Goal: Task Accomplishment & Management: Use online tool/utility

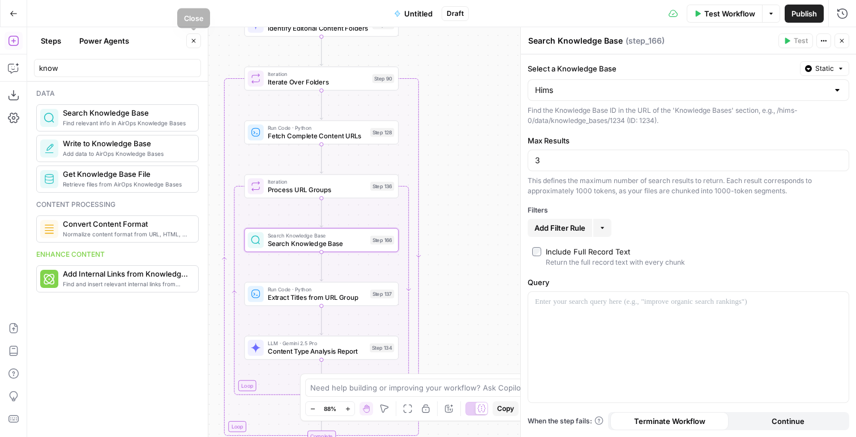
click at [195, 41] on icon "button" at bounding box center [193, 40] width 7 height 7
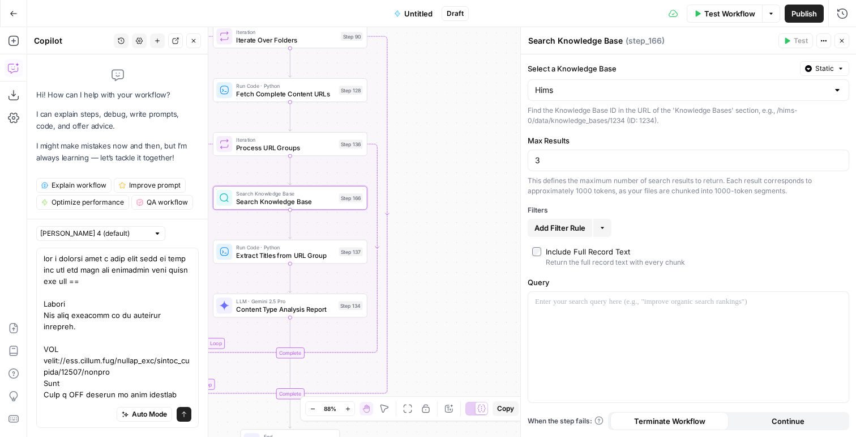
type textarea "can u instead have a step that will in bulk get the url from the knowledge base…"
click at [556, 299] on p at bounding box center [688, 301] width 307 height 11
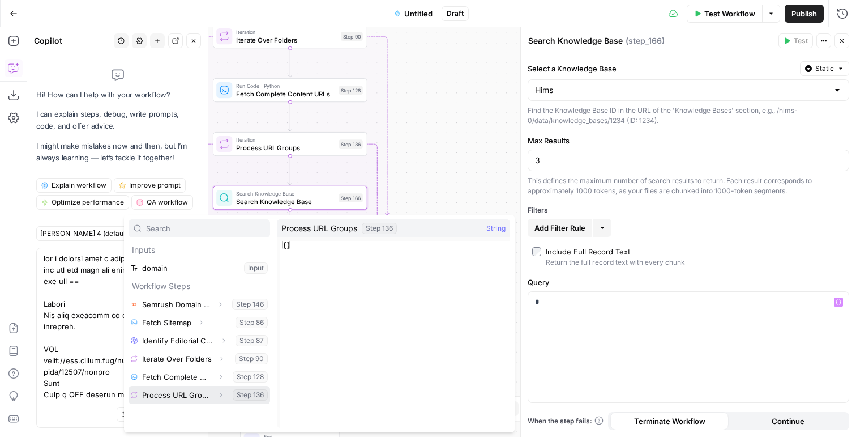
click at [221, 396] on icon "button" at bounding box center [221, 394] width 7 height 7
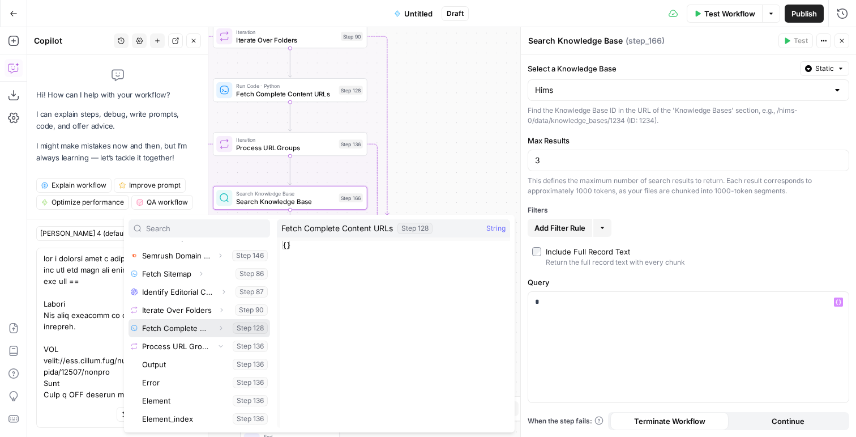
click at [218, 328] on icon "button" at bounding box center [221, 328] width 7 height 7
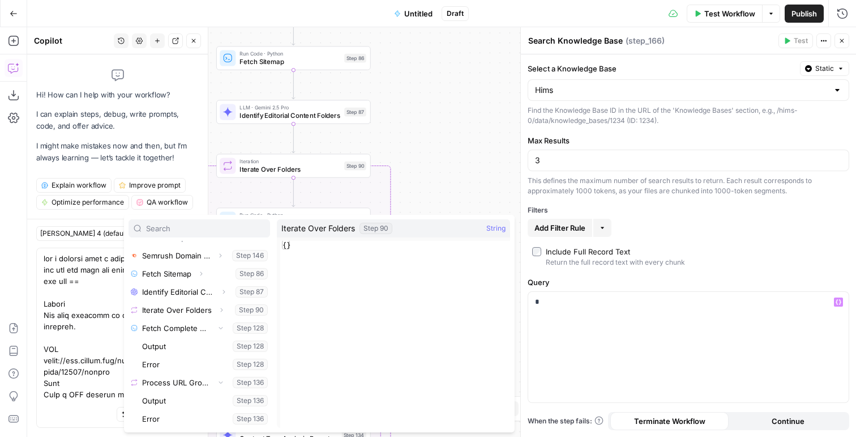
click at [843, 38] on icon "button" at bounding box center [842, 40] width 7 height 7
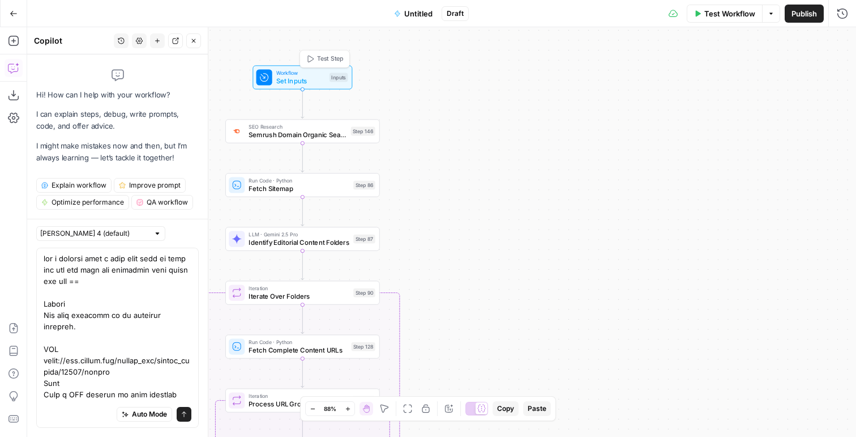
click at [331, 55] on span "Test Step" at bounding box center [330, 58] width 27 height 9
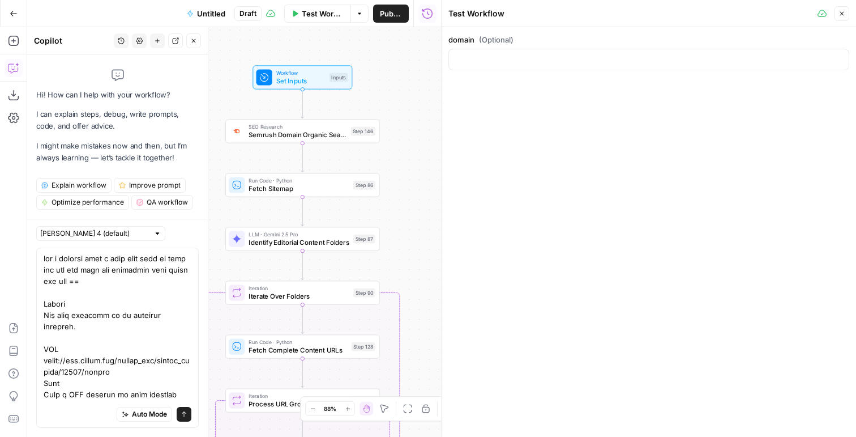
click at [467, 50] on div at bounding box center [649, 60] width 401 height 22
type input "hims.com"
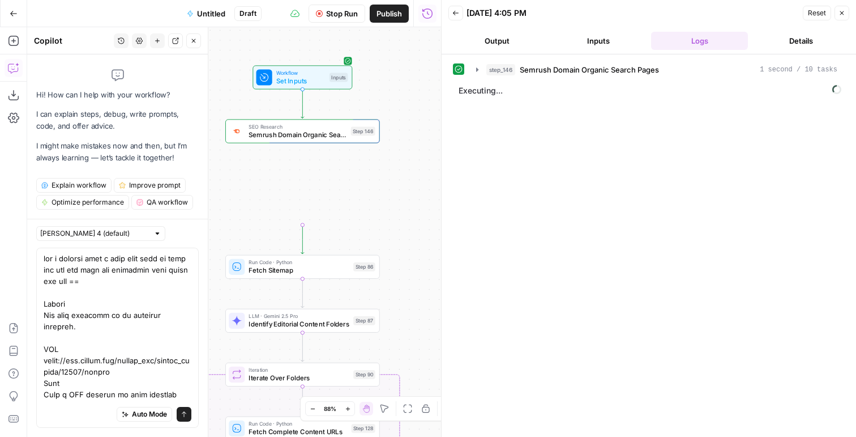
click at [851, 14] on header "Back 09/20/25 at 4:05 PM Reset Close Output Inputs Logs Details" at bounding box center [649, 27] width 415 height 54
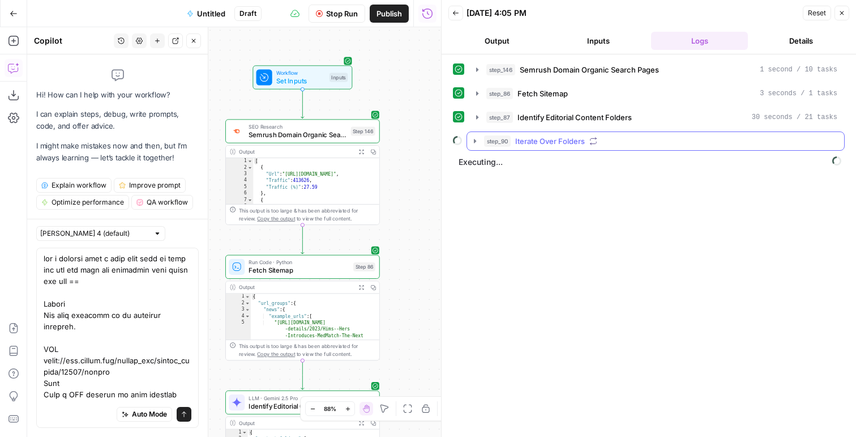
click at [525, 145] on span "Iterate Over Folders" at bounding box center [550, 140] width 70 height 11
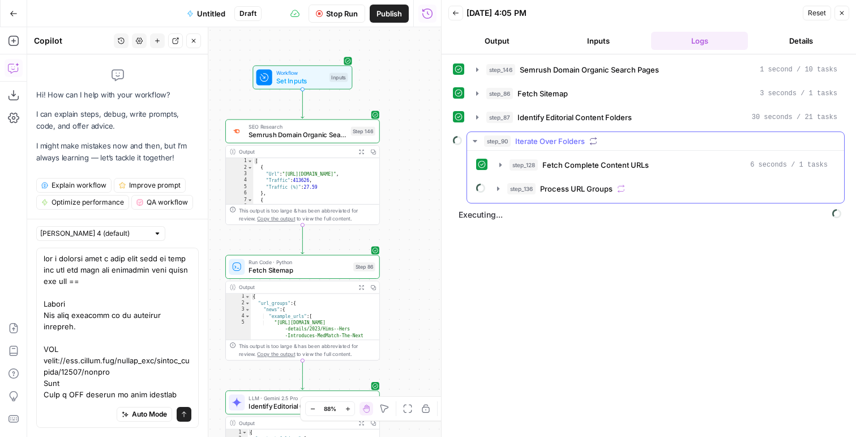
click at [552, 184] on span "Process URL Groups" at bounding box center [576, 188] width 73 height 11
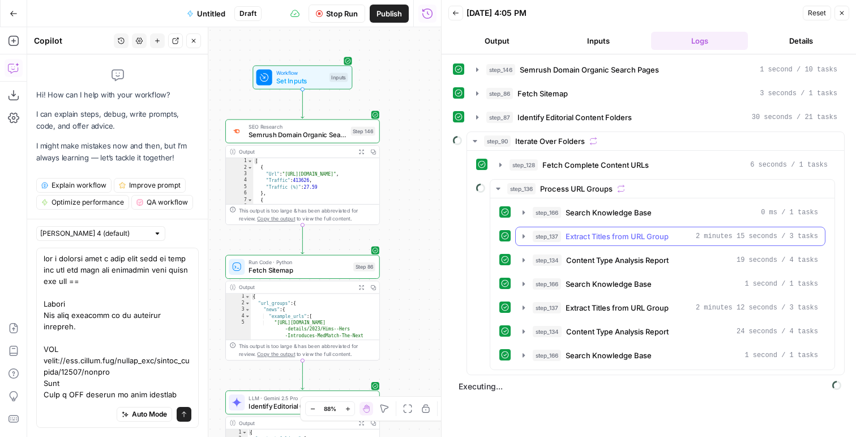
click at [556, 236] on span "step_137" at bounding box center [547, 236] width 28 height 11
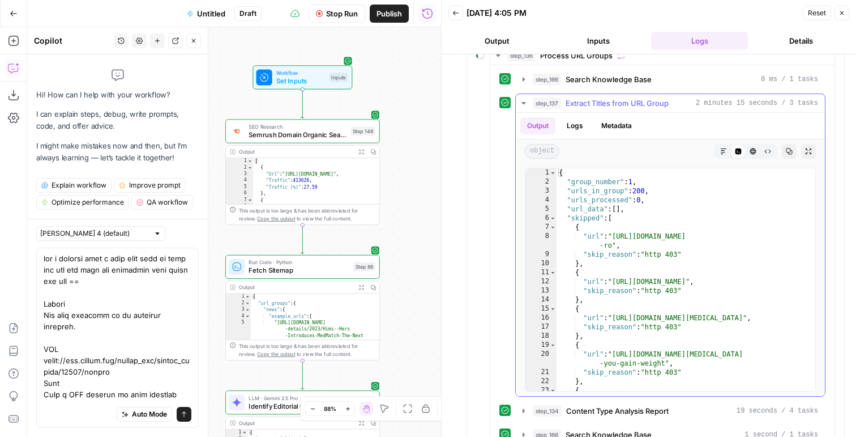
scroll to position [137, 0]
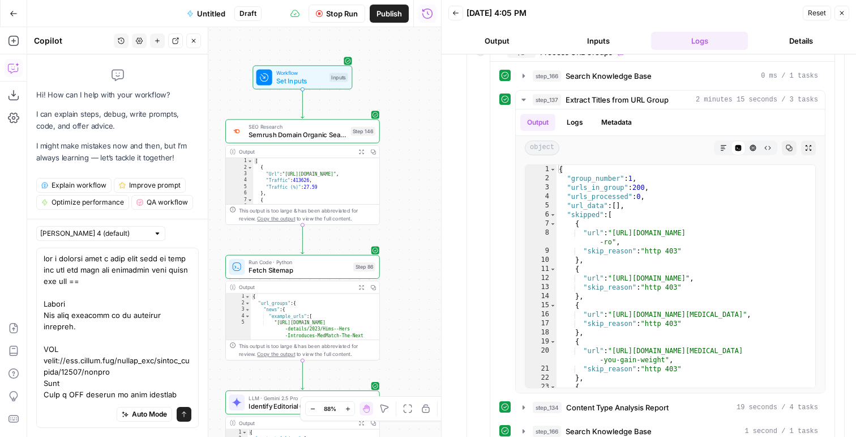
click at [336, 11] on span "Stop Run" at bounding box center [342, 13] width 32 height 11
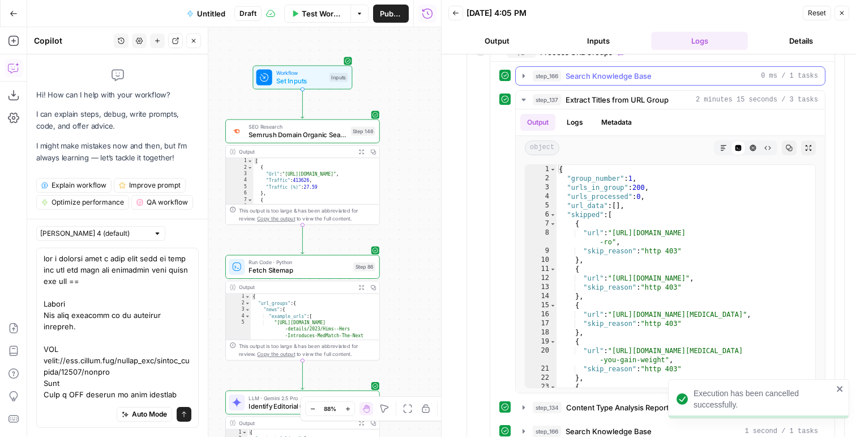
click at [610, 76] on span "Search Knowledge Base" at bounding box center [609, 75] width 86 height 11
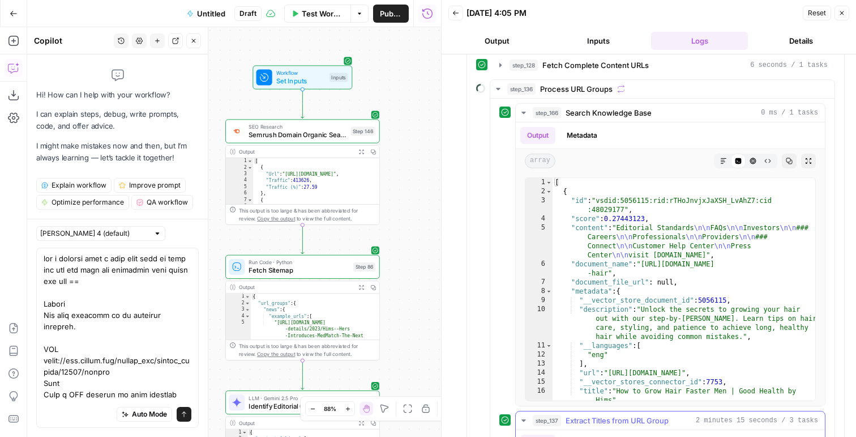
scroll to position [23, 0]
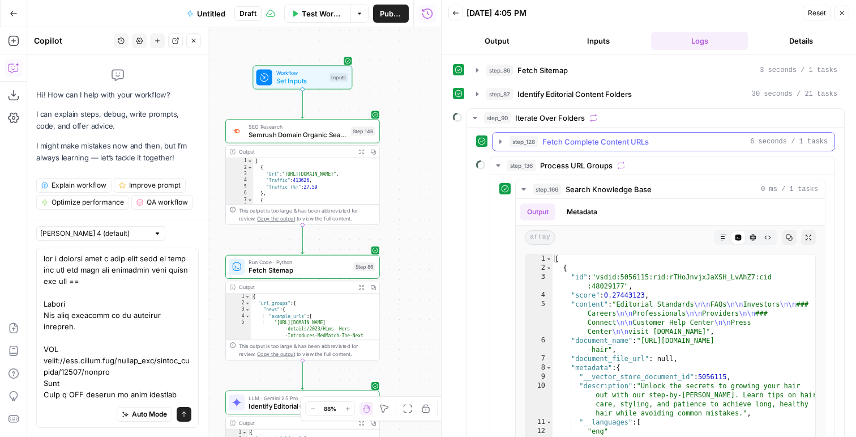
click at [583, 144] on span "Fetch Complete Content URLs" at bounding box center [596, 141] width 106 height 11
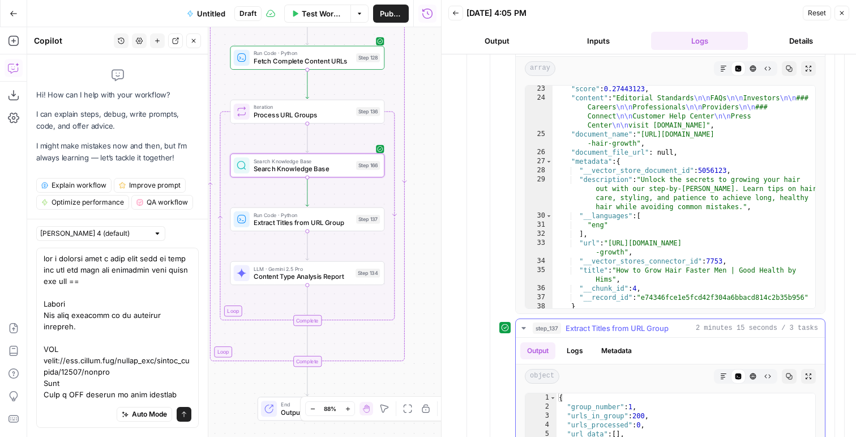
scroll to position [795, 0]
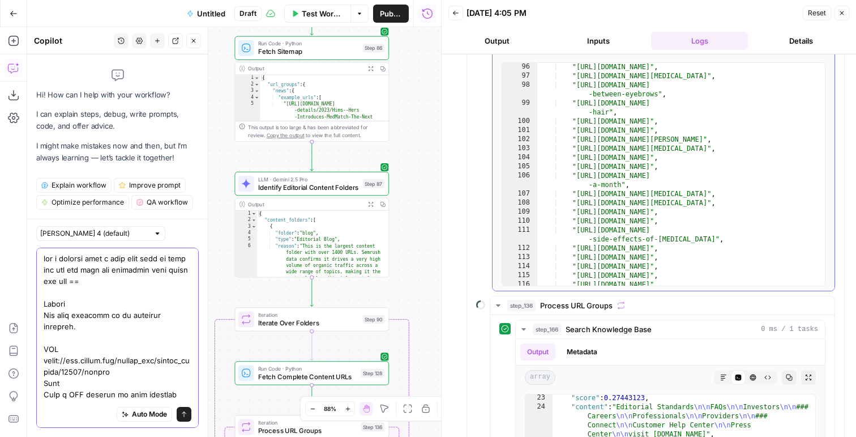
scroll to position [1078, 0]
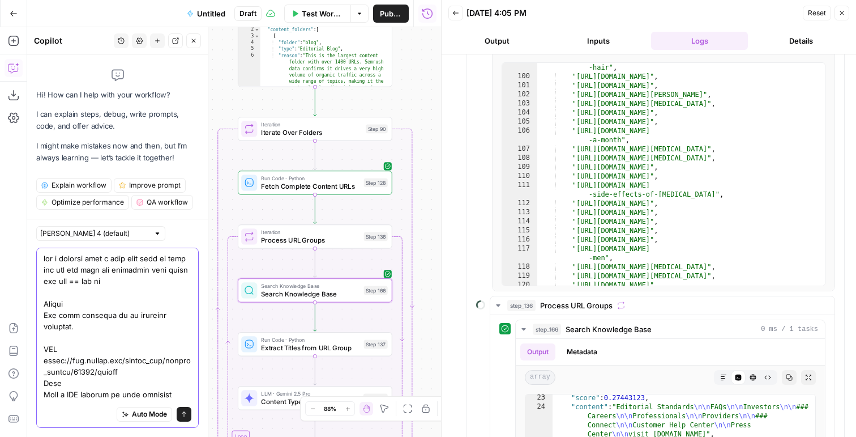
drag, startPoint x: 119, startPoint y: 282, endPoint x: 67, endPoint y: 279, distance: 52.2
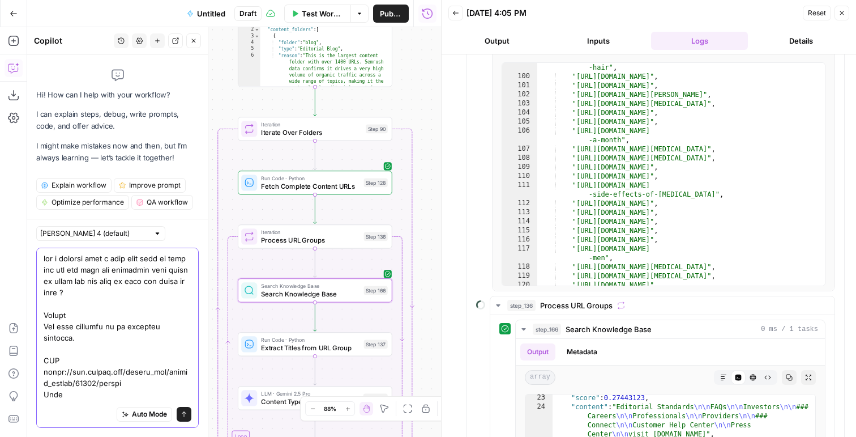
type textarea "can u instead have a step that will in bulk get the url from the knowledge base…"
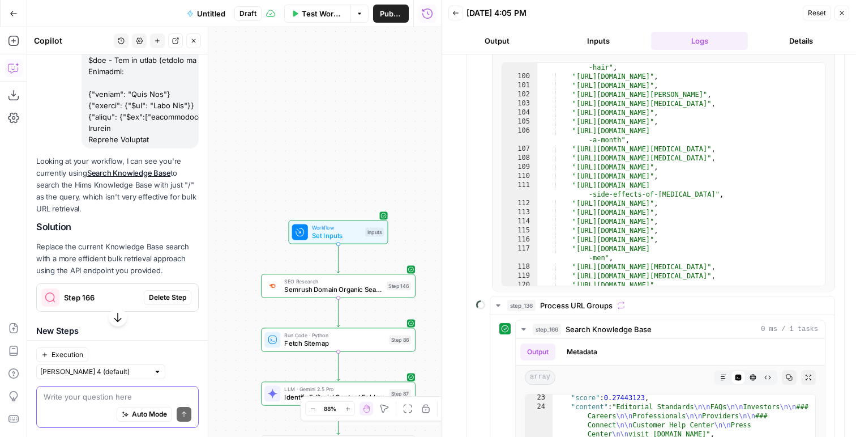
scroll to position [513, 0]
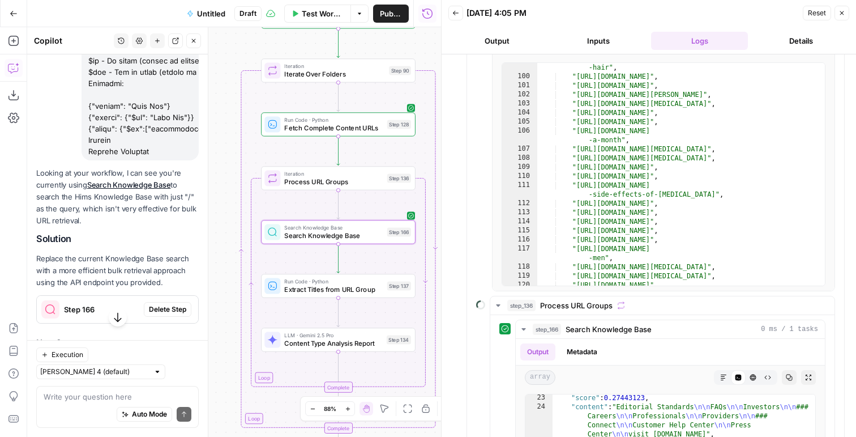
click at [167, 314] on span "Delete Step" at bounding box center [167, 309] width 37 height 10
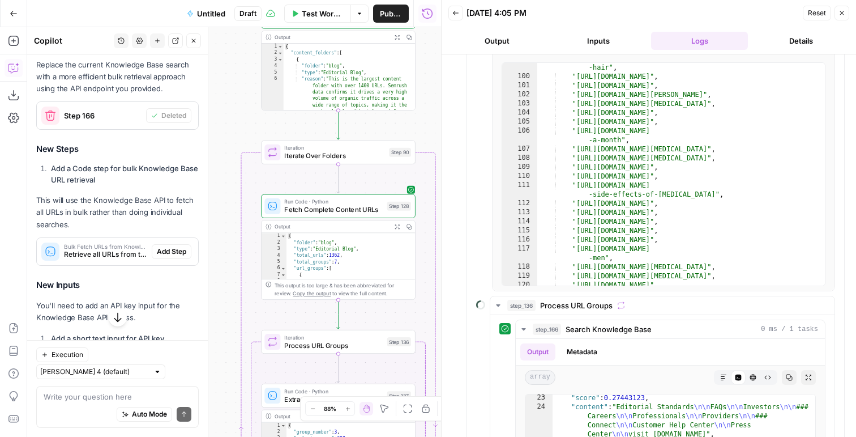
scroll to position [753, 0]
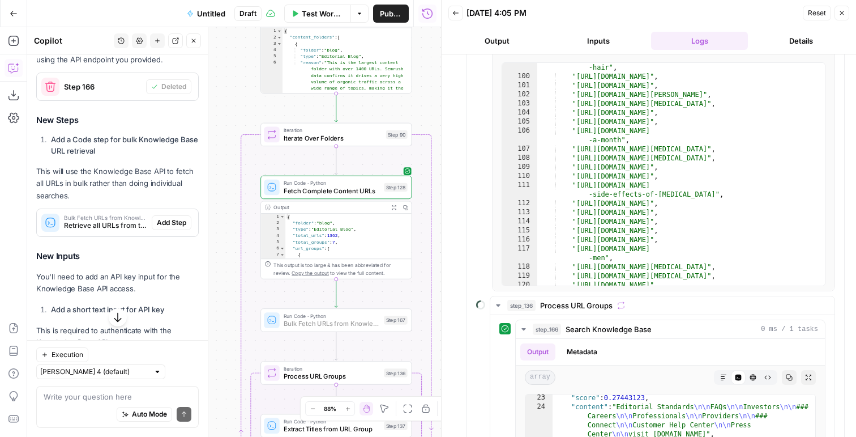
click at [170, 228] on span "Add Step" at bounding box center [171, 223] width 29 height 10
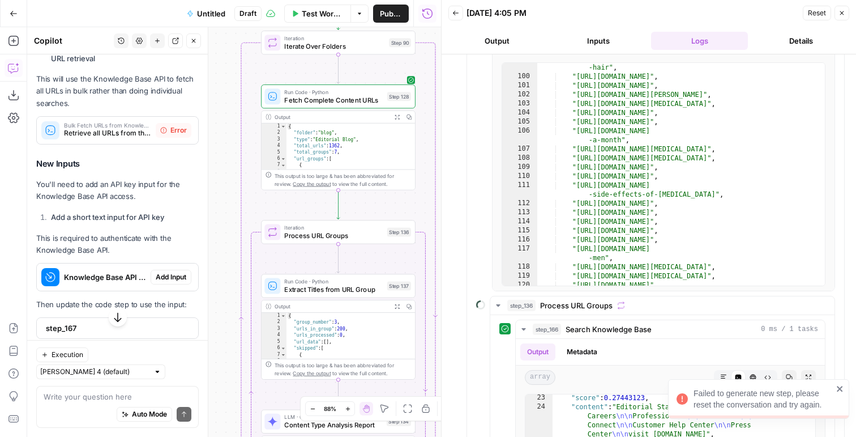
scroll to position [859, 0]
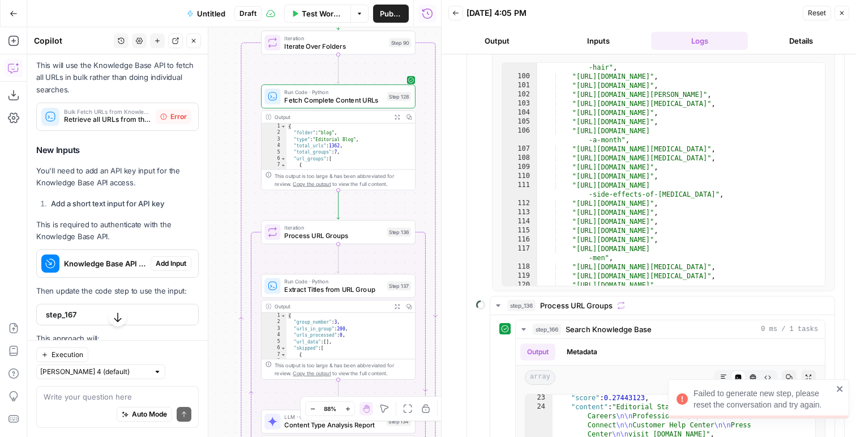
click at [146, 125] on span "Retrieve all URLs from the Hims Knowledge Base in bulk using the API" at bounding box center [107, 119] width 87 height 10
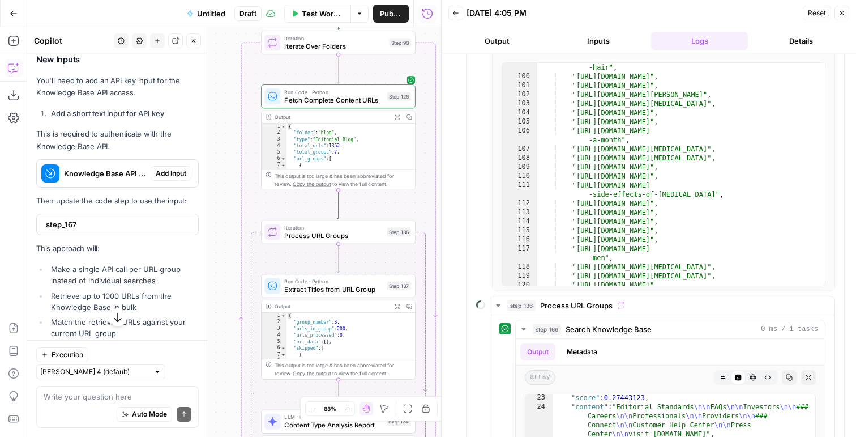
scroll to position [2355, 0]
drag, startPoint x: 73, startPoint y: 216, endPoint x: 96, endPoint y: 157, distance: 63.3
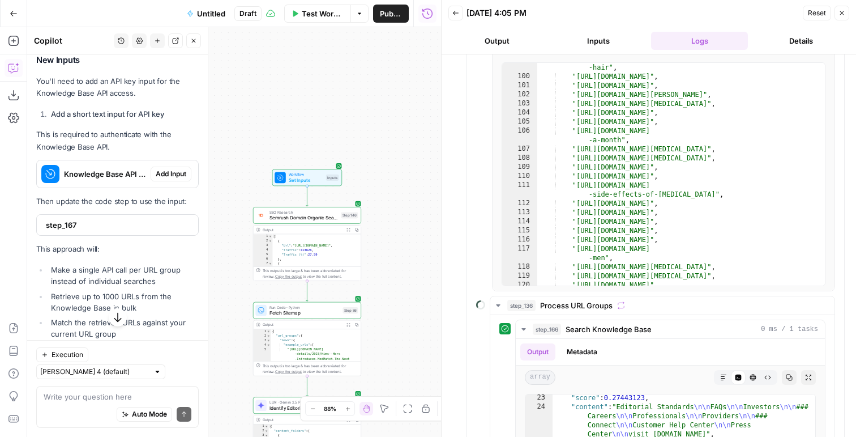
click at [174, 179] on span "Add Input" at bounding box center [171, 174] width 31 height 10
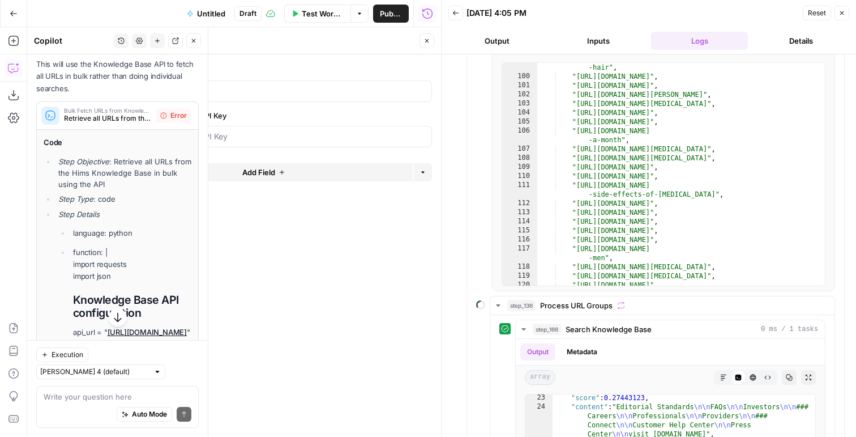
scroll to position [837, 0]
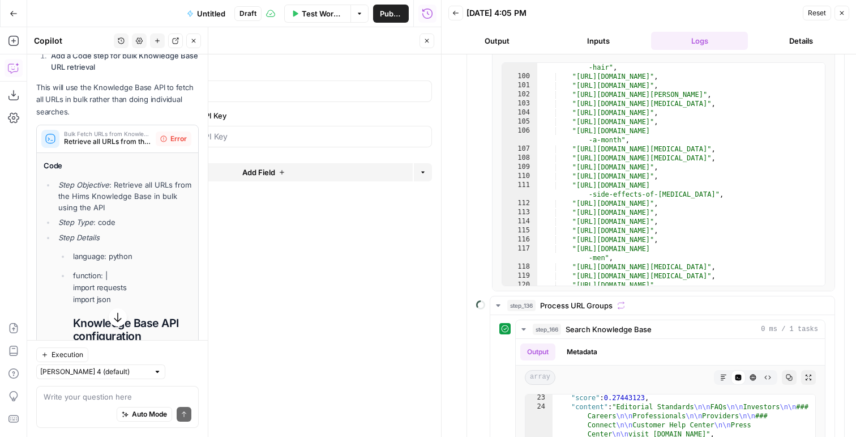
click at [171, 144] on span "Error" at bounding box center [178, 139] width 16 height 10
click at [92, 227] on em "Step Type" at bounding box center [75, 222] width 35 height 9
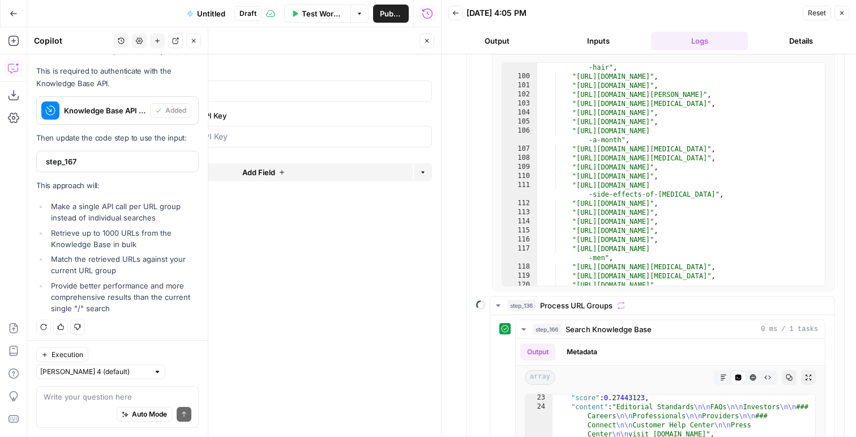
scroll to position [2162, 0]
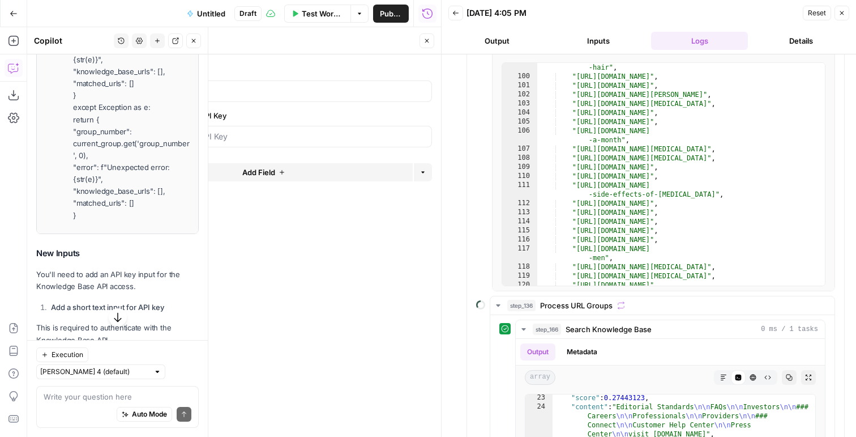
drag, startPoint x: 70, startPoint y: 294, endPoint x: 96, endPoint y: 233, distance: 66.5
copy li "import requests import json Knowledge Base API configuration api_url = " https:…"
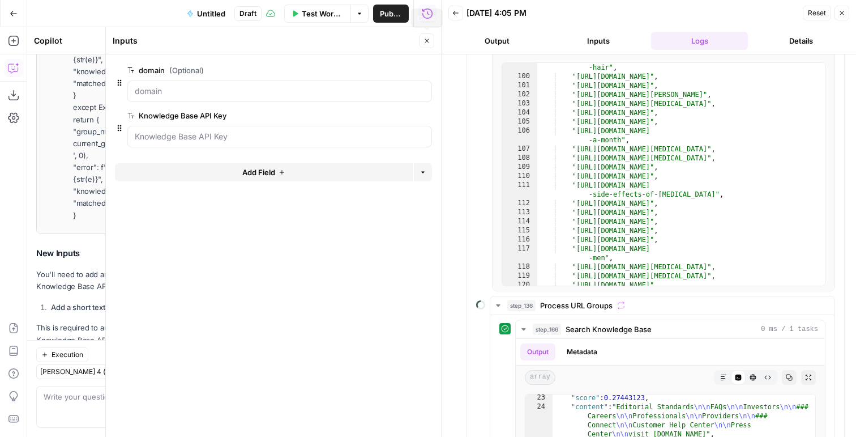
click at [424, 42] on icon "button" at bounding box center [427, 40] width 7 height 7
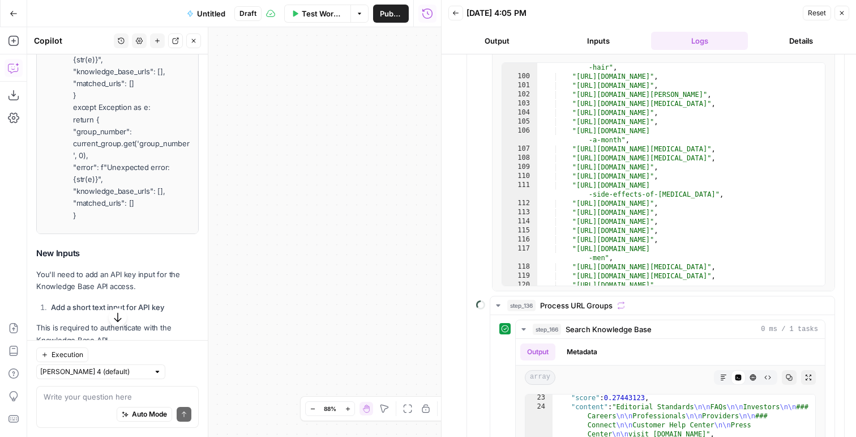
click at [193, 42] on icon "button" at bounding box center [193, 40] width 7 height 7
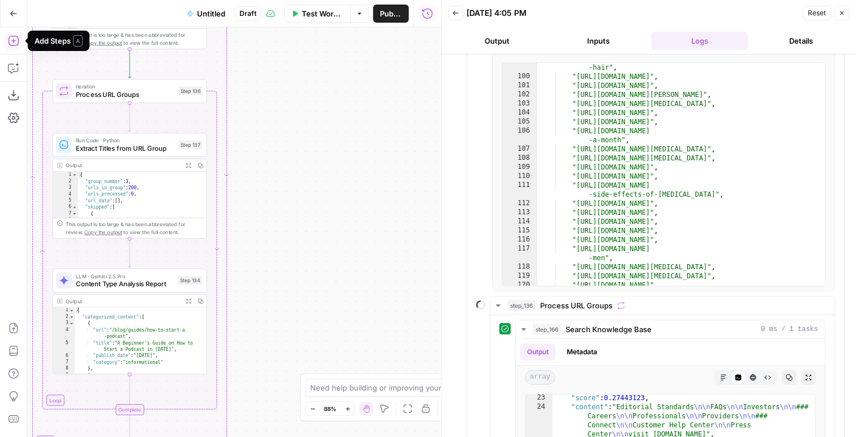
click at [12, 38] on icon "button" at bounding box center [13, 40] width 11 height 11
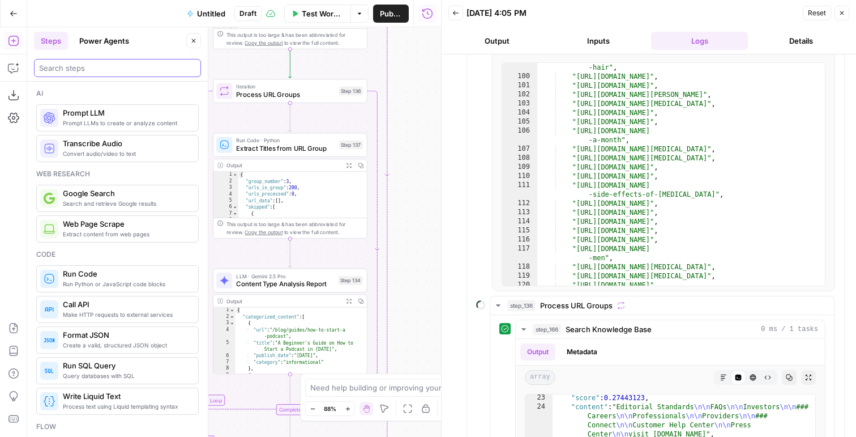
click at [76, 68] on input "search" at bounding box center [117, 67] width 157 height 11
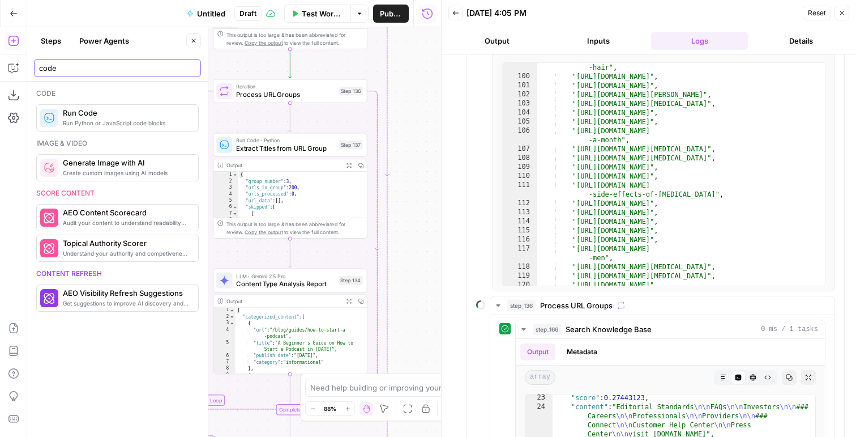
type input "code"
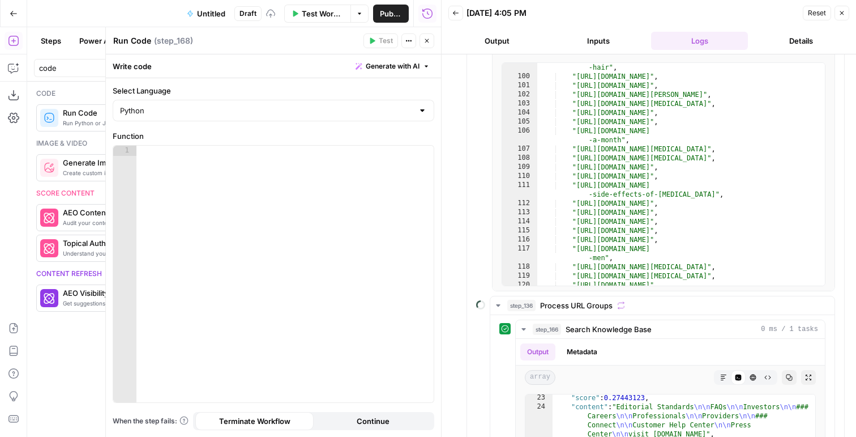
click at [246, 191] on div at bounding box center [285, 284] width 297 height 277
paste textarea "*"
type textarea "*"
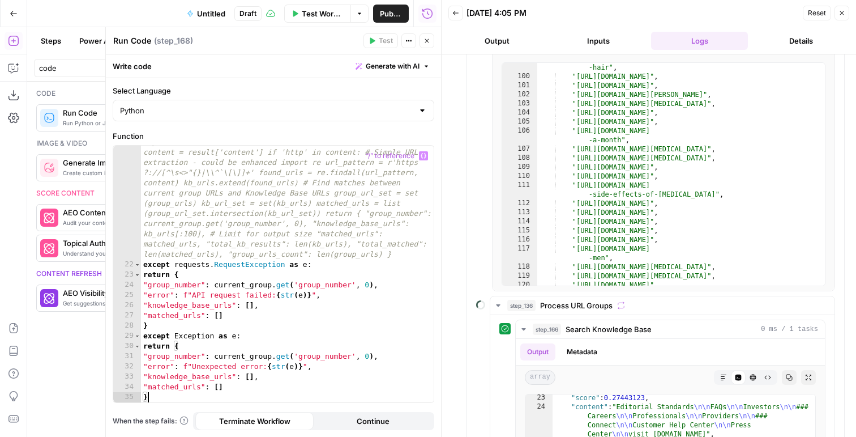
scroll to position [365, 0]
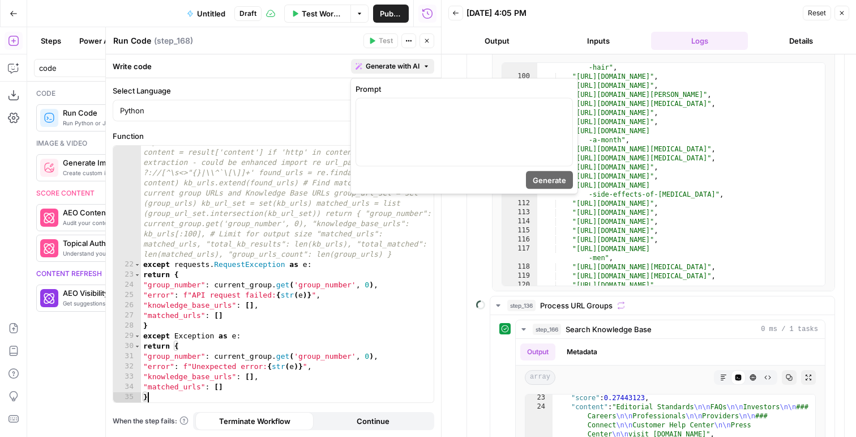
click at [400, 65] on span "Generate with AI" at bounding box center [393, 66] width 54 height 10
click at [391, 114] on div at bounding box center [464, 132] width 216 height 67
click at [541, 179] on span "Generate" at bounding box center [549, 179] width 33 height 11
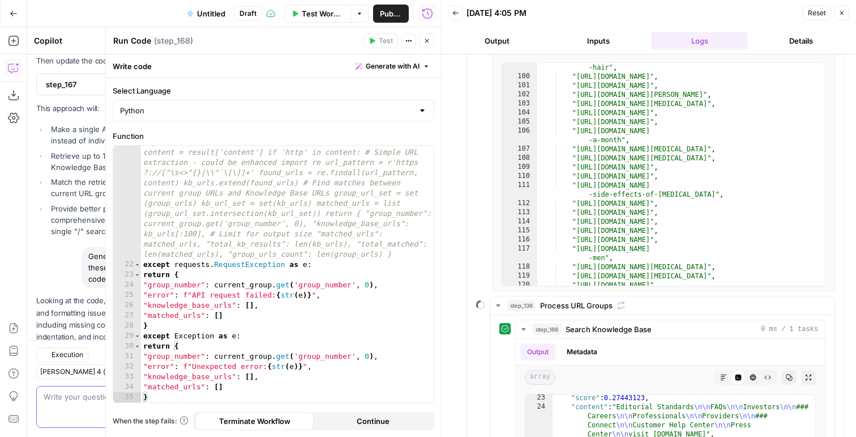
scroll to position [1149, 0]
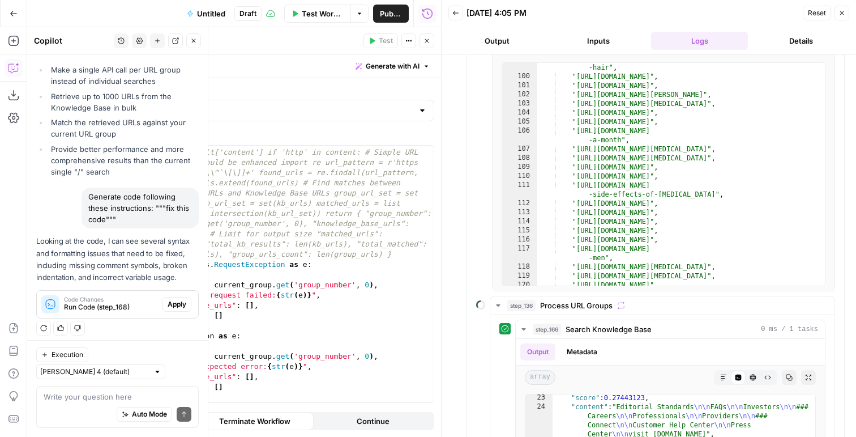
click at [174, 309] on span "Apply" at bounding box center [177, 304] width 19 height 10
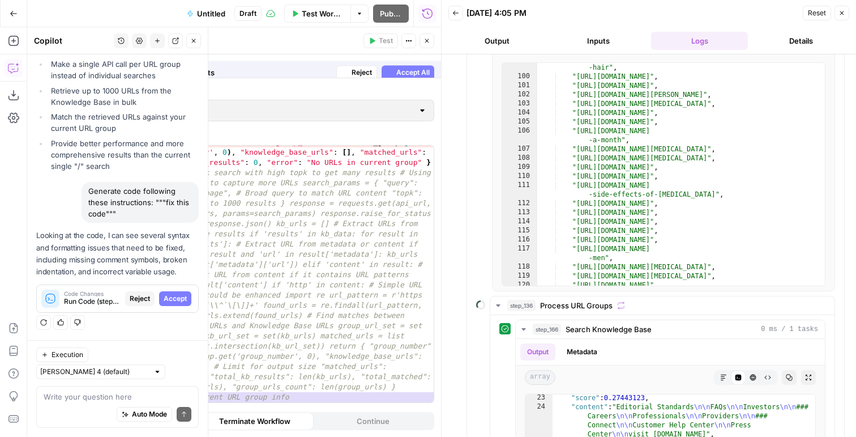
scroll to position [1131, 0]
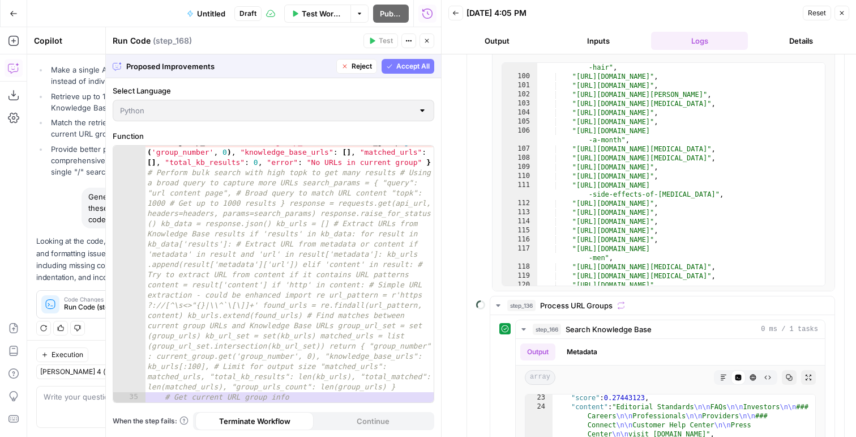
click at [400, 68] on span "Accept All" at bounding box center [412, 66] width 33 height 10
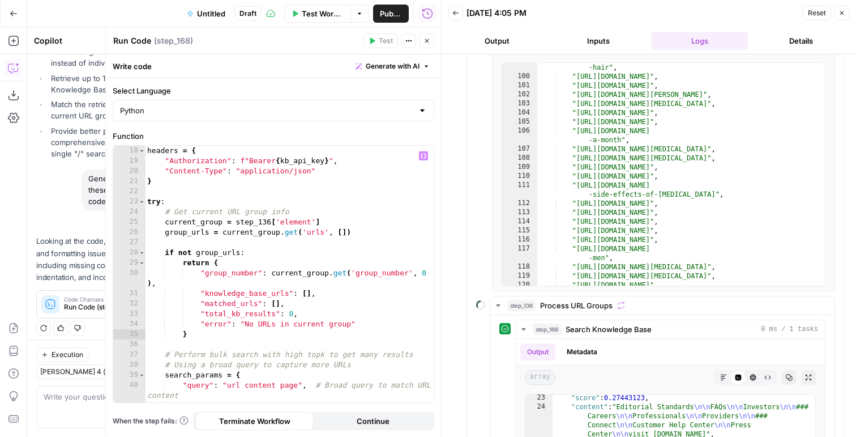
scroll to position [0, 0]
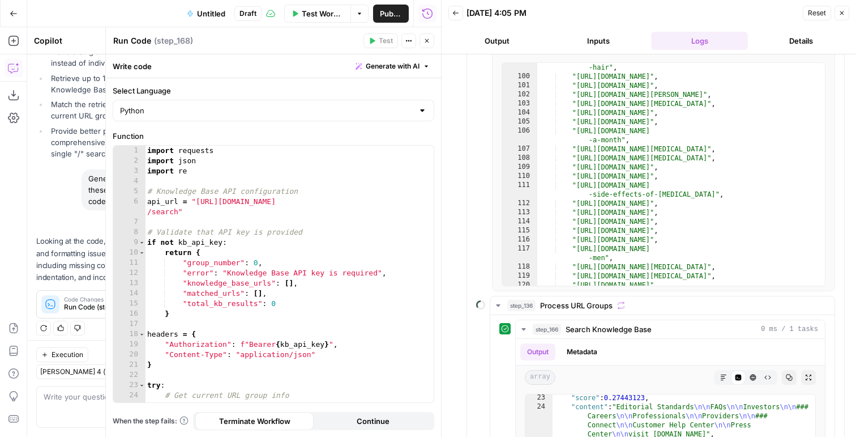
click at [842, 15] on icon "button" at bounding box center [842, 13] width 7 height 7
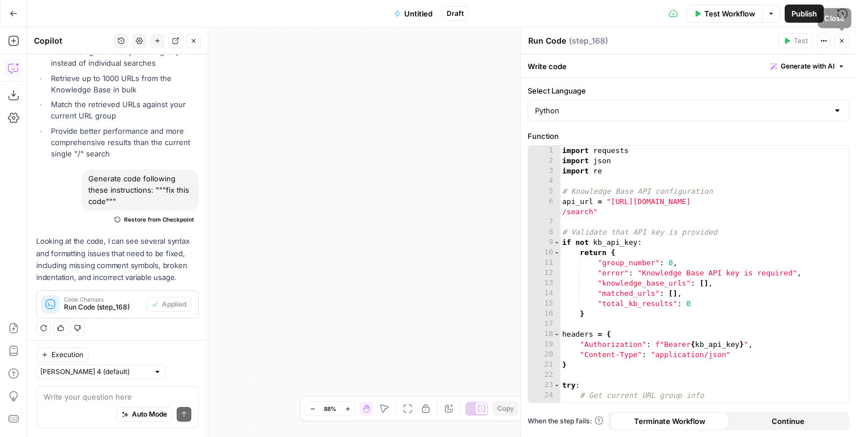
click at [842, 38] on icon "button" at bounding box center [842, 40] width 7 height 7
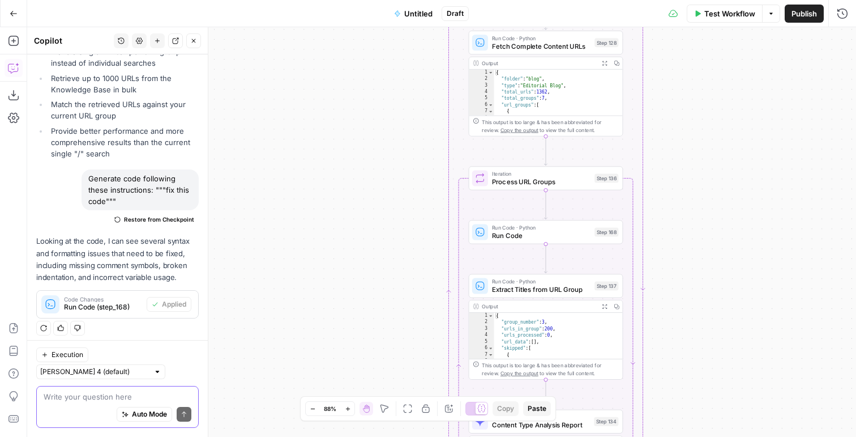
click at [89, 395] on textarea at bounding box center [118, 396] width 148 height 11
paste textarea "https://app.airops.com/public_api/vector_stores/11376/search"
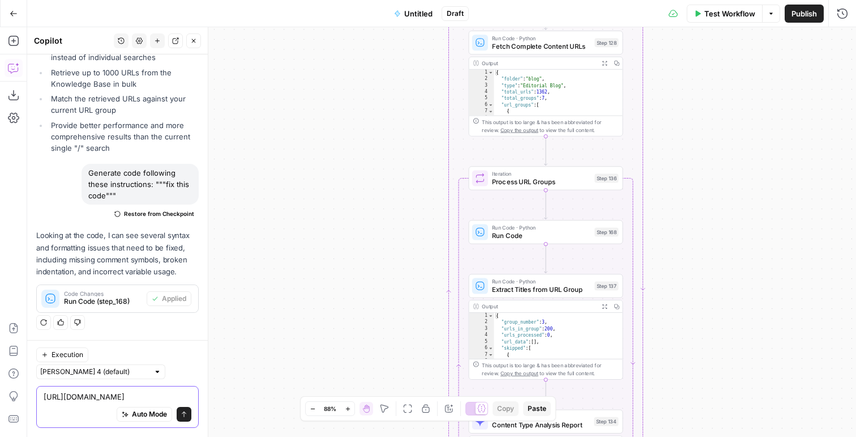
type textarea "https://app.airops.com/public_api/vector_stores/11376/search"
click at [723, 18] on span "Test Workflow" at bounding box center [730, 13] width 51 height 11
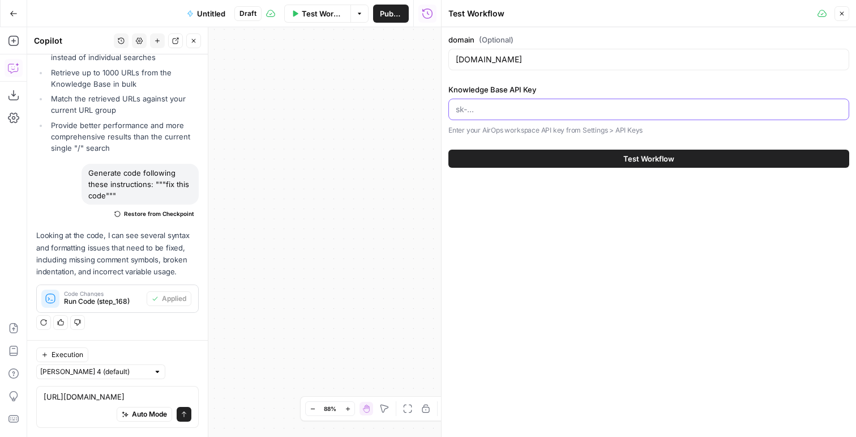
click at [528, 112] on input "Knowledge Base API Key" at bounding box center [649, 109] width 386 height 11
paste input "vuLX-bL-SAzHnW4MEo4XXUEaxLnwLSx0KLJd8rwbgTatnTFwkhbwwVS7zi1_"
type input "vuLX-bL-SAzHnW4MEo4XXUEaxLnwLSx0KLJd8rwbgTatnTFwkhbwwVS7zi1_"
click at [527, 155] on button "Test Workflow" at bounding box center [649, 159] width 401 height 18
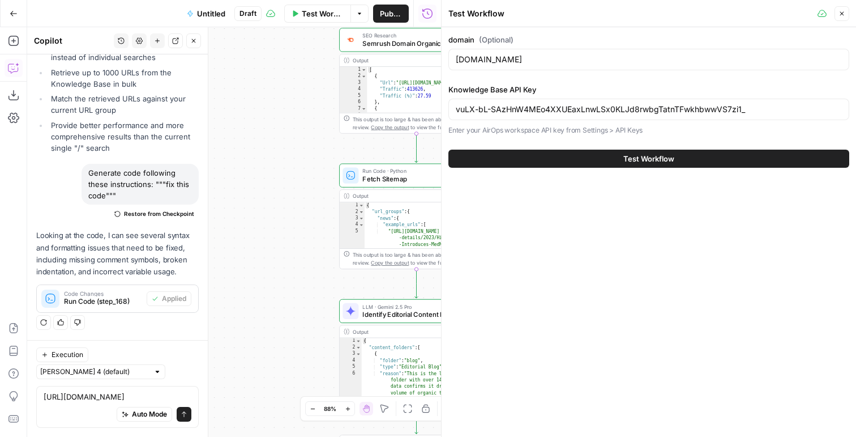
click at [839, 20] on button "Close" at bounding box center [842, 13] width 15 height 15
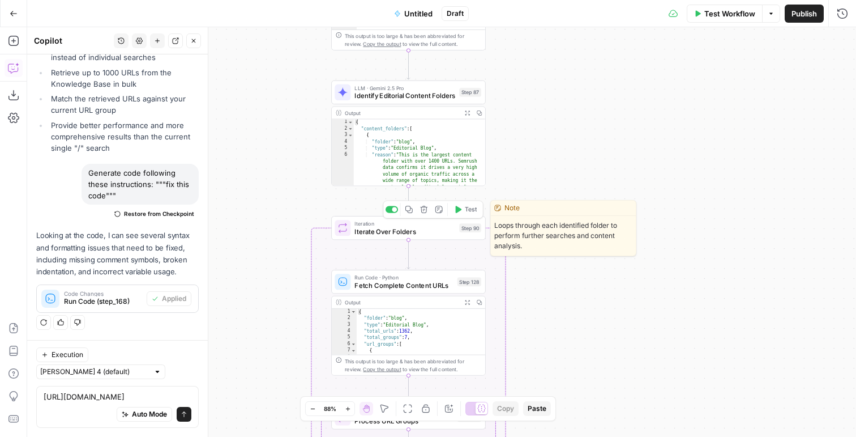
click at [462, 205] on button "Test" at bounding box center [465, 209] width 31 height 13
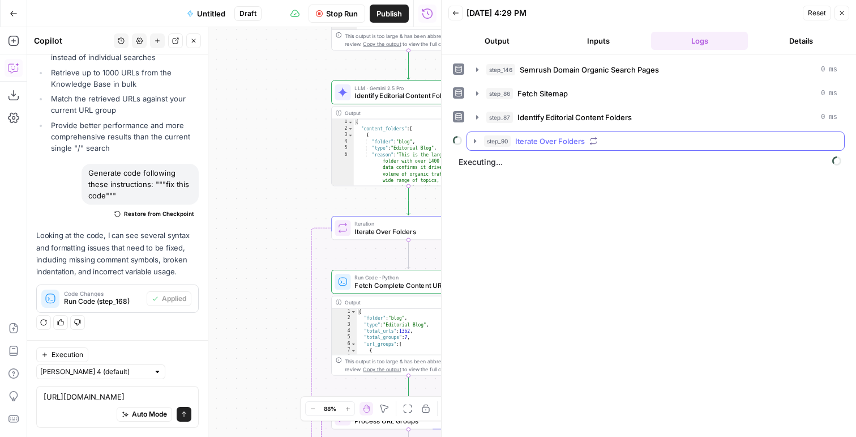
click at [603, 140] on div "step_90 Iterate Over Folders" at bounding box center [660, 140] width 353 height 11
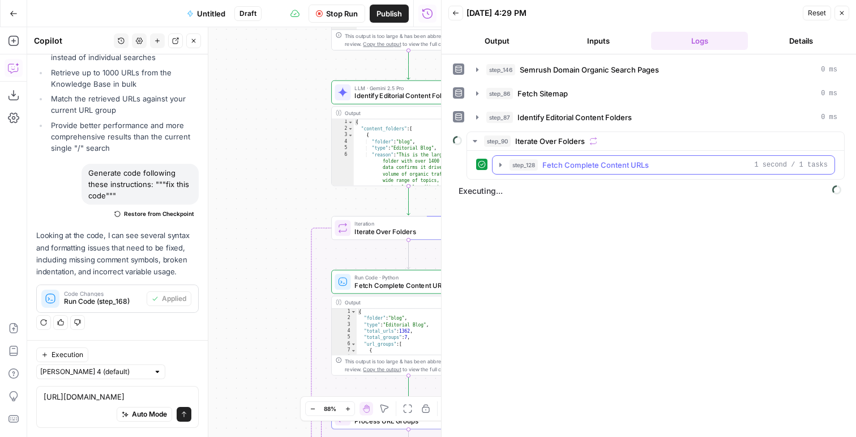
click at [580, 172] on button "step_128 Fetch Complete Content URLs 1 second / 1 tasks" at bounding box center [664, 165] width 342 height 18
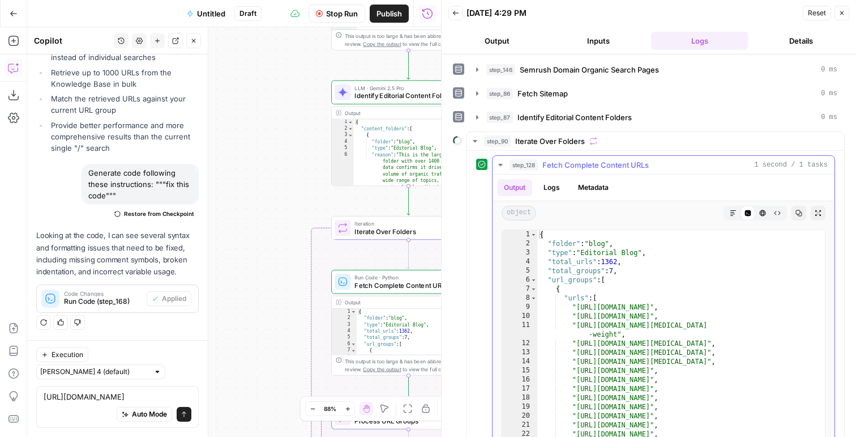
click at [581, 172] on button "step_128 Fetch Complete Content URLs 1 second / 1 tasks" at bounding box center [664, 165] width 342 height 18
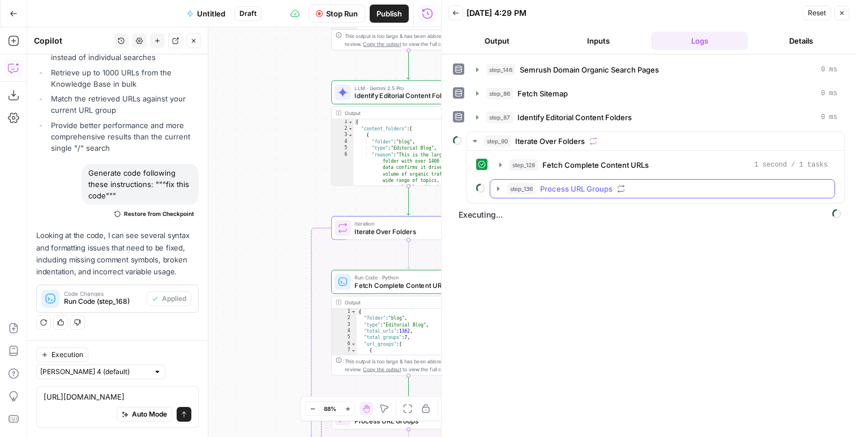
click at [579, 191] on span "Process URL Groups" at bounding box center [576, 188] width 73 height 11
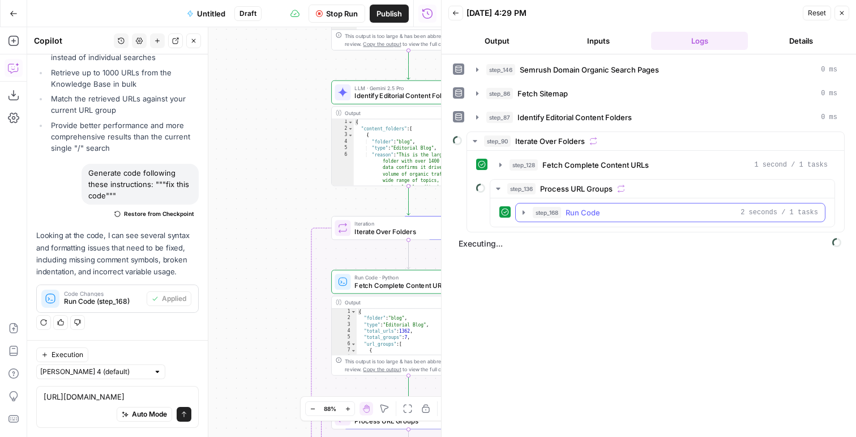
click at [574, 216] on span "Run Code" at bounding box center [583, 212] width 35 height 11
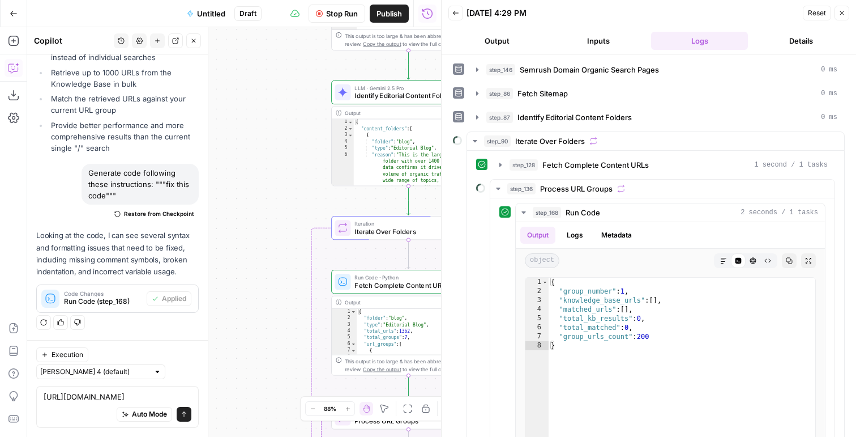
click at [330, 16] on span "Stop Run" at bounding box center [342, 13] width 32 height 11
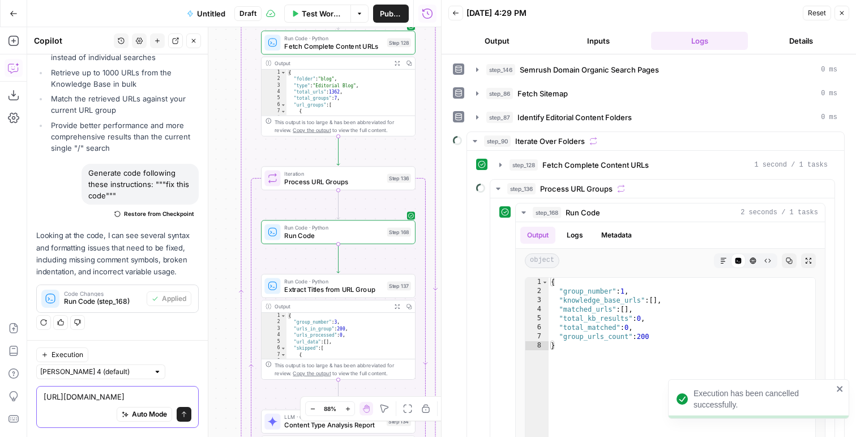
click at [76, 391] on textarea "https://app.airops.com/public_api/vector_stores/11376/search" at bounding box center [118, 396] width 148 height 11
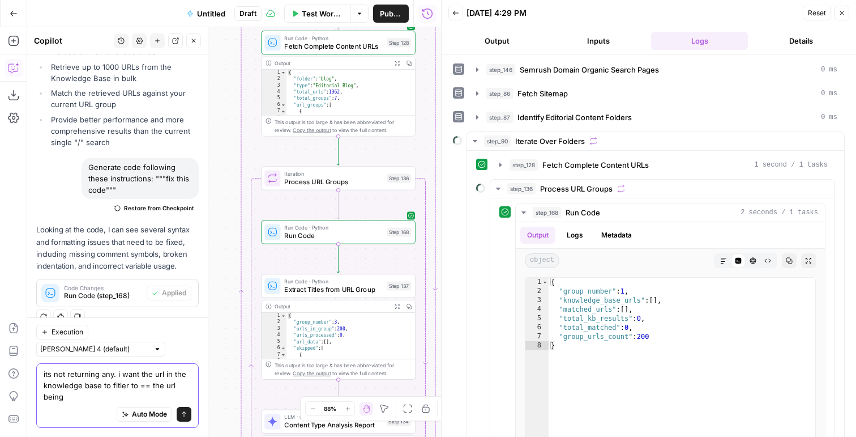
scroll to position [1189, 0]
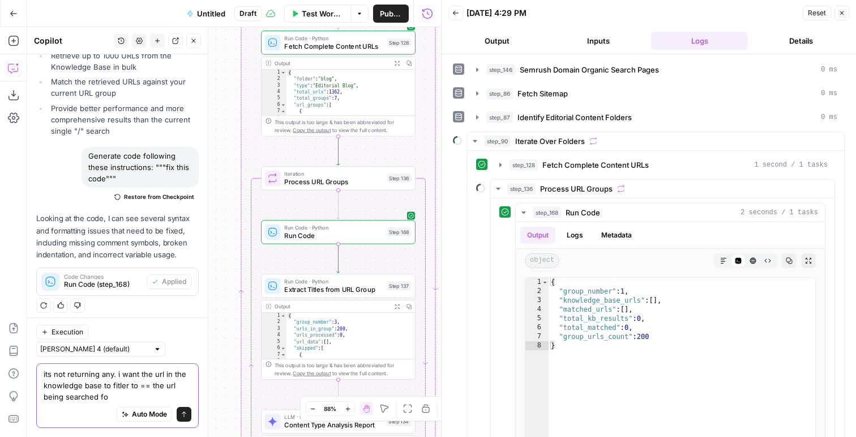
type textarea "its not returning any. i want the url in the knowledge base to fitler to == the…"
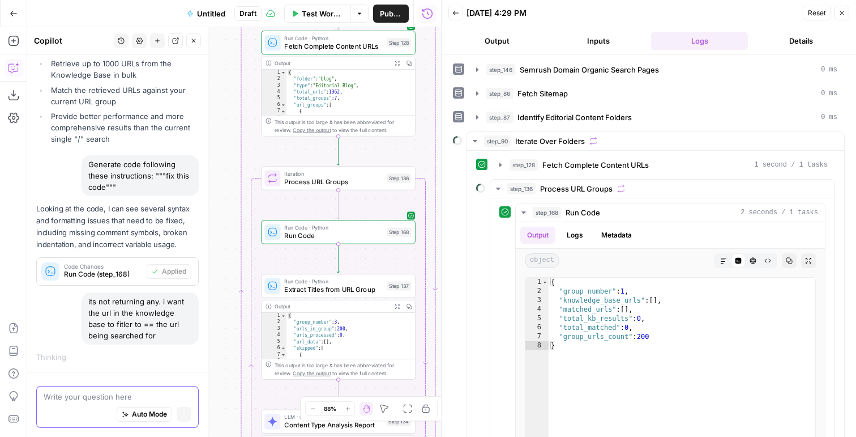
scroll to position [1166, 0]
click at [603, 168] on span "Fetch Complete Content URLs" at bounding box center [596, 164] width 106 height 11
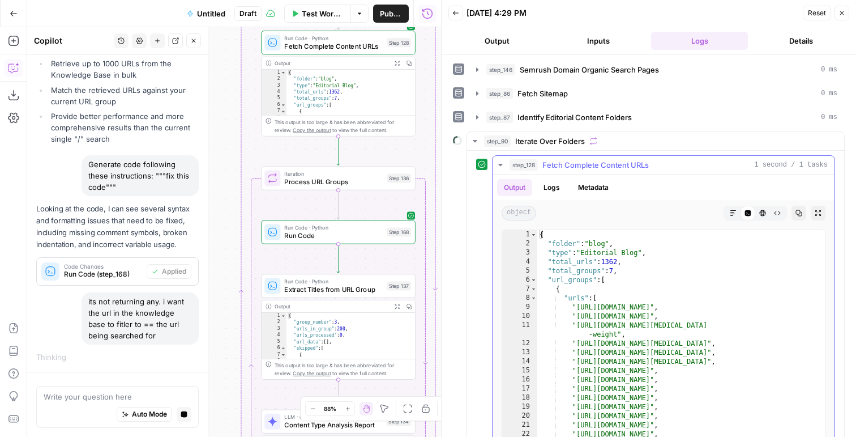
click at [574, 309] on div "{ "folder" : "blog" , "type" : "Editorial Blog" , "total_urls" : 1362 , "total_…" at bounding box center [682, 350] width 288 height 241
drag, startPoint x: 571, startPoint y: 315, endPoint x: 772, endPoint y: 318, distance: 201.1
click at [772, 318] on div "{ "folder" : "blog" , "type" : "Editorial Blog" , "total_urls" : 1362 , "total_…" at bounding box center [682, 350] width 288 height 241
type textarea "**********"
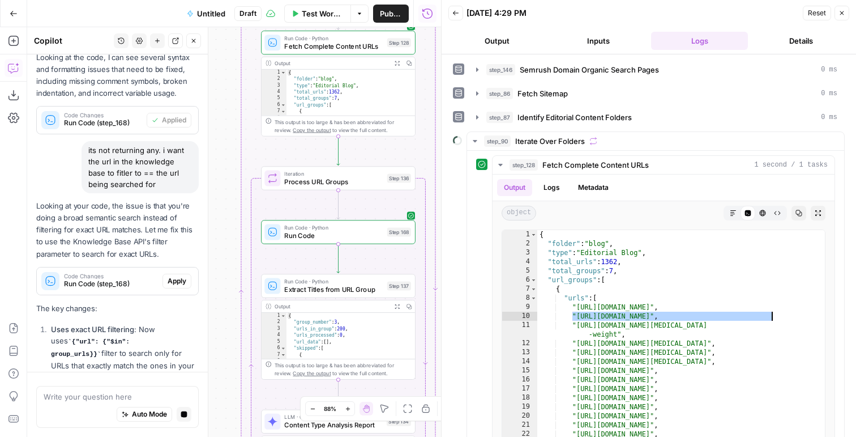
scroll to position [1306, 0]
click at [168, 287] on span "Apply" at bounding box center [177, 281] width 19 height 10
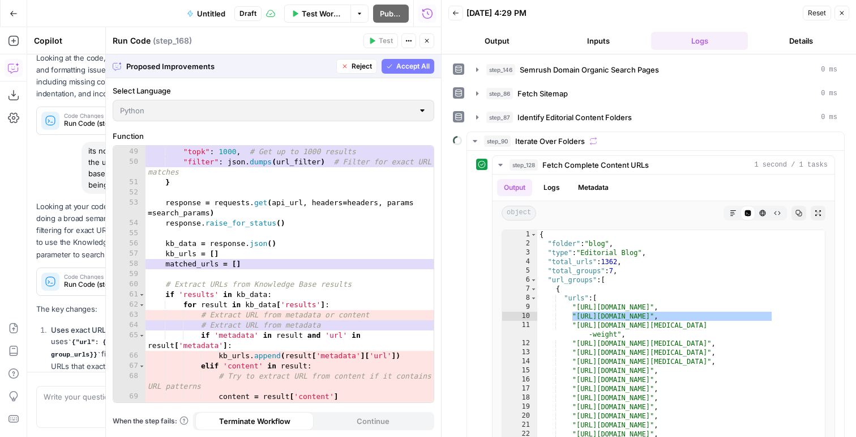
scroll to position [1314, 0]
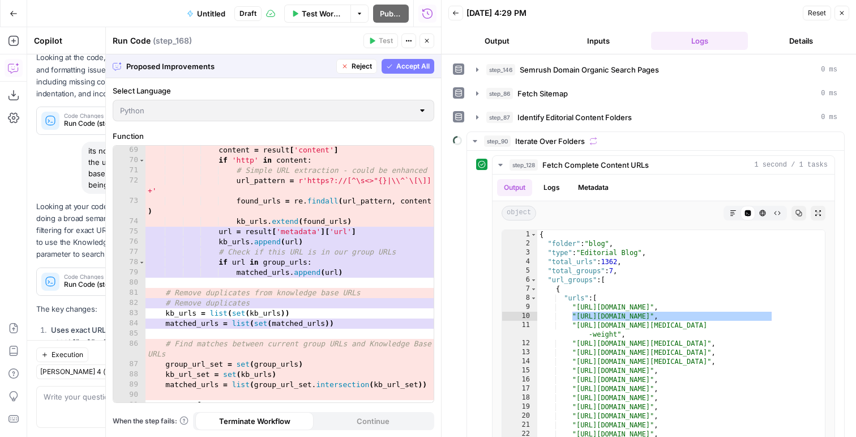
click at [407, 65] on span "Accept All" at bounding box center [412, 66] width 33 height 10
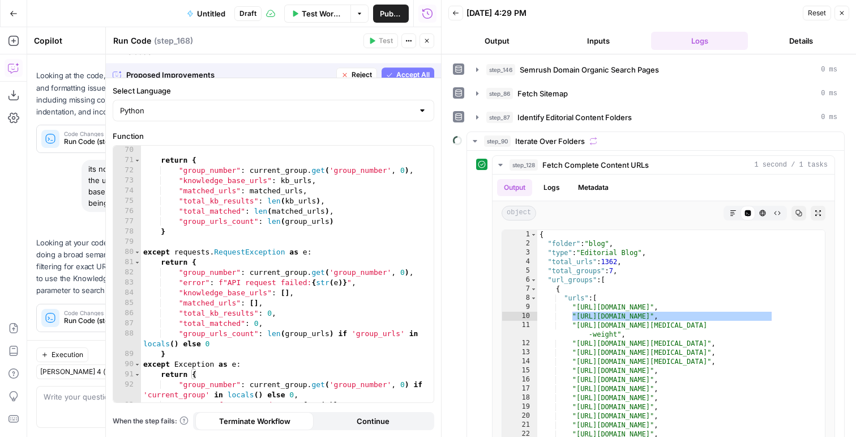
scroll to position [755, 0]
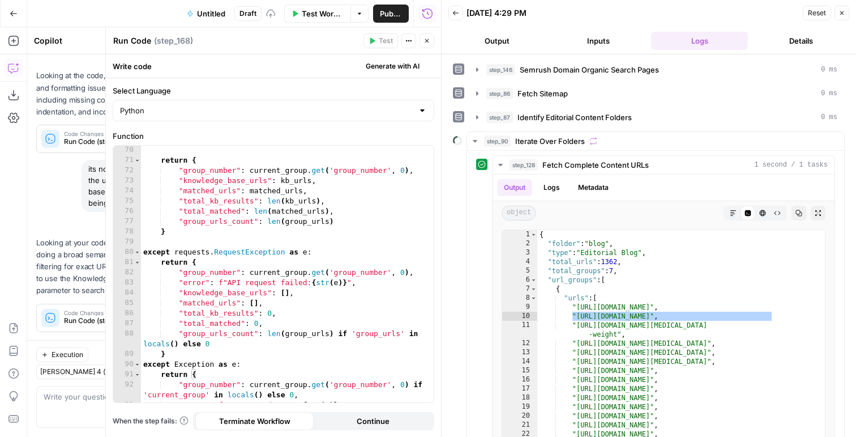
click at [430, 40] on icon "button" at bounding box center [427, 40] width 7 height 7
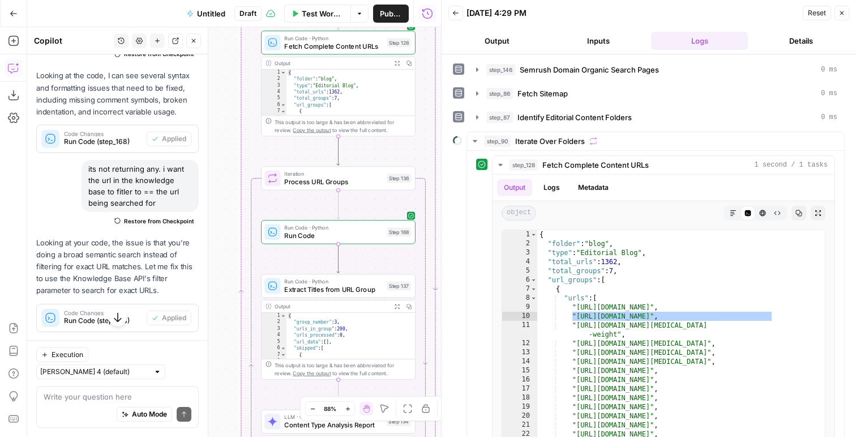
click at [842, 16] on button "Close" at bounding box center [842, 13] width 15 height 15
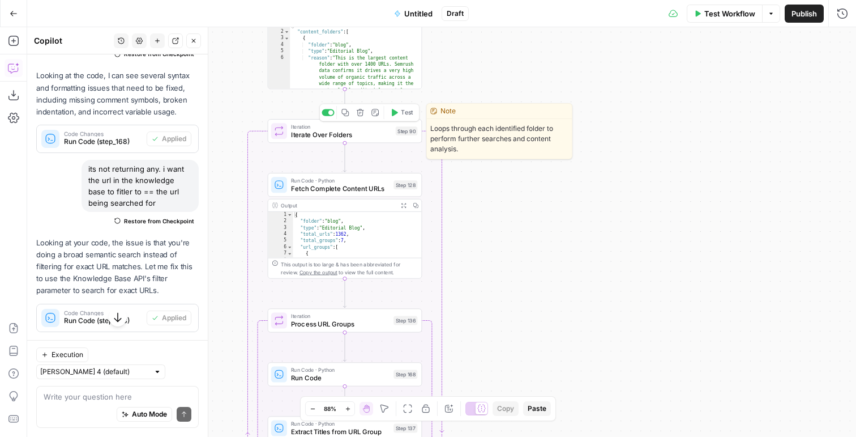
click at [402, 111] on span "Test" at bounding box center [407, 112] width 12 height 9
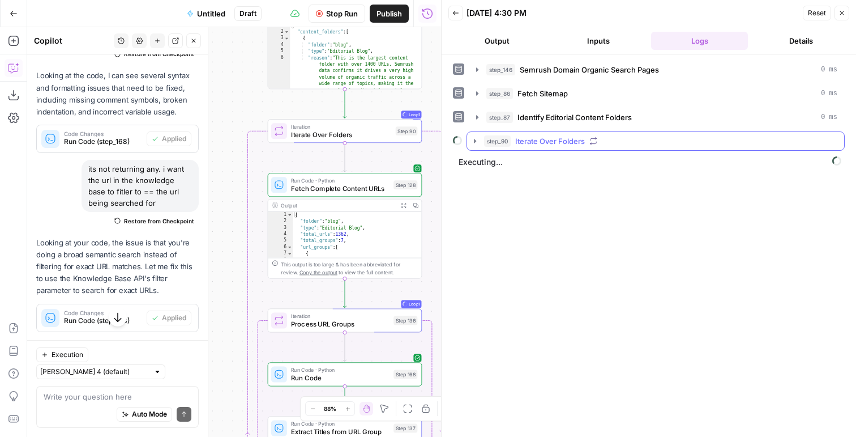
click at [537, 140] on span "Iterate Over Folders" at bounding box center [550, 140] width 70 height 11
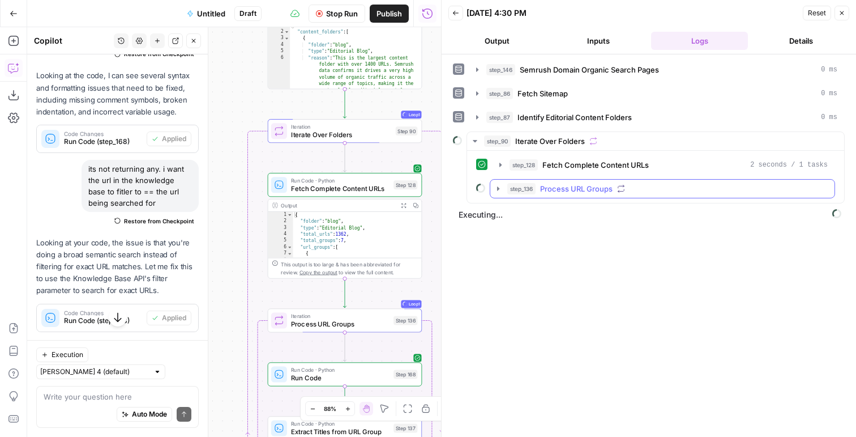
click at [545, 191] on span "Process URL Groups" at bounding box center [576, 188] width 73 height 11
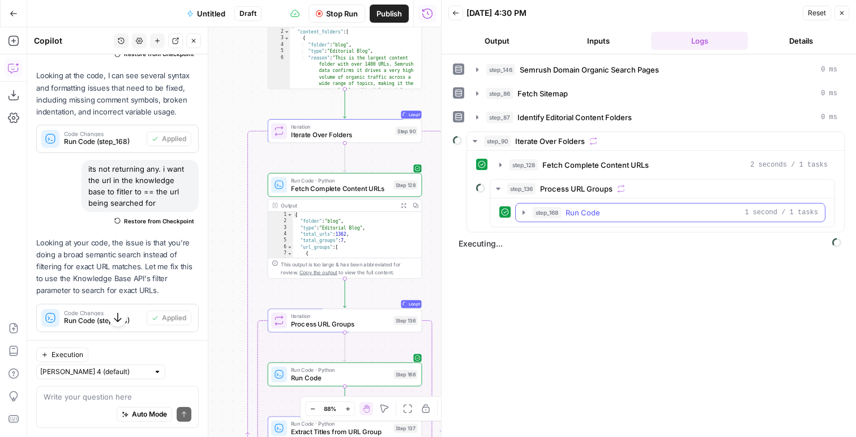
click at [551, 217] on span "step_168" at bounding box center [547, 212] width 28 height 11
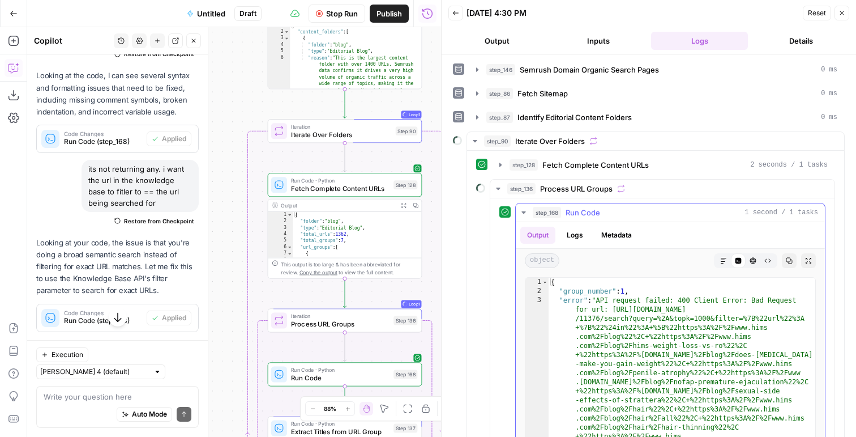
scroll to position [105, 0]
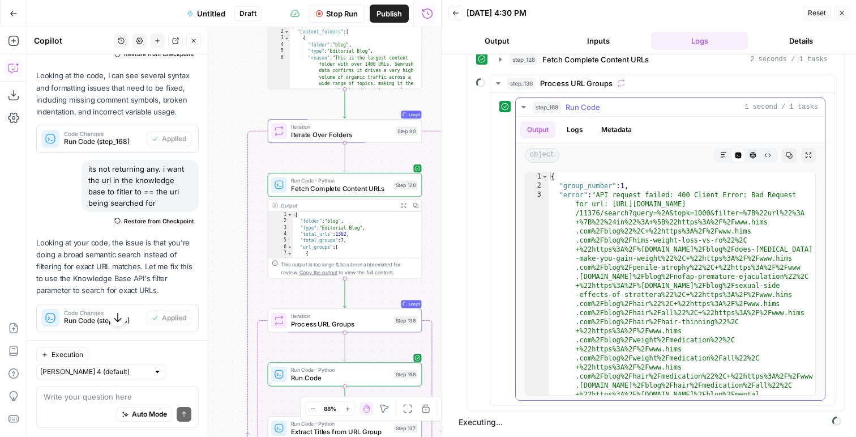
type textarea "**********"
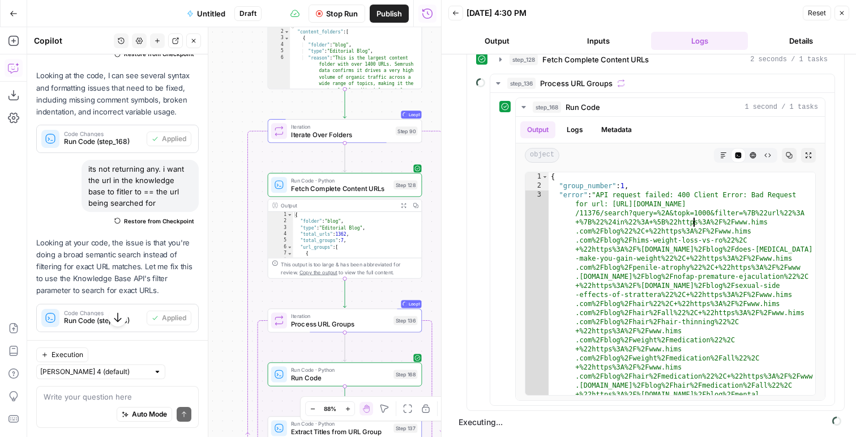
click at [337, 12] on span "Stop Run" at bounding box center [342, 13] width 32 height 11
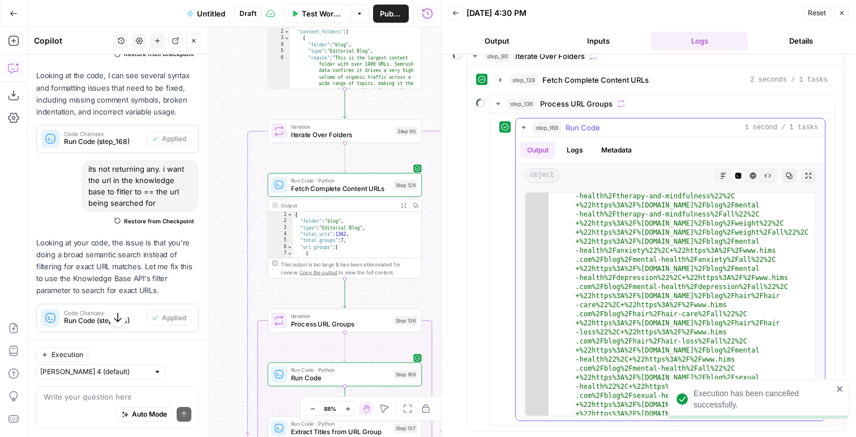
scroll to position [373, 0]
type textarea "**********"
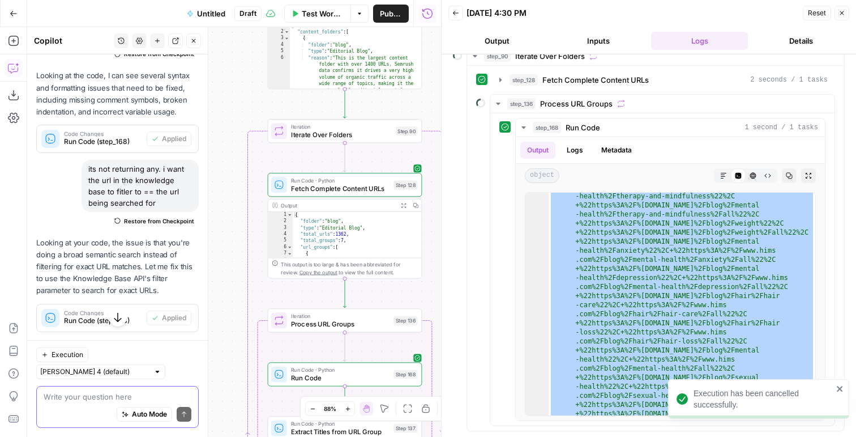
click at [96, 402] on textarea at bounding box center [118, 396] width 148 height 11
paste textarea "{ "group_number": 1, "error": "API request failed: 400 Client Error: Bad Reques…"
type textarea "{ "group_number": 1, "error": "API request failed: 400 Client Error: Bad Reques…"
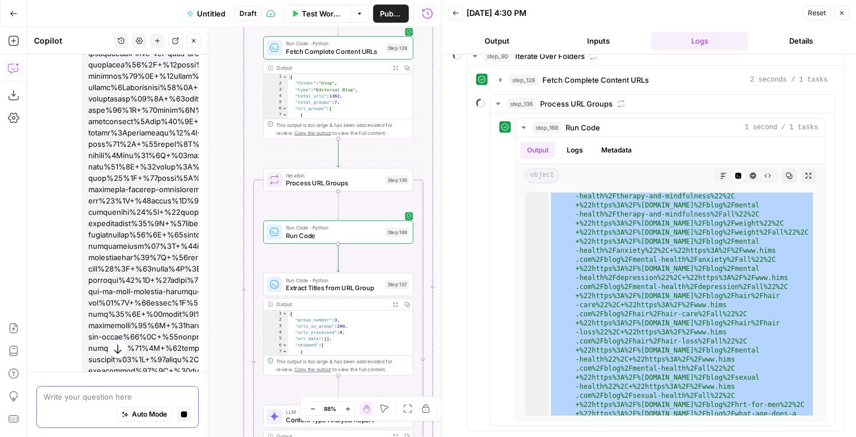
scroll to position [1887, 0]
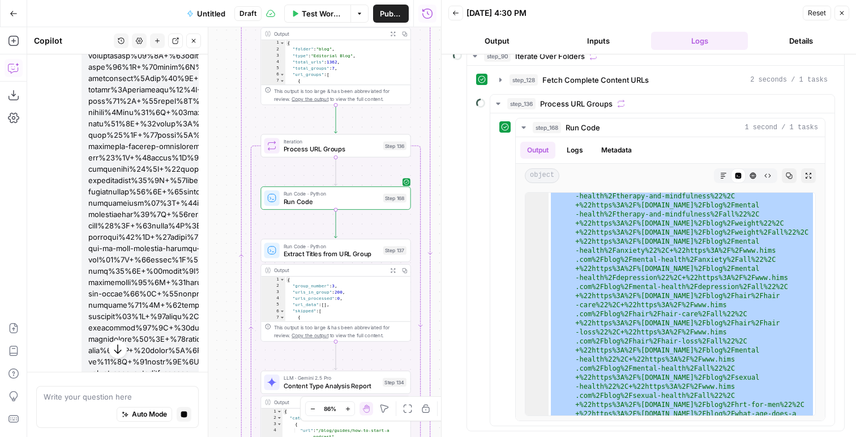
click at [330, 197] on span "Run Code" at bounding box center [332, 202] width 96 height 10
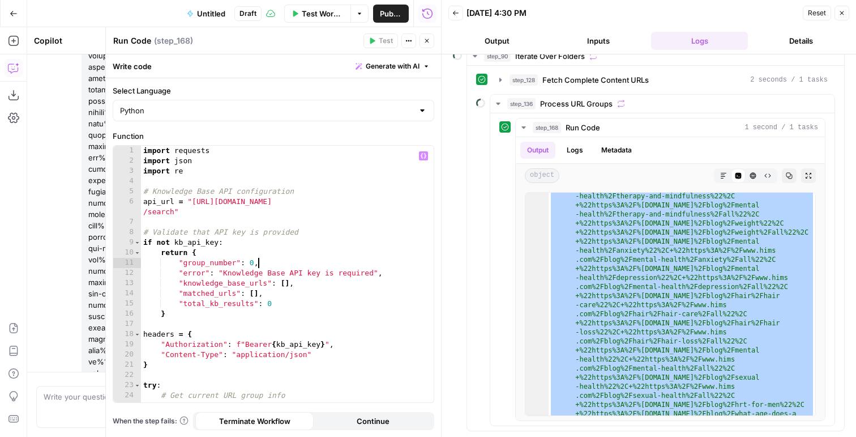
click at [358, 257] on div "import requests import json import re # Knowledge Base API configuration api_ur…" at bounding box center [287, 284] width 293 height 277
type textarea "**********"
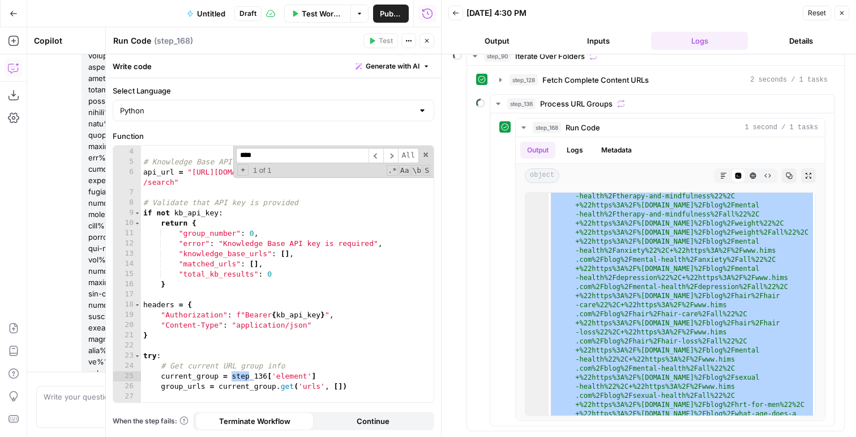
scroll to position [30, 0]
type input "****"
click at [585, 79] on span "Fetch Complete Content URLs" at bounding box center [596, 79] width 106 height 11
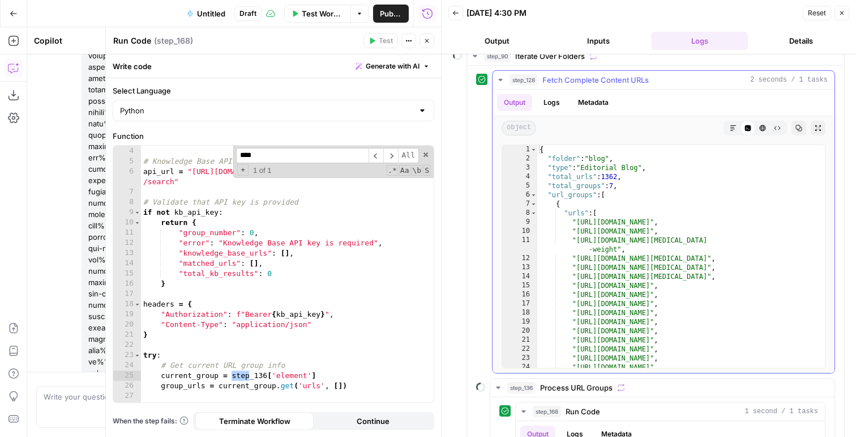
click at [575, 84] on span "Fetch Complete Content URLs" at bounding box center [596, 79] width 106 height 11
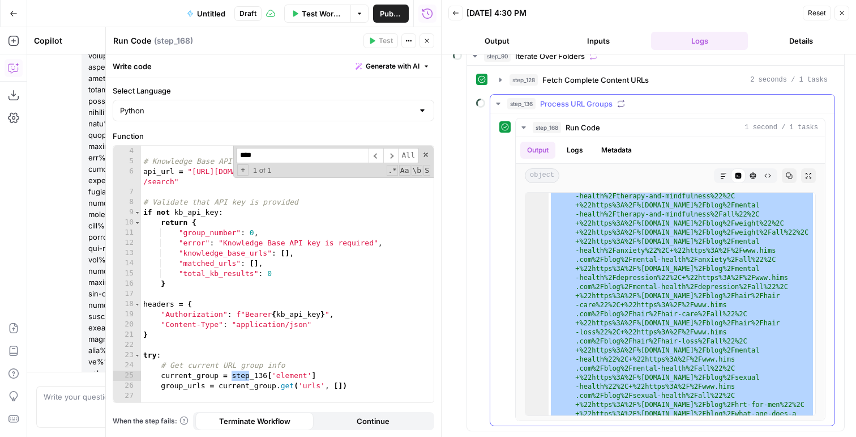
click at [557, 109] on span "Process URL Groups" at bounding box center [576, 103] width 73 height 11
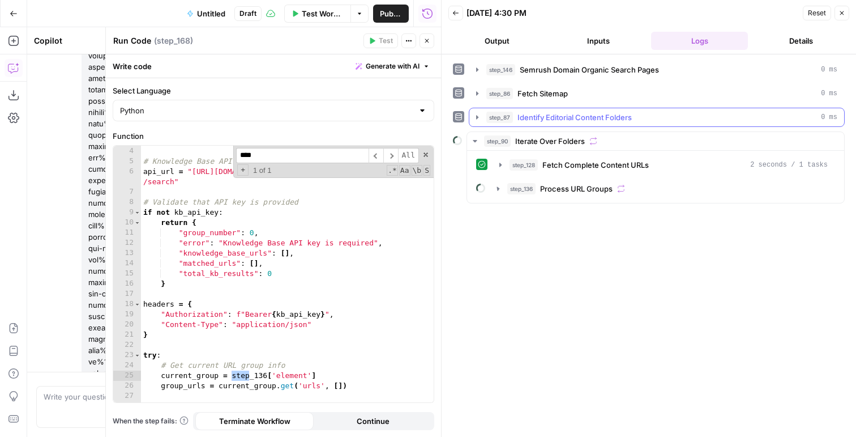
scroll to position [0, 0]
click at [556, 187] on span "Process URL Groups" at bounding box center [576, 188] width 73 height 11
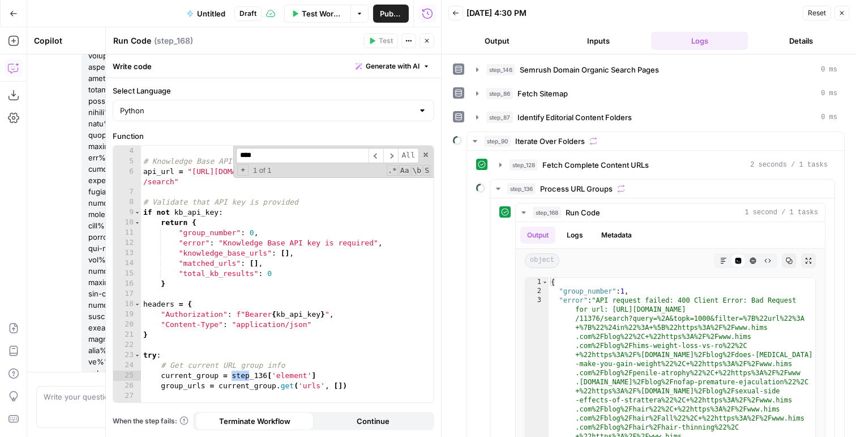
click at [841, 10] on icon "button" at bounding box center [842, 13] width 7 height 7
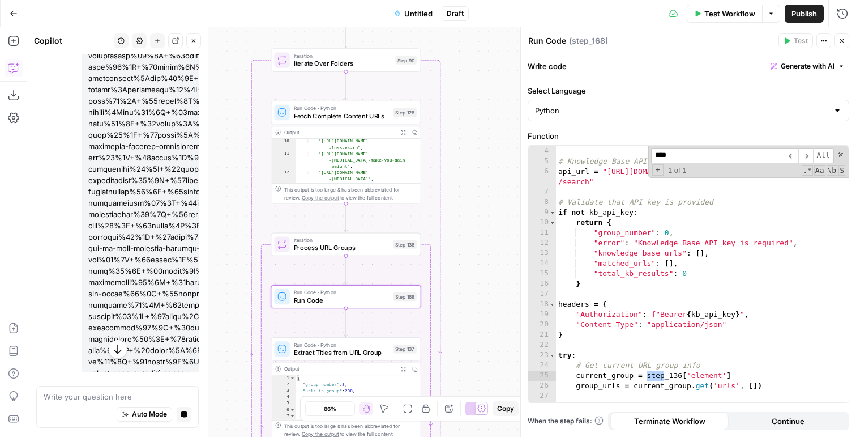
scroll to position [93, 0]
click at [15, 39] on icon "button" at bounding box center [13, 40] width 11 height 11
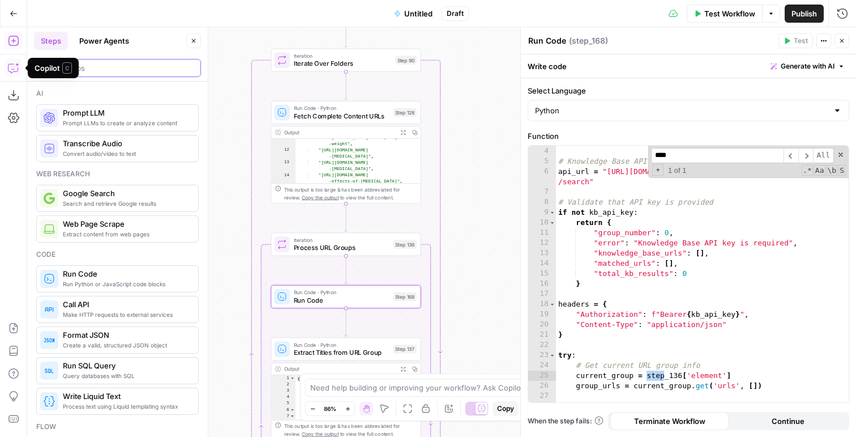
click at [103, 71] on input "search" at bounding box center [117, 67] width 157 height 11
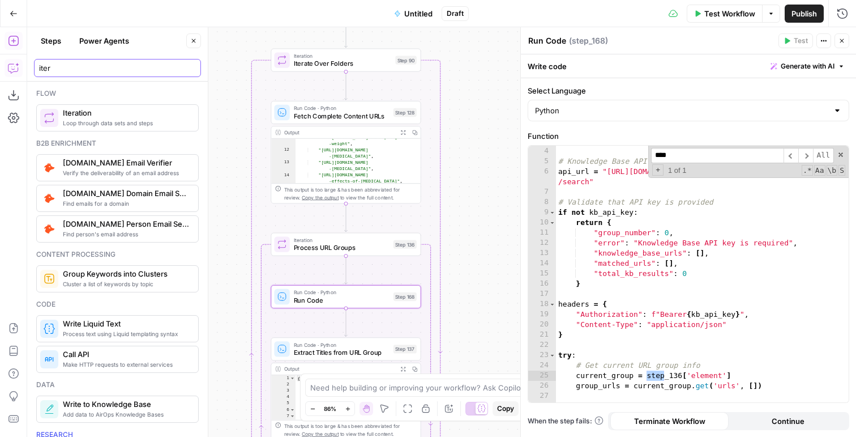
type input "iter"
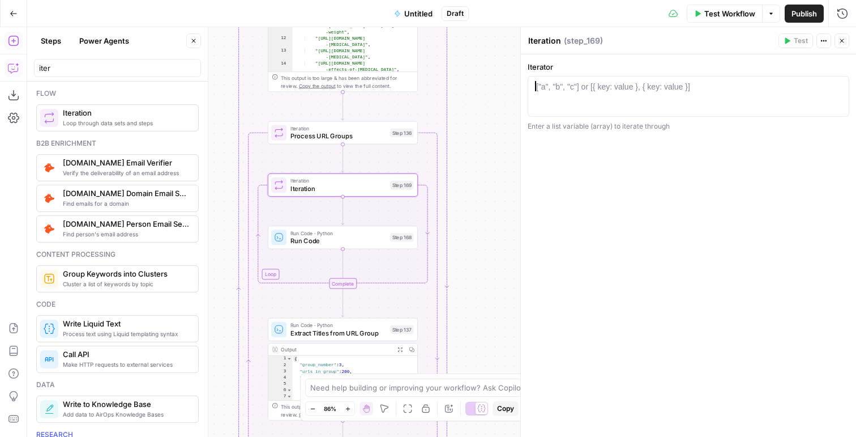
click at [577, 88] on div "["a", "b", "c"] or [{ key: value }, { key: value }]" at bounding box center [613, 86] width 154 height 11
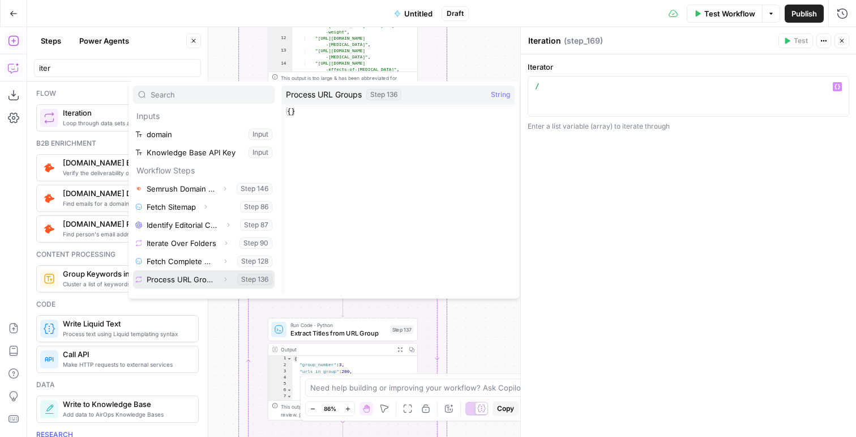
click at [219, 273] on button "Expand" at bounding box center [225, 279] width 15 height 15
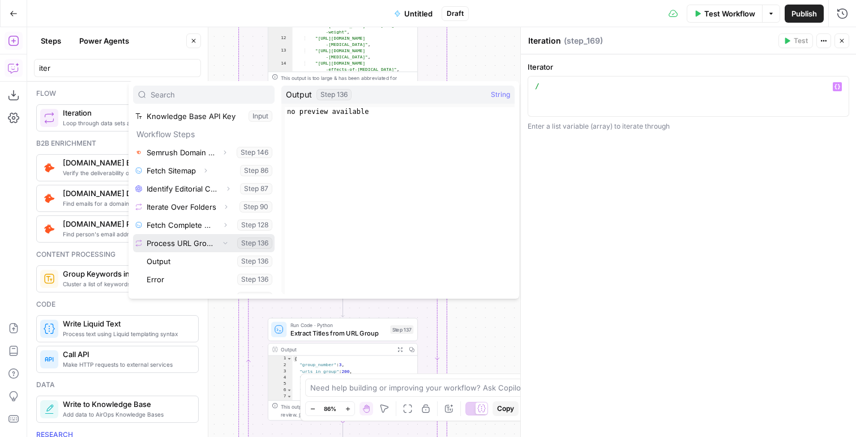
scroll to position [67, 0]
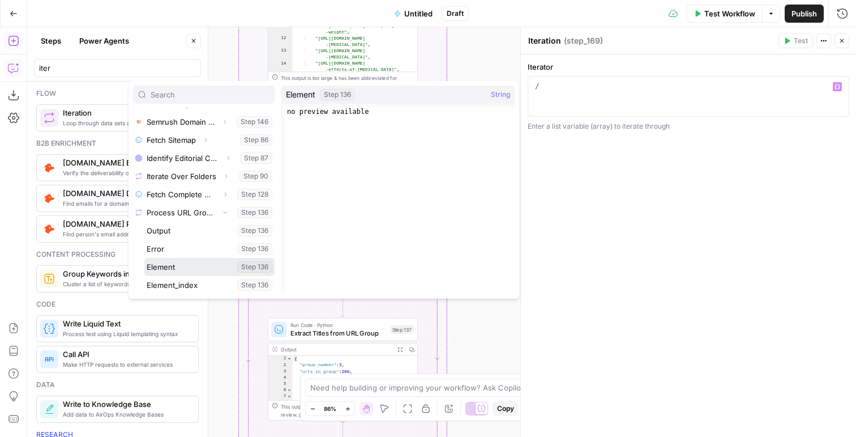
click at [174, 265] on button "Select variable Element" at bounding box center [209, 267] width 130 height 18
type textarea "**********"
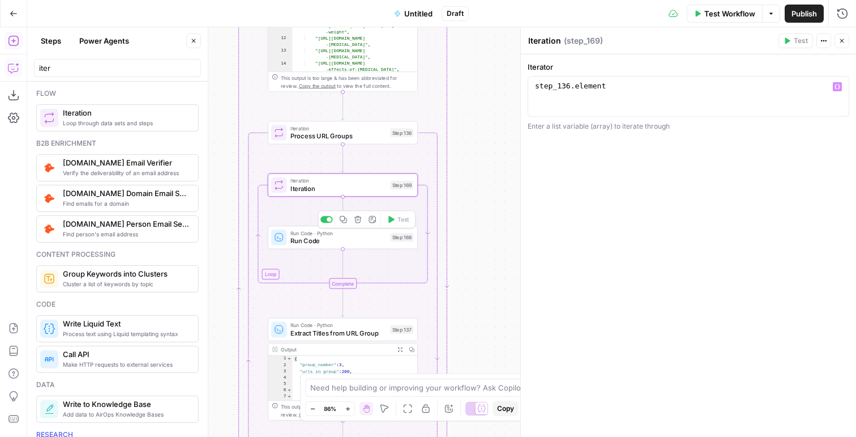
click at [330, 241] on span "Run Code" at bounding box center [339, 241] width 96 height 10
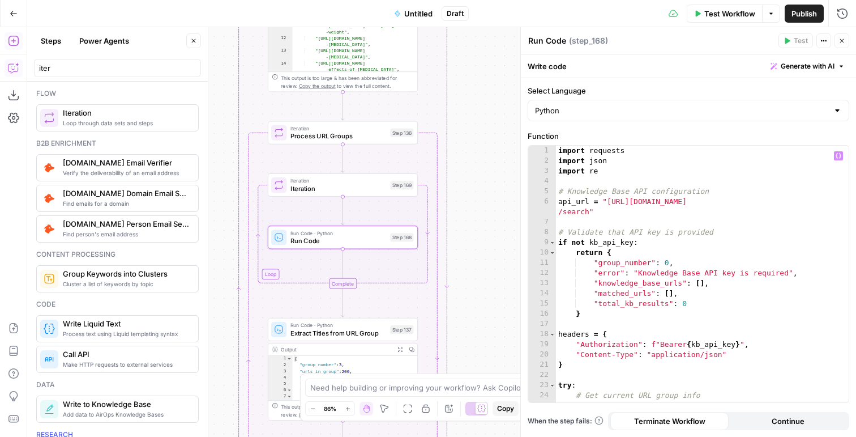
type textarea "**********"
click at [590, 278] on div "import requests import json import re # Knowledge Base API configuration api_ur…" at bounding box center [702, 284] width 293 height 277
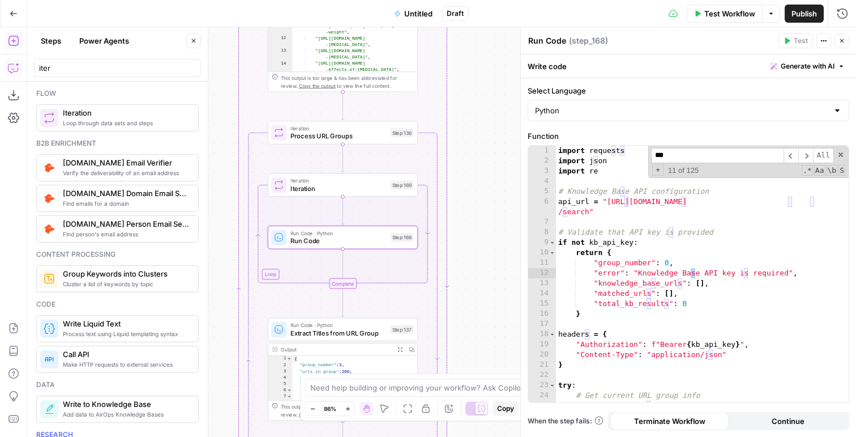
scroll to position [8, 0]
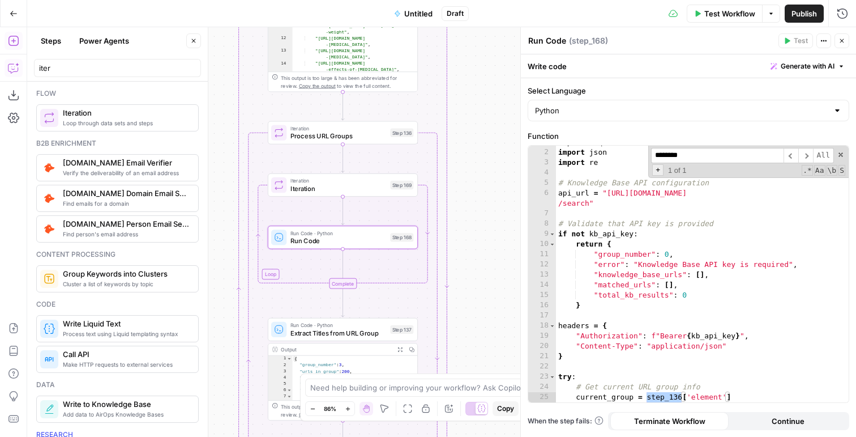
type input "********"
click at [658, 169] on span "+" at bounding box center [658, 169] width 11 height 11
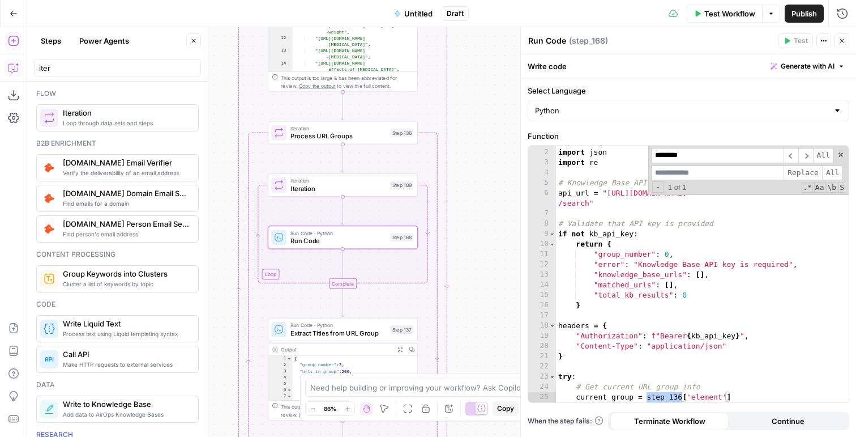
click at [658, 171] on input at bounding box center [717, 172] width 133 height 15
type input "********"
click at [809, 173] on span "Replace" at bounding box center [803, 172] width 39 height 15
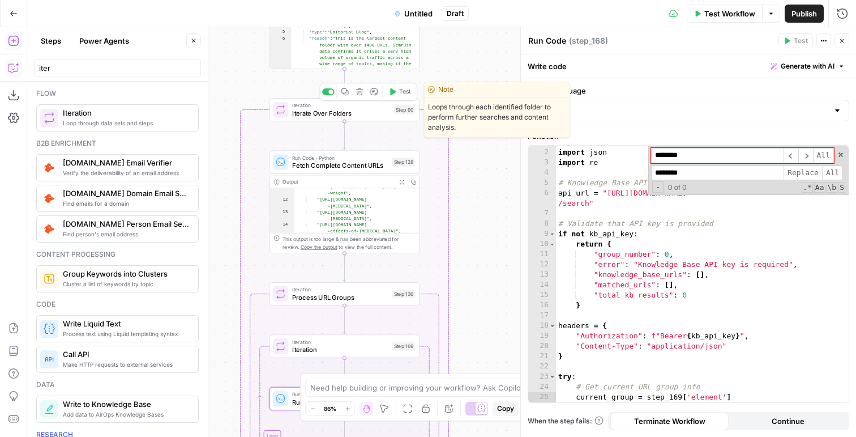
click at [409, 92] on span "Test" at bounding box center [405, 91] width 12 height 8
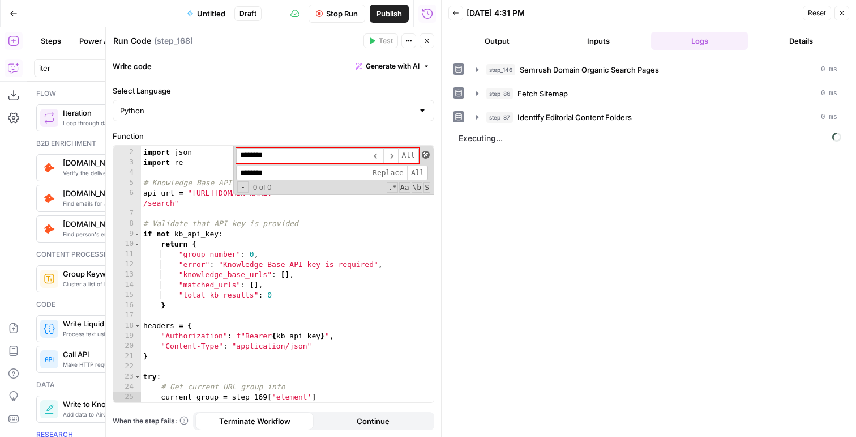
click at [428, 154] on span at bounding box center [426, 155] width 8 height 8
type textarea "**********"
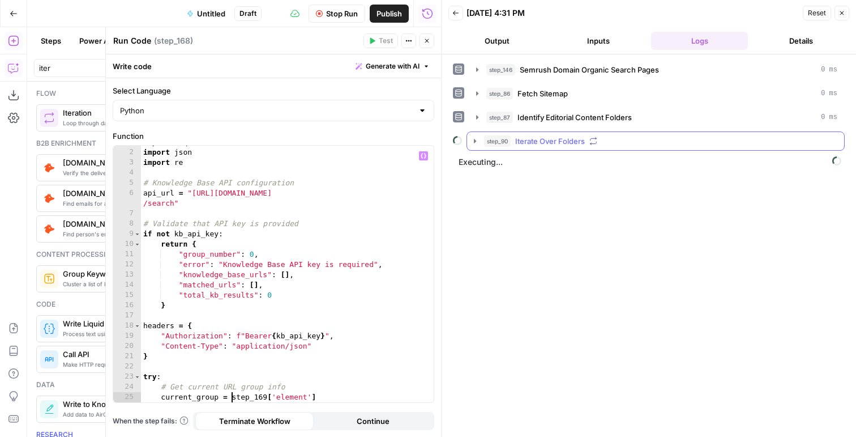
click at [498, 140] on span "step_90" at bounding box center [497, 140] width 27 height 11
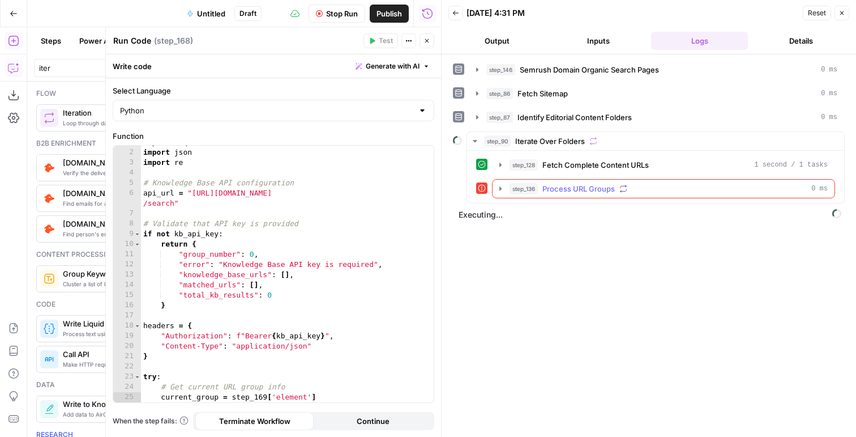
click at [544, 191] on span "Process URL Groups" at bounding box center [579, 188] width 73 height 11
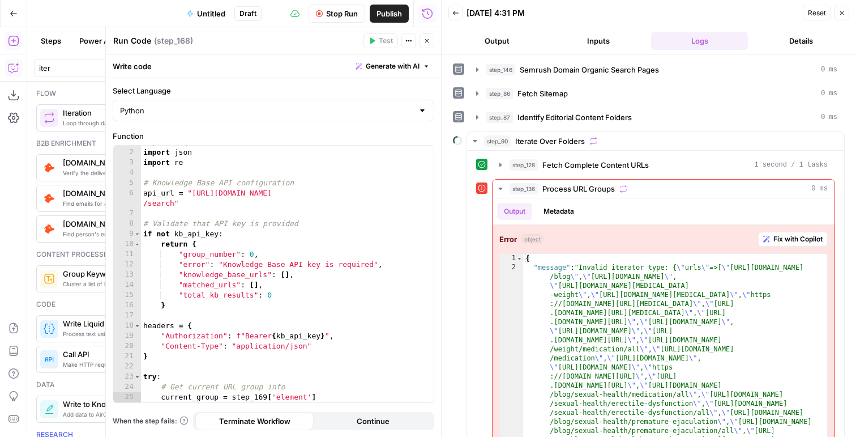
click at [430, 39] on icon "button" at bounding box center [427, 40] width 7 height 7
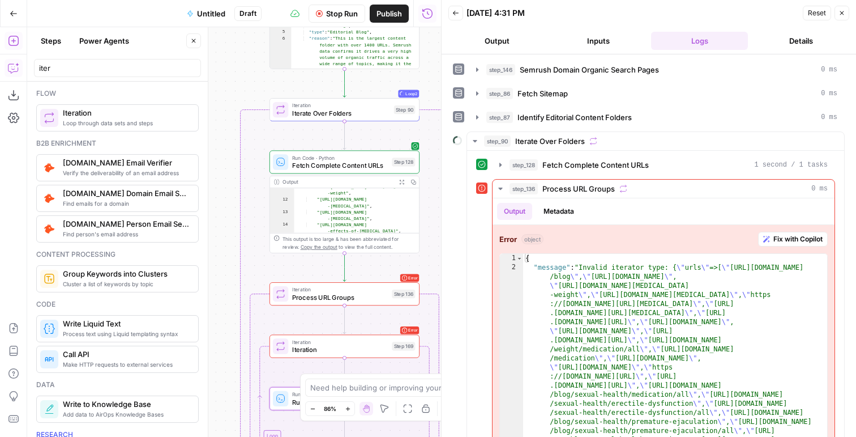
click at [350, 301] on span "Process URL Groups" at bounding box center [340, 297] width 96 height 10
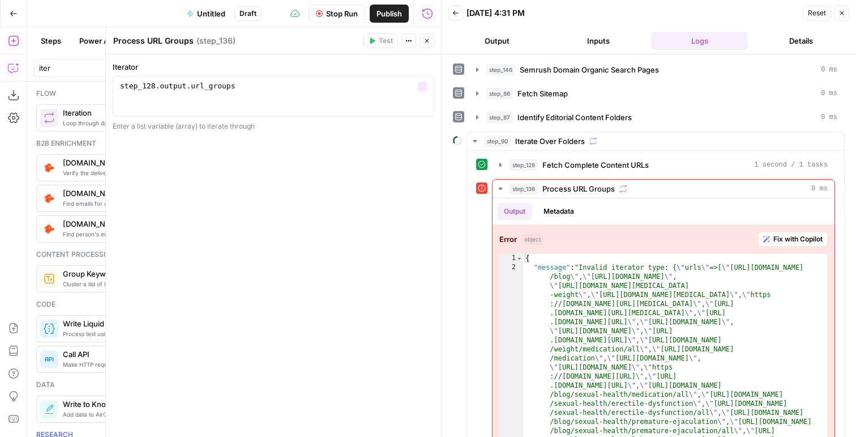
click at [354, 76] on div "1 step_128 . output . url_groups XXXXXXXXXXXXXXXXXXXXXXXXXXXXXXXXXXXXXXXXXXXXXX…" at bounding box center [274, 96] width 322 height 41
drag, startPoint x: 201, startPoint y: 87, endPoint x: 252, endPoint y: 85, distance: 51.0
click at [251, 85] on div "step_128 . output . url_groups" at bounding box center [274, 106] width 312 height 51
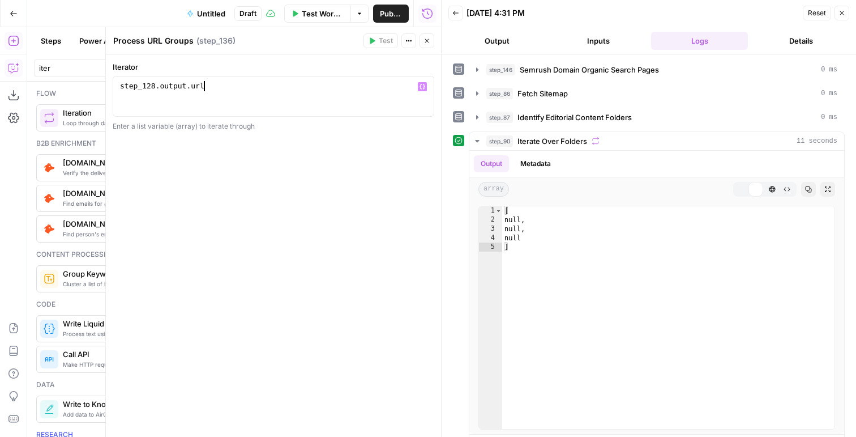
scroll to position [0, 6]
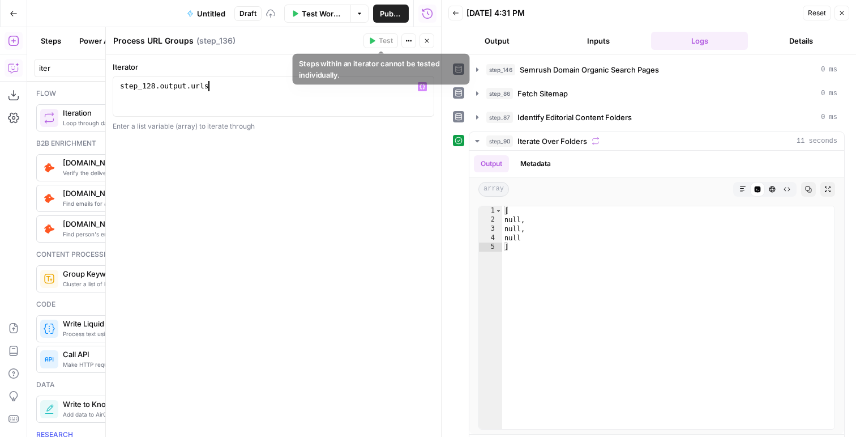
type textarea "**********"
click at [423, 40] on button "Close" at bounding box center [427, 40] width 15 height 15
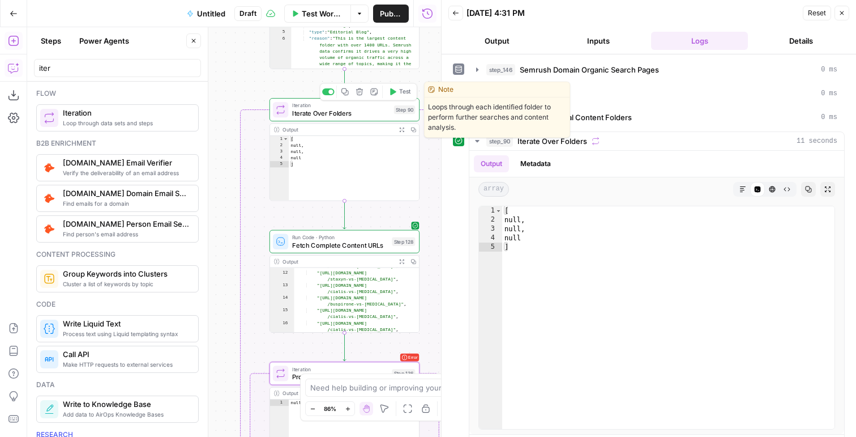
click at [402, 91] on span "Test" at bounding box center [405, 91] width 12 height 8
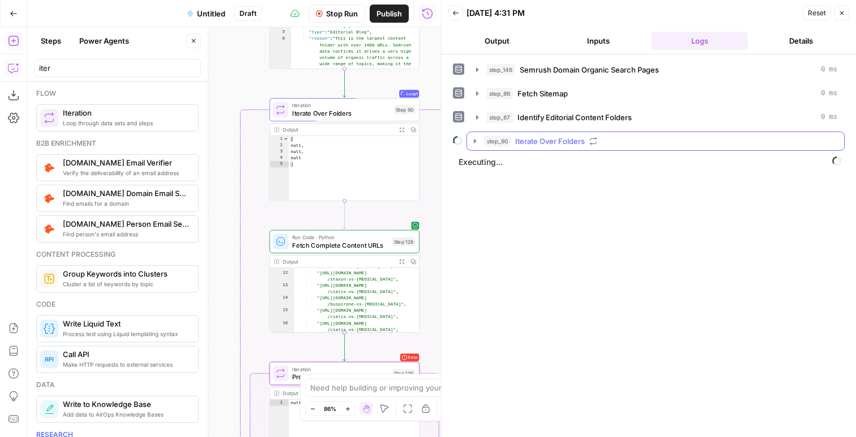
click at [543, 146] on span "Iterate Over Folders" at bounding box center [550, 140] width 70 height 11
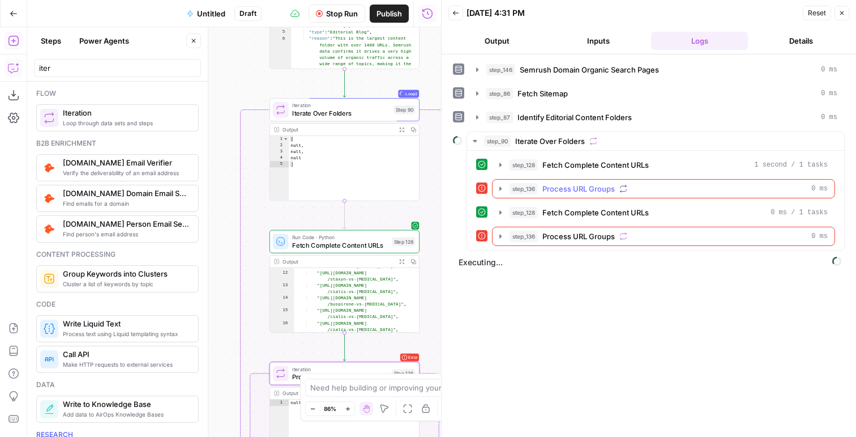
click at [542, 193] on div "step_136 Process URL Groups 0 ms" at bounding box center [669, 188] width 318 height 11
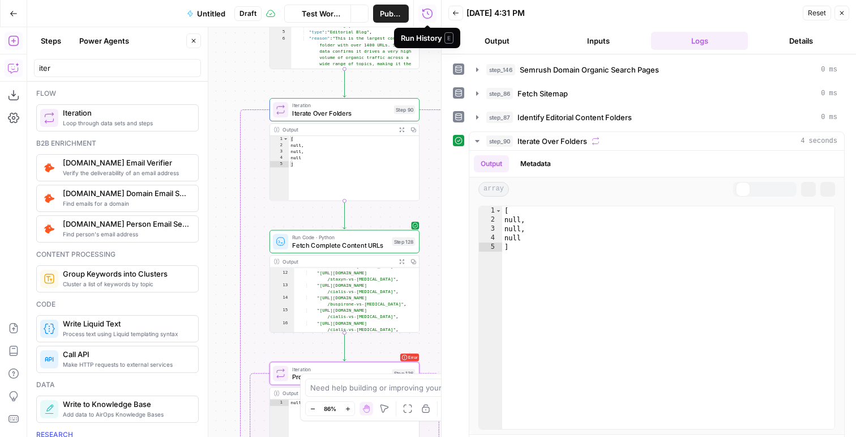
click at [325, 9] on span "Test Workflow" at bounding box center [323, 13] width 42 height 11
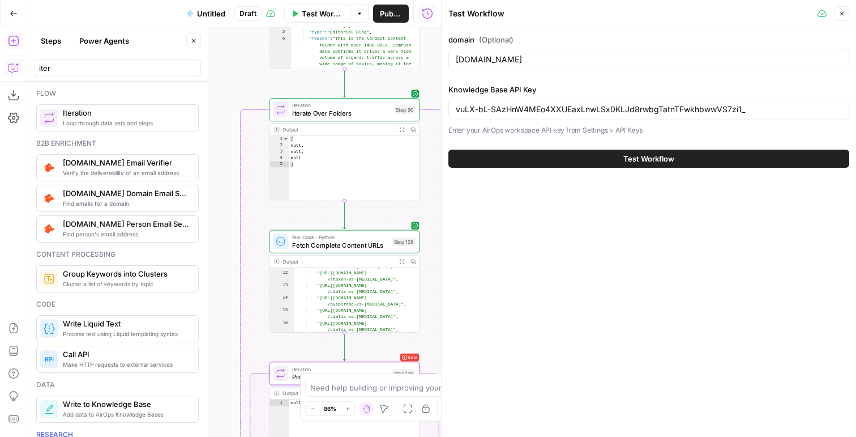
click at [15, 74] on button "Copilot" at bounding box center [14, 68] width 18 height 18
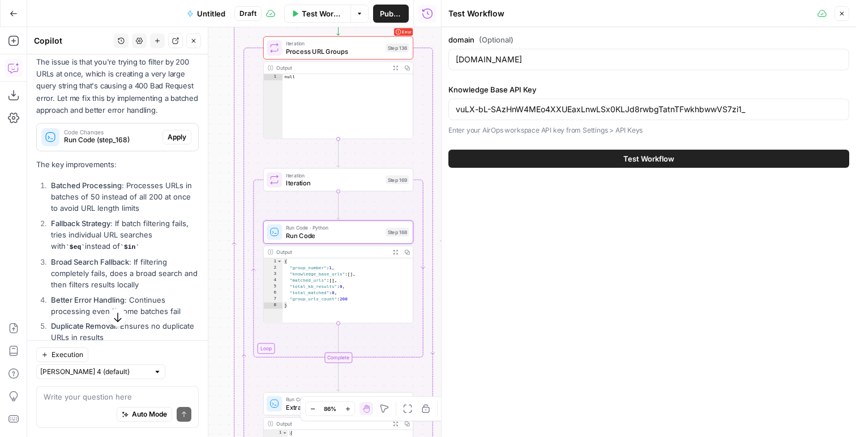
click at [172, 142] on span "Apply" at bounding box center [177, 137] width 19 height 10
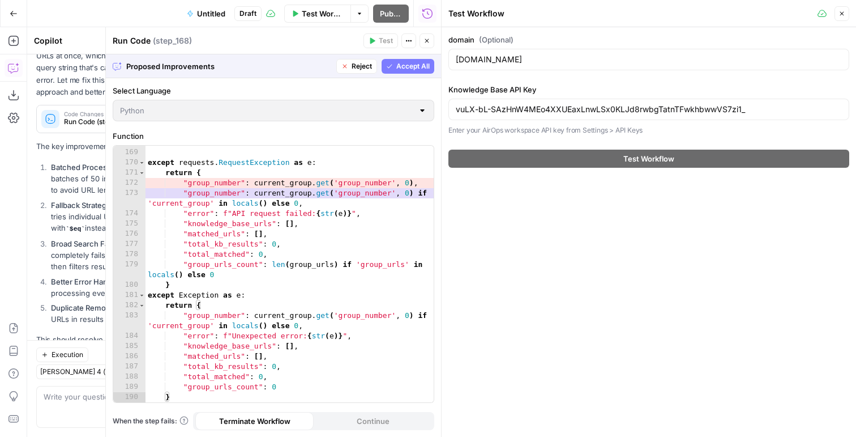
scroll to position [1956, 0]
click at [363, 63] on span "Reject" at bounding box center [362, 66] width 20 height 10
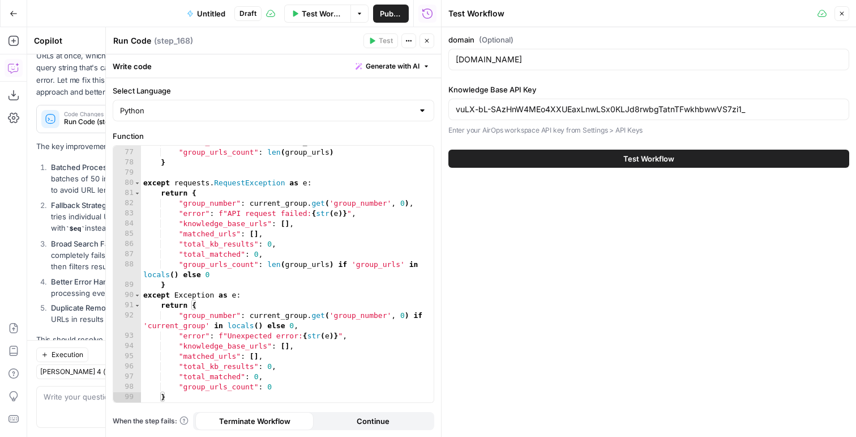
click at [429, 44] on button "Close" at bounding box center [427, 40] width 15 height 15
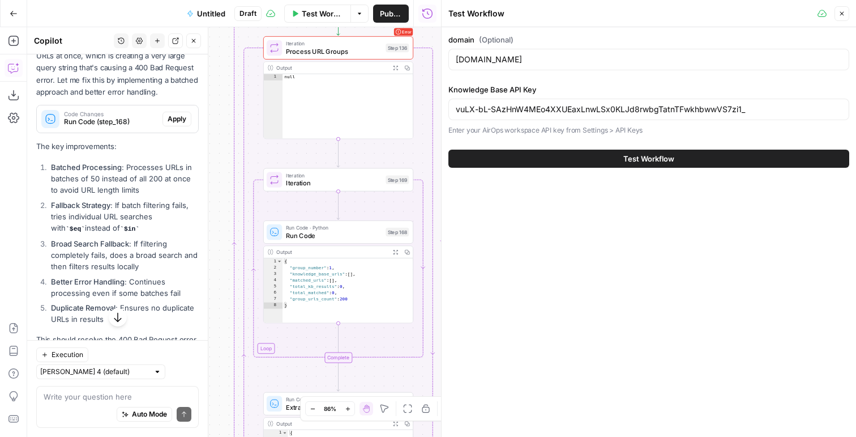
click at [841, 16] on icon "button" at bounding box center [842, 13] width 7 height 7
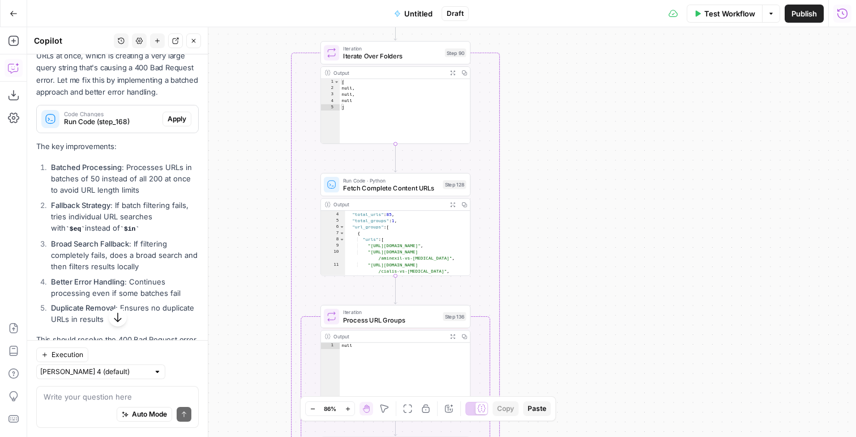
scroll to position [22, 0]
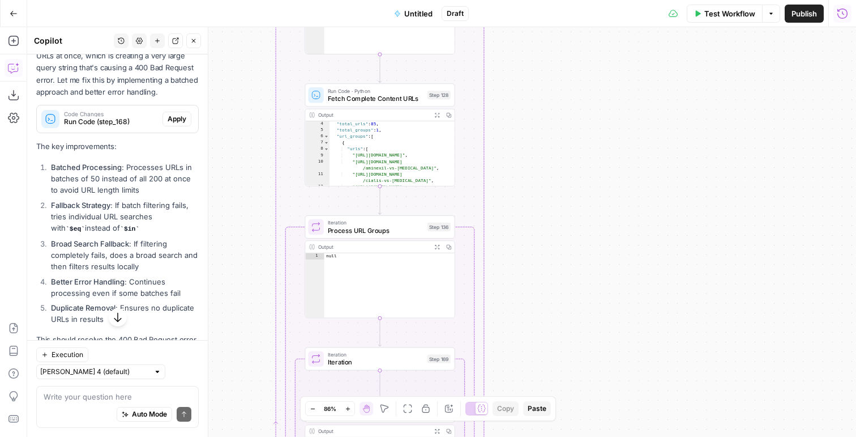
click at [376, 231] on span "Process URL Groups" at bounding box center [376, 230] width 96 height 10
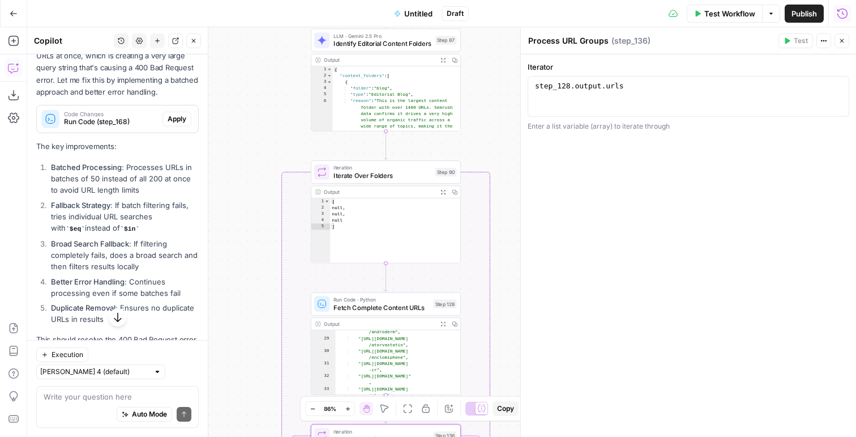
scroll to position [332, 0]
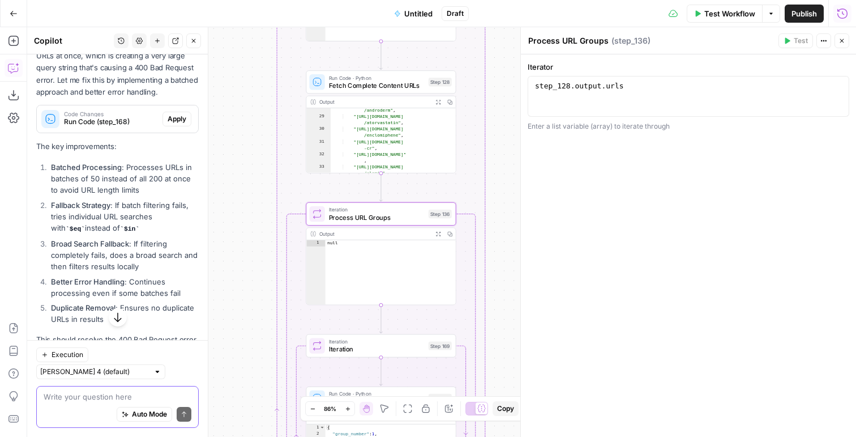
click at [90, 393] on textarea at bounding box center [118, 396] width 148 height 11
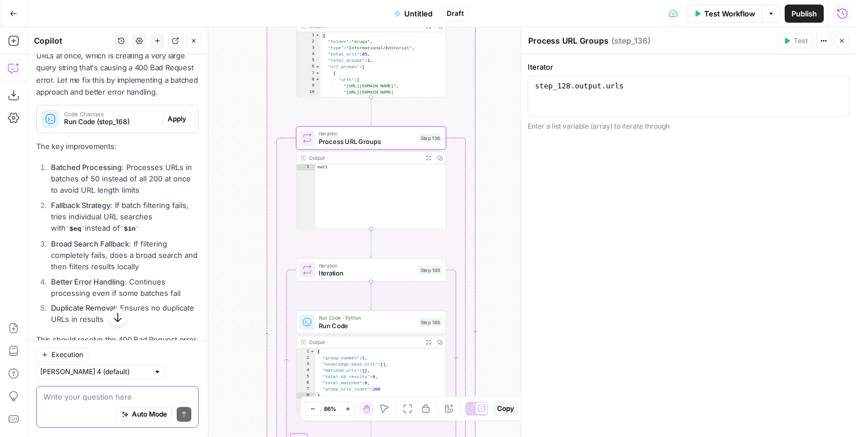
click at [95, 400] on textarea at bounding box center [118, 396] width 148 height 11
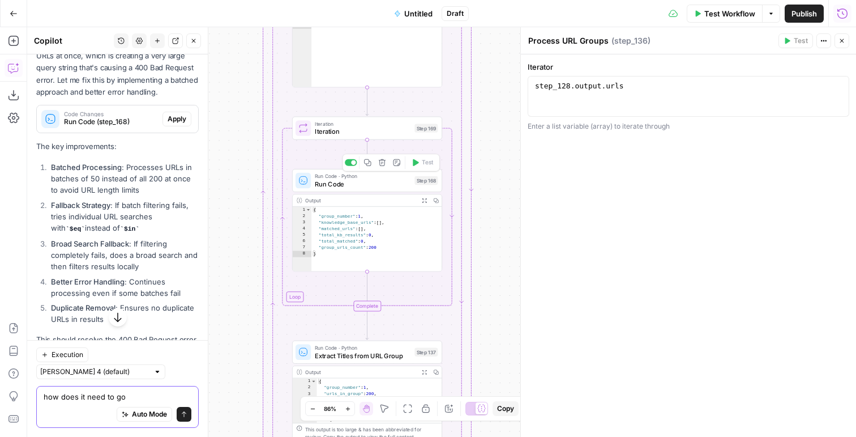
type textarea "how does it need to go"
click at [398, 186] on span "Run Code" at bounding box center [363, 184] width 96 height 10
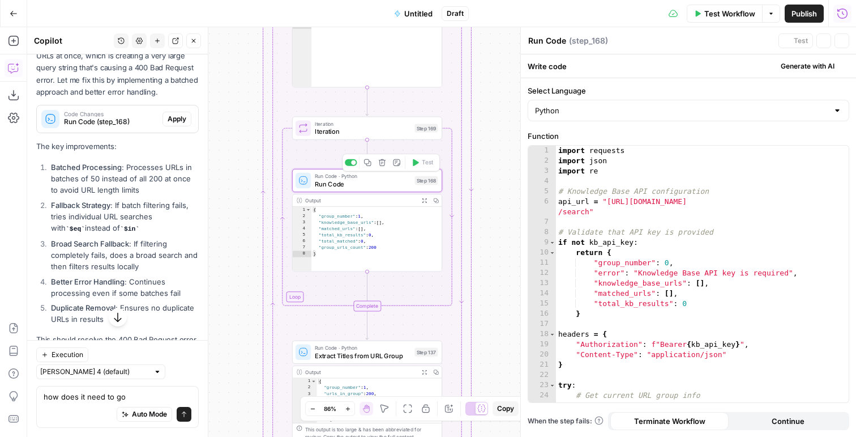
type textarea "**********"
click at [601, 194] on div "import requests import json import re # Knowledge Base API configuration api_ur…" at bounding box center [702, 284] width 293 height 277
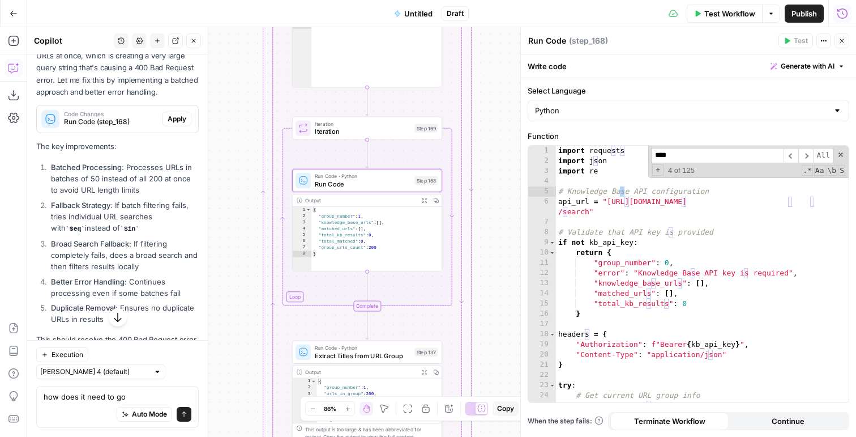
scroll to position [8, 0]
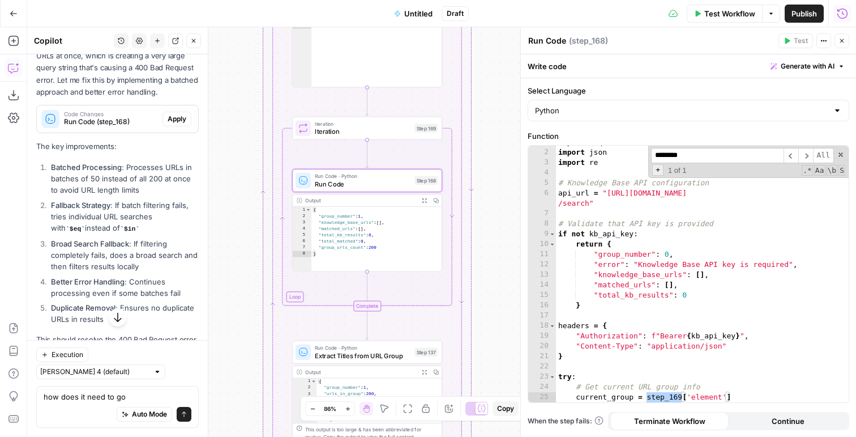
type input "********"
click at [660, 169] on span "+" at bounding box center [658, 169] width 11 height 11
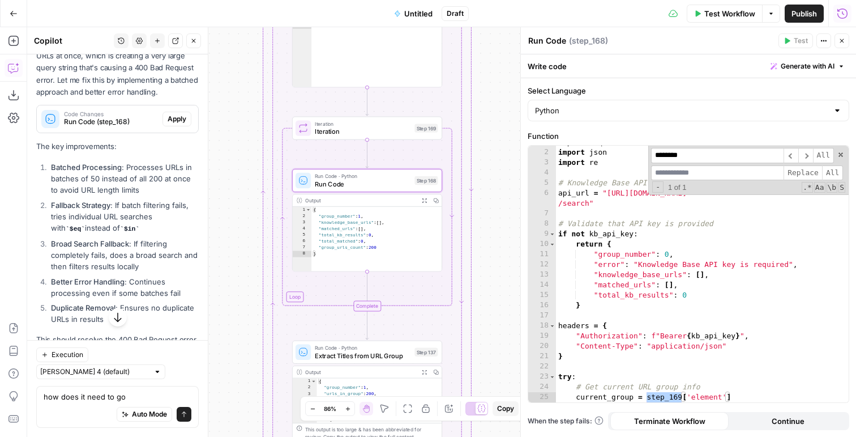
click at [664, 173] on input at bounding box center [717, 172] width 133 height 15
type input "***"
click at [794, 169] on span "Replace" at bounding box center [803, 172] width 39 height 15
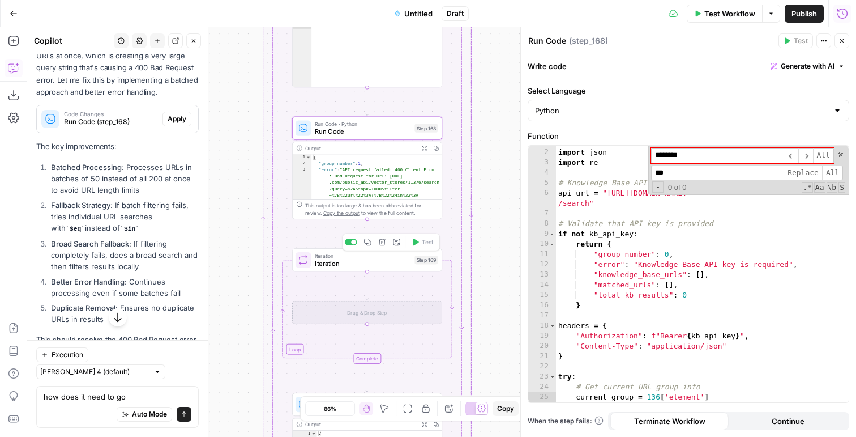
click at [383, 240] on icon "button" at bounding box center [382, 242] width 8 height 8
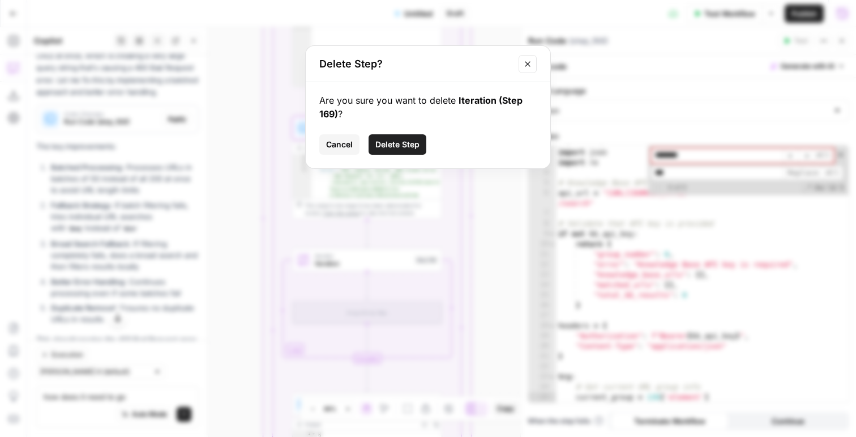
click at [389, 138] on button "Delete Step" at bounding box center [398, 144] width 58 height 20
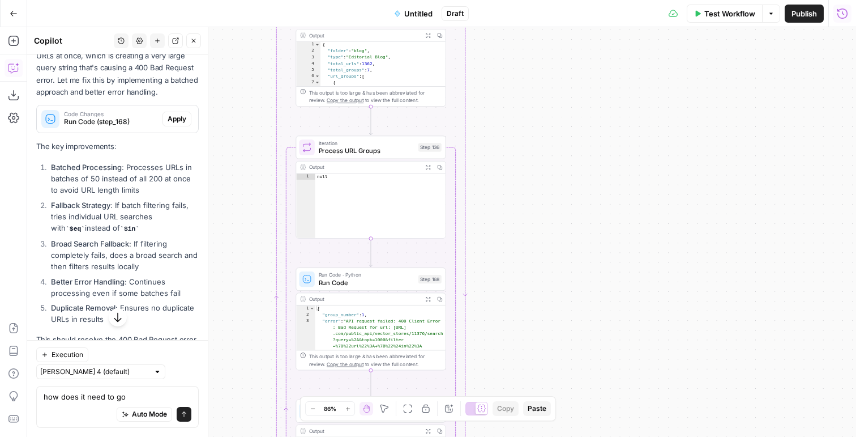
click at [408, 146] on span "Process URL Groups" at bounding box center [367, 151] width 96 height 10
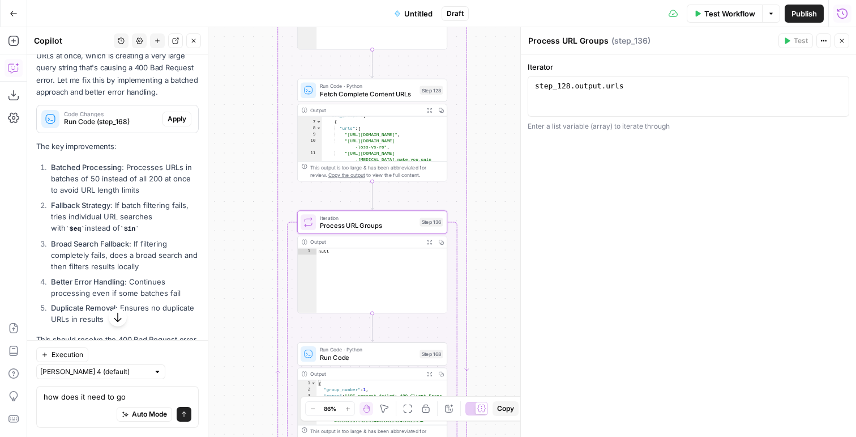
scroll to position [42, 0]
click at [104, 399] on textarea "how does it need to go" at bounding box center [118, 396] width 148 height 11
type textarea "how does it needicxqxq to go"
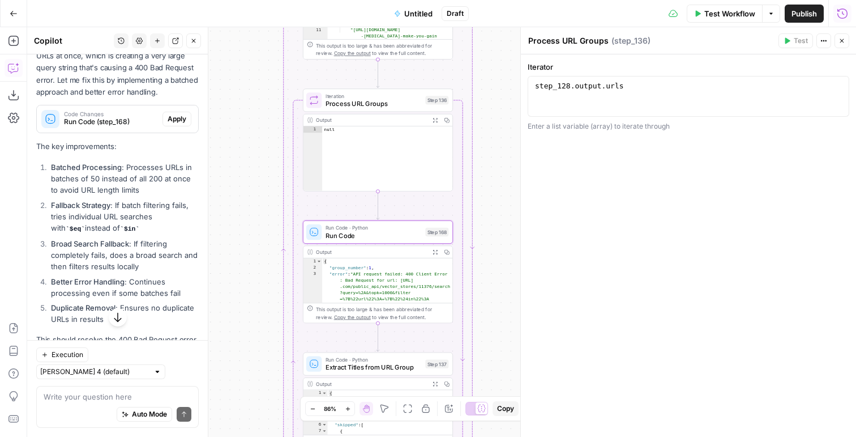
click at [177, 122] on button "Apply" at bounding box center [177, 119] width 29 height 15
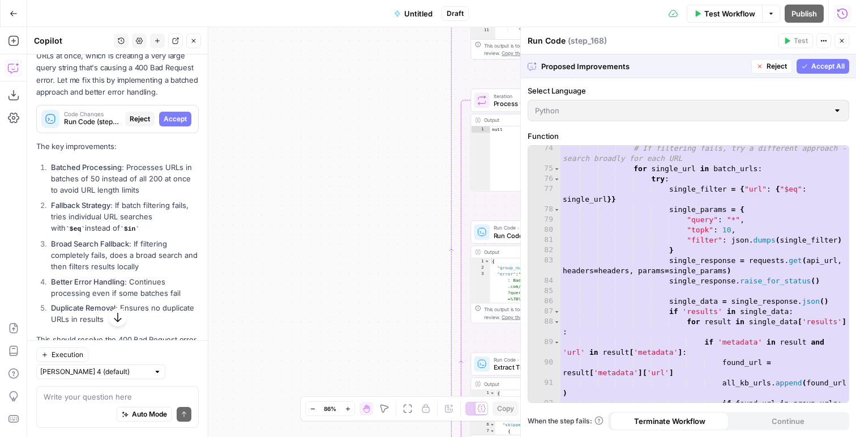
scroll to position [859, 0]
click at [812, 65] on span "Accept All" at bounding box center [828, 66] width 33 height 10
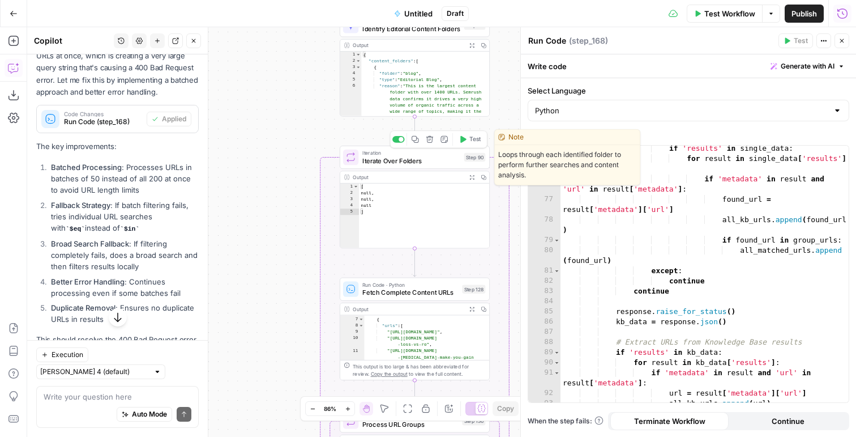
click at [475, 139] on span "Test" at bounding box center [476, 139] width 12 height 8
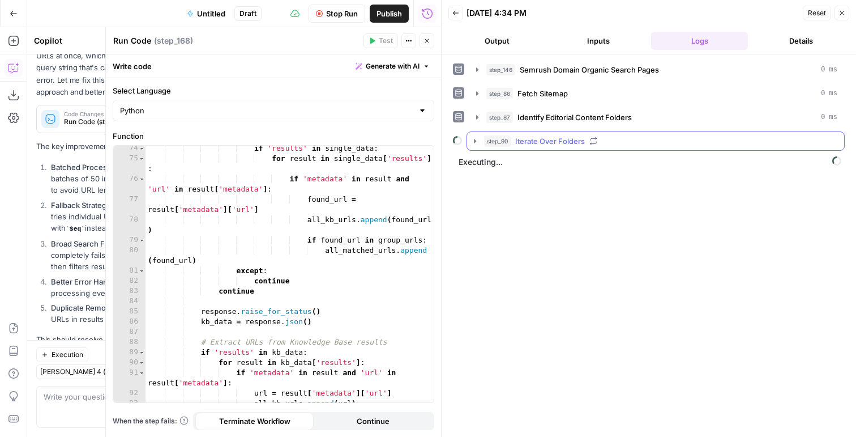
click at [499, 148] on button "step_90 Iterate Over Folders" at bounding box center [655, 141] width 377 height 18
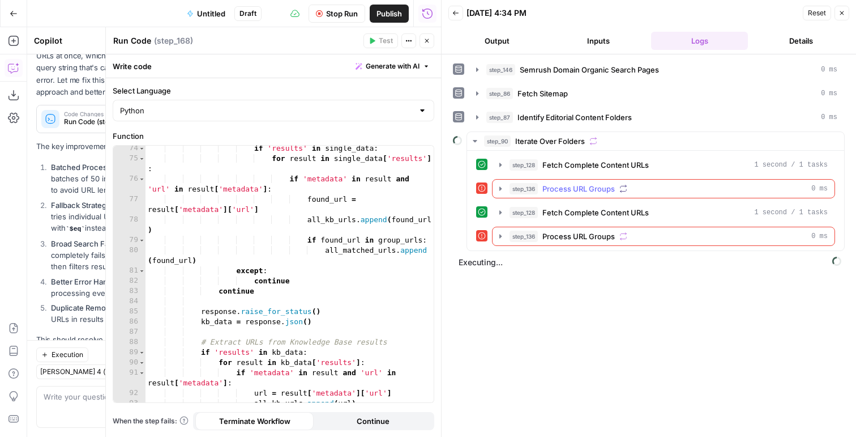
click at [504, 185] on icon "button" at bounding box center [500, 188] width 9 height 9
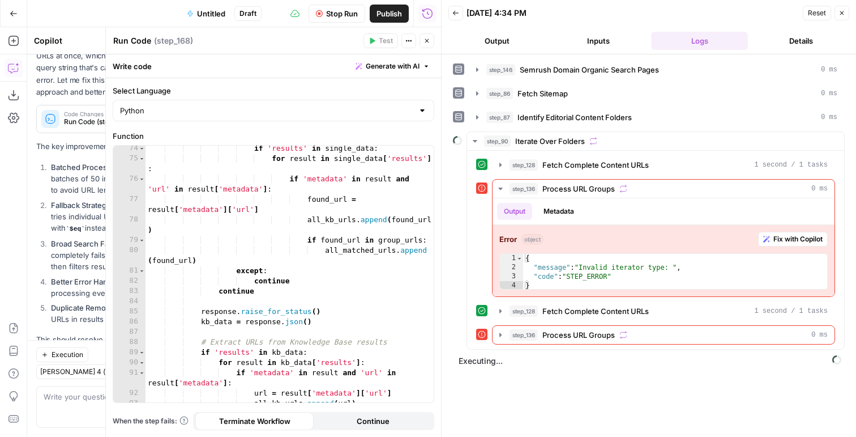
click at [336, 16] on span "Stop Run" at bounding box center [342, 13] width 32 height 11
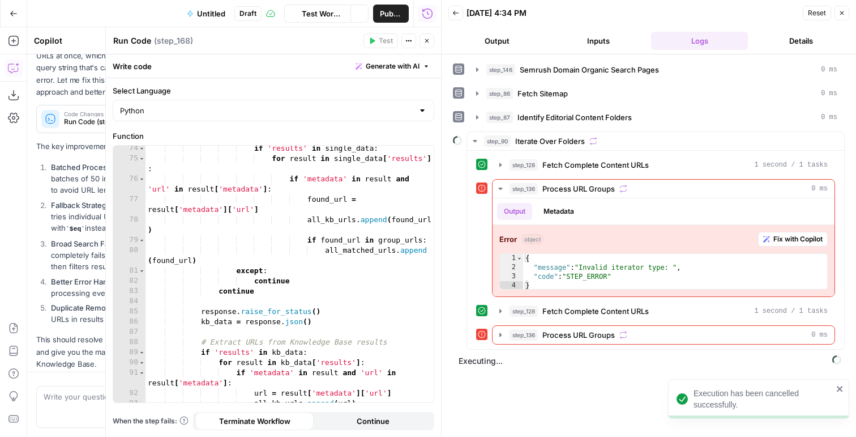
scroll to position [2534, 0]
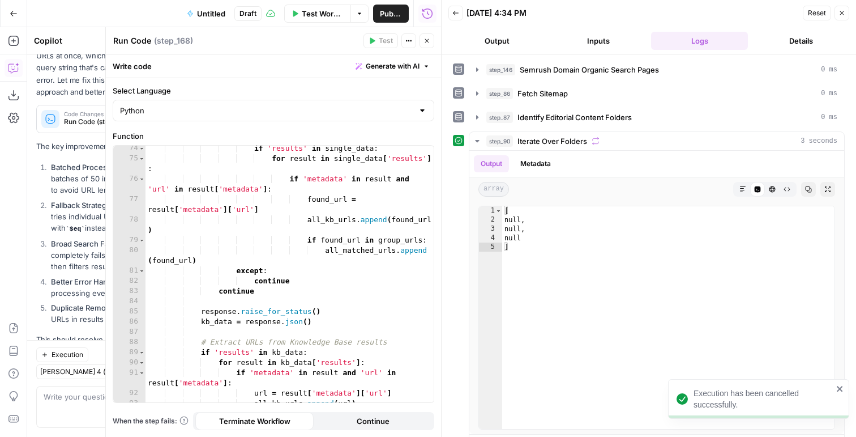
click at [429, 44] on icon "button" at bounding box center [427, 40] width 7 height 7
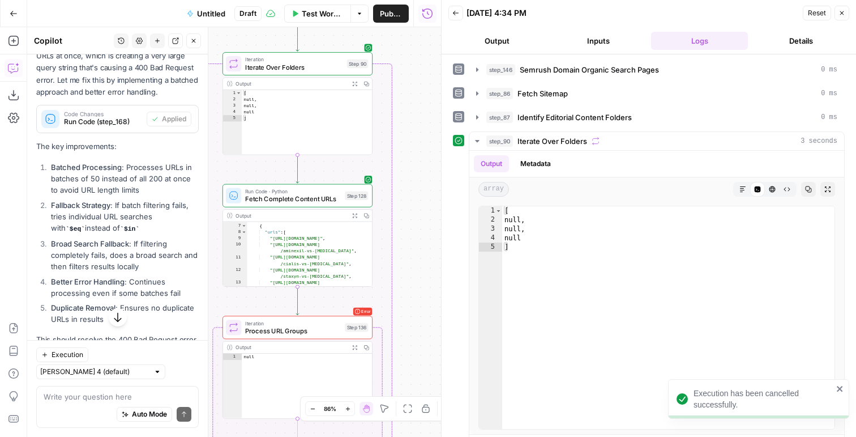
click at [303, 332] on span "Process URL Groups" at bounding box center [293, 331] width 96 height 10
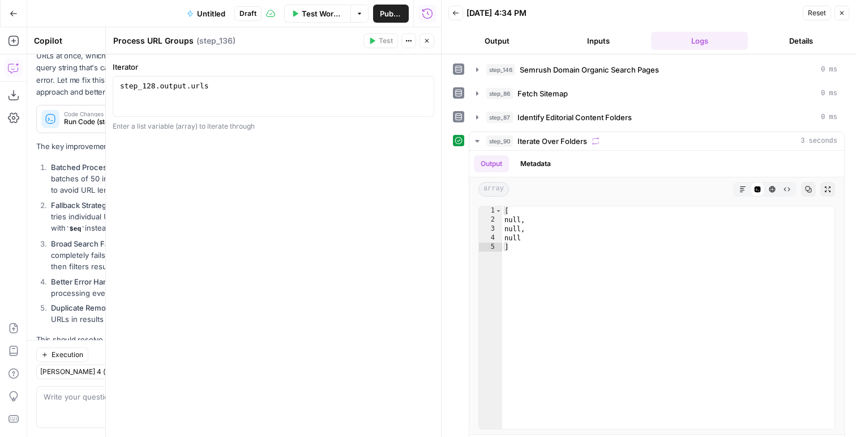
type textarea "**********"
click at [264, 89] on div "step_128 . output . urls" at bounding box center [274, 106] width 312 height 51
click at [417, 42] on div "Test Actions Close" at bounding box center [399, 40] width 71 height 15
click at [424, 43] on icon "button" at bounding box center [427, 40] width 7 height 7
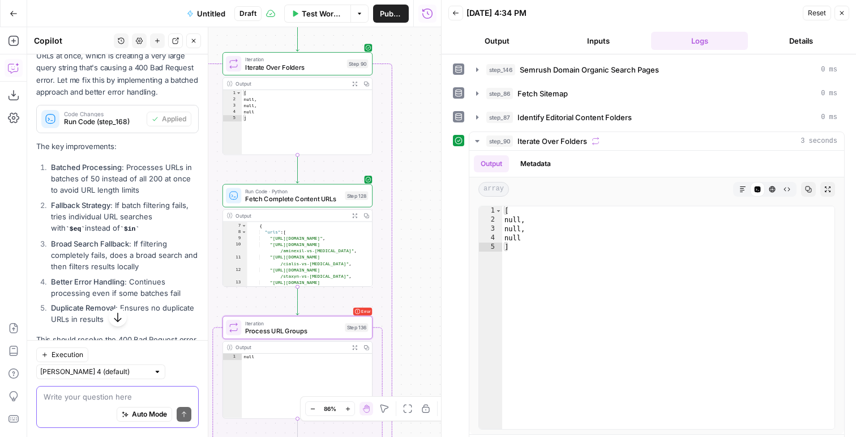
click at [106, 391] on textarea at bounding box center [118, 396] width 148 height 11
type textarea "f"
type textarea "hmmm fix it"
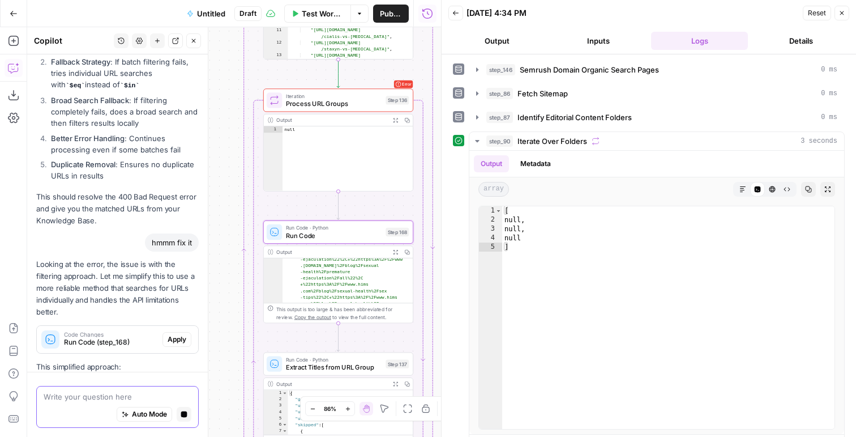
scroll to position [2599, 0]
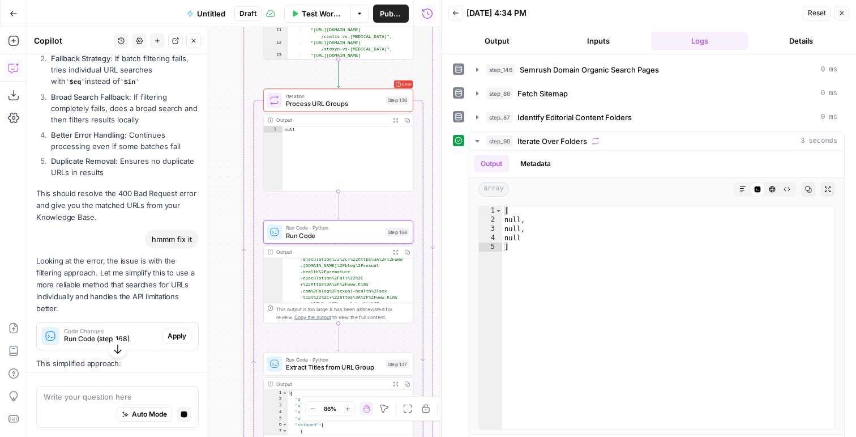
click at [179, 338] on button "Apply" at bounding box center [177, 336] width 29 height 15
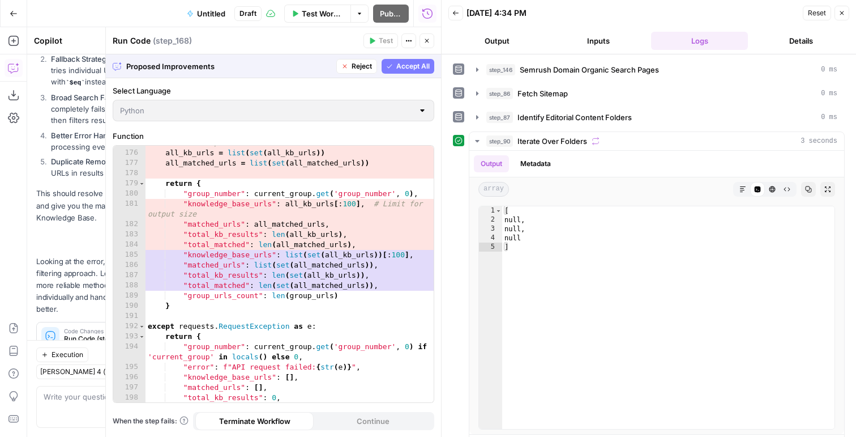
scroll to position [2225, 0]
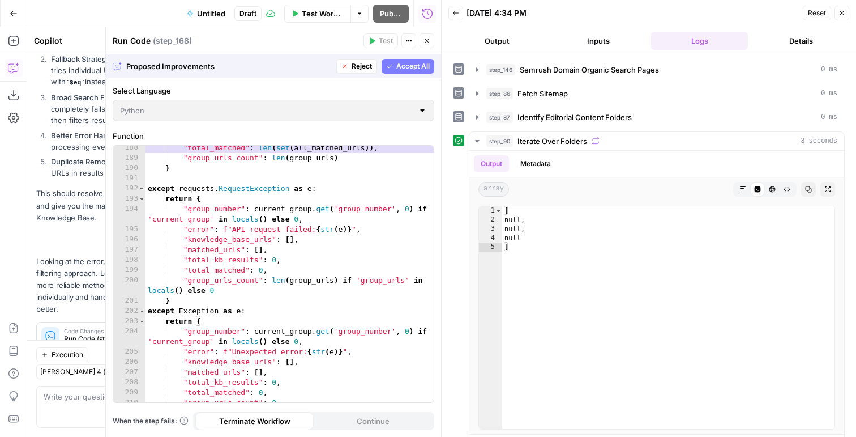
click at [413, 65] on span "Accept All" at bounding box center [412, 66] width 33 height 10
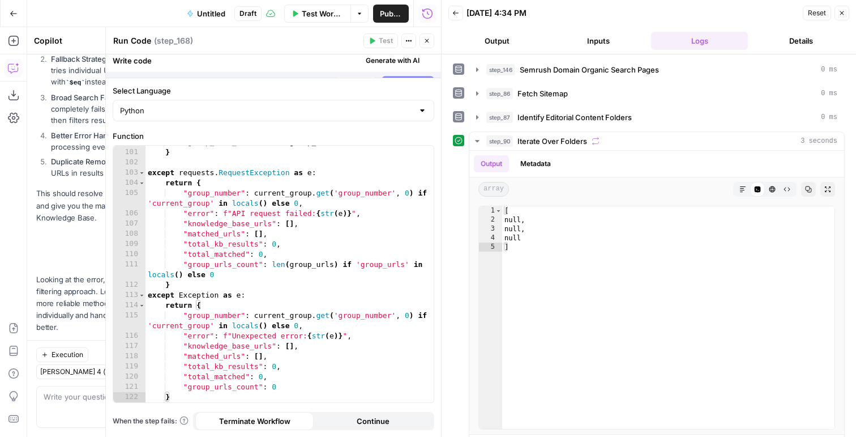
scroll to position [1150, 0]
click at [430, 42] on button "Close" at bounding box center [427, 40] width 15 height 15
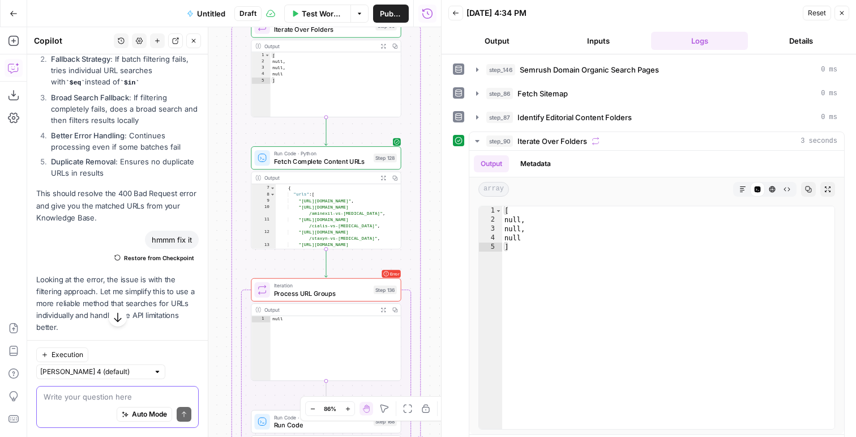
click at [90, 400] on textarea at bounding box center [118, 396] width 148 height 11
type textarea "u"
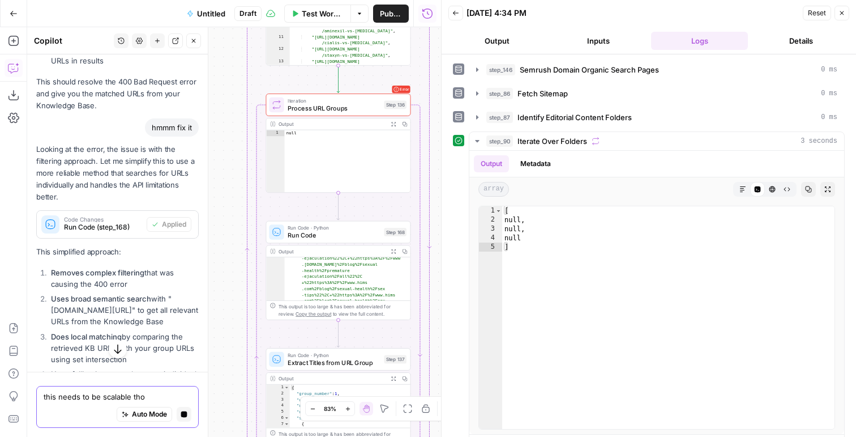
scroll to position [2889, 0]
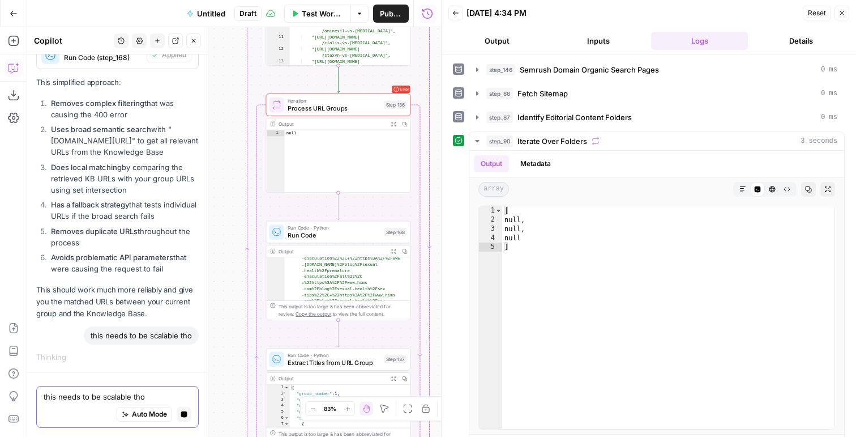
click at [138, 398] on textarea "this needs to be scalable tho" at bounding box center [118, 396] width 148 height 11
type textarea "this needs to be scalable tho"
click at [845, 11] on icon "button" at bounding box center [842, 13] width 7 height 7
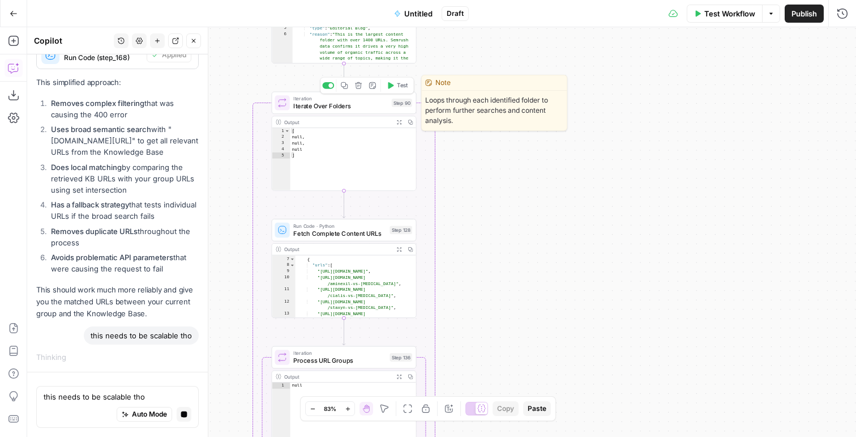
click at [396, 87] on button "Test" at bounding box center [397, 85] width 29 height 12
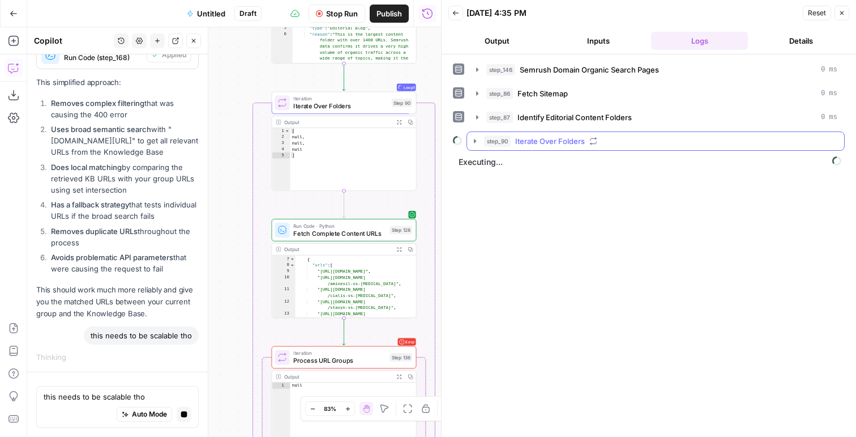
click at [531, 138] on span "Iterate Over Folders" at bounding box center [550, 140] width 70 height 11
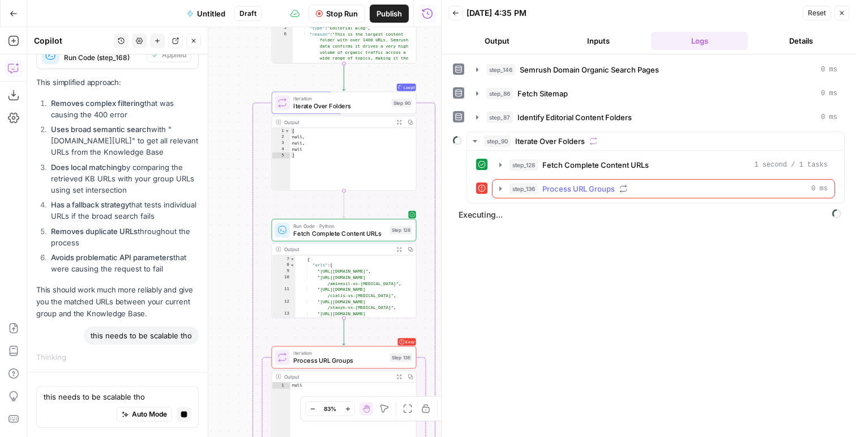
click at [531, 196] on button "step_136 Process URL Groups 0 ms" at bounding box center [664, 189] width 342 height 18
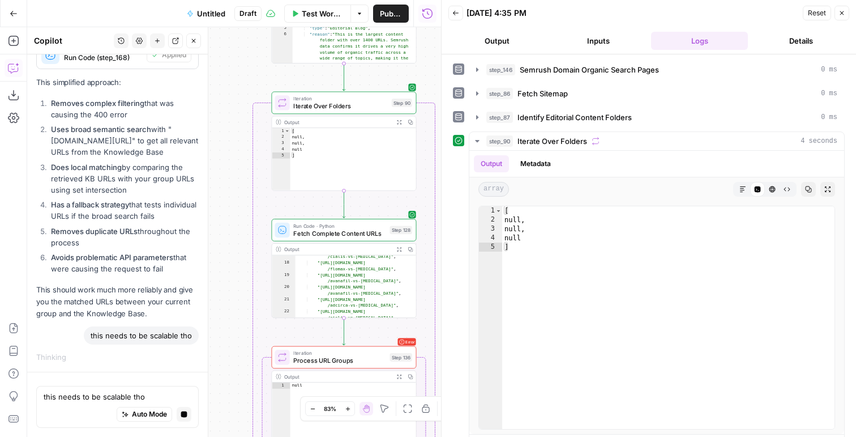
scroll to position [194, 0]
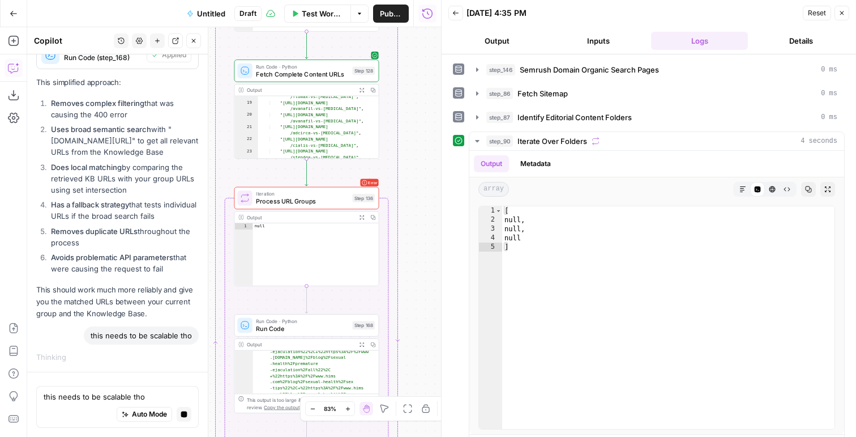
click at [337, 205] on span "Process URL Groups" at bounding box center [302, 202] width 92 height 10
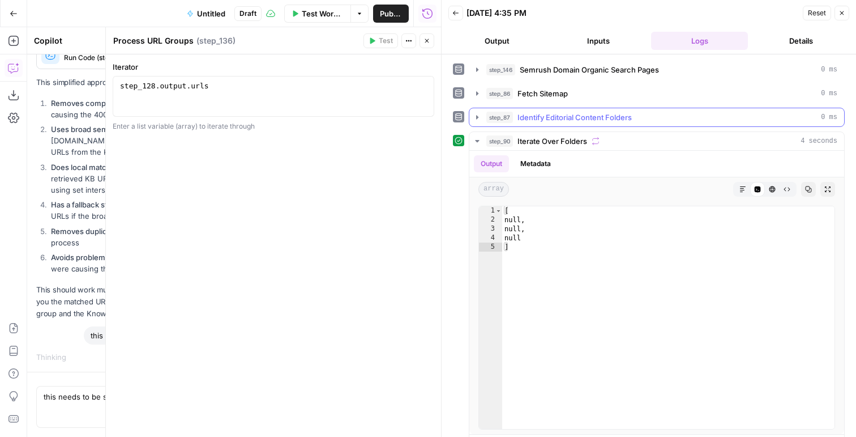
click at [527, 119] on span "Identify Editorial Content Folders" at bounding box center [575, 117] width 114 height 11
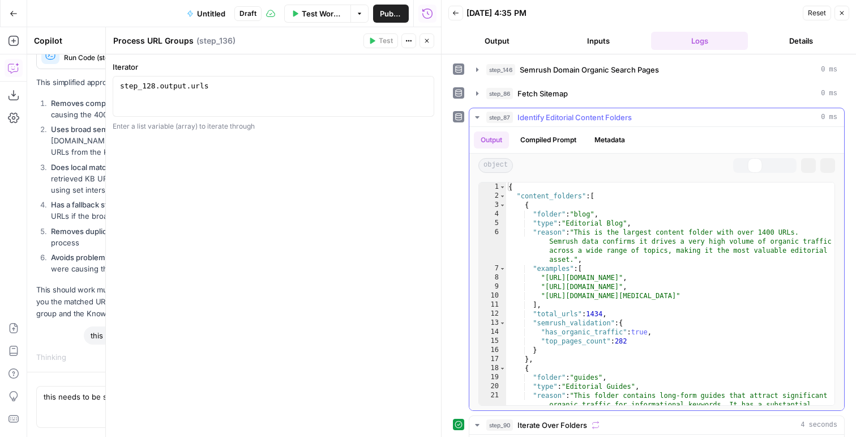
click at [527, 119] on span "Identify Editorial Content Folders" at bounding box center [575, 117] width 114 height 11
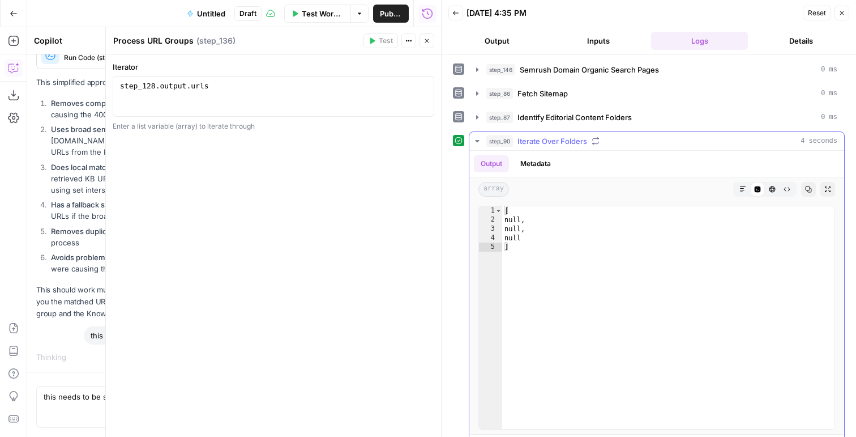
click at [530, 147] on button "step_90 Iterate Over Folders 4 seconds" at bounding box center [657, 141] width 375 height 18
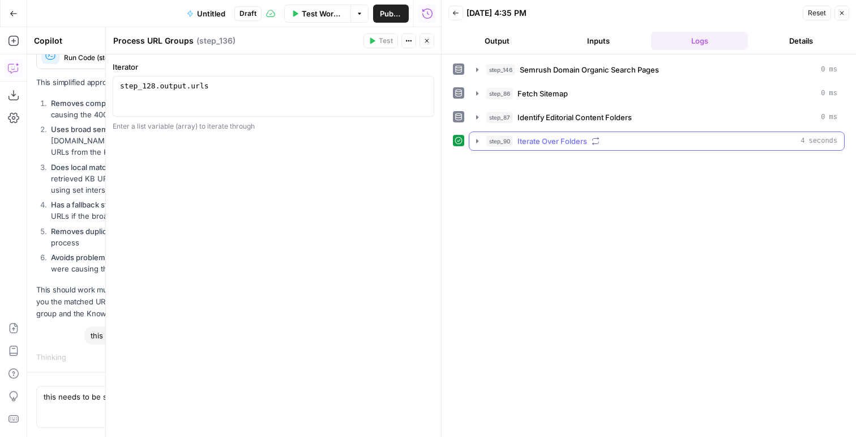
click at [530, 147] on button "step_90 Iterate Over Folders 4 seconds" at bounding box center [657, 141] width 375 height 18
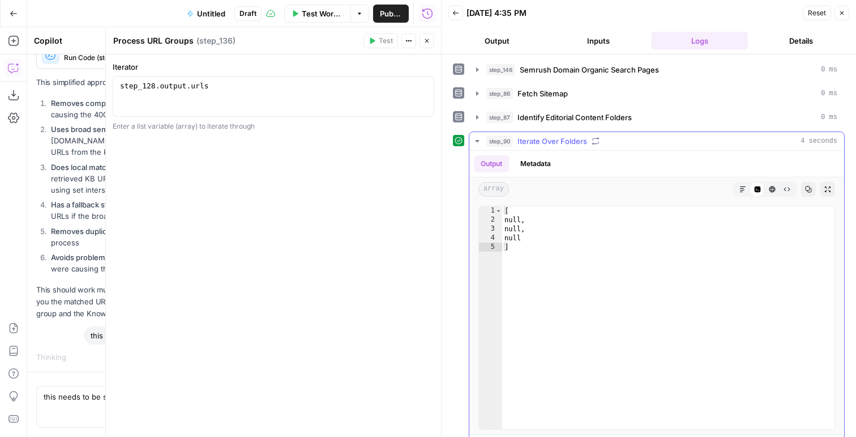
click at [534, 170] on button "Metadata" at bounding box center [536, 163] width 44 height 17
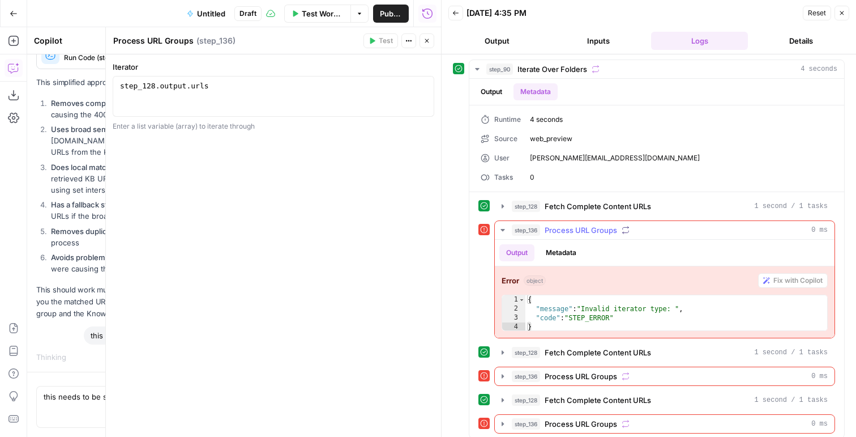
scroll to position [79, 0]
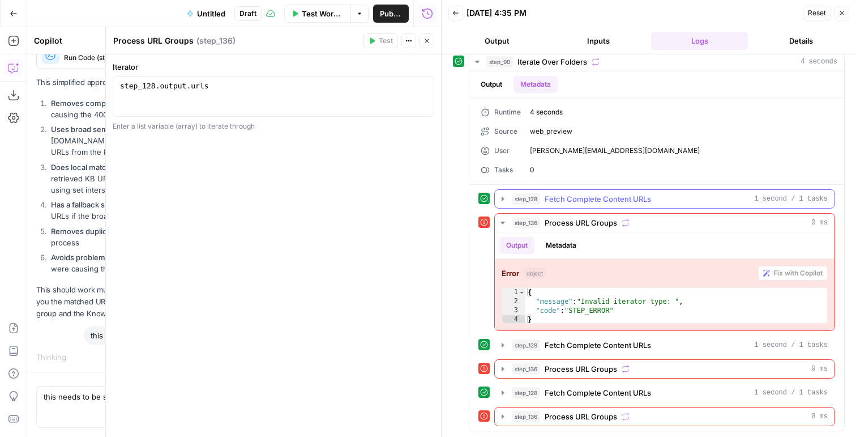
click at [548, 202] on span "Fetch Complete Content URLs" at bounding box center [598, 198] width 106 height 11
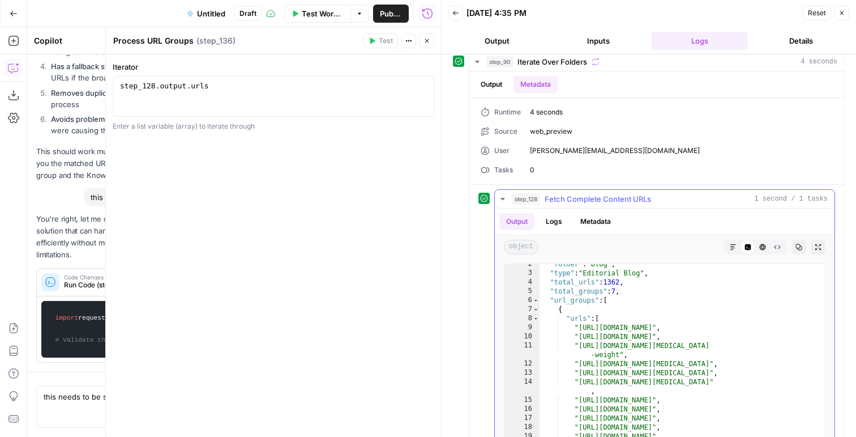
scroll to position [12, 0]
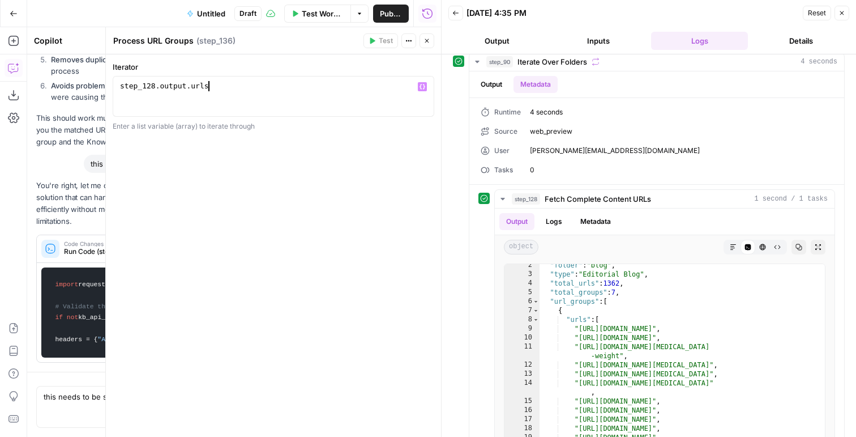
click at [267, 96] on div "step_128 . output . urls" at bounding box center [274, 106] width 312 height 51
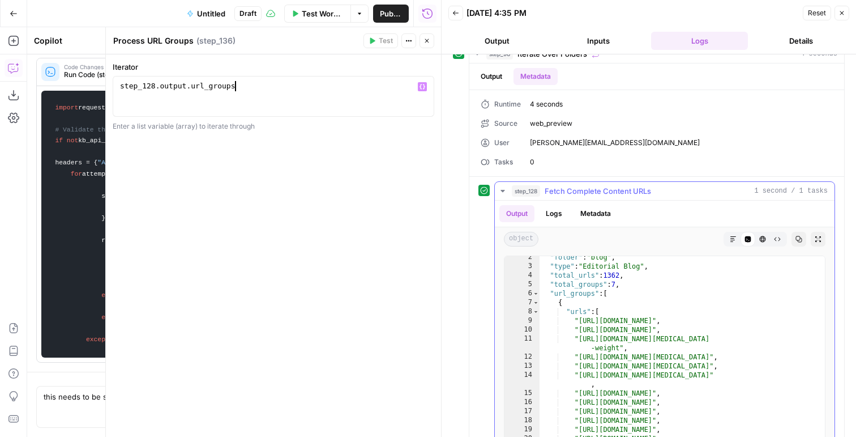
scroll to position [88, 0]
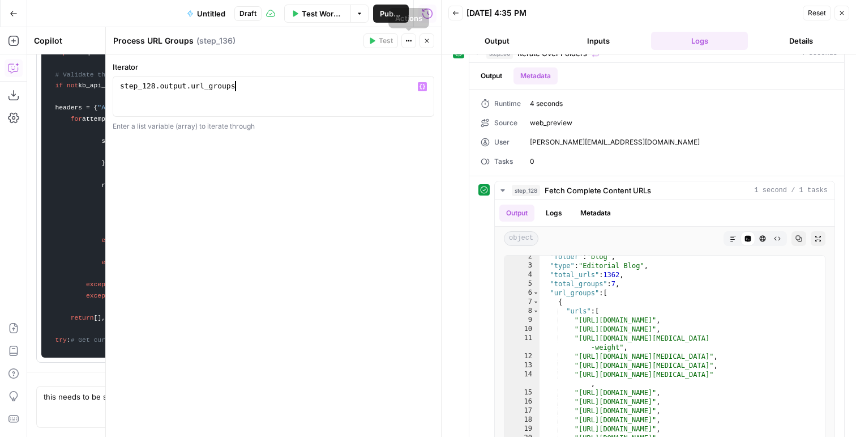
type textarea "**********"
click at [425, 41] on icon "button" at bounding box center [427, 40] width 7 height 7
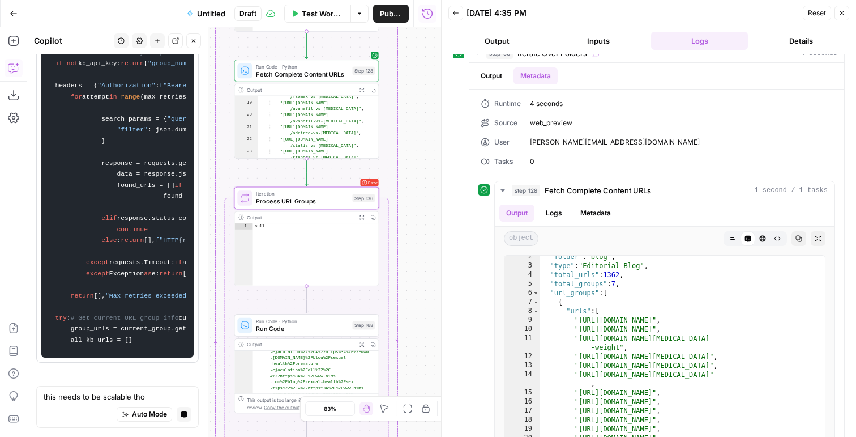
scroll to position [3944, 0]
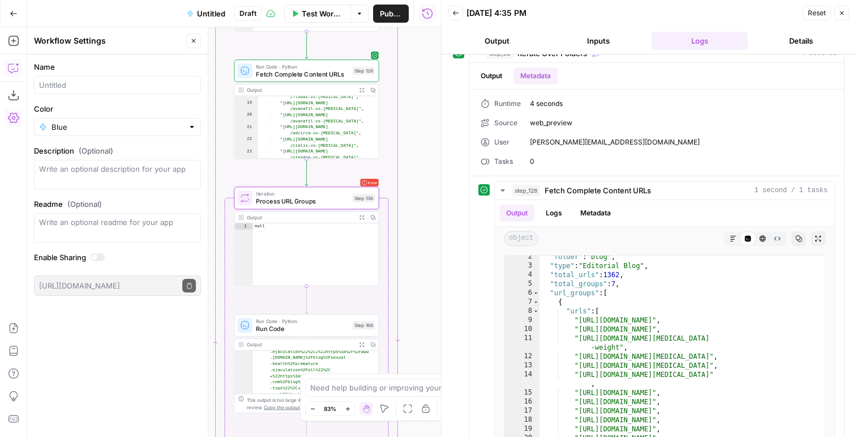
click at [16, 65] on icon "button" at bounding box center [17, 65] width 4 height 4
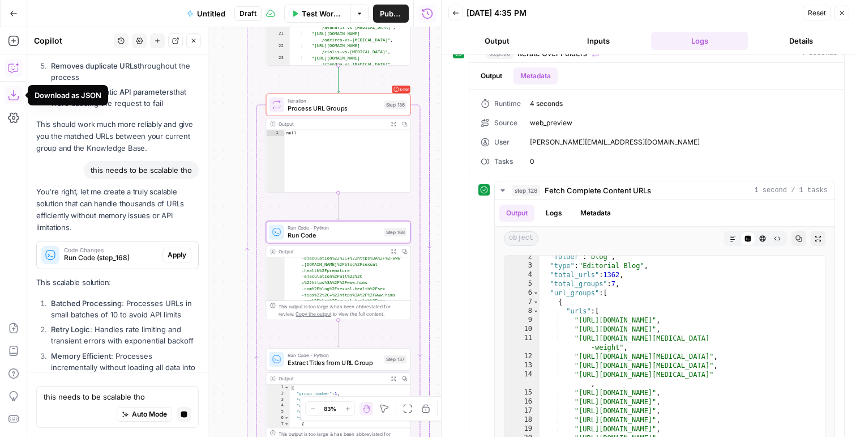
scroll to position [3042, 0]
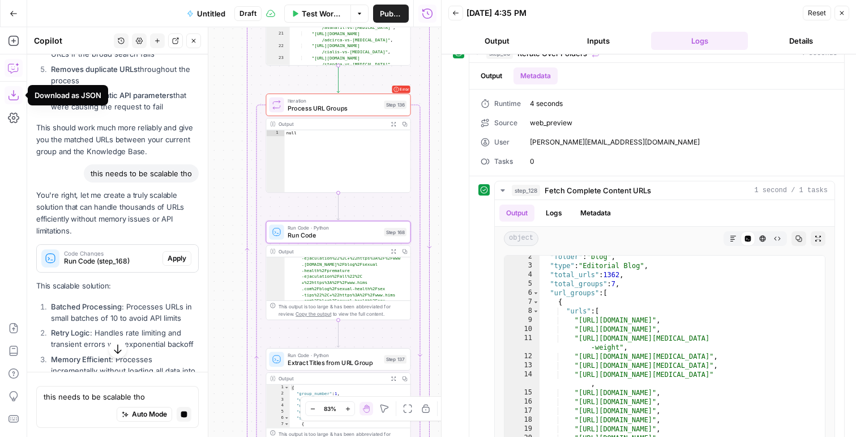
click at [172, 263] on span "Apply" at bounding box center [177, 258] width 19 height 10
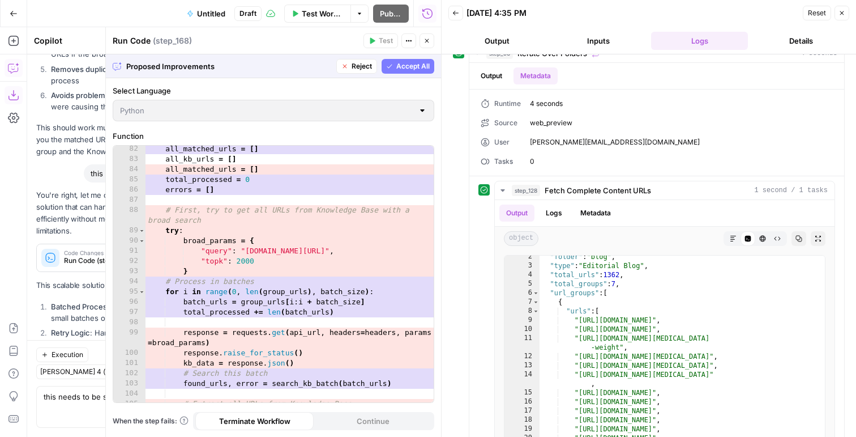
scroll to position [899, 0]
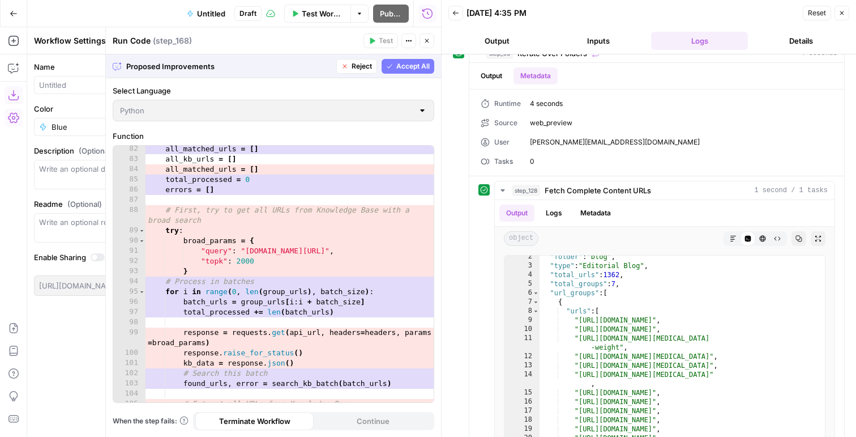
click at [413, 69] on span "Accept All" at bounding box center [412, 66] width 33 height 10
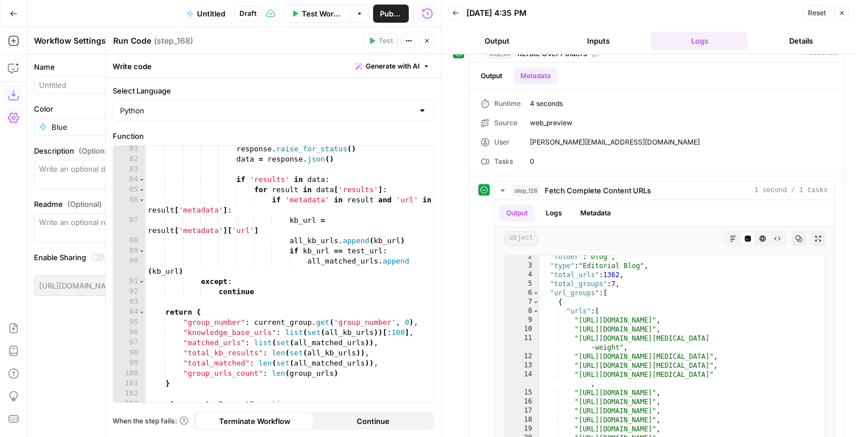
click at [429, 41] on icon "button" at bounding box center [427, 40] width 7 height 7
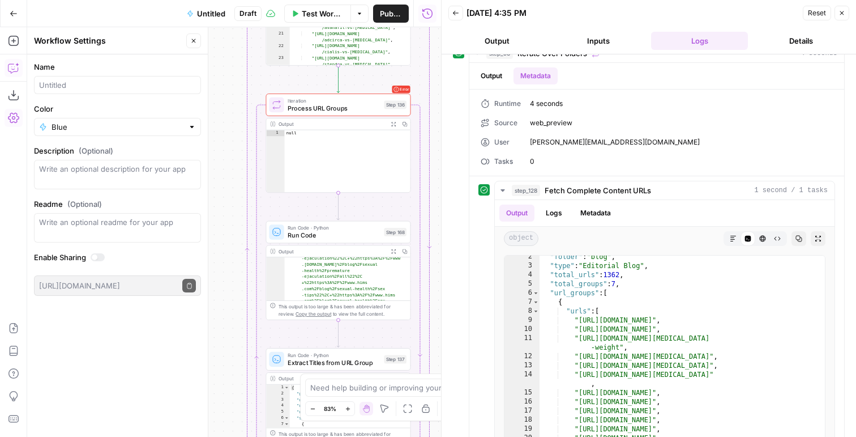
click at [13, 64] on icon "button" at bounding box center [13, 68] width 10 height 9
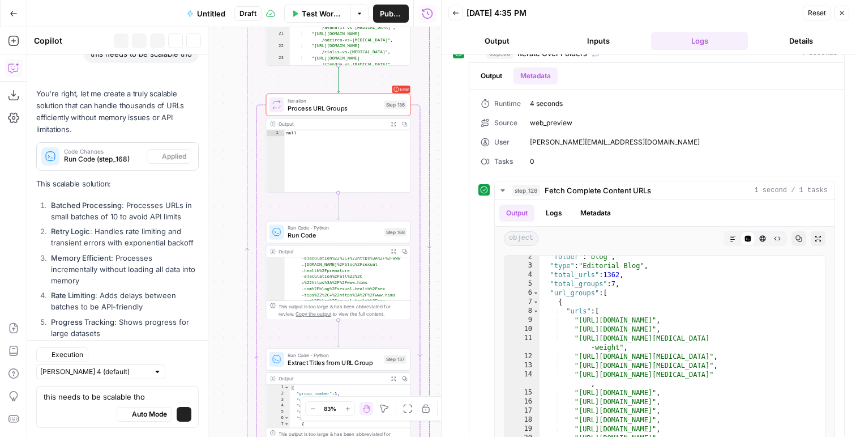
scroll to position [3403, 0]
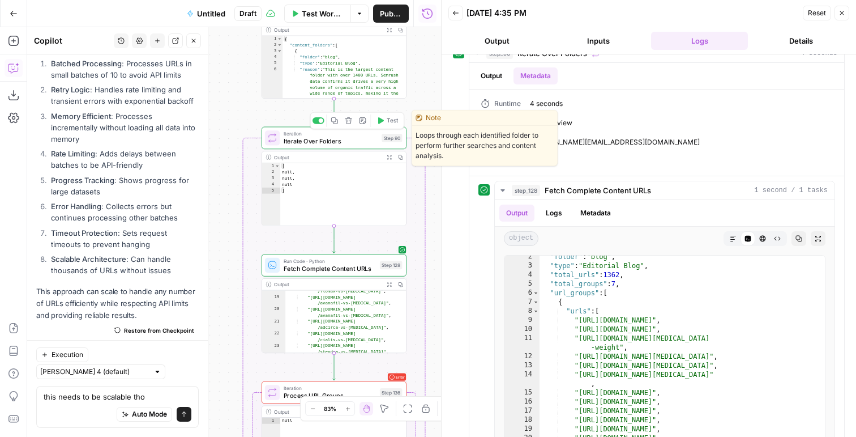
click at [391, 123] on span "Test" at bounding box center [392, 120] width 11 height 8
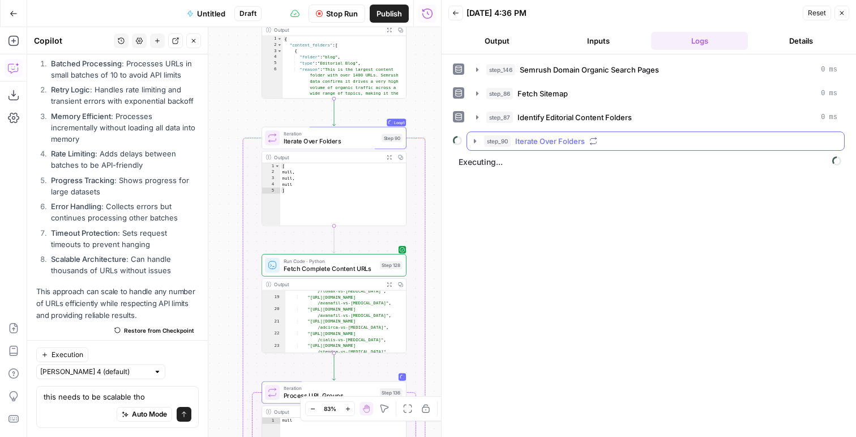
click at [517, 140] on span "Iterate Over Folders" at bounding box center [550, 140] width 70 height 11
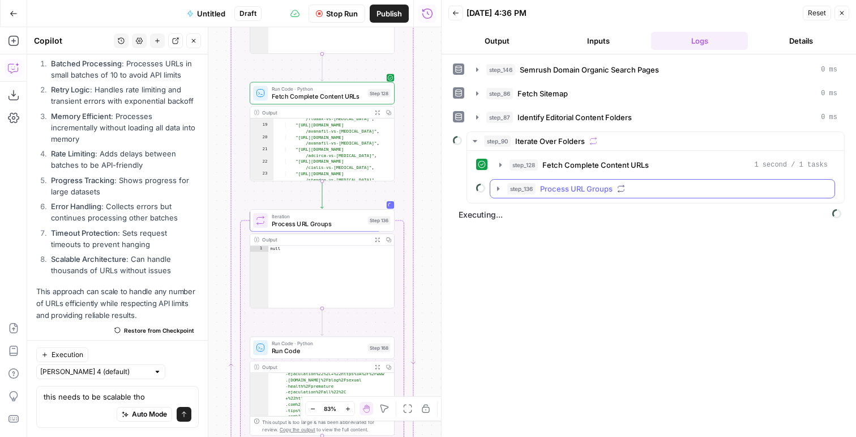
click at [506, 182] on button "step_136 Process URL Groups" at bounding box center [663, 189] width 344 height 18
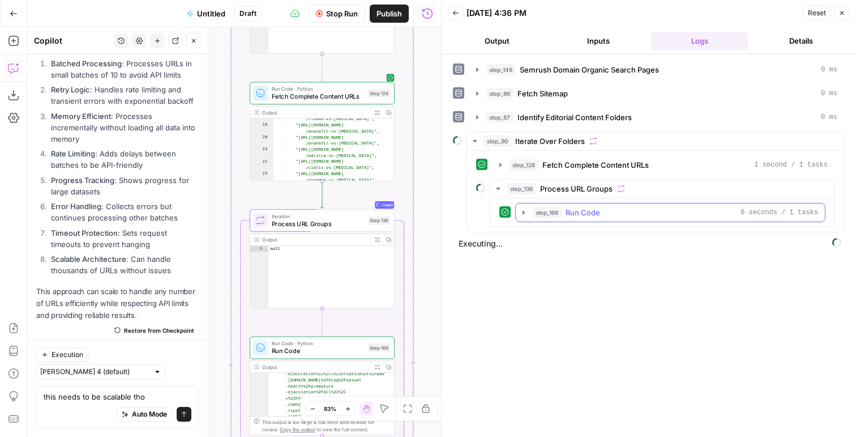
click at [522, 215] on icon "button" at bounding box center [523, 212] width 9 height 9
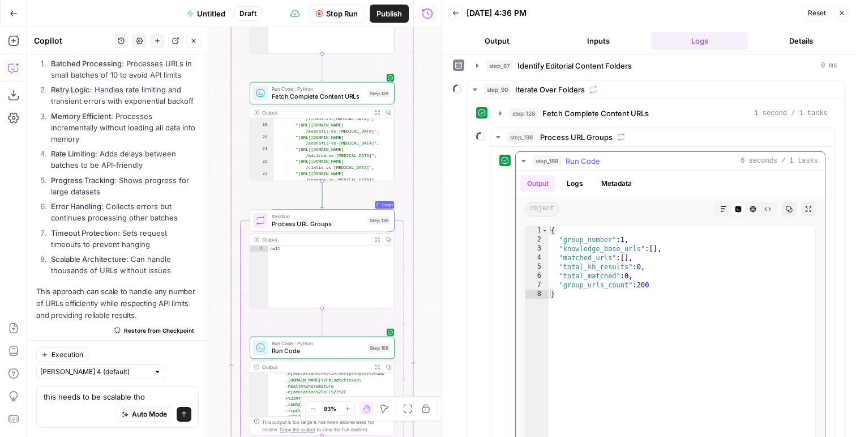
scroll to position [62, 0]
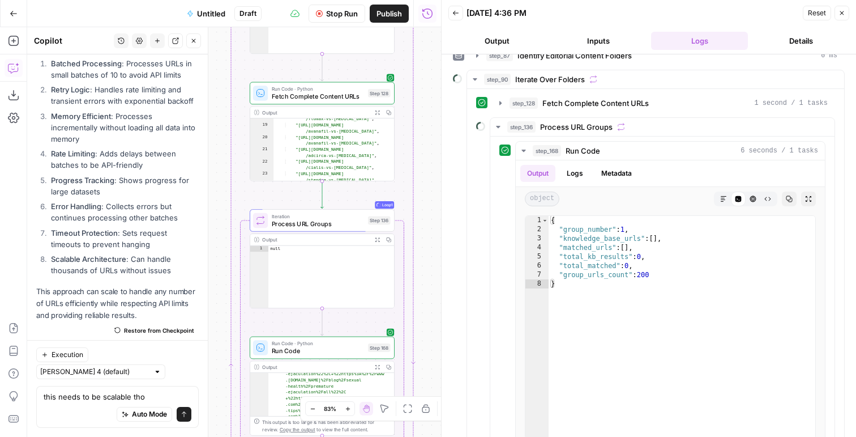
click at [329, 13] on span "Stop Run" at bounding box center [342, 13] width 32 height 11
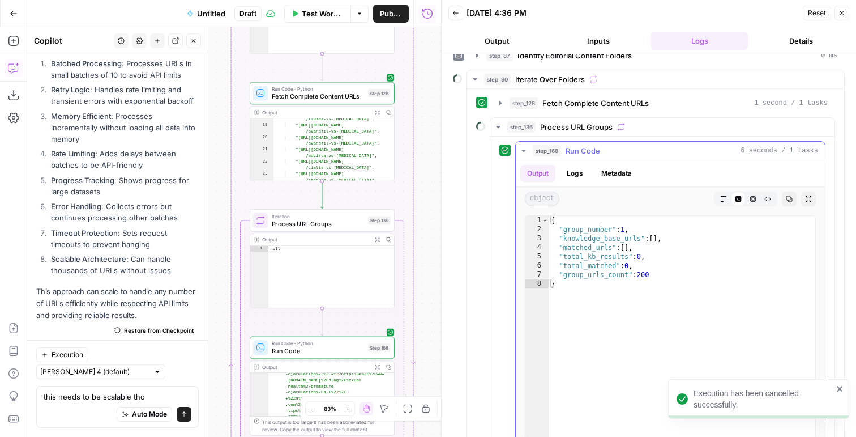
click at [572, 168] on button "Logs" at bounding box center [575, 173] width 30 height 17
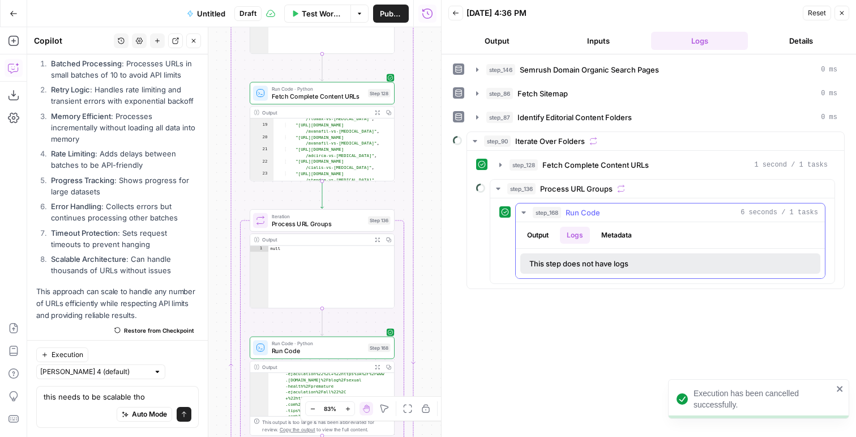
click at [538, 228] on button "Output" at bounding box center [538, 235] width 35 height 17
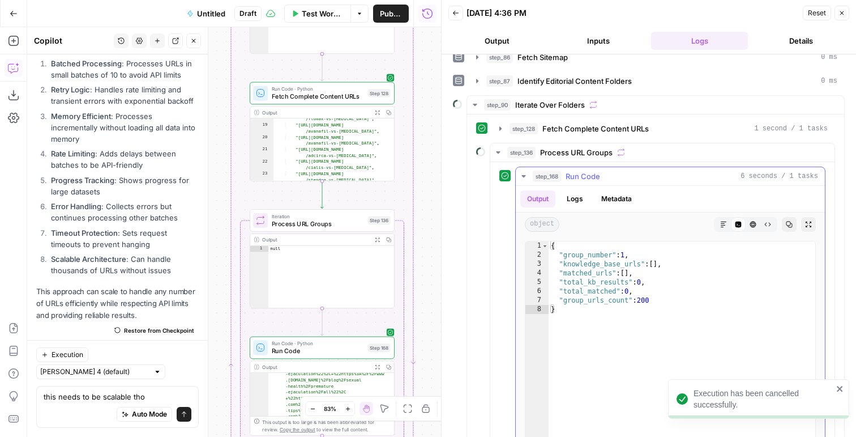
scroll to position [85, 0]
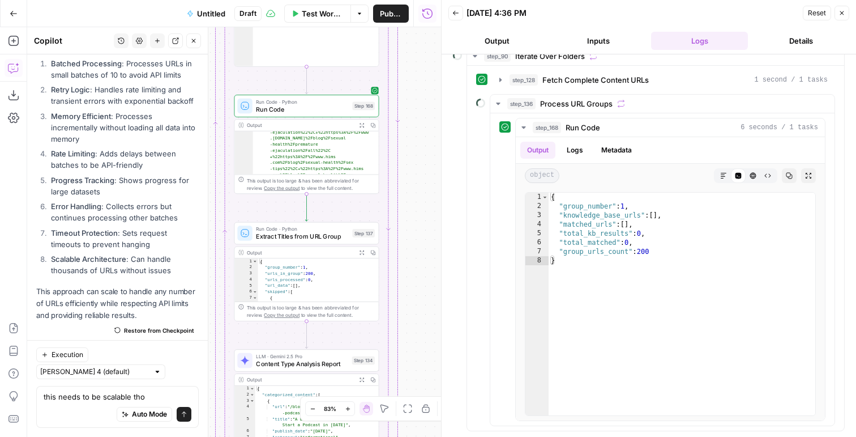
click at [133, 389] on div "this needs to be scalable tho this needs to be scalable tho Auto Mode Send" at bounding box center [117, 407] width 163 height 42
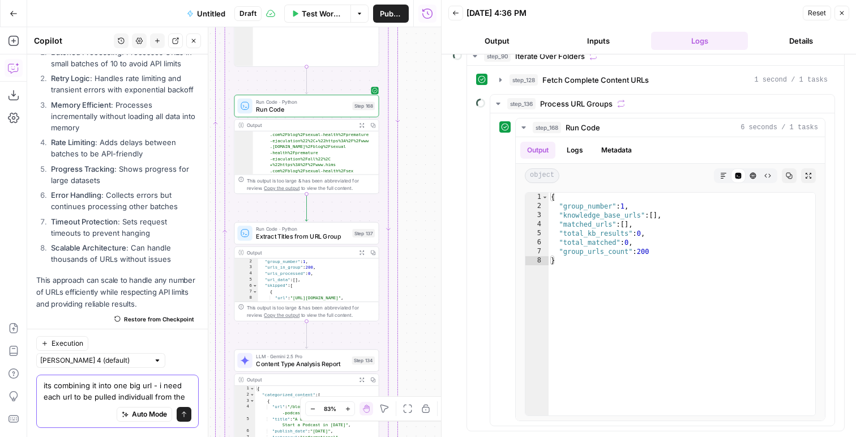
scroll to position [3425, 0]
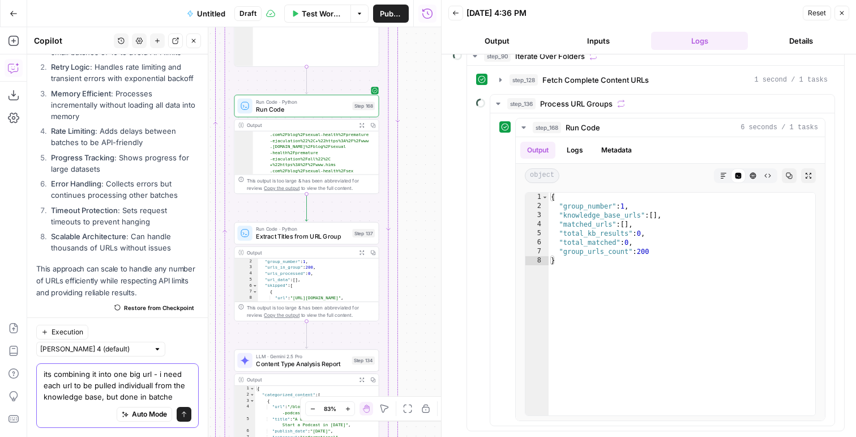
type textarea "its combining it into one big url - i need each url to be pulled individuall fr…"
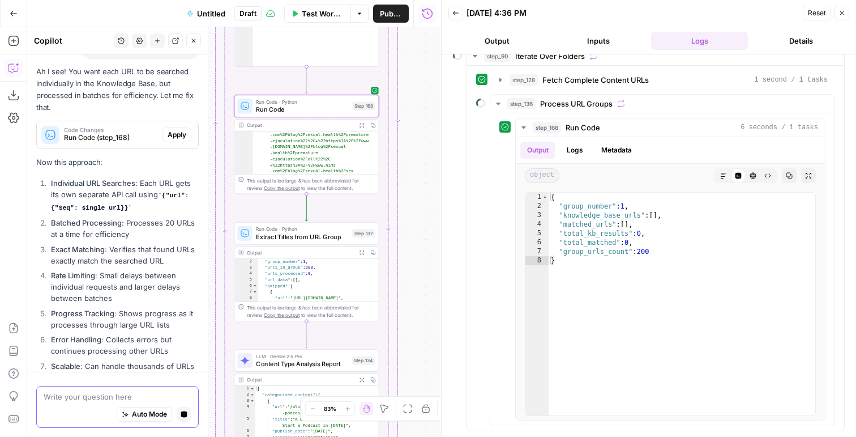
scroll to position [3613, 0]
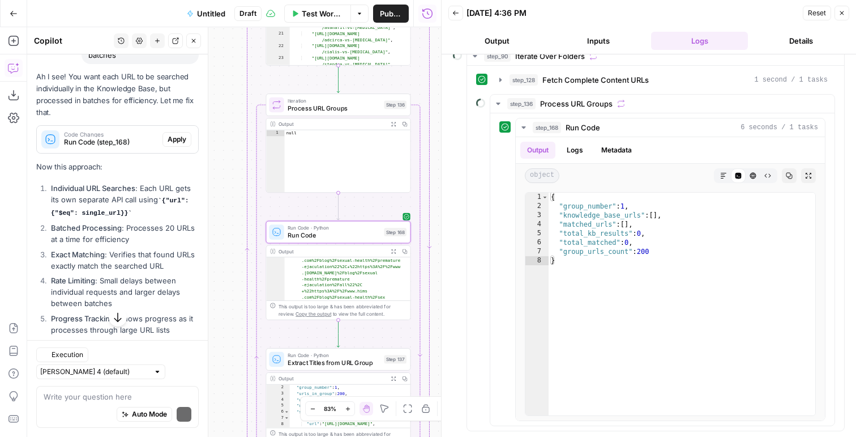
click at [181, 144] on span "Apply" at bounding box center [177, 139] width 19 height 10
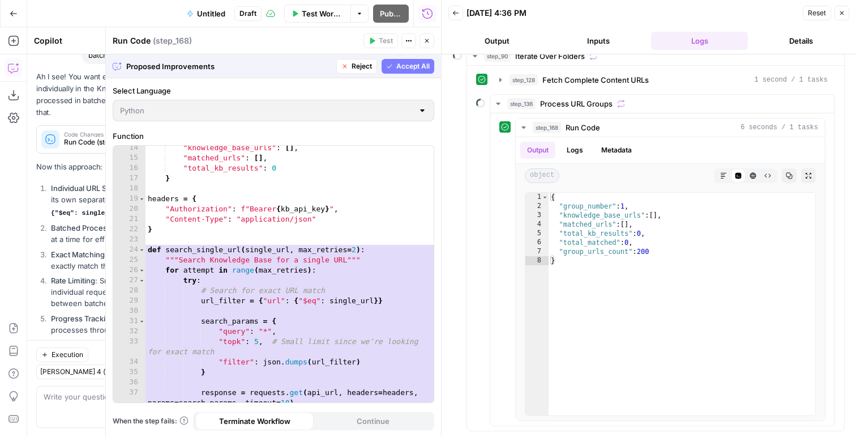
scroll to position [134, 0]
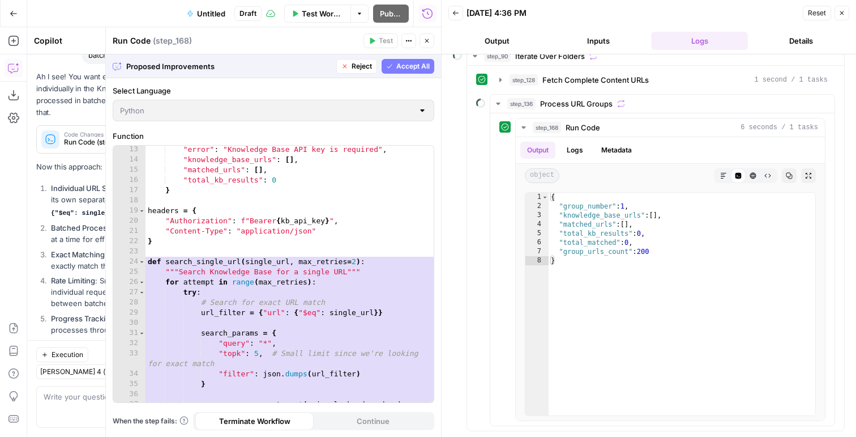
click at [410, 70] on span "Accept All" at bounding box center [412, 66] width 33 height 10
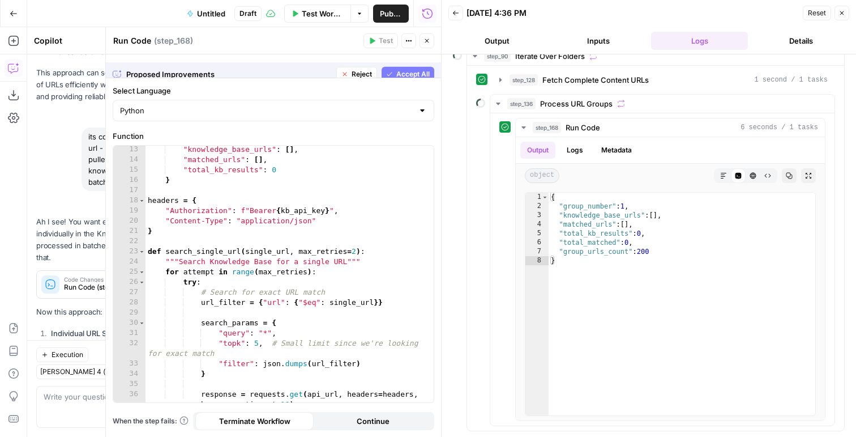
scroll to position [3748, 0]
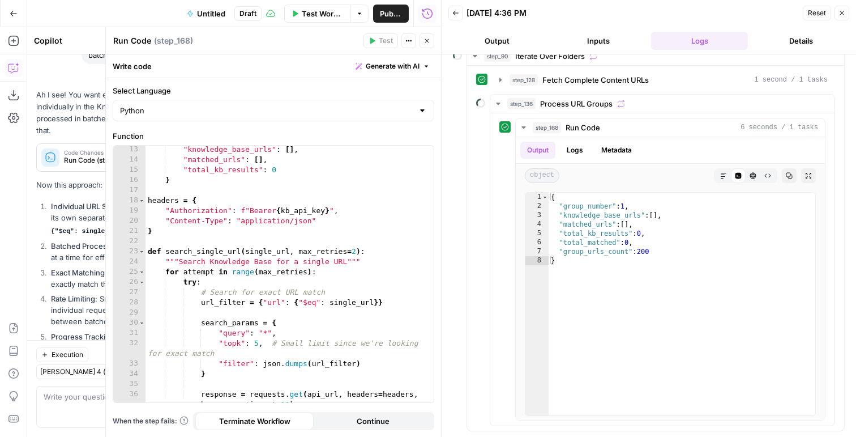
click at [423, 41] on button "Close" at bounding box center [427, 40] width 15 height 15
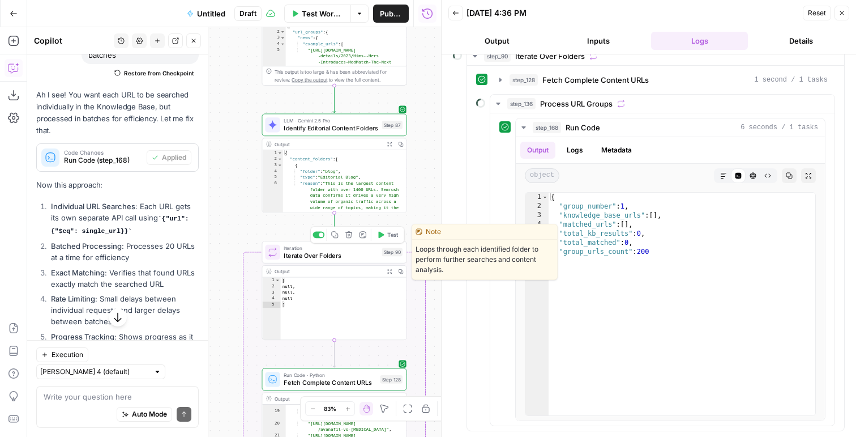
click at [389, 238] on span "Test" at bounding box center [392, 235] width 11 height 8
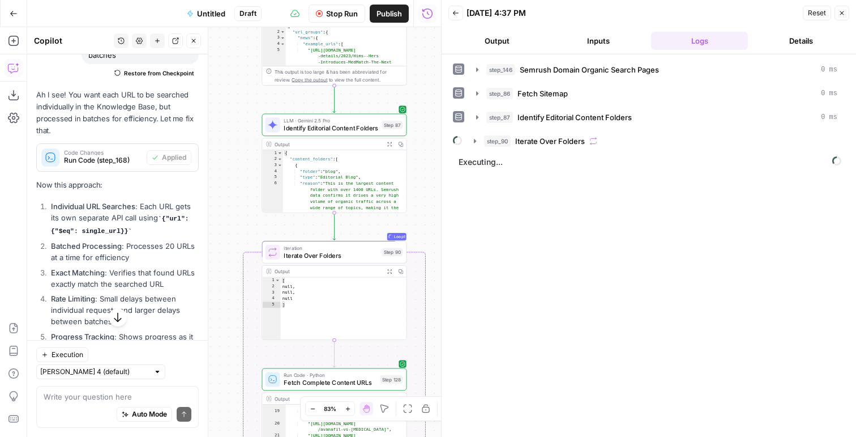
click at [562, 135] on span "Iterate Over Folders" at bounding box center [550, 140] width 70 height 11
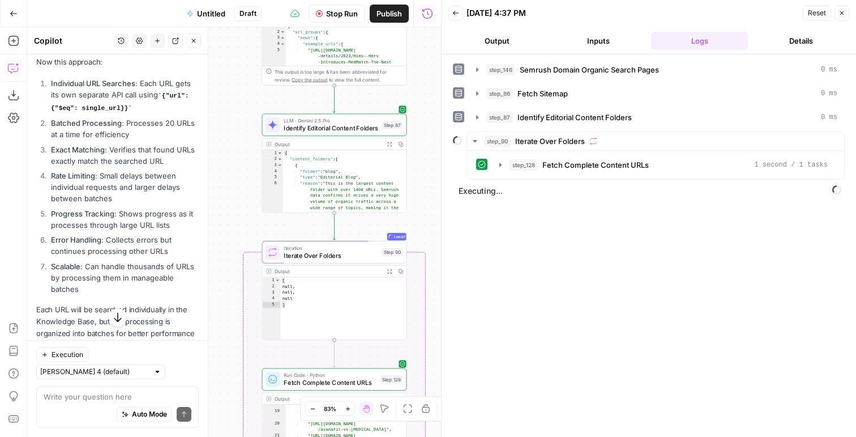
scroll to position [3873, 0]
click at [509, 41] on button "Output" at bounding box center [497, 41] width 97 height 18
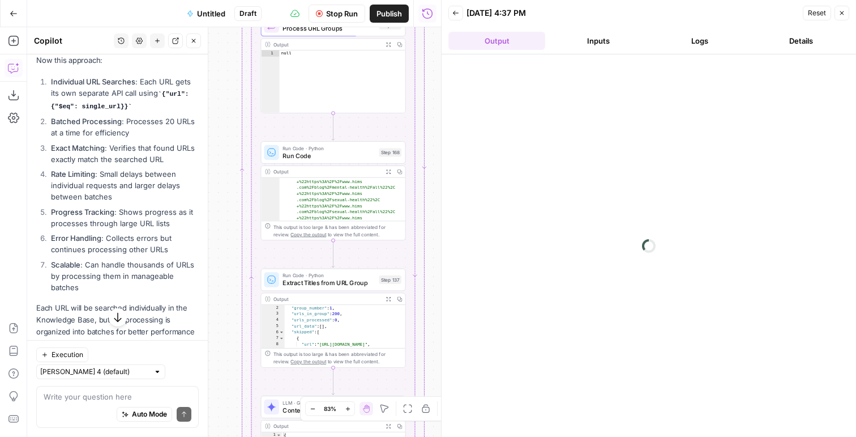
scroll to position [3900, 0]
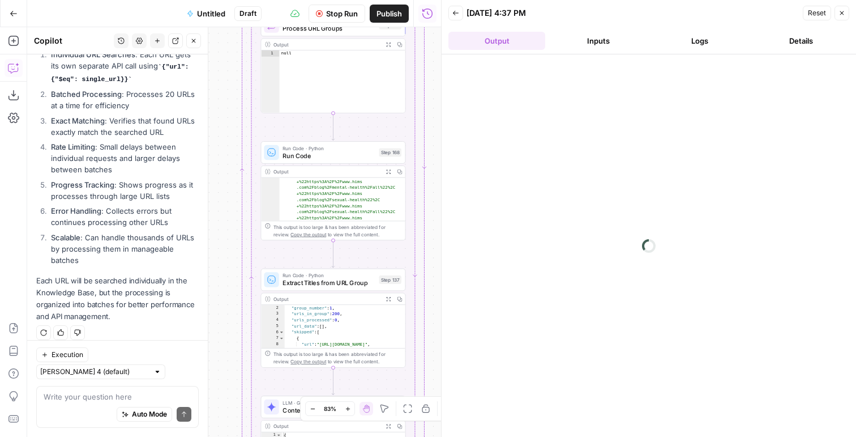
click at [707, 47] on button "Logs" at bounding box center [699, 41] width 97 height 18
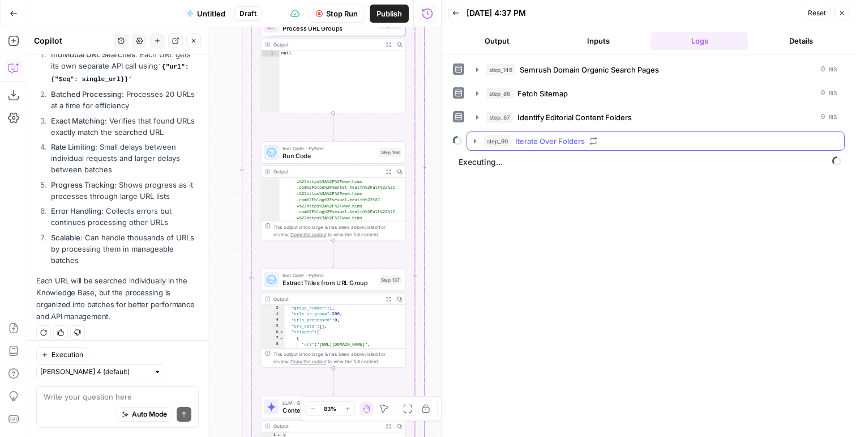
click at [508, 138] on span "step_90" at bounding box center [497, 140] width 27 height 11
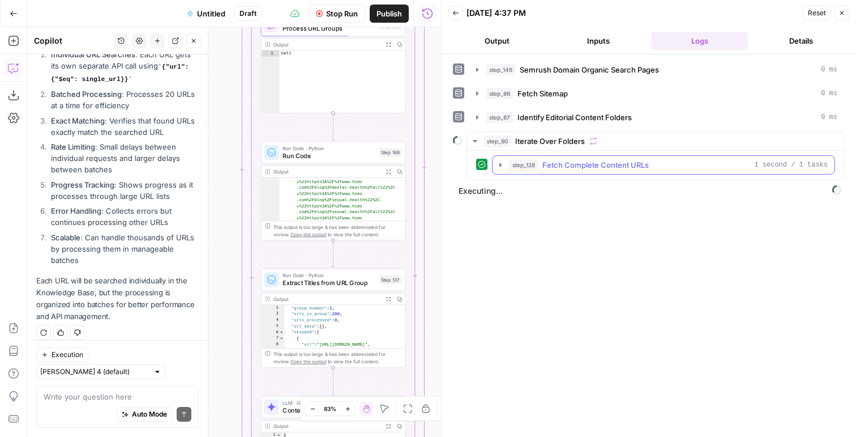
click at [512, 159] on span "step_128" at bounding box center [524, 164] width 28 height 11
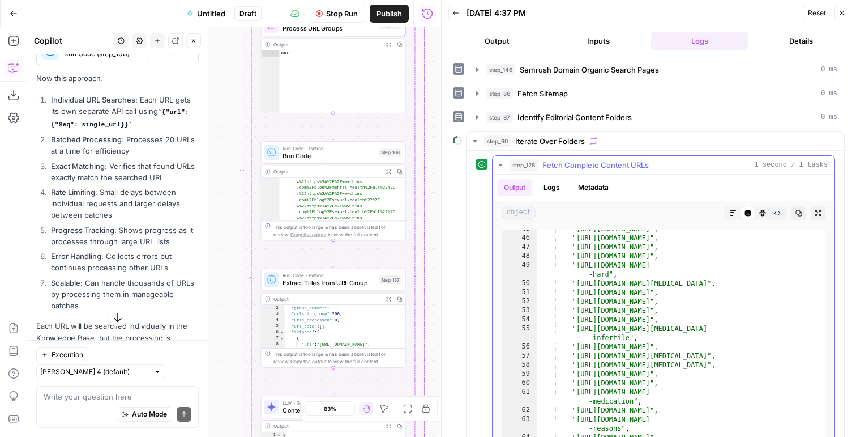
scroll to position [495, 0]
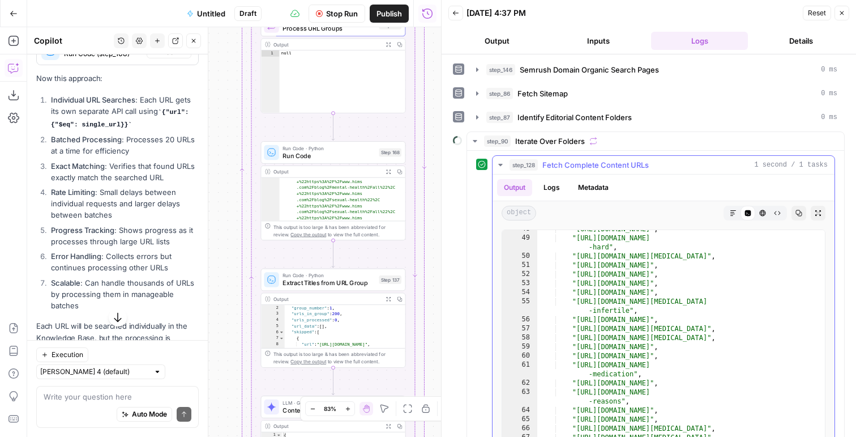
click at [631, 164] on span "Fetch Complete Content URLs" at bounding box center [596, 164] width 106 height 11
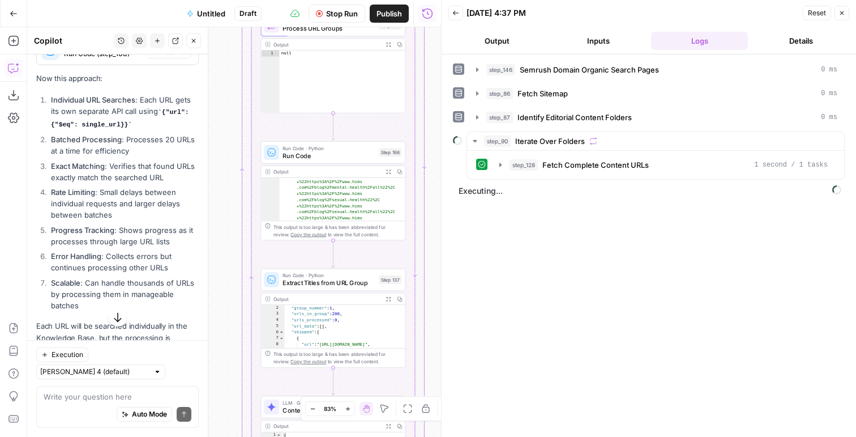
click at [496, 35] on button "Output" at bounding box center [497, 41] width 97 height 18
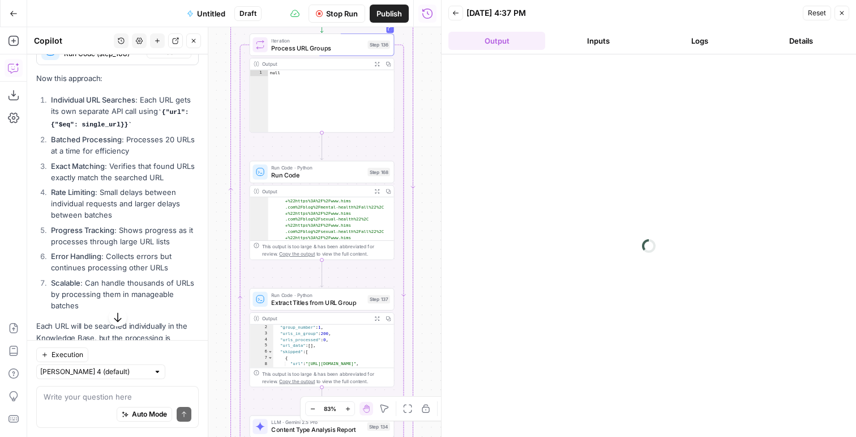
click at [346, 180] on div "Run Code · Python Run Code Step 168 Copy step Delete step Add Note Test" at bounding box center [322, 172] width 145 height 23
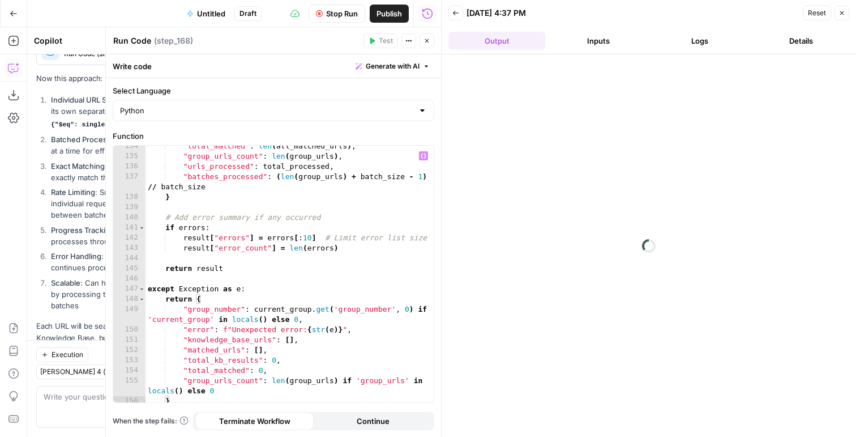
scroll to position [1466, 0]
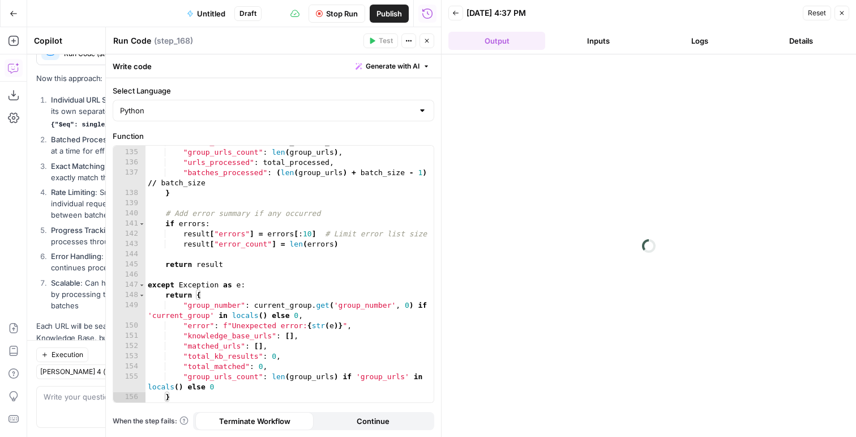
click at [694, 42] on button "Logs" at bounding box center [699, 41] width 97 height 18
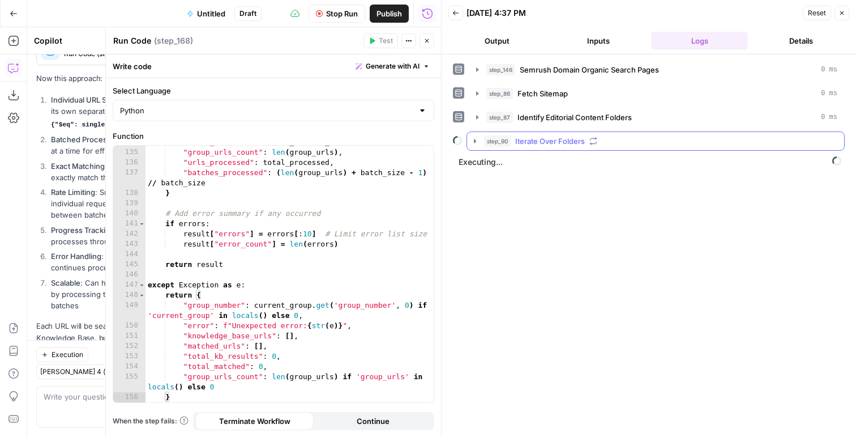
click at [526, 137] on span "Iterate Over Folders" at bounding box center [550, 140] width 70 height 11
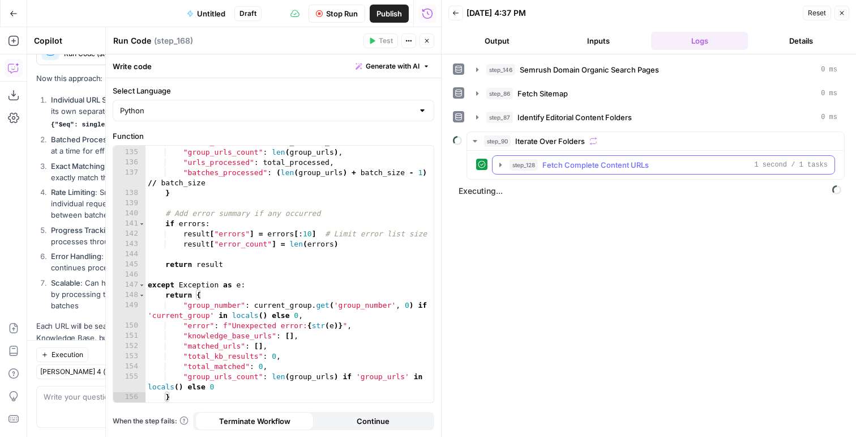
click at [531, 164] on span "step_128" at bounding box center [524, 164] width 28 height 11
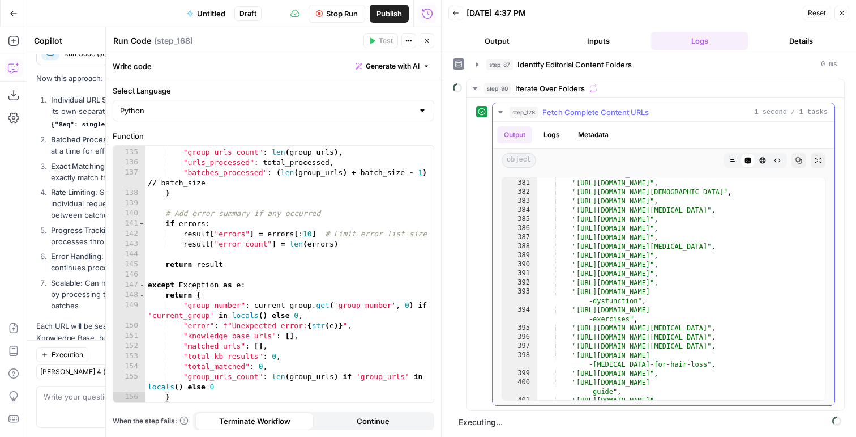
scroll to position [4205, 0]
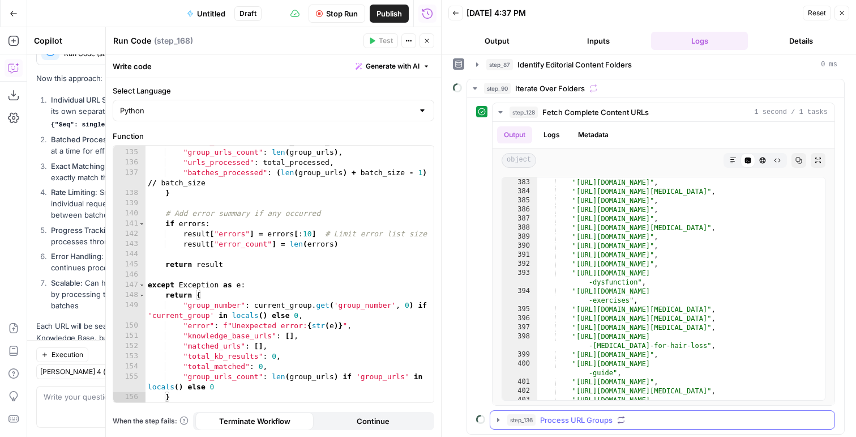
click at [507, 416] on button "step_136 Process URL Groups" at bounding box center [663, 420] width 344 height 18
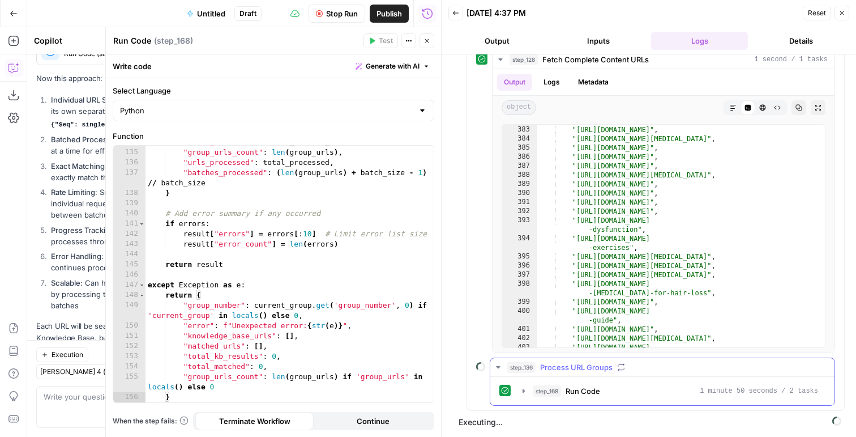
click at [548, 389] on span "step_168" at bounding box center [547, 390] width 28 height 11
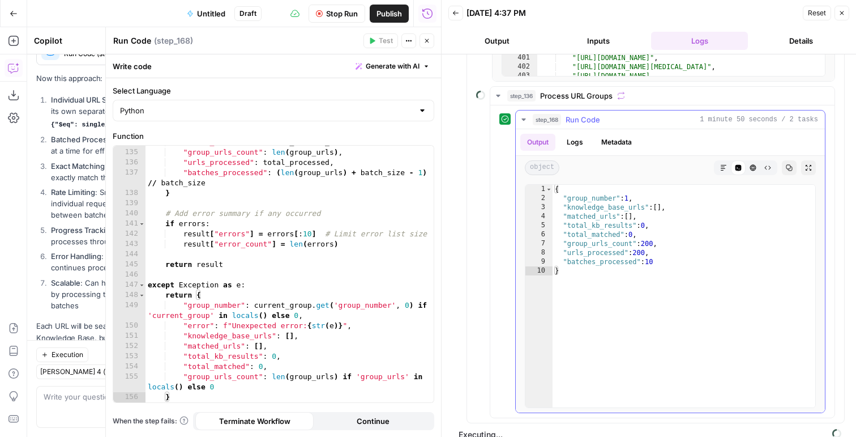
scroll to position [389, 0]
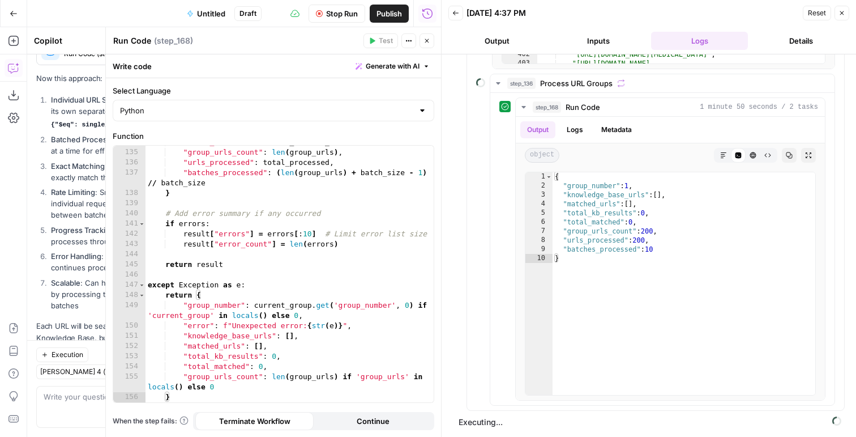
click at [344, 25] on div "Stop Run Publish Run History" at bounding box center [352, 13] width 180 height 27
click at [344, 18] on span "Stop Run" at bounding box center [342, 13] width 32 height 11
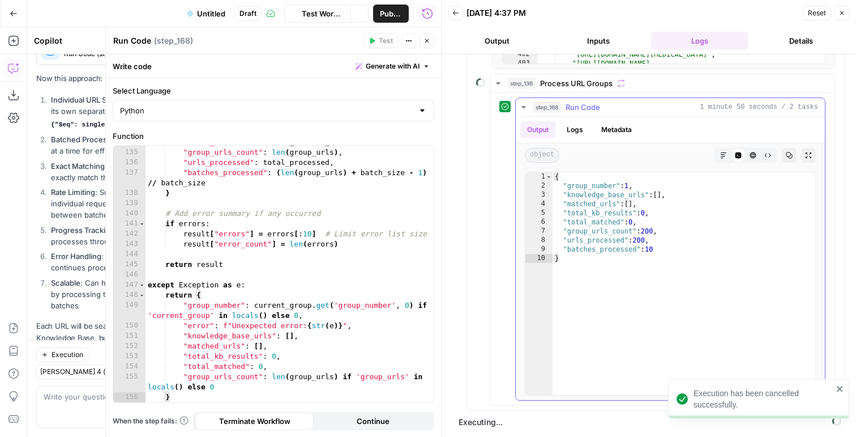
scroll to position [0, 0]
click at [629, 229] on div "{ "group_number" : 1 , "knowledge_base_urls" : [ ] , "matched_urls" : [ ] , "to…" at bounding box center [684, 292] width 263 height 241
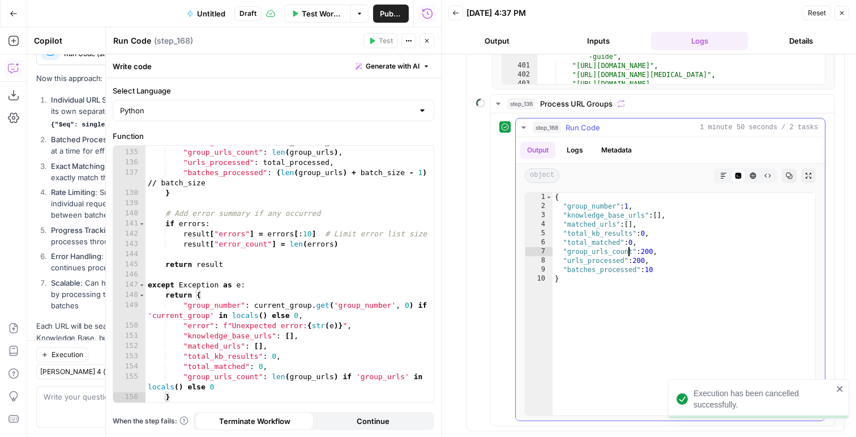
type textarea "**********"
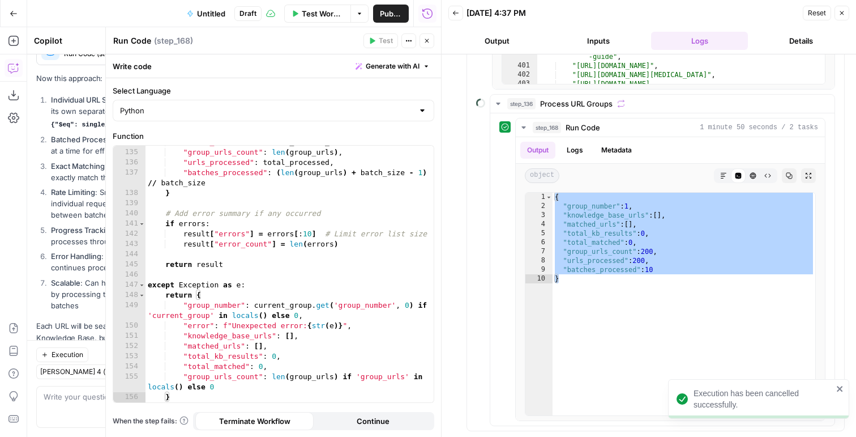
click at [429, 44] on icon "button" at bounding box center [427, 40] width 7 height 7
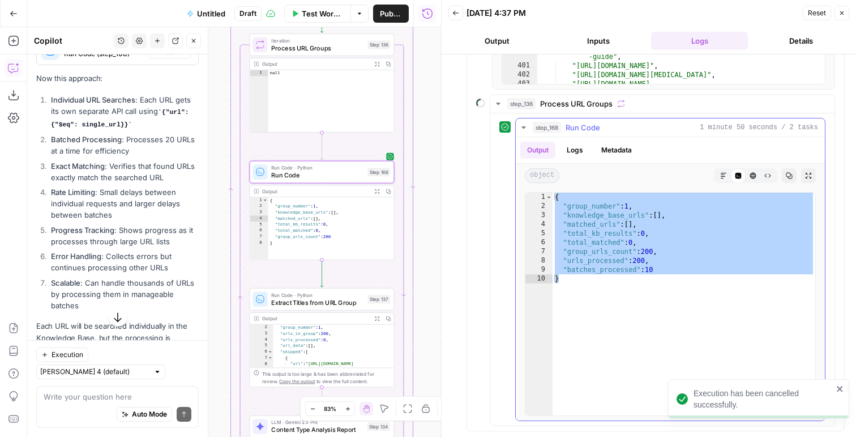
click at [575, 155] on button "Logs" at bounding box center [575, 150] width 30 height 17
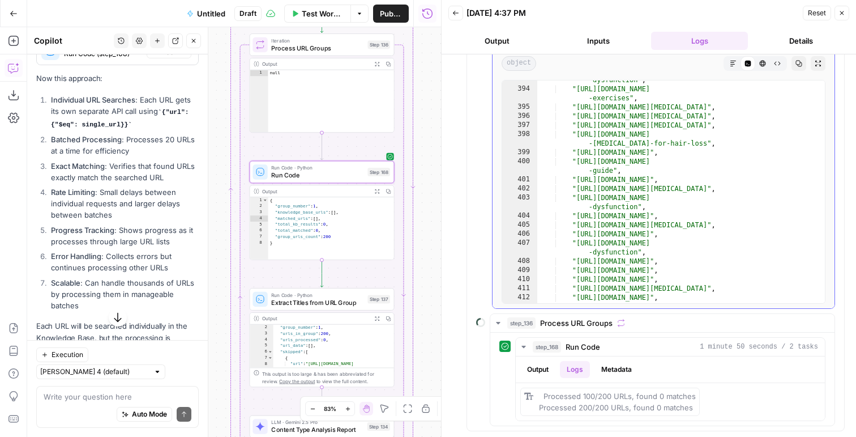
scroll to position [4315, 0]
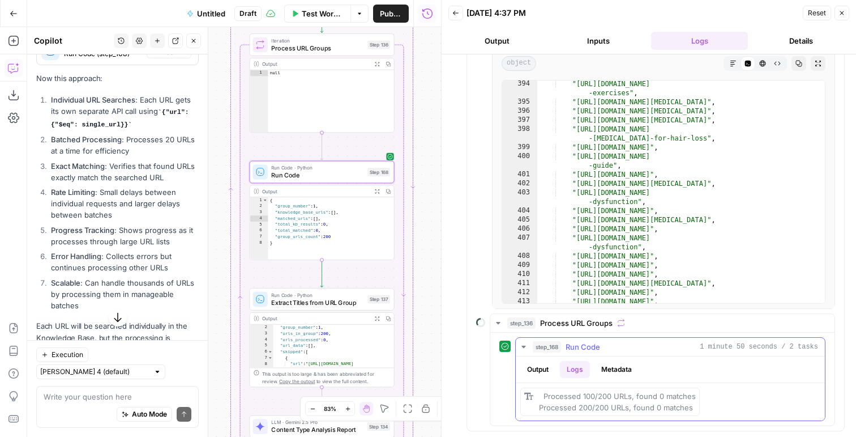
click at [625, 365] on button "Metadata" at bounding box center [617, 369] width 44 height 17
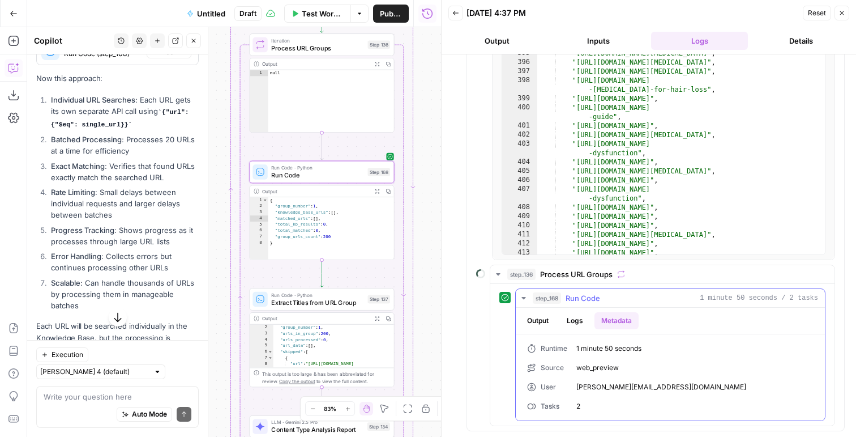
click at [536, 325] on button "Output" at bounding box center [538, 320] width 35 height 17
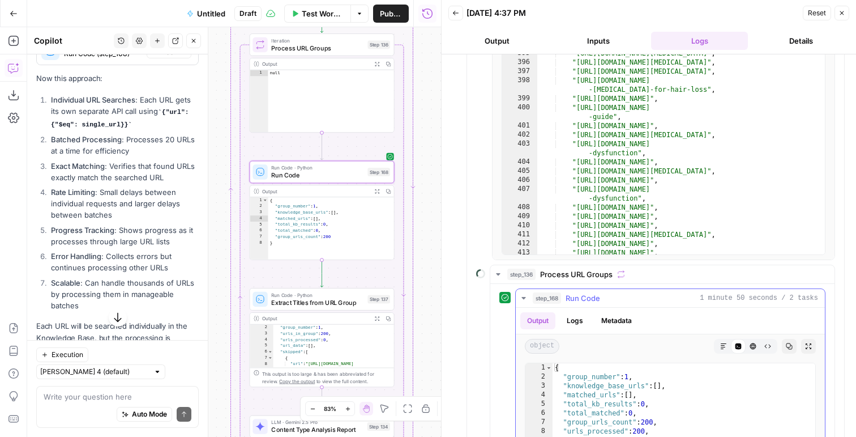
scroll to position [369, 0]
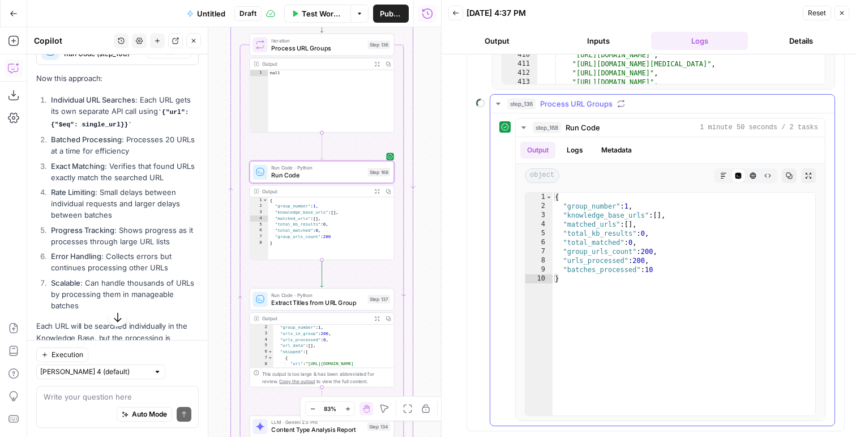
click at [519, 106] on span "step_136" at bounding box center [522, 103] width 28 height 11
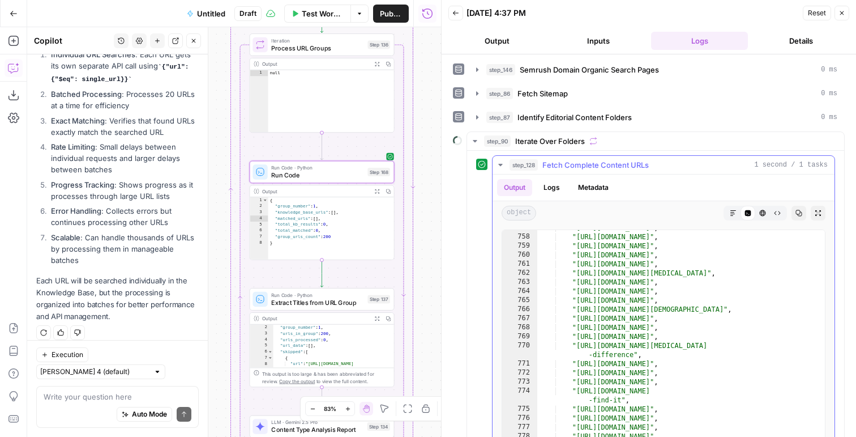
scroll to position [0, 0]
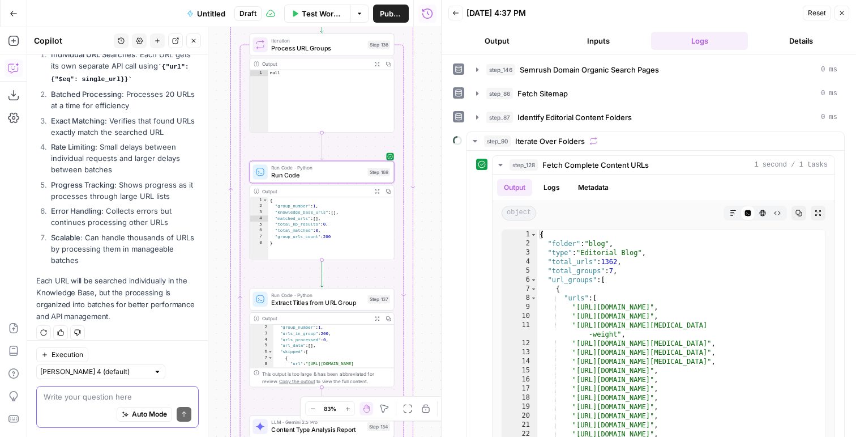
click at [75, 395] on textarea at bounding box center [118, 396] width 148 height 11
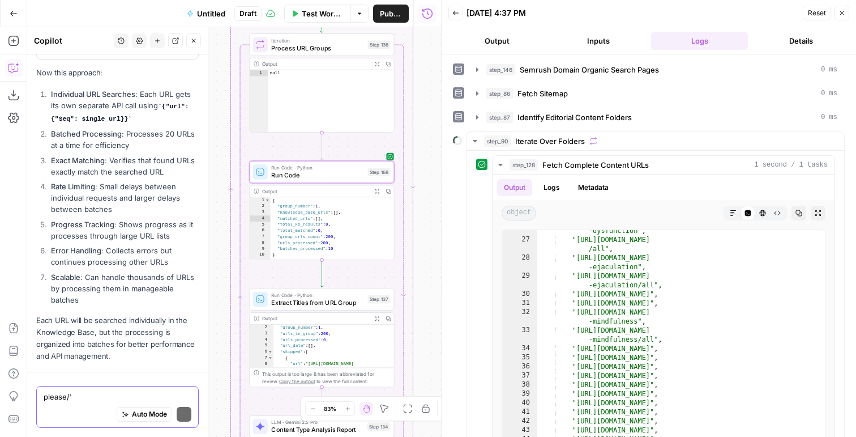
scroll to position [3900, 0]
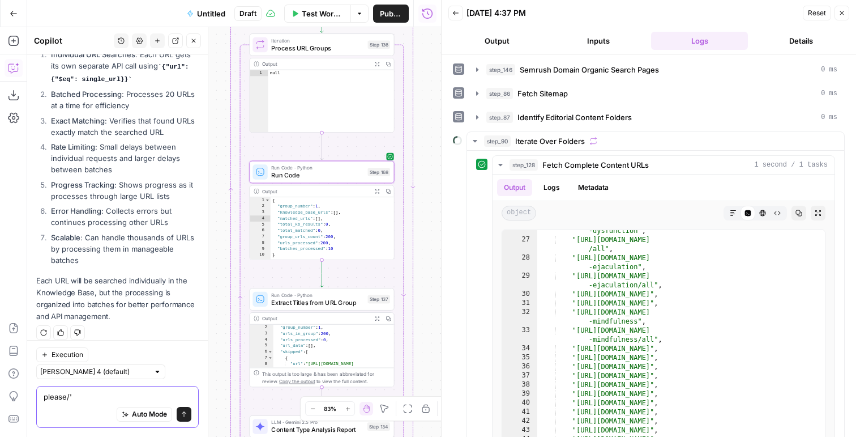
type textarea "please/'"
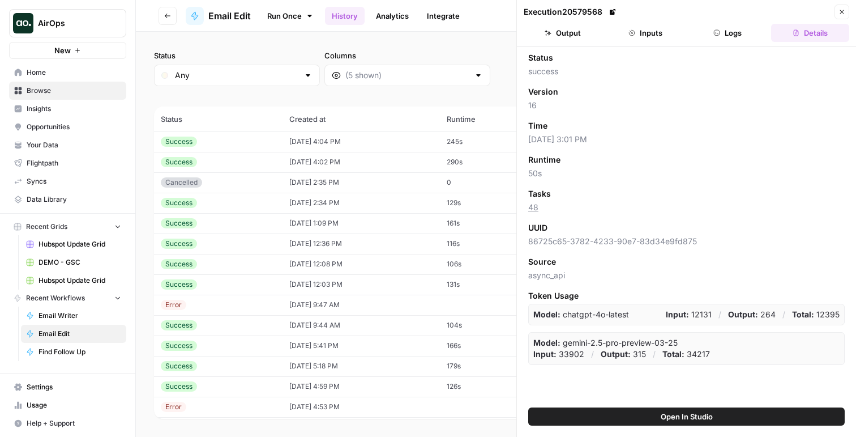
click at [841, 12] on icon "button" at bounding box center [843, 12] width 4 height 4
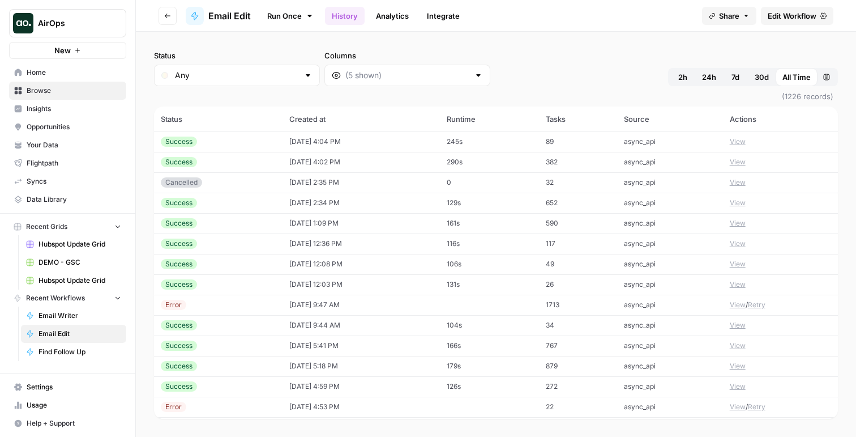
click at [632, 206] on td "async_api" at bounding box center [670, 203] width 106 height 20
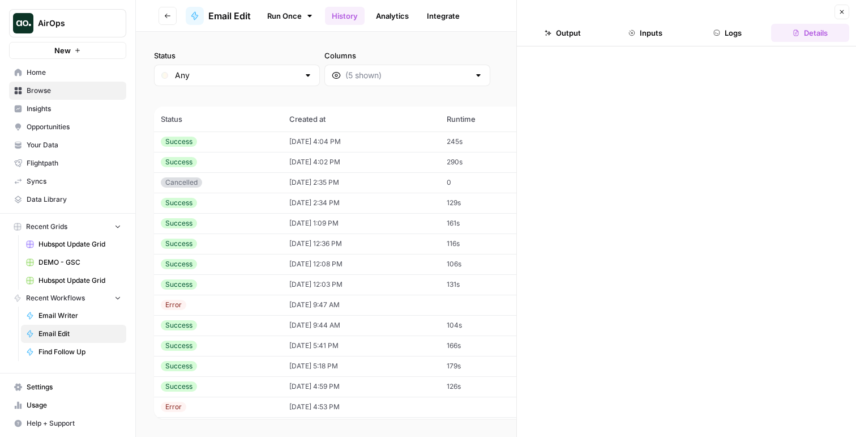
click at [709, 41] on header "Close Output Inputs Logs Details" at bounding box center [686, 23] width 339 height 46
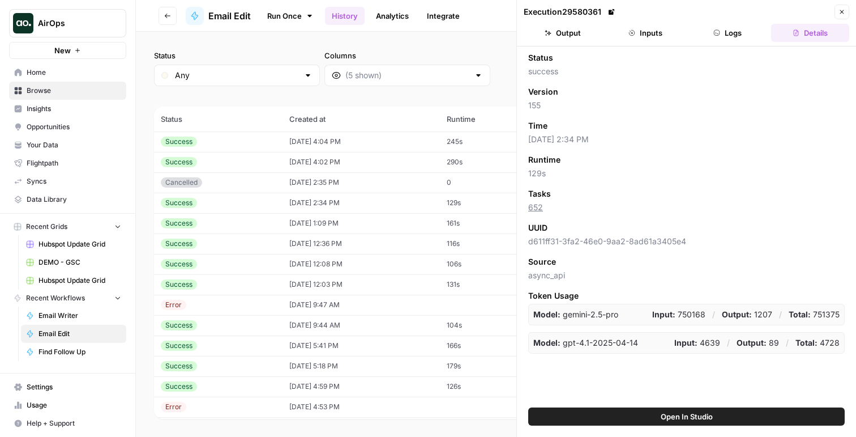
click at [714, 33] on icon "button" at bounding box center [717, 32] width 7 height 7
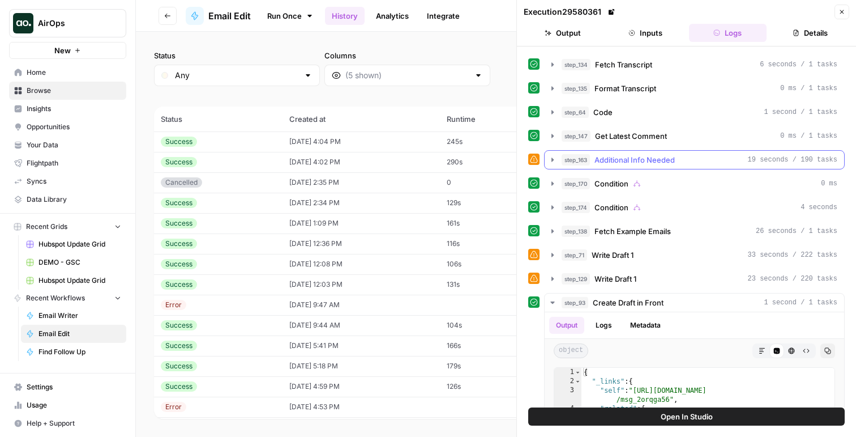
scroll to position [230, 0]
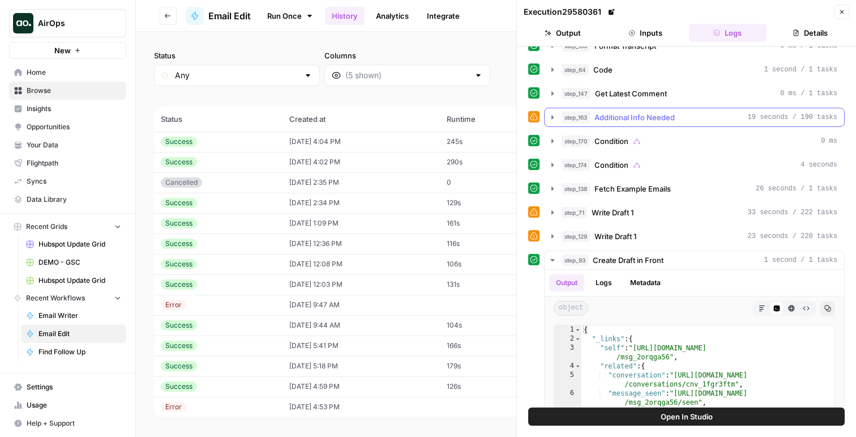
click at [677, 116] on div "step_163 Additional Info Needed 19 seconds / 190 tasks" at bounding box center [700, 117] width 276 height 11
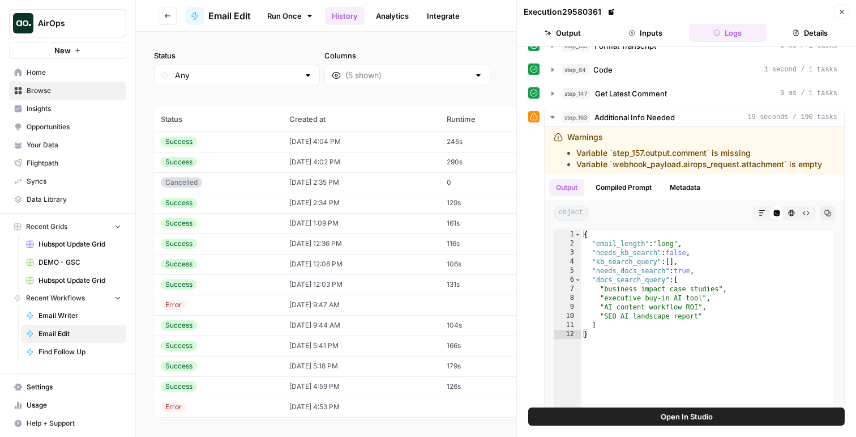
click at [847, 12] on button "Close" at bounding box center [842, 12] width 15 height 15
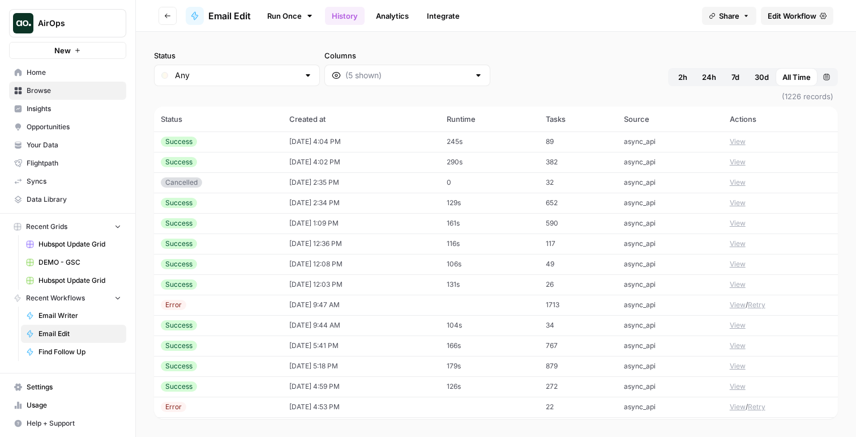
scroll to position [59, 0]
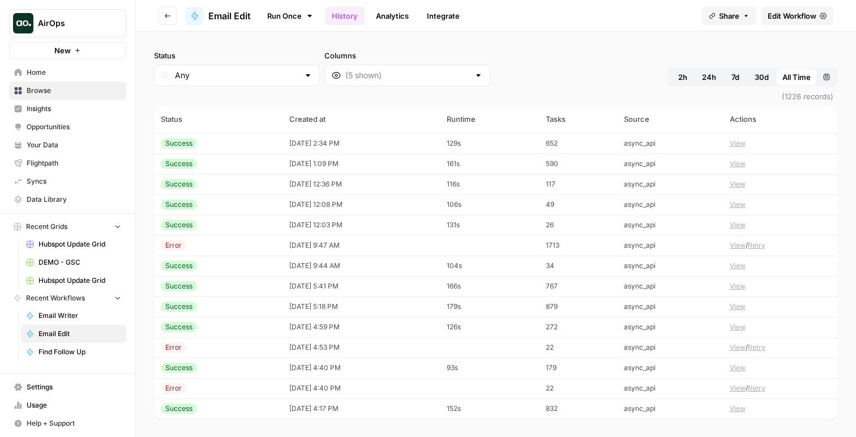
click at [292, 10] on link "Run Once" at bounding box center [290, 15] width 61 height 19
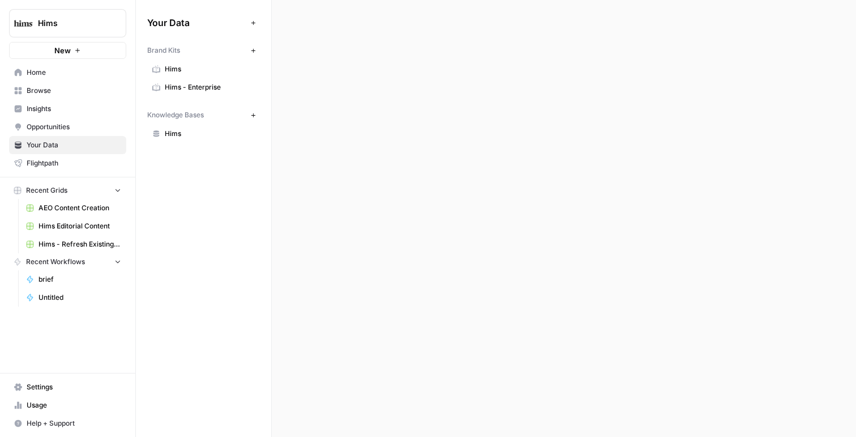
click at [188, 141] on link "Hims" at bounding box center [203, 134] width 113 height 18
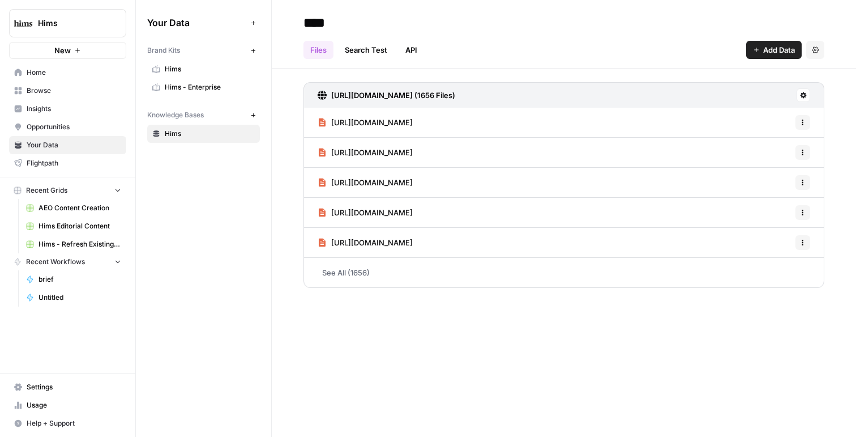
click at [389, 55] on link "Search Test" at bounding box center [366, 50] width 56 height 18
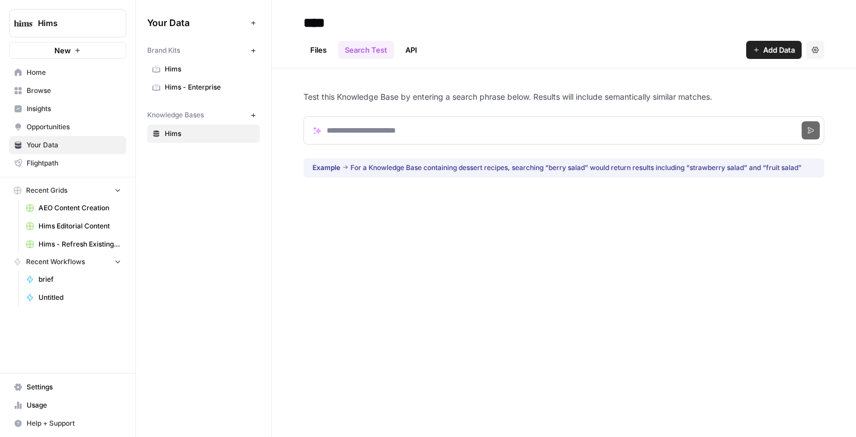
click at [418, 51] on link "API" at bounding box center [411, 50] width 25 height 18
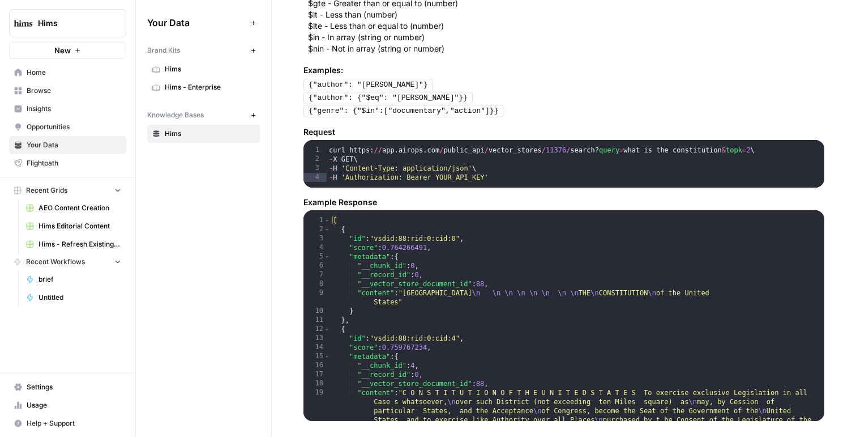
scroll to position [641, 0]
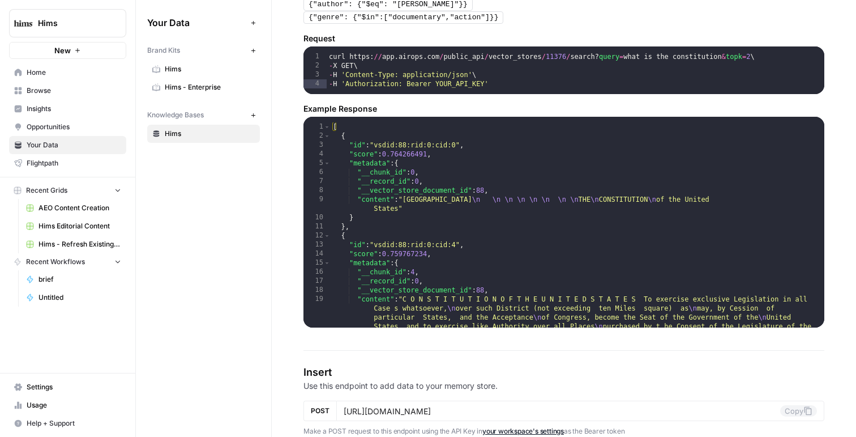
drag, startPoint x: 297, startPoint y: 48, endPoint x: 508, endPoint y: 356, distance: 372.8
copy h4
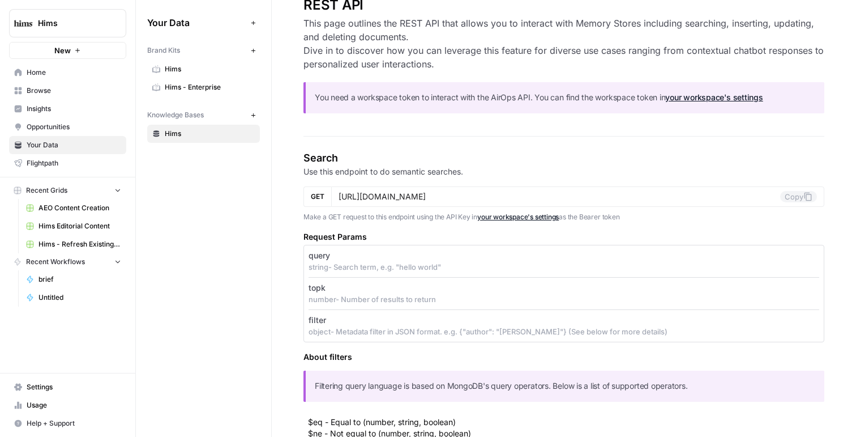
scroll to position [97, 0]
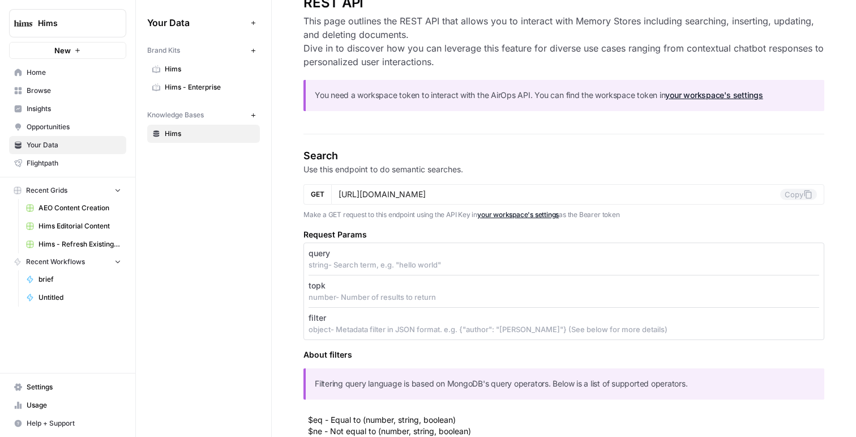
copy h4
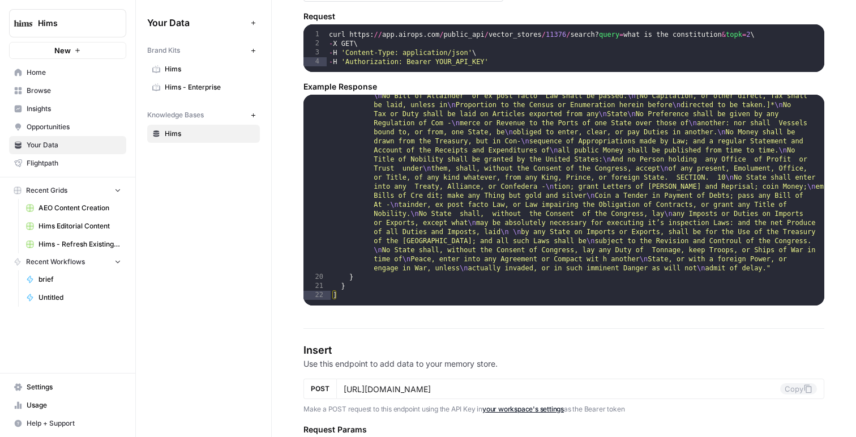
scroll to position [715, 0]
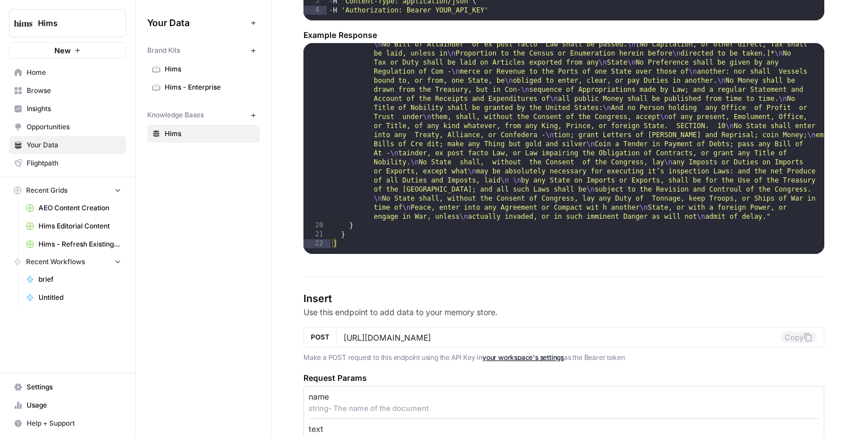
drag, startPoint x: 350, startPoint y: 253, endPoint x: 338, endPoint y: 167, distance: 86.9
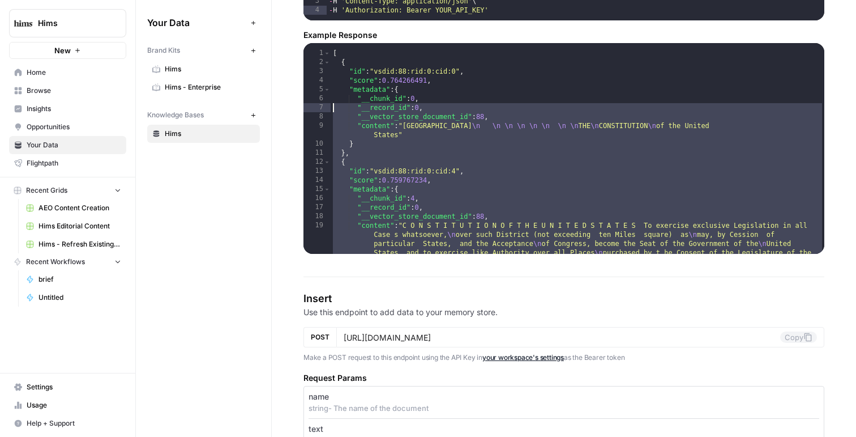
scroll to position [339, 0]
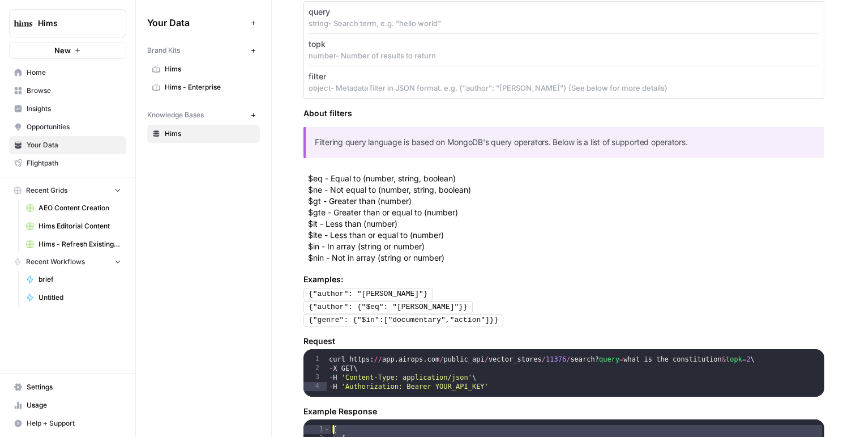
drag, startPoint x: 347, startPoint y: 232, endPoint x: 324, endPoint y: 181, distance: 56.0
click at [324, 181] on section "Search Use this endpoint to do semantic searches. GET https://app.airops.com/pu…" at bounding box center [564, 268] width 521 height 723
type textarea "* ***"
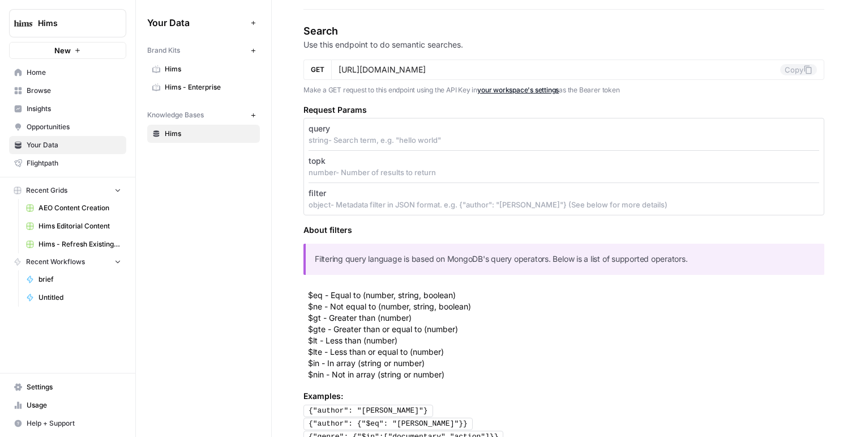
scroll to position [159, 0]
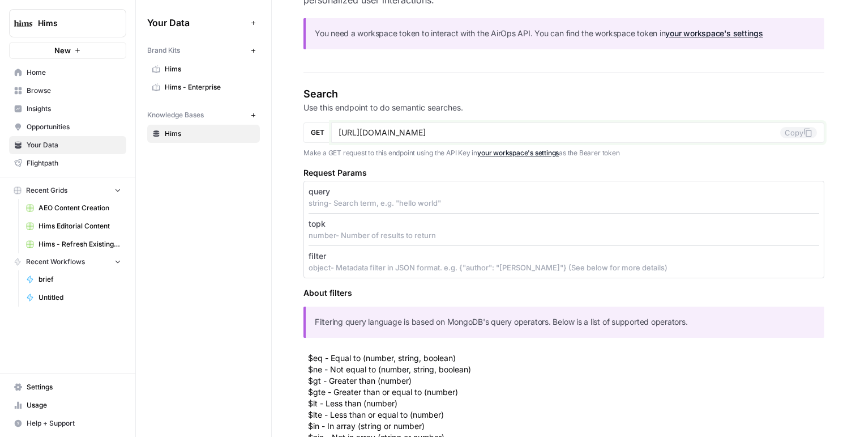
click at [457, 131] on input "https://app.airops.com/public_api/vector_stores/11376/search" at bounding box center [560, 132] width 442 height 10
click at [44, 380] on link "Settings" at bounding box center [67, 387] width 117 height 18
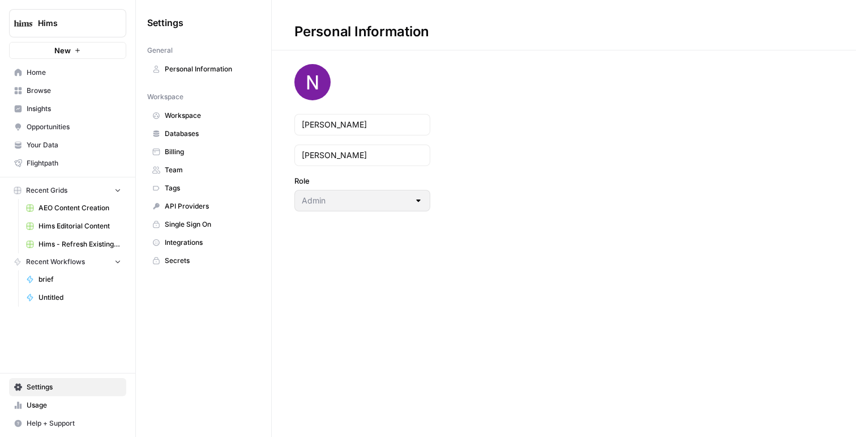
click at [202, 117] on span "Workspace" at bounding box center [210, 115] width 90 height 10
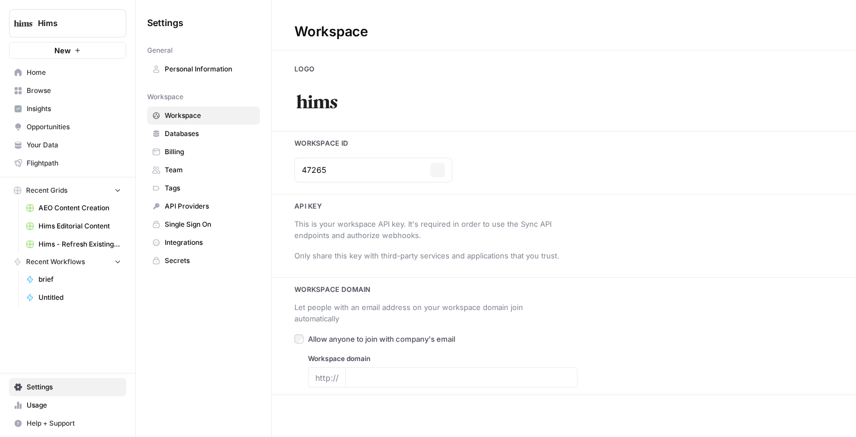
type input "hims.com"
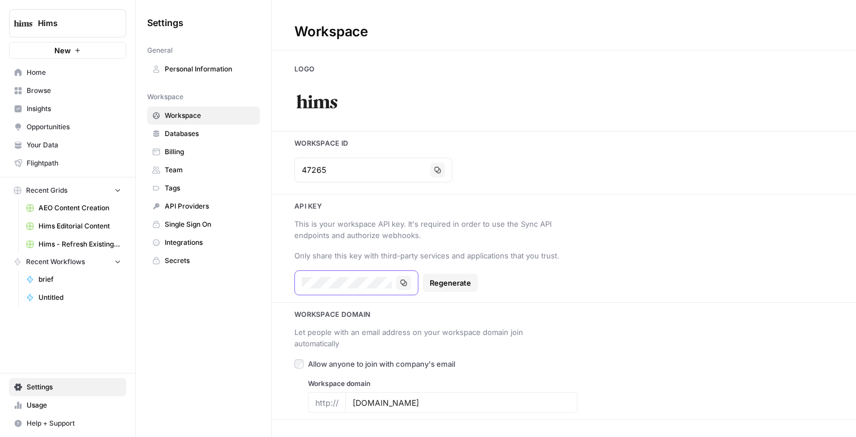
click at [403, 280] on icon "button" at bounding box center [403, 282] width 7 height 7
click at [51, 144] on span "Your Data" at bounding box center [74, 145] width 95 height 10
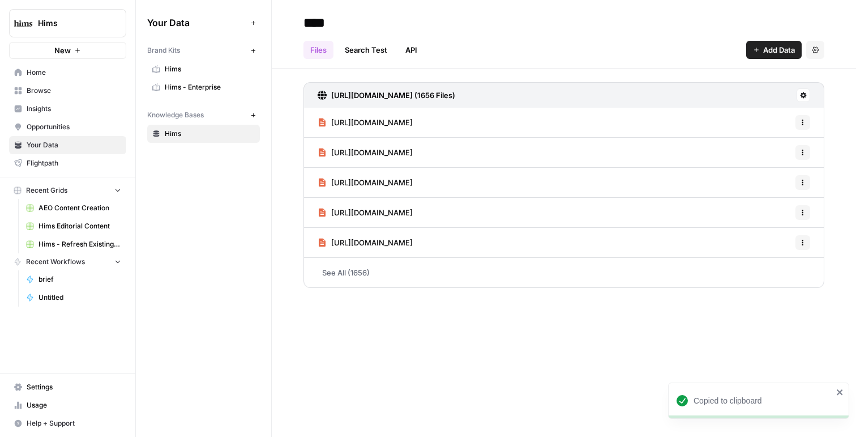
click at [381, 49] on link "Search Test" at bounding box center [366, 50] width 56 height 18
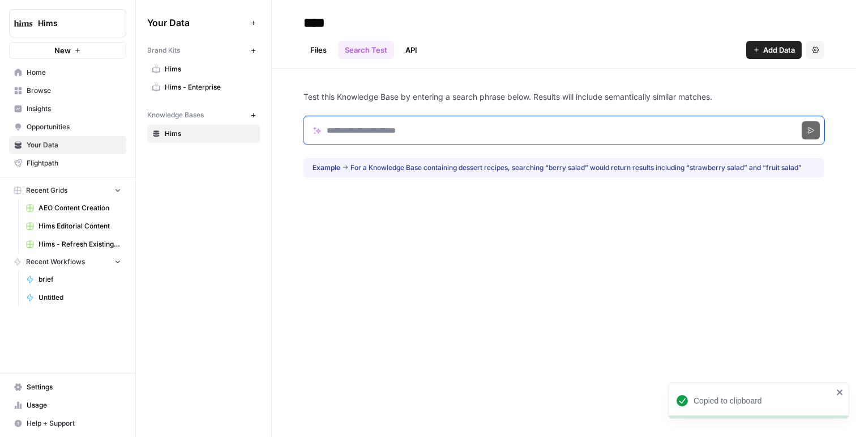
click at [426, 126] on input "Search phrase" at bounding box center [564, 130] width 521 height 28
paste input "**********"
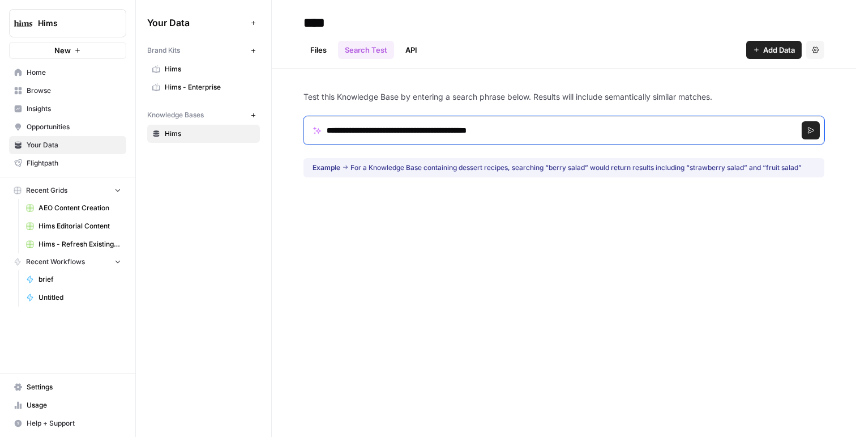
click at [331, 129] on input "**********" at bounding box center [564, 130] width 521 height 28
type input "**********"
click button "Search" at bounding box center [811, 130] width 18 height 18
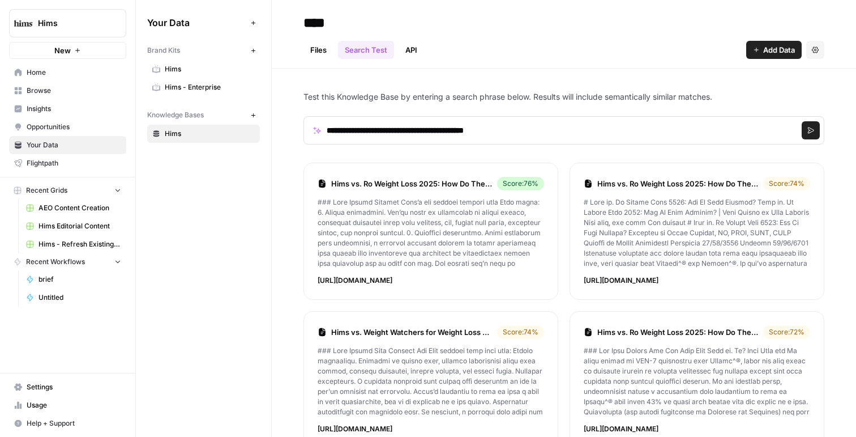
click at [363, 187] on link "Hims vs. Ro Weight Loss 2025: How Do They Compare? | Good Health by Hims" at bounding box center [411, 183] width 161 height 11
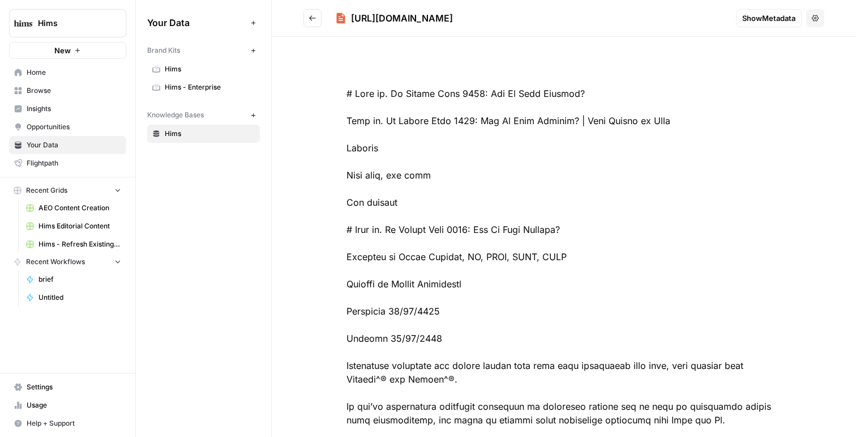
click at [781, 21] on span "Show Metadata" at bounding box center [769, 17] width 53 height 11
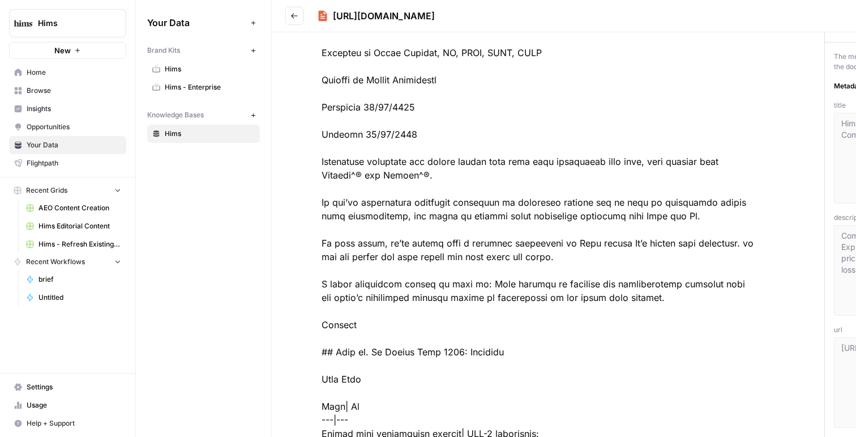
scroll to position [204, 0]
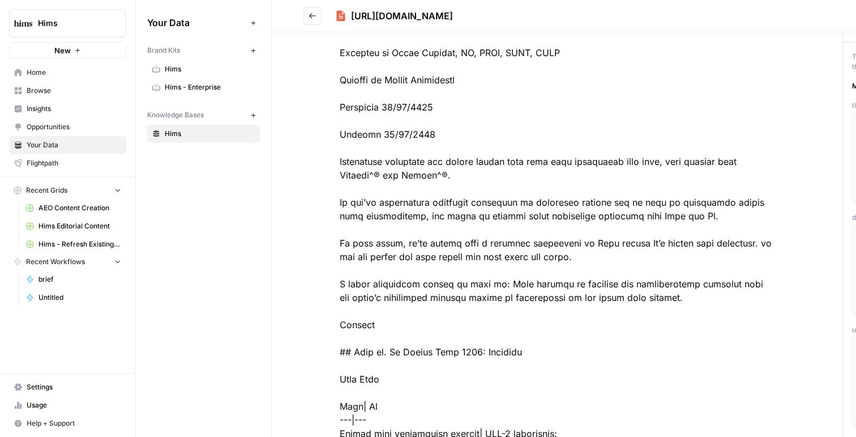
click at [182, 139] on link "Hims" at bounding box center [203, 134] width 113 height 18
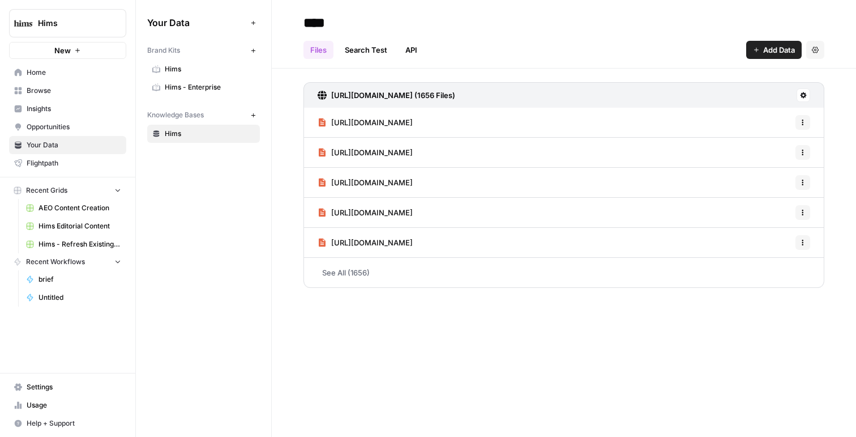
click at [419, 52] on link "API" at bounding box center [411, 50] width 25 height 18
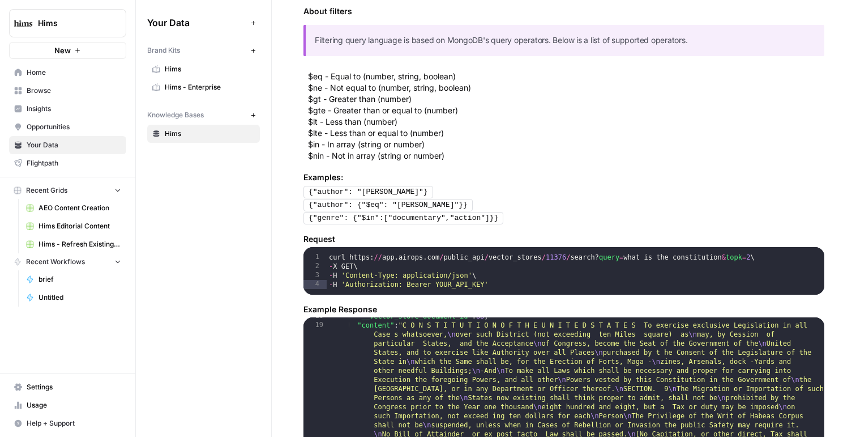
scroll to position [365, 0]
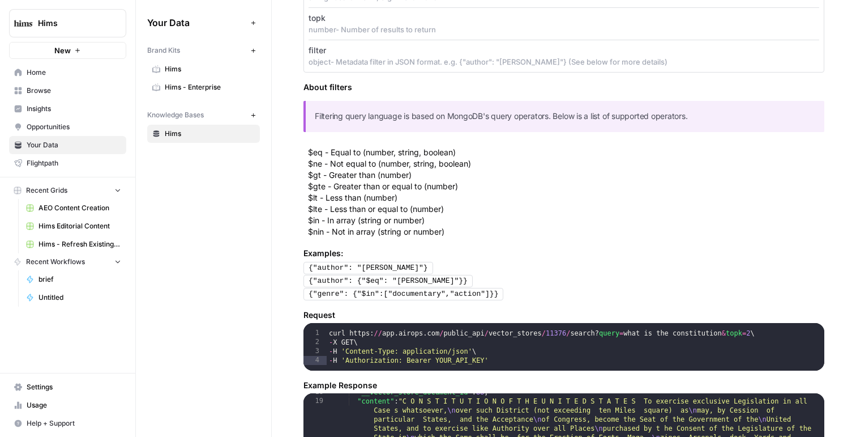
click at [654, 116] on p "Filtering query language is based on MongoDB's query operators. Below is a list…" at bounding box center [565, 116] width 501 height 13
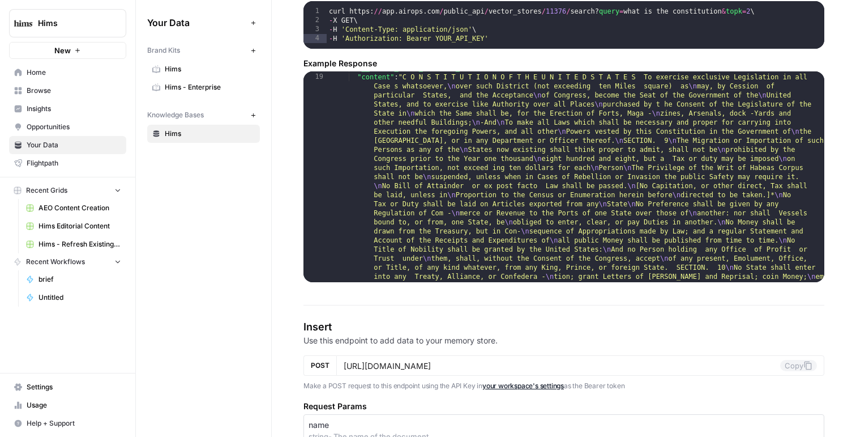
scroll to position [0, 0]
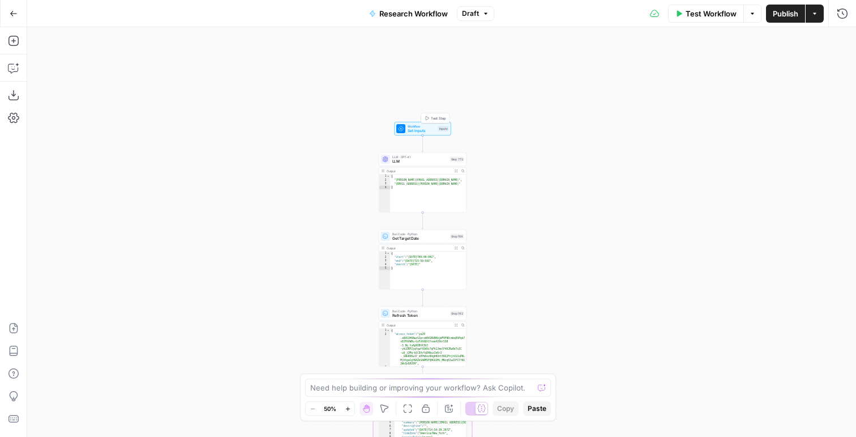
click at [431, 119] on span "Test Step" at bounding box center [438, 118] width 15 height 5
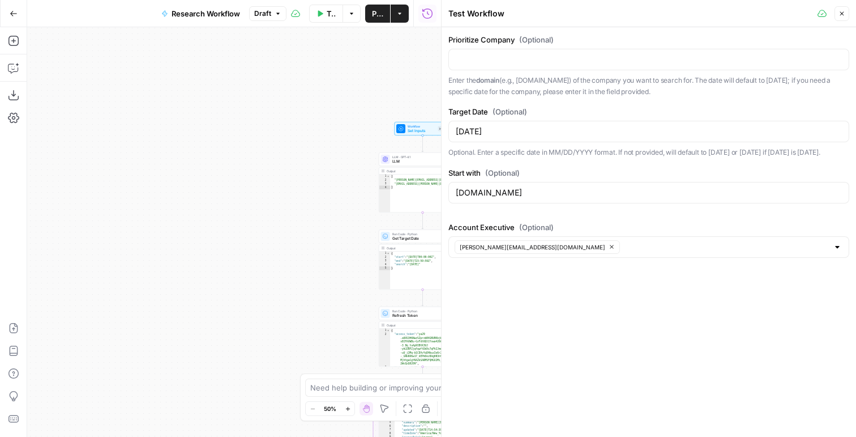
click at [841, 14] on icon "button" at bounding box center [842, 13] width 7 height 7
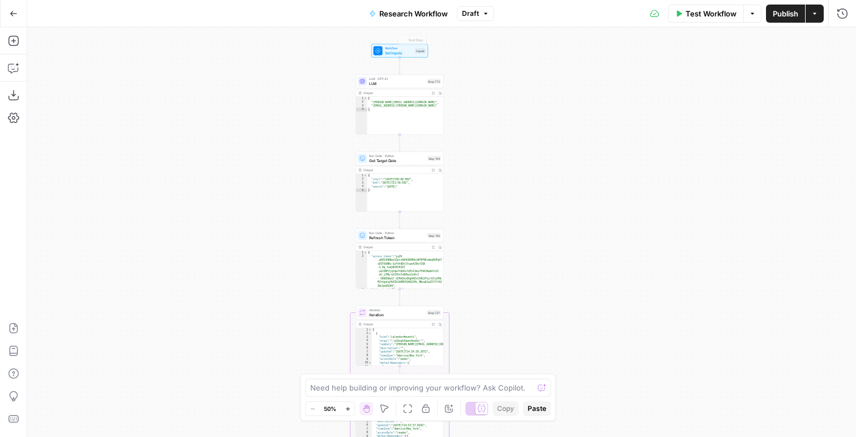
click at [380, 80] on span "LLM · GPT-4.1" at bounding box center [397, 78] width 56 height 5
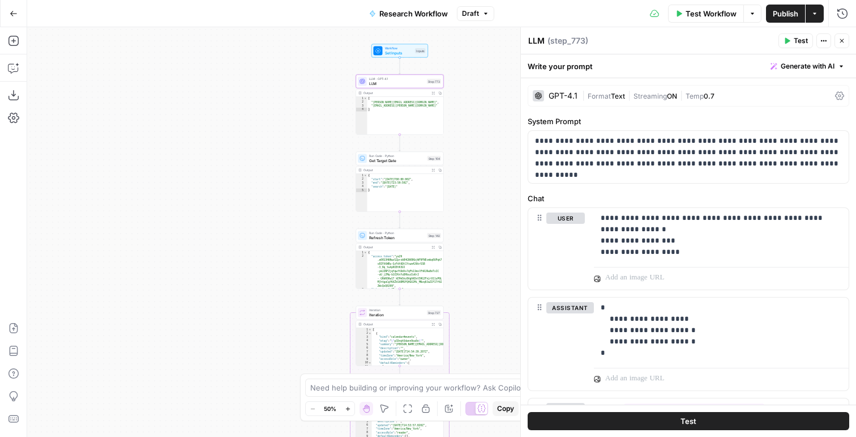
click at [558, 87] on div "GPT-4.1 | Format Text | Streaming ON | Temp 0.7" at bounding box center [689, 96] width 322 height 22
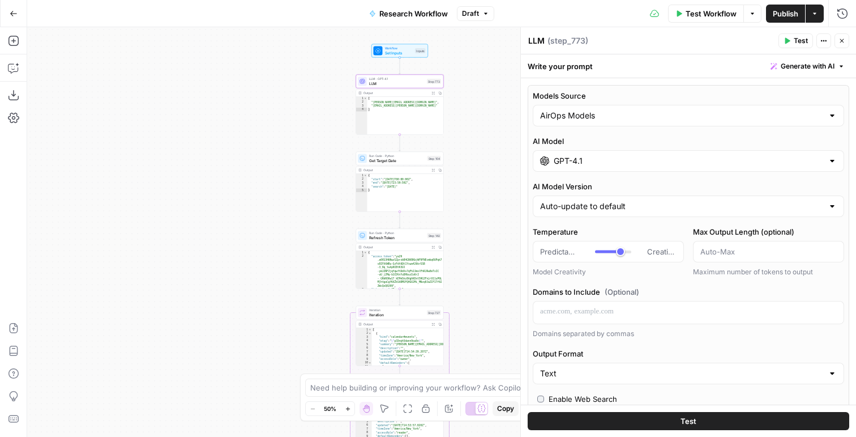
click at [559, 164] on input "GPT-4.1" at bounding box center [689, 160] width 270 height 11
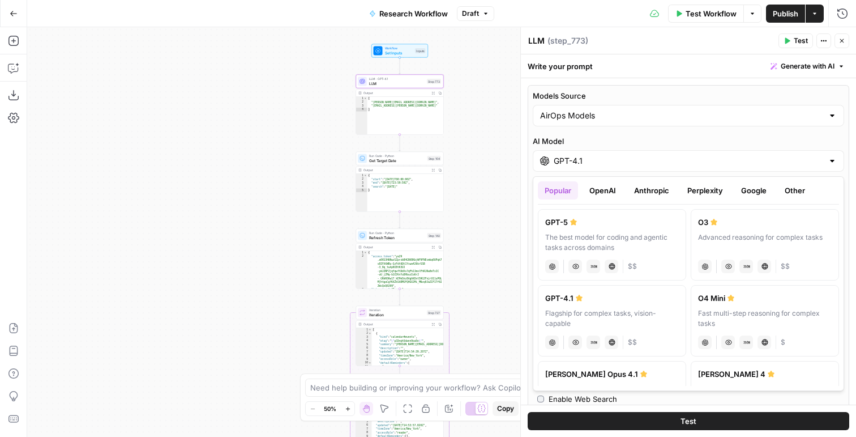
click at [596, 195] on button "OpenAI" at bounding box center [603, 190] width 40 height 18
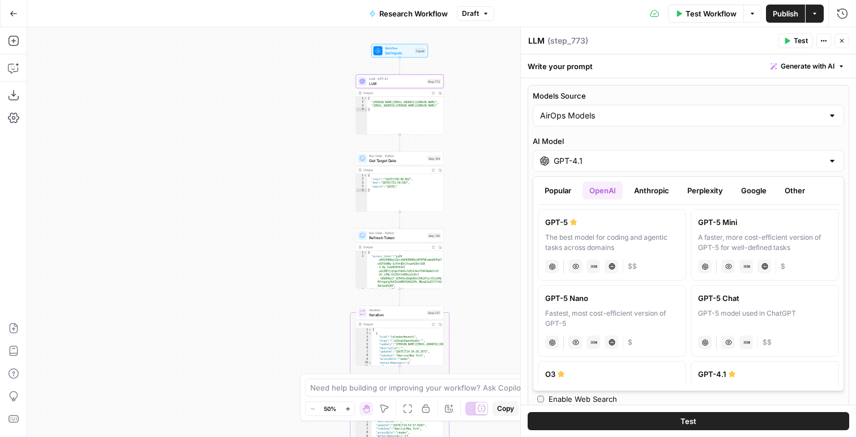
click at [697, 237] on label "GPT-5 Mini A faster, more cost-efficient version of GPT-5 for well-defined task…" at bounding box center [765, 244] width 148 height 71
type input "GPT-5 Mini"
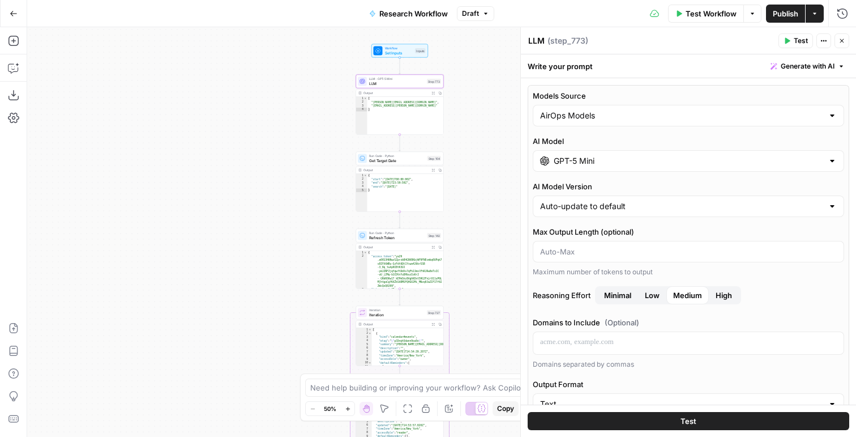
click at [847, 41] on button "Close" at bounding box center [842, 40] width 15 height 15
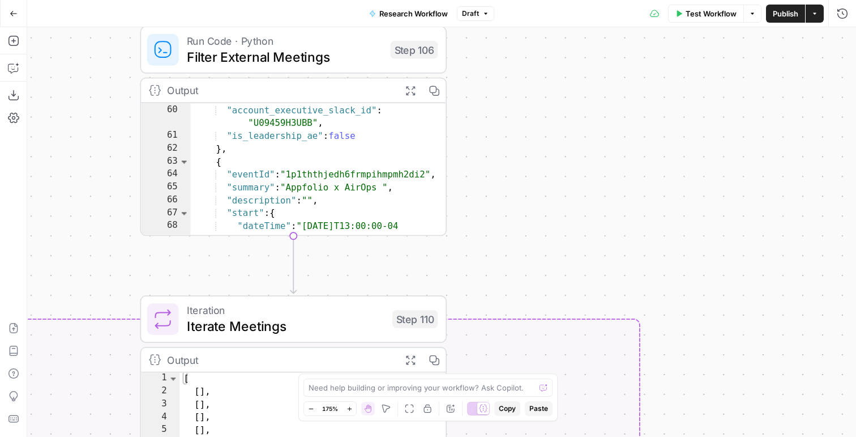
scroll to position [613, 0]
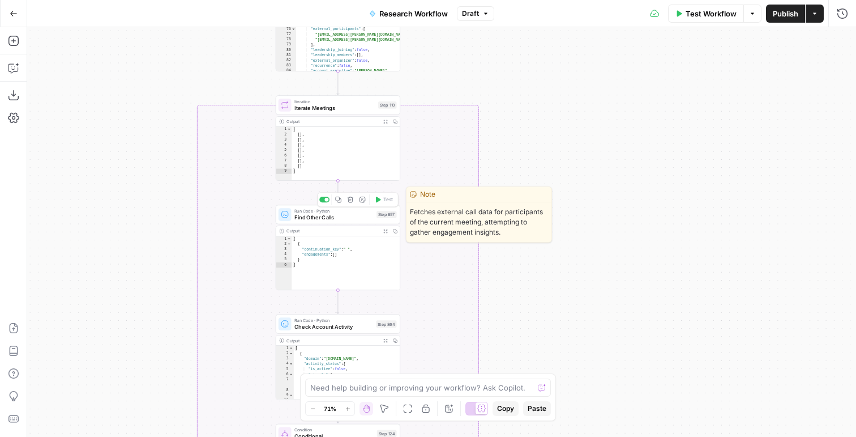
click at [364, 219] on span "Find Other Calls" at bounding box center [334, 217] width 79 height 8
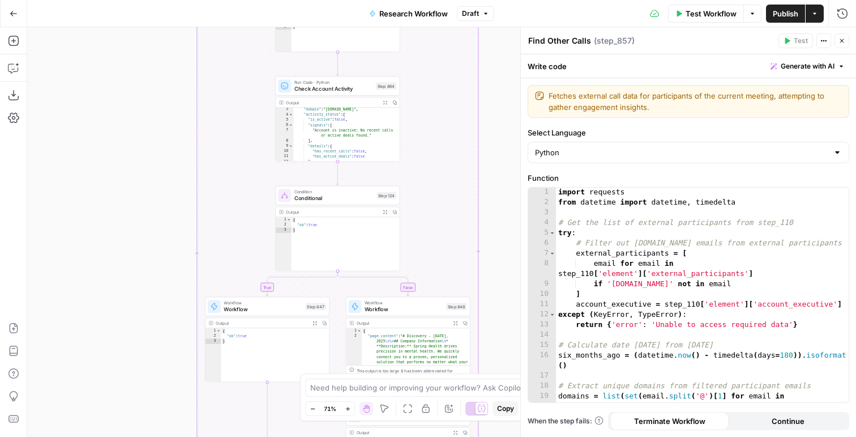
scroll to position [41, 0]
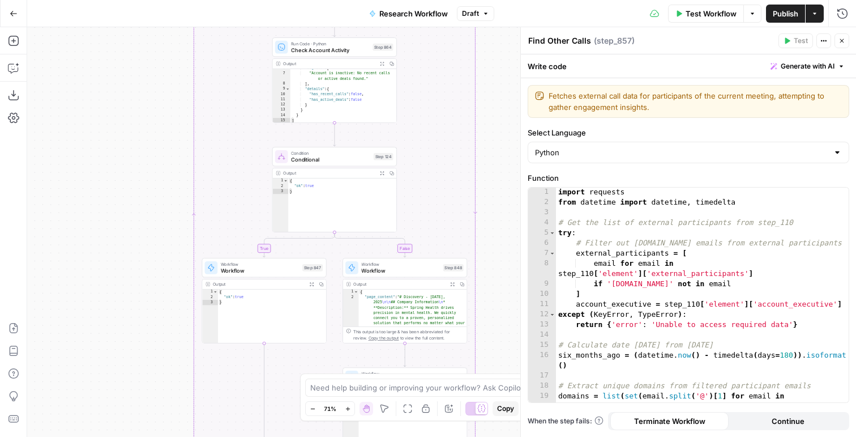
click at [277, 272] on span "Workflow" at bounding box center [260, 270] width 78 height 8
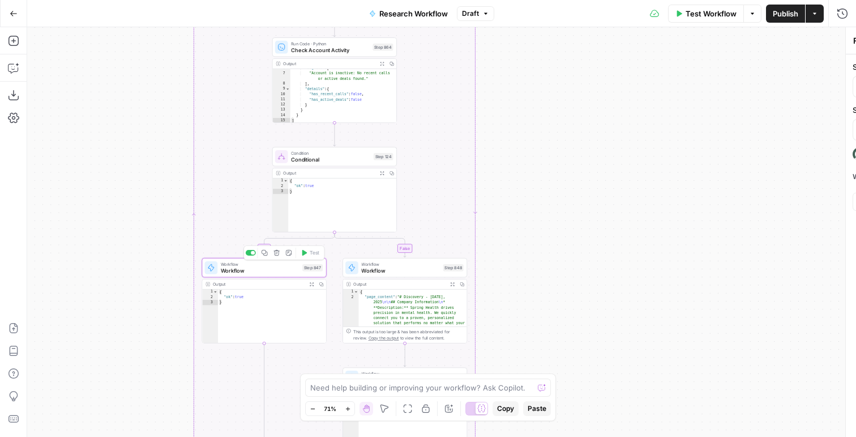
type textarea "Workflow"
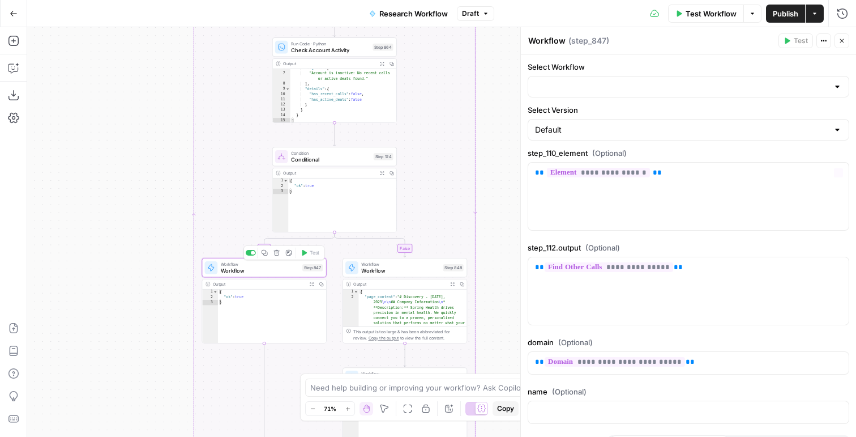
type input "Existing Deal"
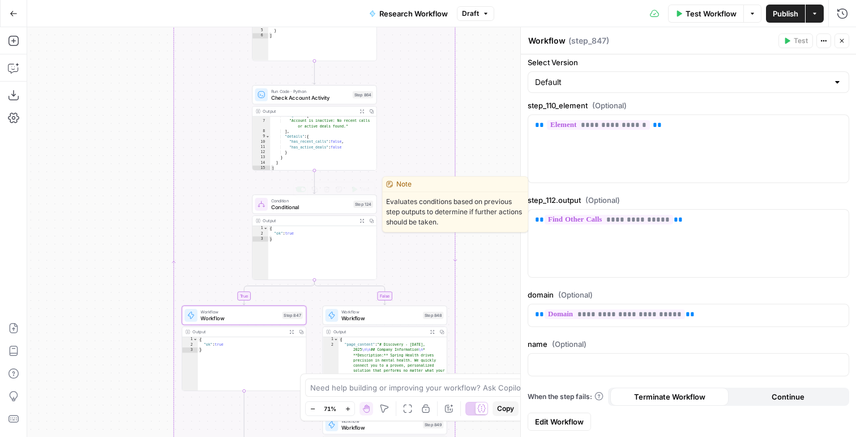
click at [299, 209] on span "Conditional" at bounding box center [310, 207] width 79 height 8
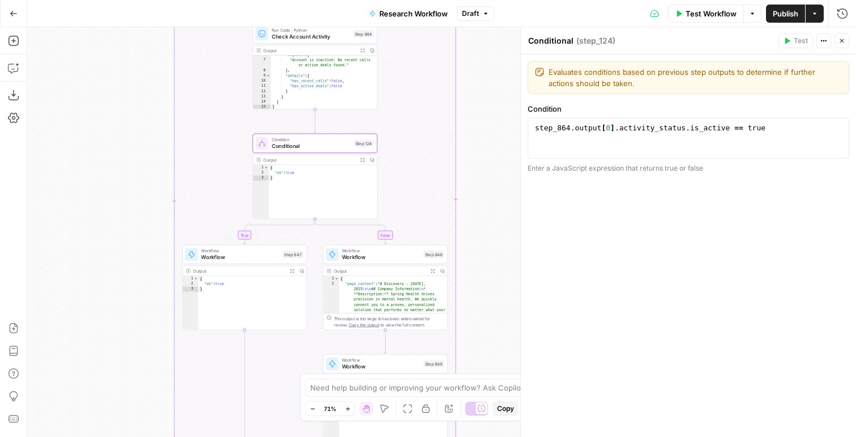
click at [245, 261] on div "Workflow Workflow Step 847 Copy step Delete step Add Note Test" at bounding box center [244, 254] width 125 height 19
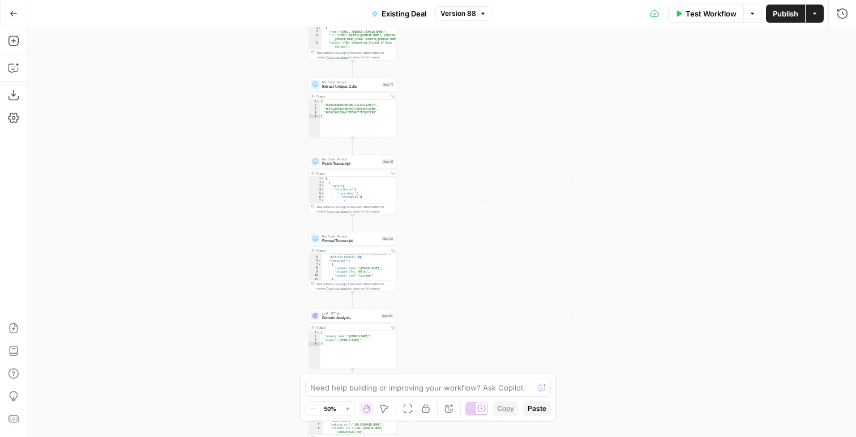
scroll to position [80, 0]
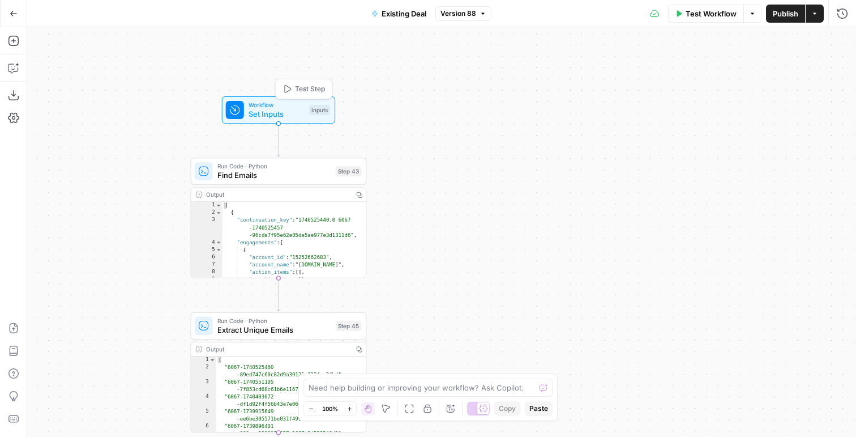
click at [318, 105] on div "Inputs" at bounding box center [319, 110] width 21 height 10
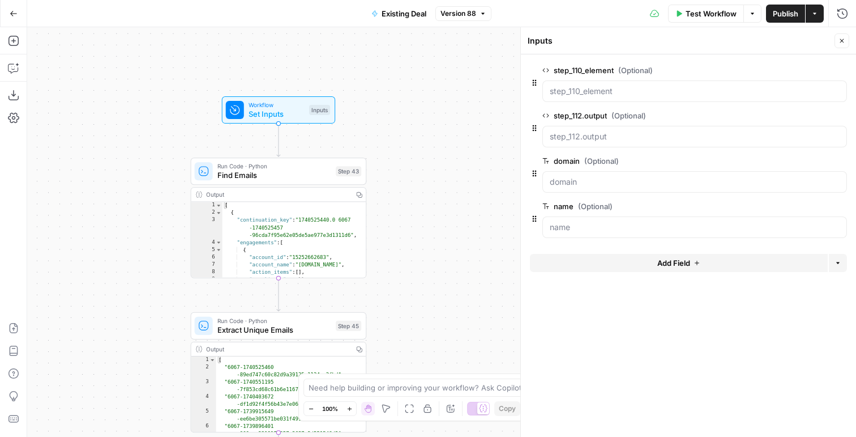
click at [621, 261] on button "Add Field" at bounding box center [679, 263] width 298 height 18
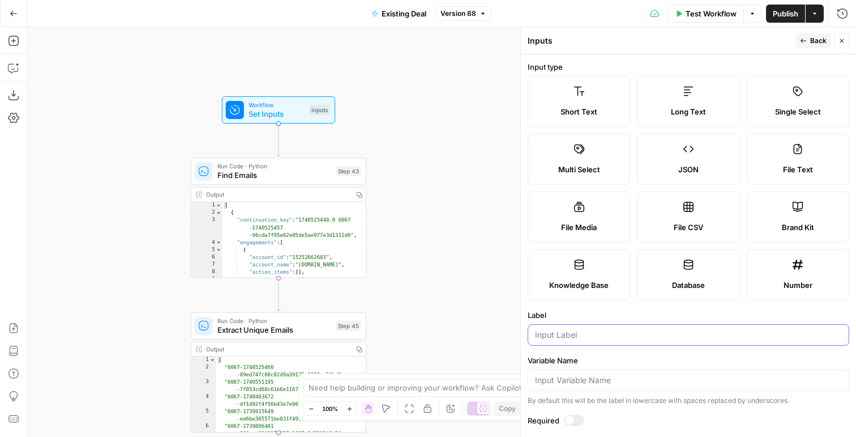
click at [542, 333] on input "Label" at bounding box center [688, 334] width 307 height 11
type input "domain"
click at [812, 39] on div "Actions" at bounding box center [815, 37] width 26 height 11
click at [824, 40] on span "Back" at bounding box center [819, 41] width 16 height 10
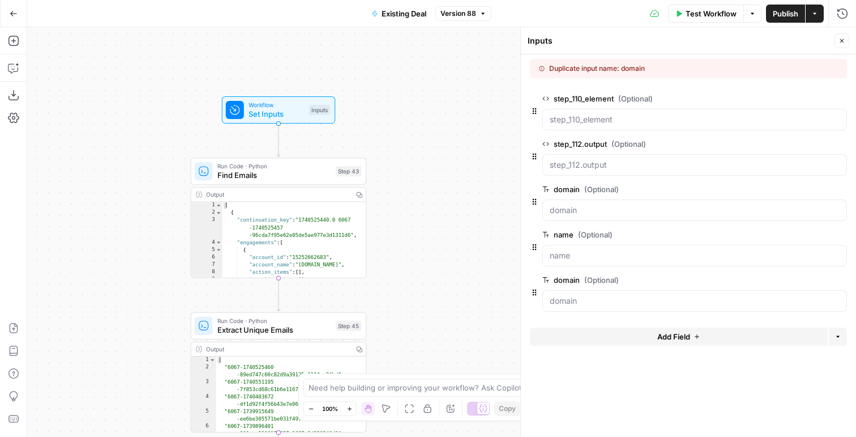
click at [838, 282] on icon "button" at bounding box center [841, 280] width 6 height 6
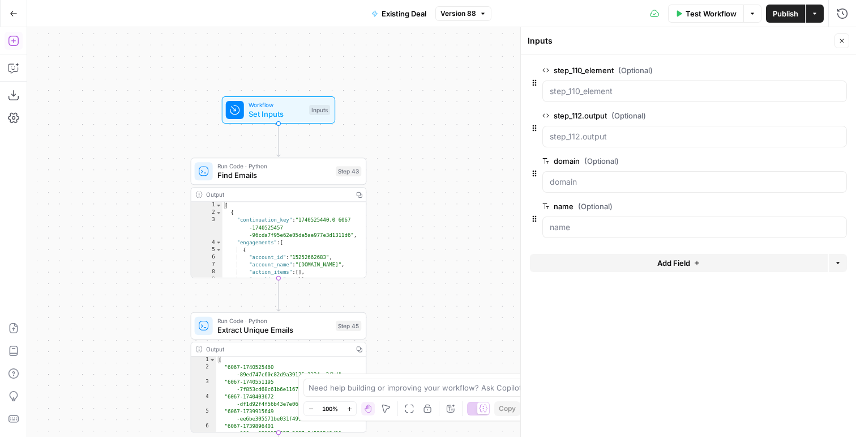
click at [15, 40] on icon "button" at bounding box center [13, 41] width 10 height 10
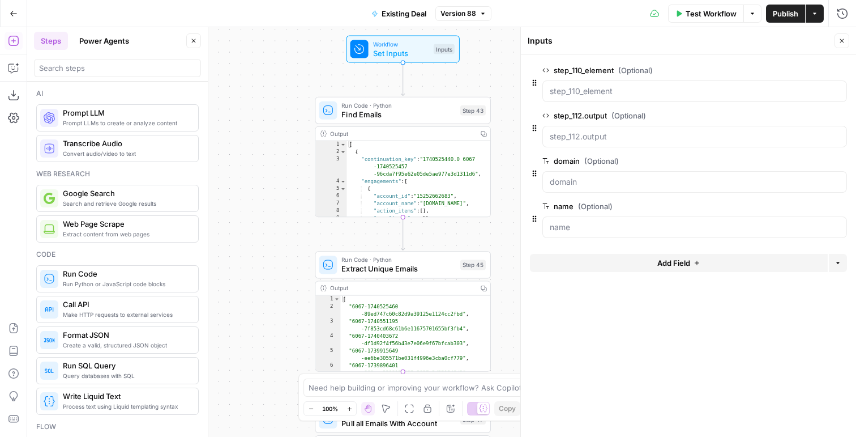
click at [843, 41] on icon "button" at bounding box center [842, 40] width 7 height 7
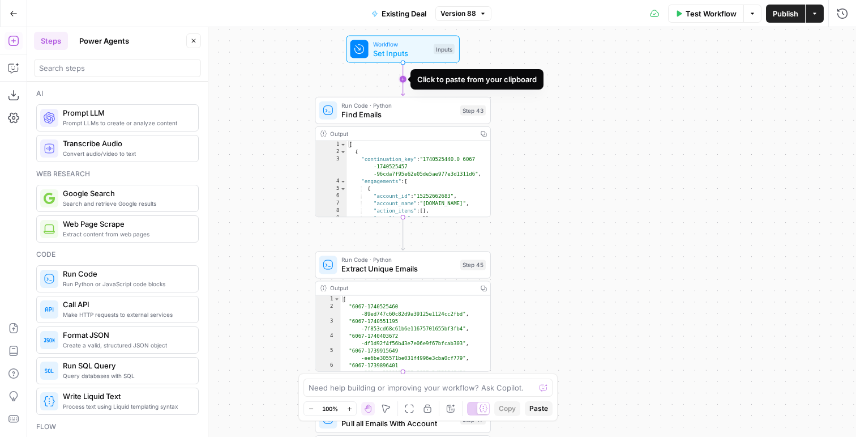
click at [402, 80] on icon "Edge from start to step_43" at bounding box center [403, 79] width 3 height 33
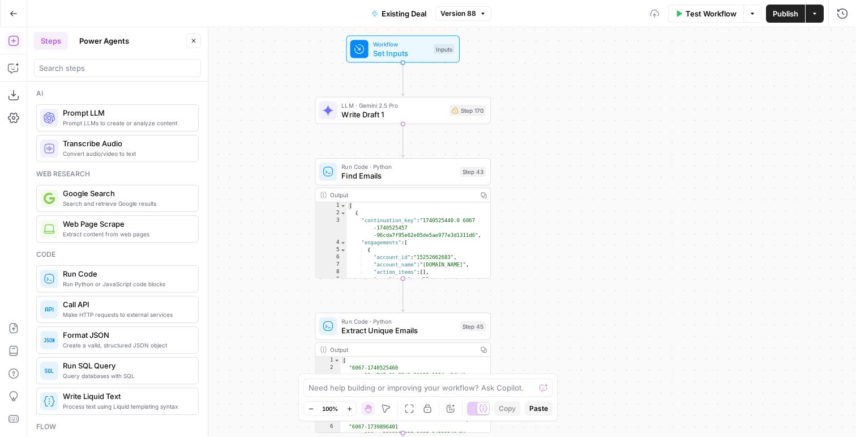
click at [372, 119] on span "Write Draft 1" at bounding box center [393, 114] width 103 height 11
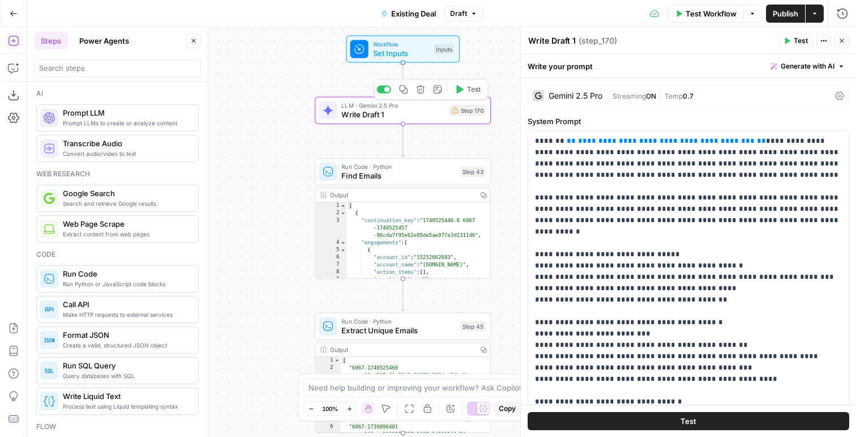
click at [422, 86] on icon "button" at bounding box center [420, 89] width 8 height 8
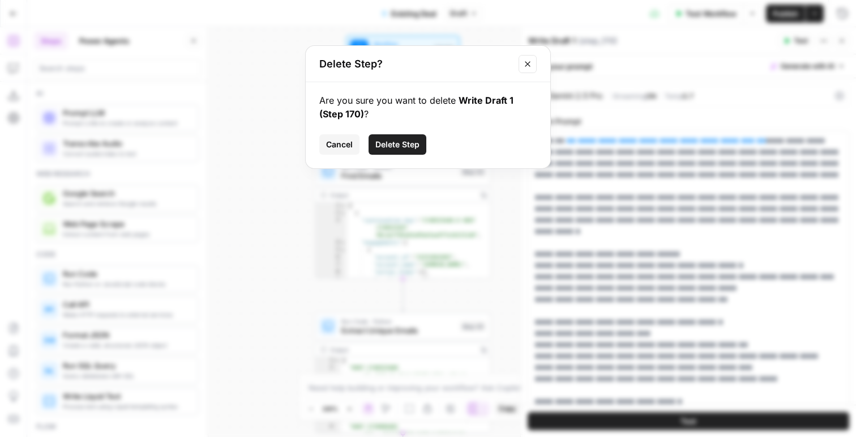
click at [394, 151] on button "Delete Step" at bounding box center [398, 144] width 58 height 20
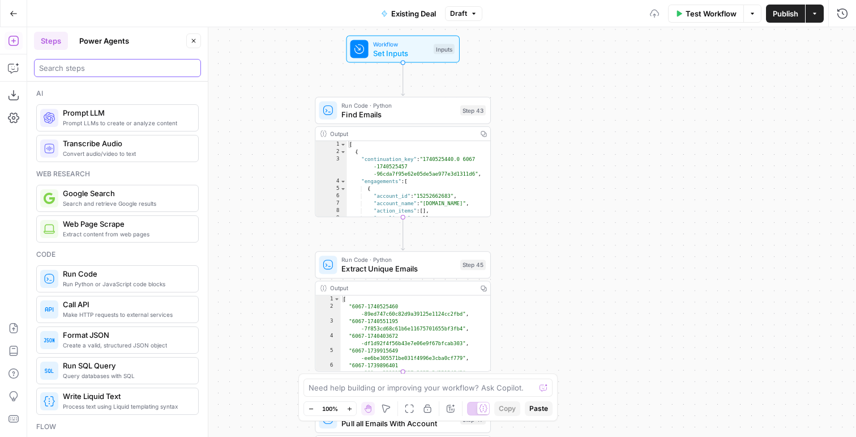
click at [103, 62] on input "search" at bounding box center [117, 67] width 157 height 11
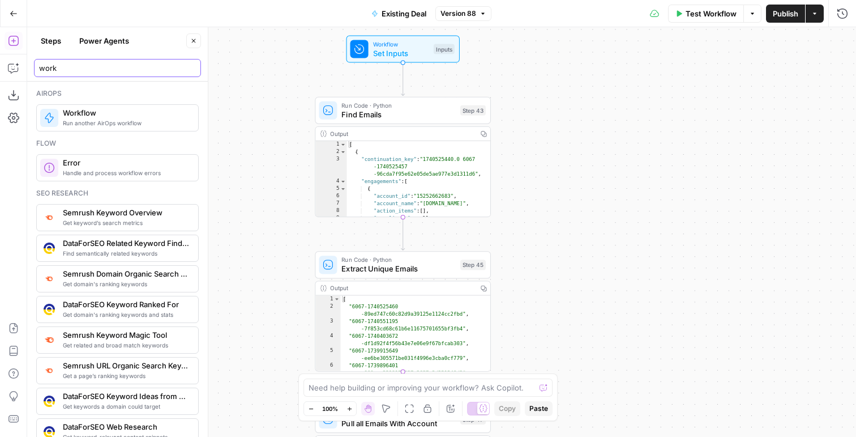
type input "work"
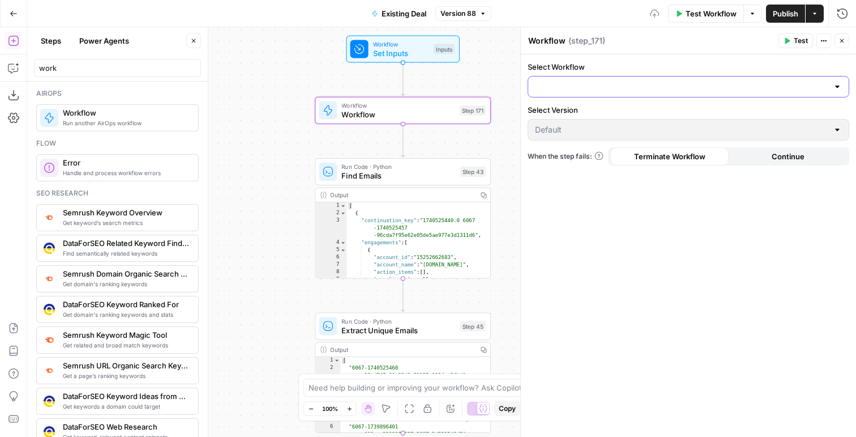
click at [615, 90] on input "Select Workflow" at bounding box center [681, 86] width 293 height 11
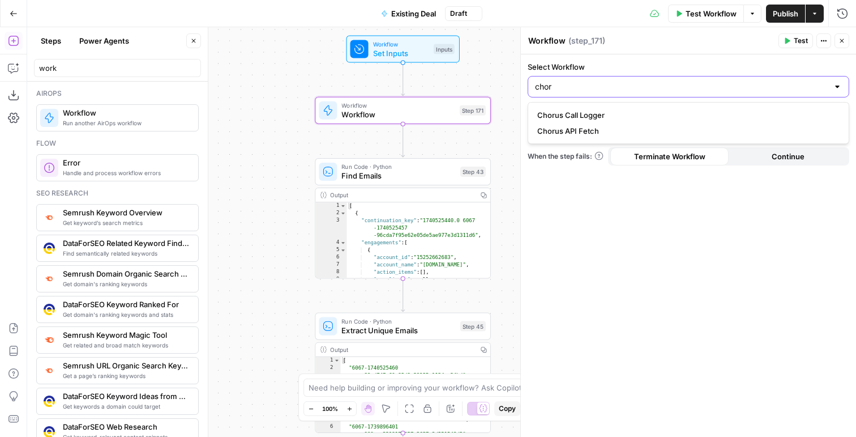
type input "chor"
click at [585, 131] on span "Chorus API Fetch" at bounding box center [687, 130] width 298 height 11
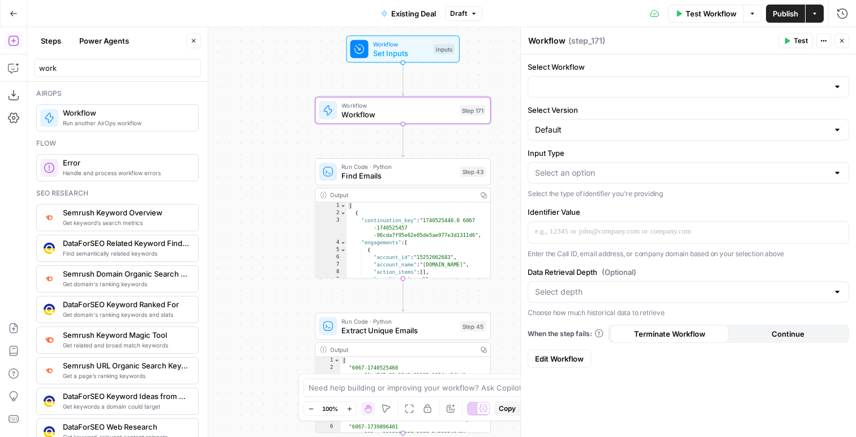
type input "Chorus API Fetch"
click at [557, 168] on input "Input Type" at bounding box center [681, 172] width 293 height 11
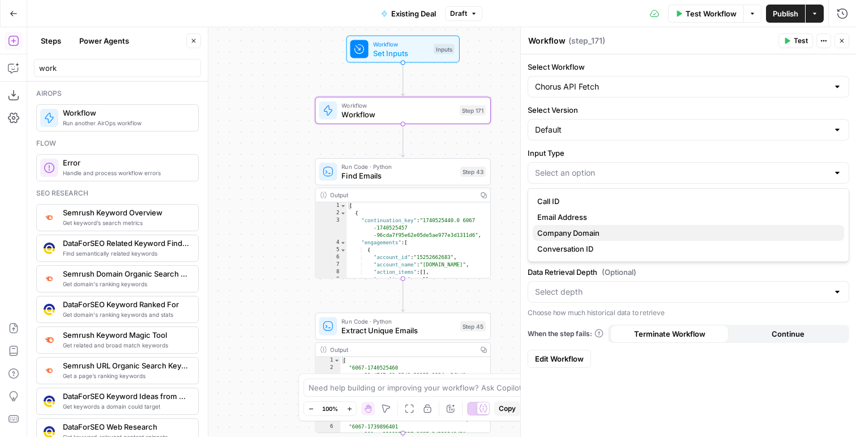
click at [581, 239] on button "Company Domain" at bounding box center [689, 233] width 312 height 16
type input "Company Domain"
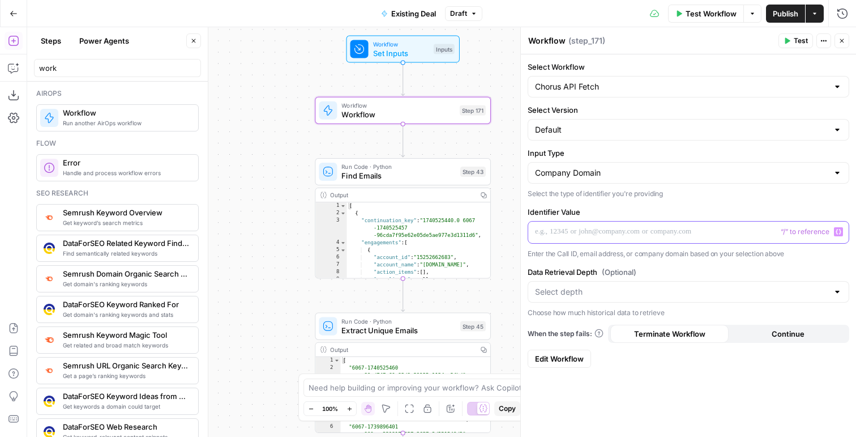
click at [573, 233] on p at bounding box center [688, 231] width 307 height 11
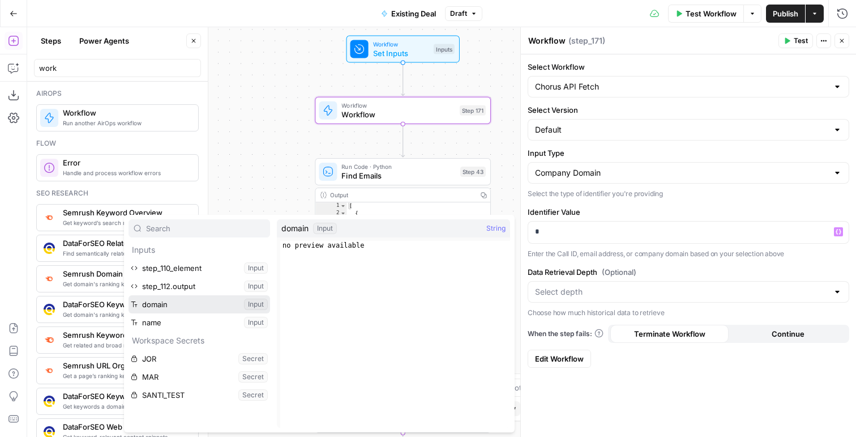
click at [177, 307] on button "Select variable domain" at bounding box center [200, 304] width 142 height 18
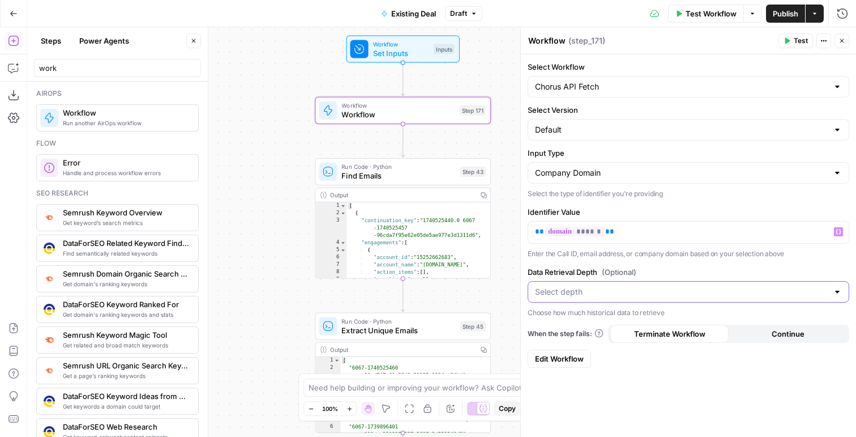
click at [570, 288] on input "Data Retrieval Depth (Optional)" at bounding box center [681, 291] width 293 height 11
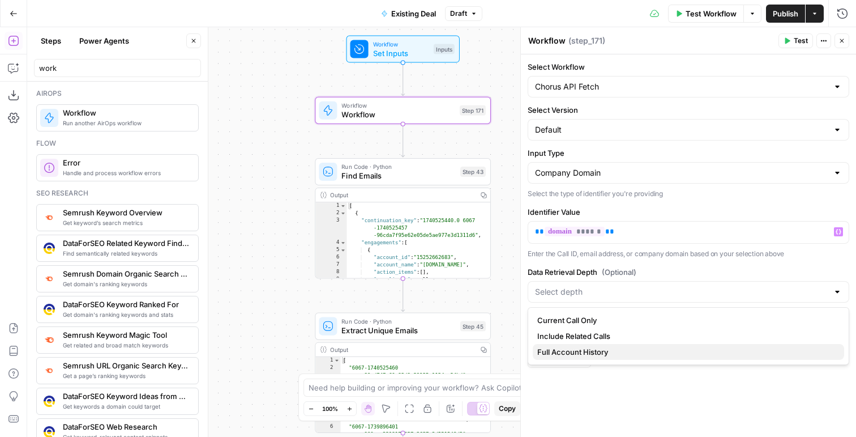
click at [557, 351] on span "Full Account History" at bounding box center [687, 351] width 298 height 11
type input "Full Account History"
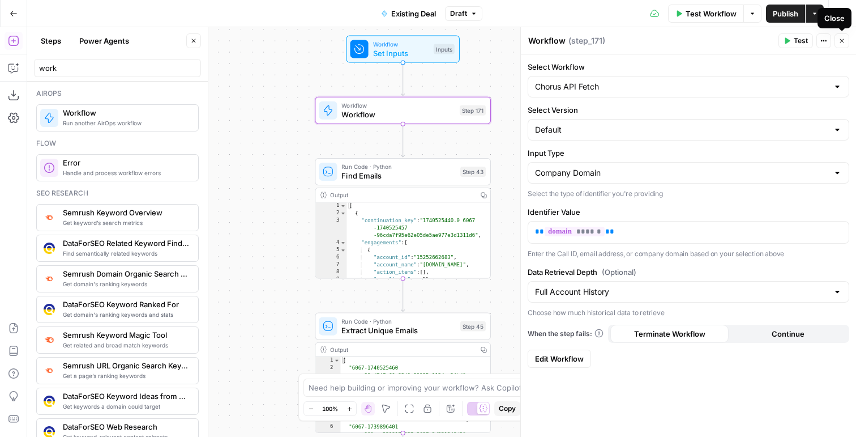
click at [847, 45] on button "Close" at bounding box center [842, 40] width 15 height 15
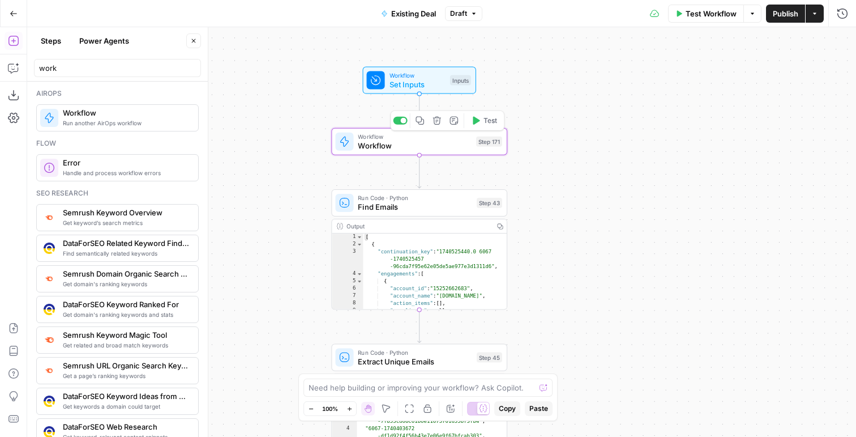
click at [437, 80] on span "Set Inputs" at bounding box center [418, 84] width 56 height 11
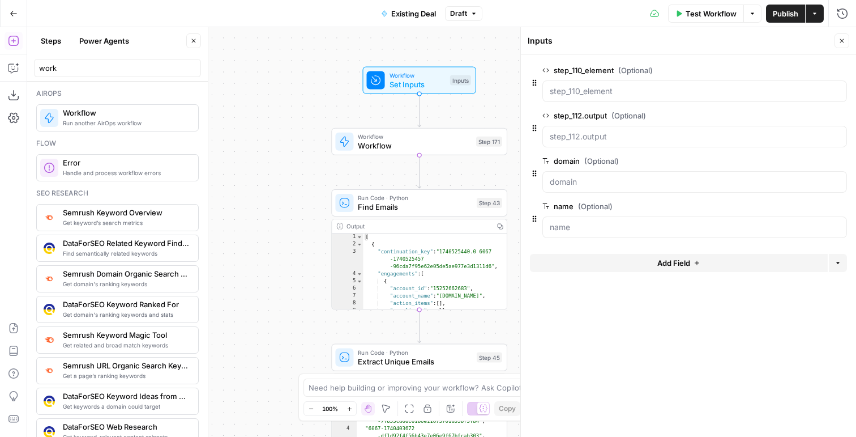
click at [846, 41] on button "Close" at bounding box center [842, 40] width 15 height 15
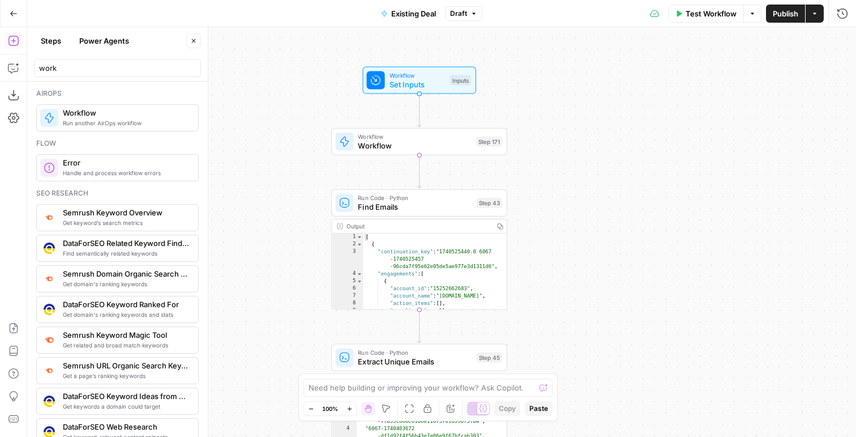
click at [696, 14] on span "Test Workflow" at bounding box center [711, 13] width 51 height 11
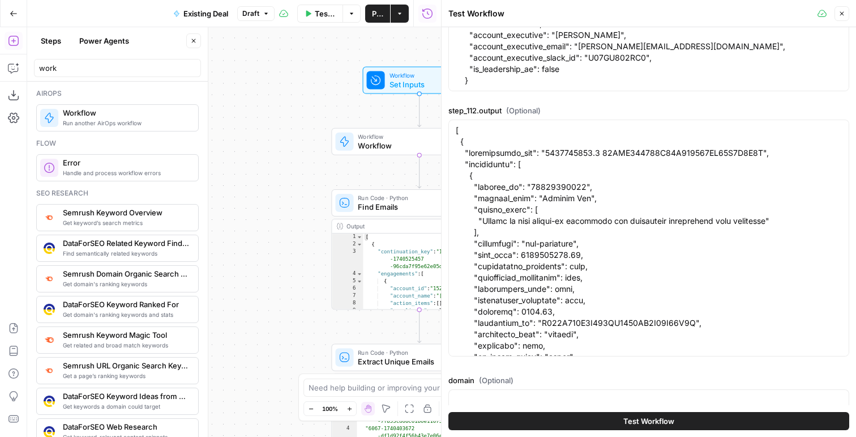
scroll to position [266, 0]
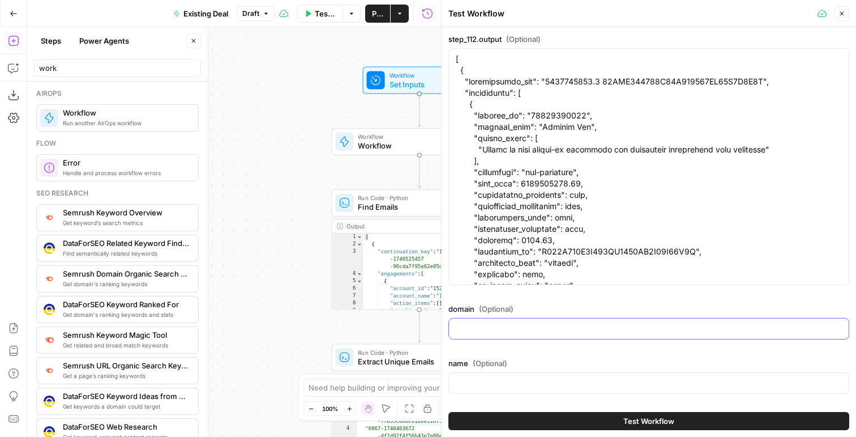
click at [539, 331] on input "domain (Optional)" at bounding box center [649, 328] width 386 height 11
type input "[DOMAIN_NAME]"
click at [550, 384] on input "name (Optional)" at bounding box center [649, 382] width 386 height 11
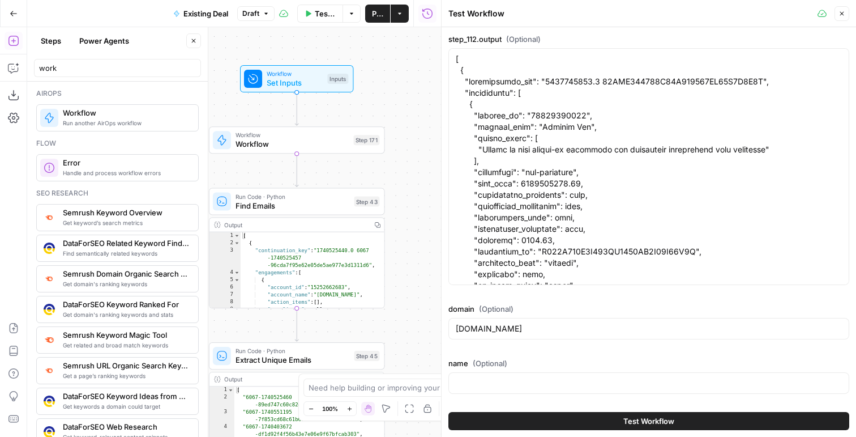
click at [296, 135] on span "Workflow" at bounding box center [292, 134] width 113 height 9
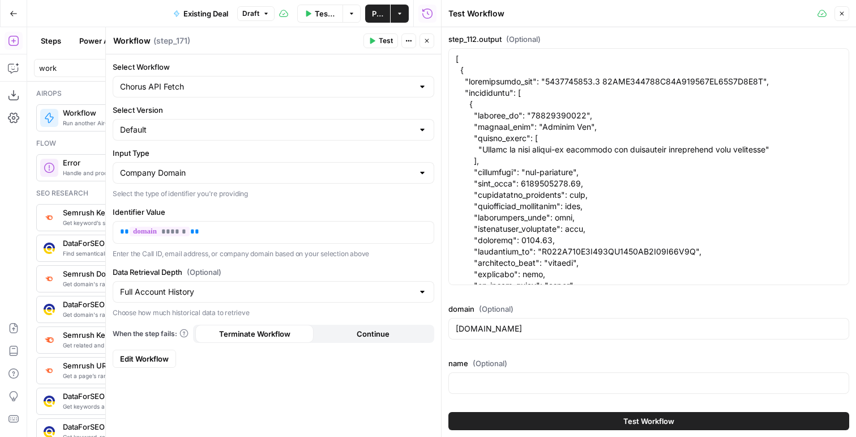
click at [838, 15] on button "Close" at bounding box center [842, 13] width 15 height 15
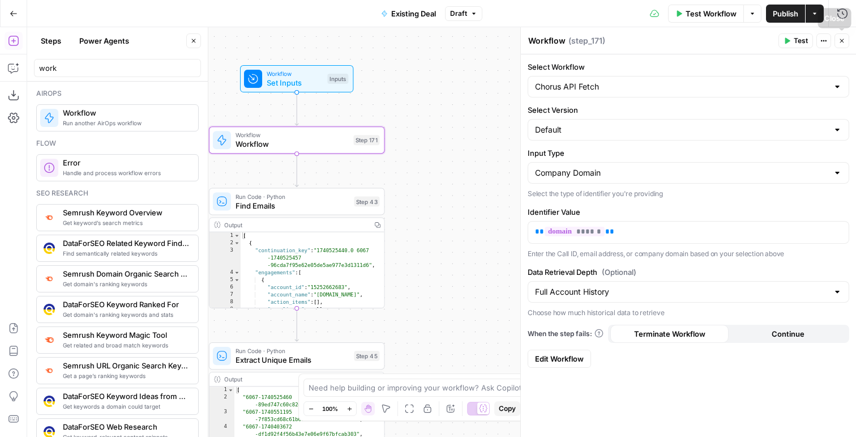
click at [843, 42] on icon "button" at bounding box center [842, 40] width 7 height 7
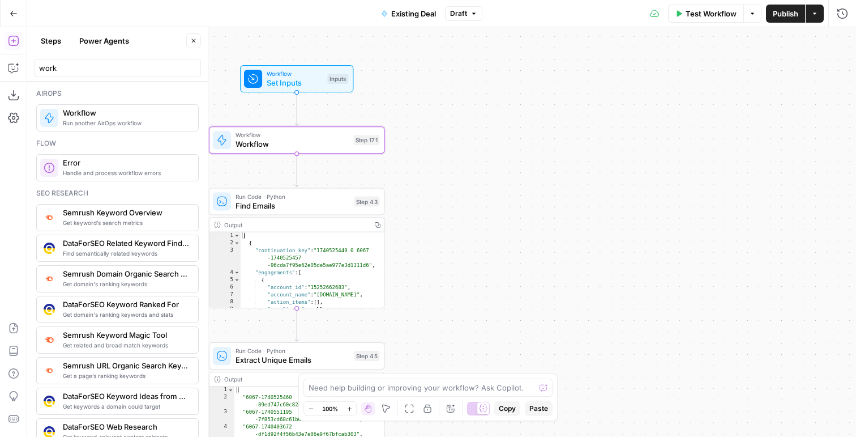
click at [318, 145] on span "Workflow" at bounding box center [292, 143] width 113 height 11
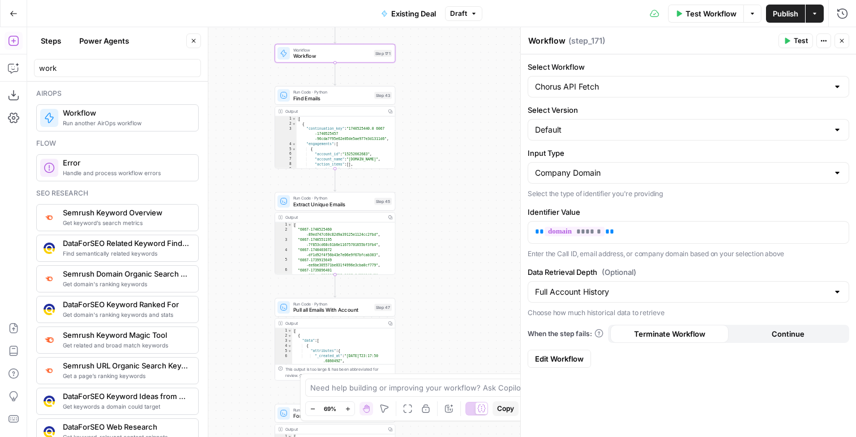
click at [840, 44] on icon "button" at bounding box center [842, 40] width 7 height 7
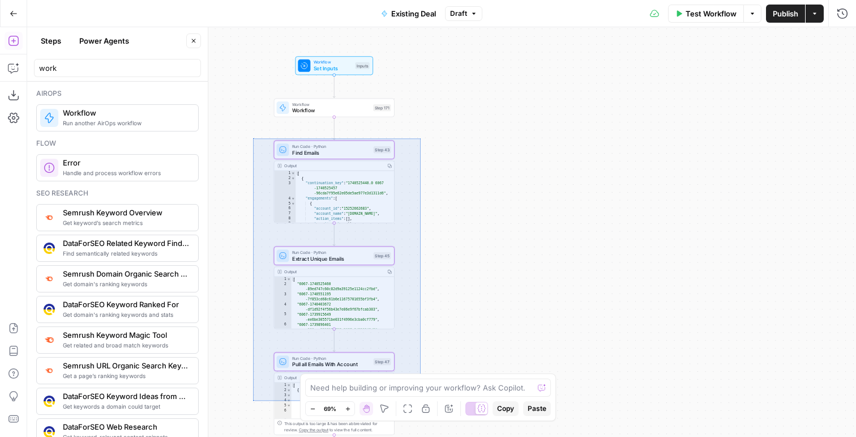
drag, startPoint x: 253, startPoint y: 138, endPoint x: 426, endPoint y: 400, distance: 313.6
click at [426, 400] on div "true false Workflow Set Inputs Inputs Workflow Workflow Step 171 Run Code · Pyt…" at bounding box center [441, 232] width 829 height 410
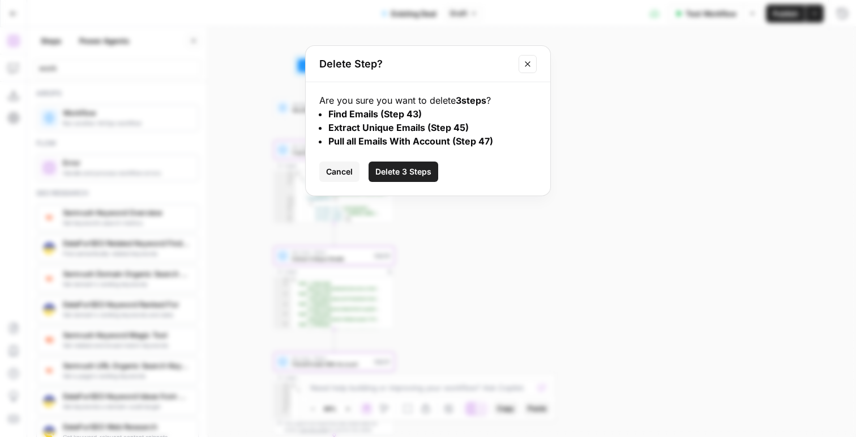
click button "Delete 3 Steps" at bounding box center [404, 171] width 70 height 20
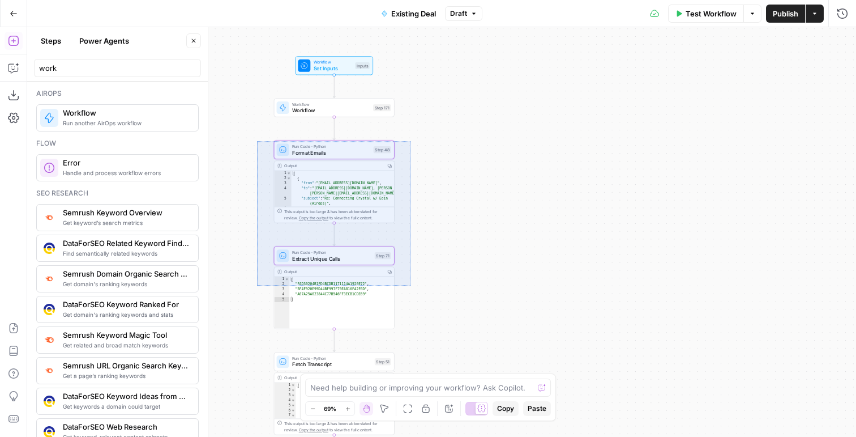
drag, startPoint x: 262, startPoint y: 143, endPoint x: 411, endPoint y: 285, distance: 205.5
click at [411, 285] on div "true false Workflow Set Inputs Inputs Workflow Workflow Step 171 Run Code · Pyt…" at bounding box center [441, 232] width 829 height 410
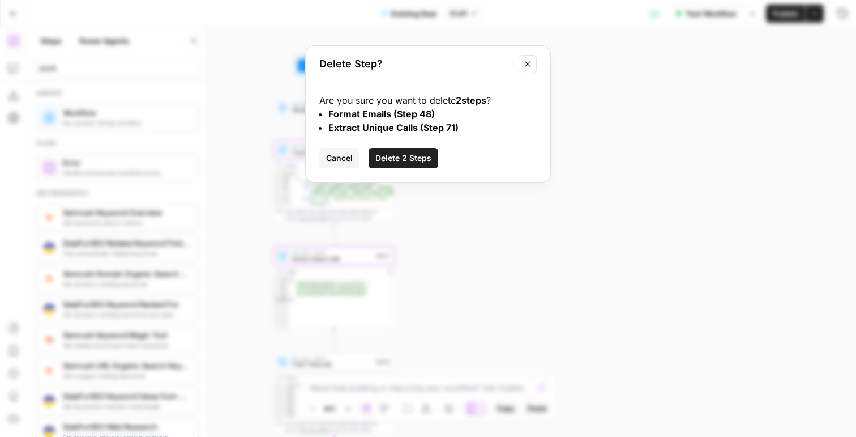
click button "Delete 2 Steps" at bounding box center [404, 158] width 70 height 20
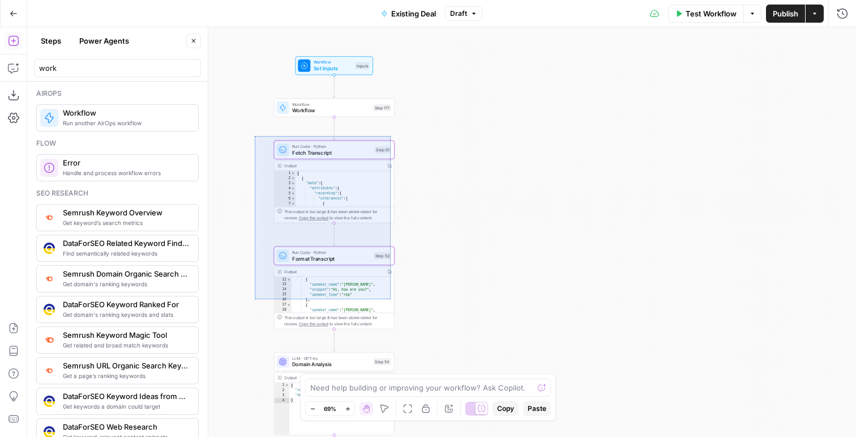
drag, startPoint x: 255, startPoint y: 136, endPoint x: 407, endPoint y: 314, distance: 233.8
click at [407, 314] on div "true false Workflow Set Inputs Inputs Workflow Workflow Step 171 Run Code · Pyt…" at bounding box center [441, 232] width 829 height 410
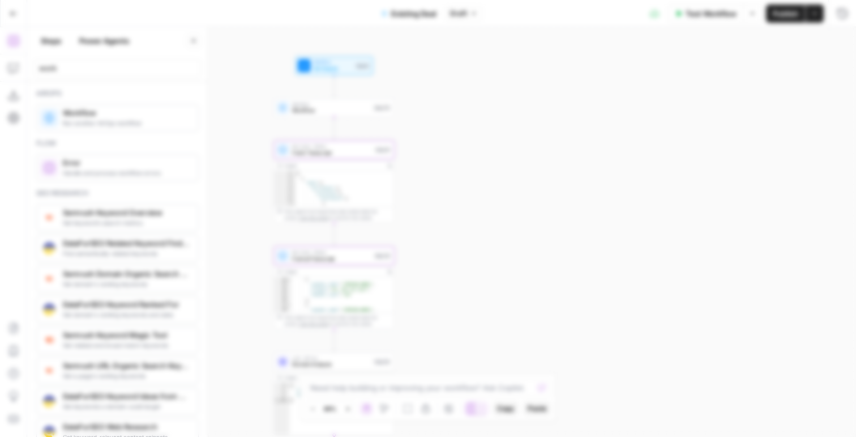
click button "Delete 2 Steps" at bounding box center [408, 148] width 55 height 16
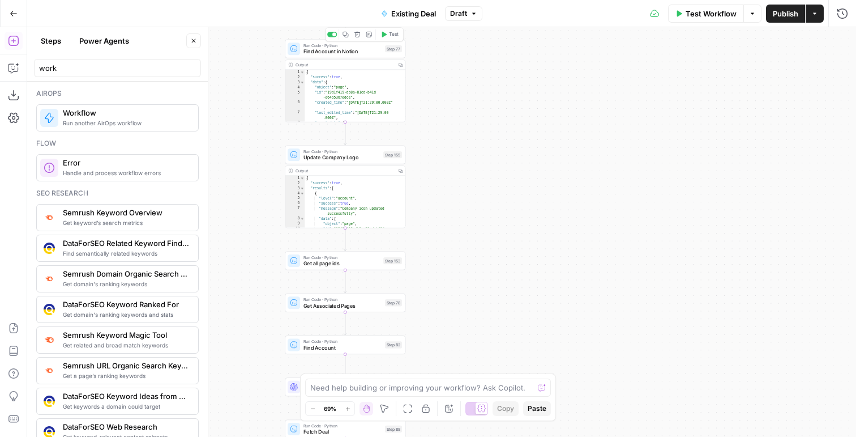
click at [359, 37] on icon "button" at bounding box center [358, 35] width 6 height 6
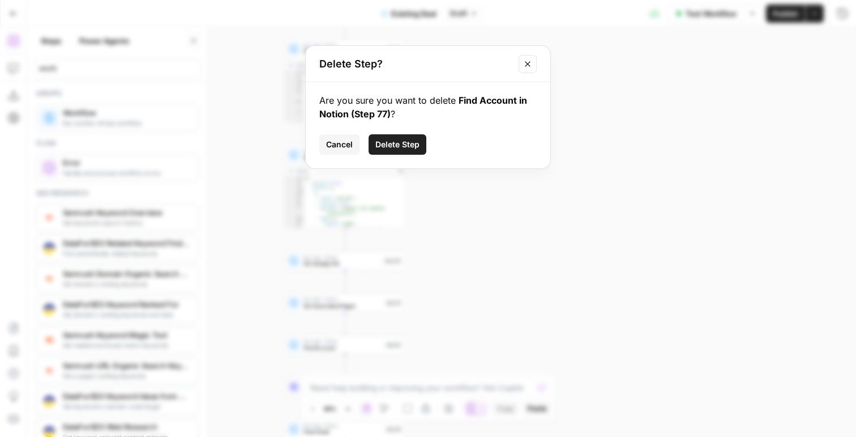
click at [381, 139] on span "Delete Step" at bounding box center [398, 144] width 44 height 11
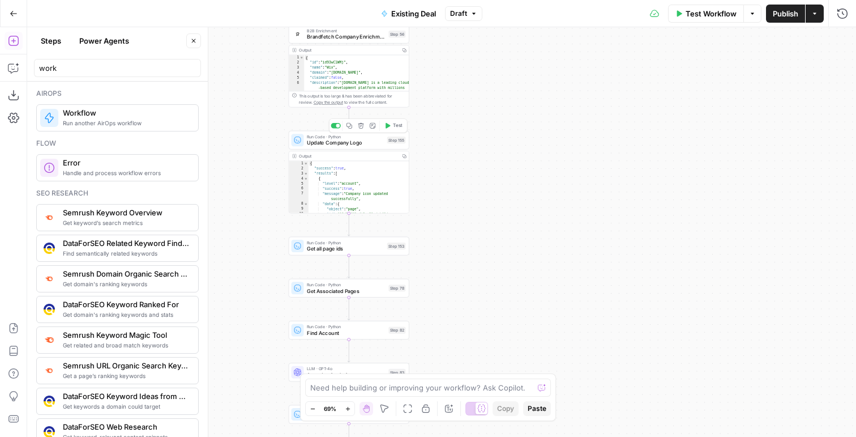
click at [351, 142] on span "Update Company Logo" at bounding box center [345, 143] width 77 height 8
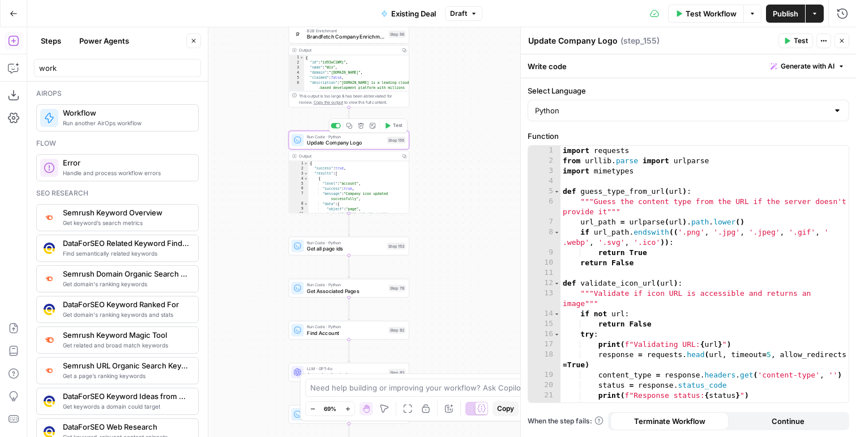
type textarea "**********"
click at [675, 292] on div "import requests from urllib . parse import urlparse import mimetypes def guess_…" at bounding box center [705, 284] width 288 height 277
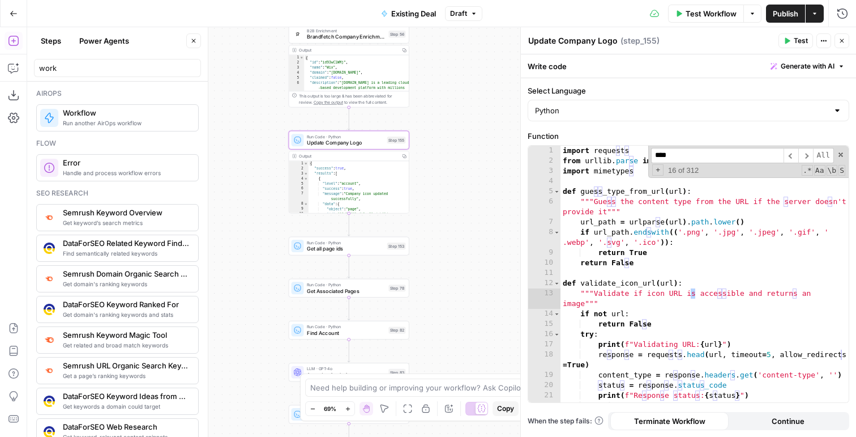
scroll to position [1238, 0]
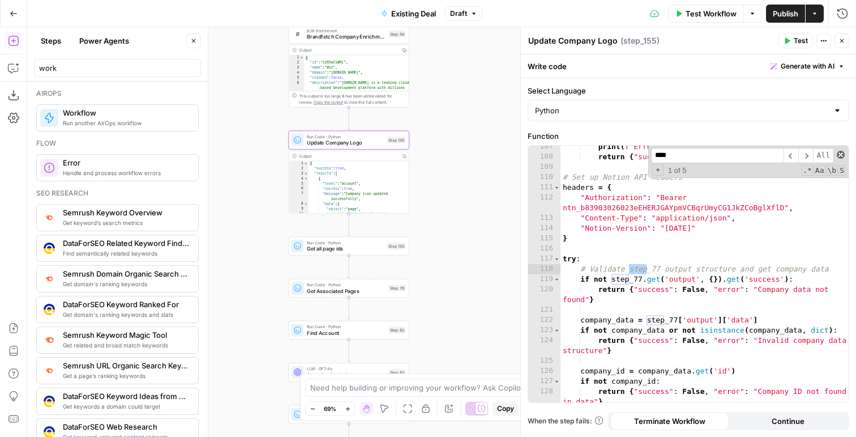
type input "****"
click at [842, 152] on span at bounding box center [841, 155] width 8 height 8
type textarea "**********"
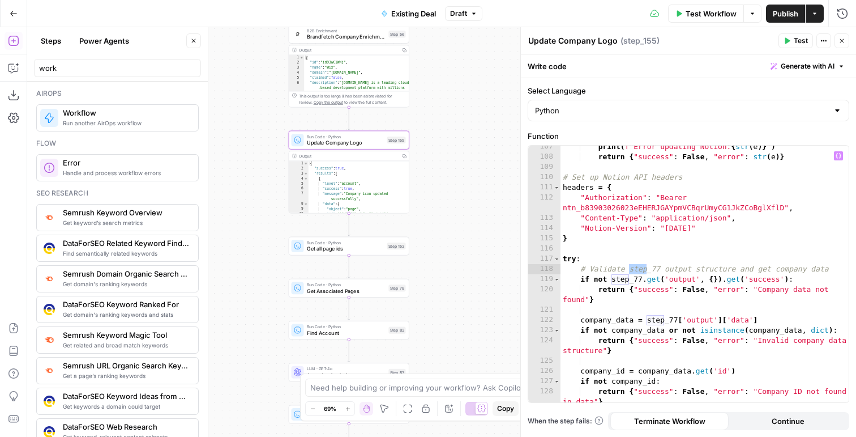
click at [842, 153] on button "Variables Menu" at bounding box center [838, 155] width 9 height 9
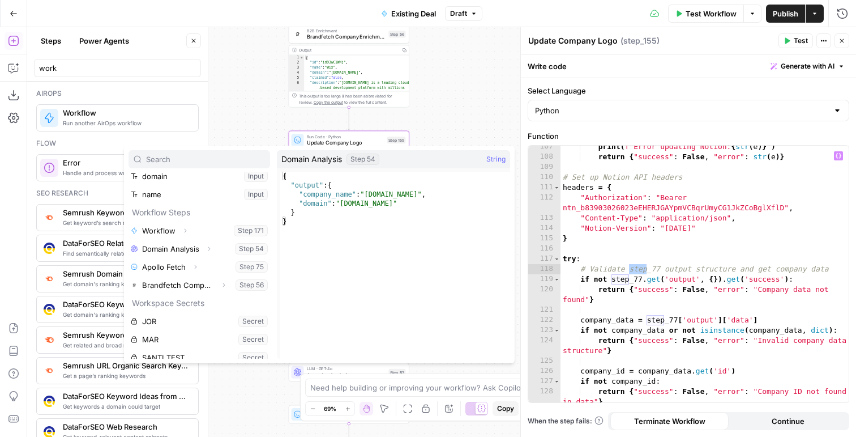
scroll to position [67, 0]
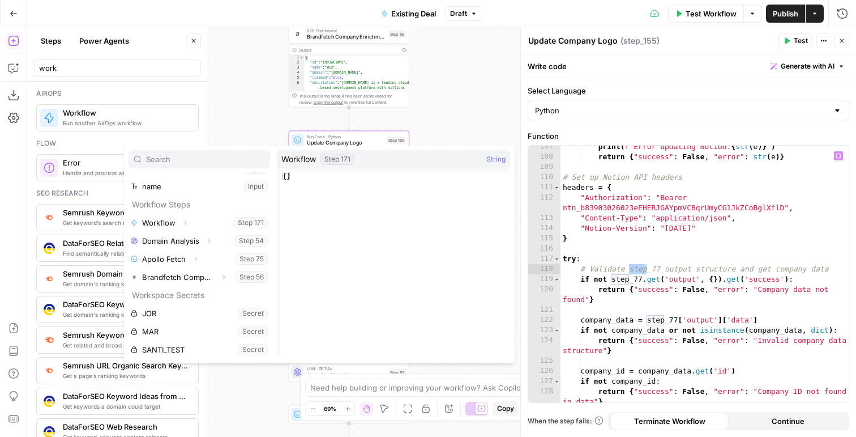
click at [455, 14] on span "Draft" at bounding box center [458, 13] width 17 height 10
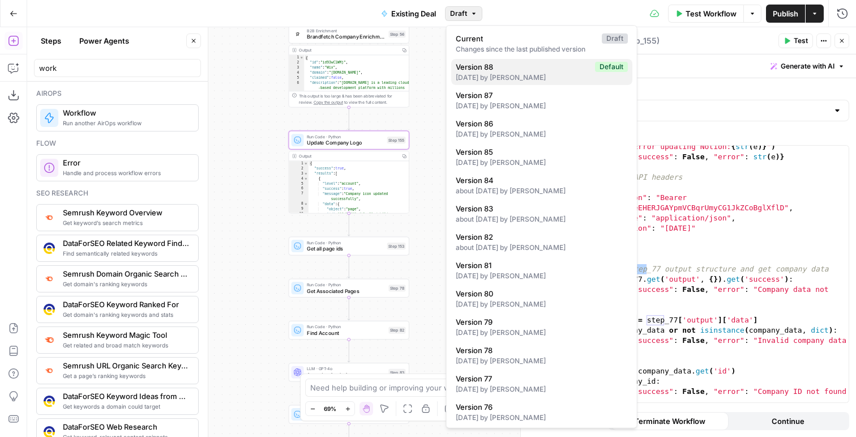
click at [477, 73] on div "5 days ago by Nicole Guercia" at bounding box center [542, 78] width 172 height 10
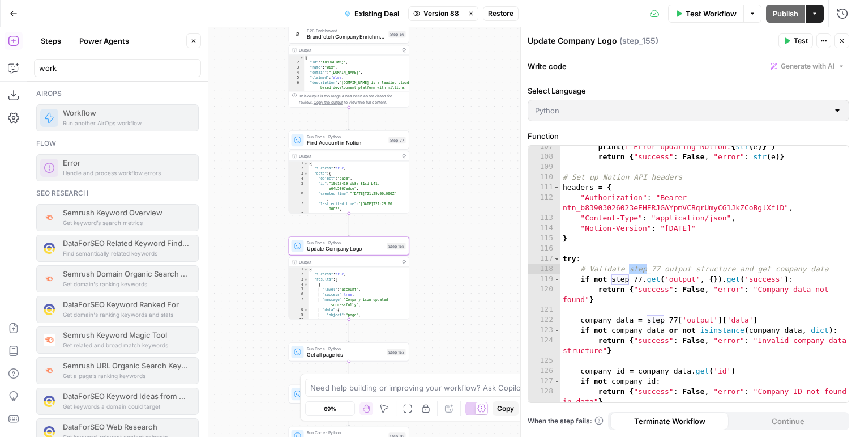
click at [498, 11] on span "Restore" at bounding box center [500, 13] width 25 height 10
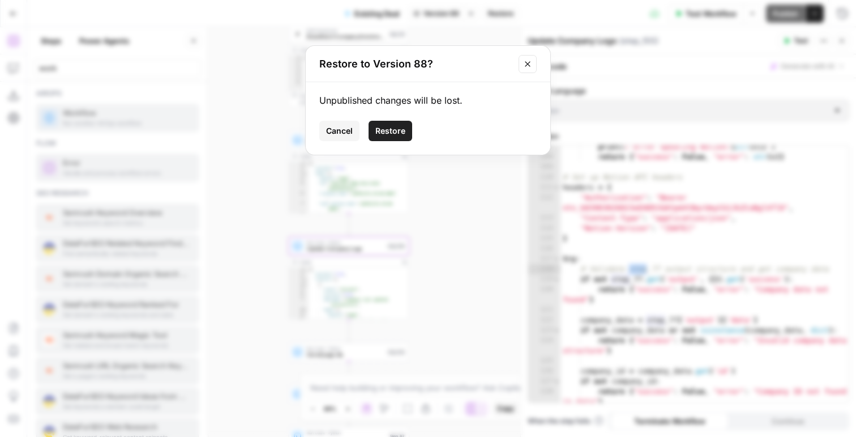
click at [390, 121] on button "Restore" at bounding box center [391, 131] width 44 height 20
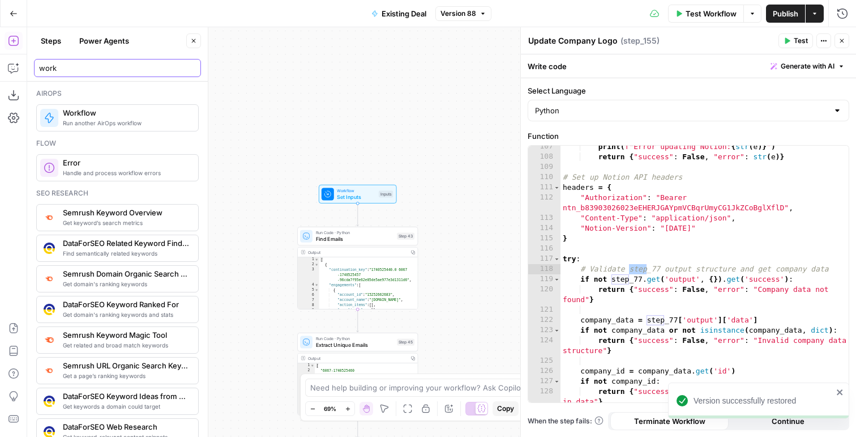
click at [80, 71] on input "work" at bounding box center [117, 67] width 157 height 11
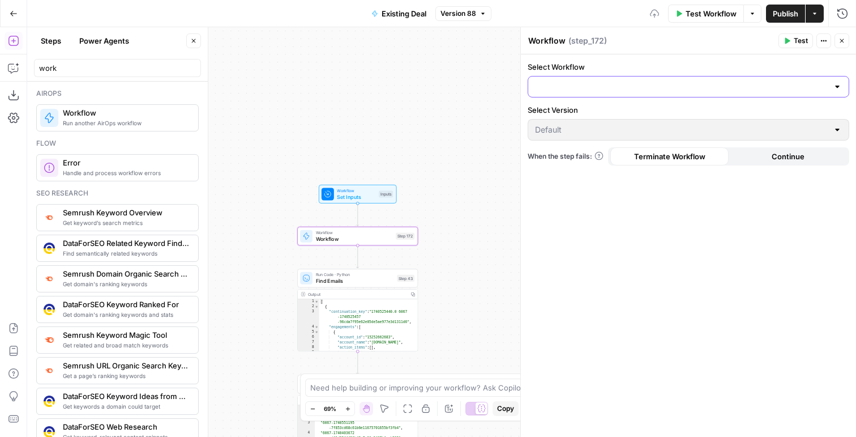
click at [564, 82] on input "Select Workflow" at bounding box center [681, 86] width 293 height 11
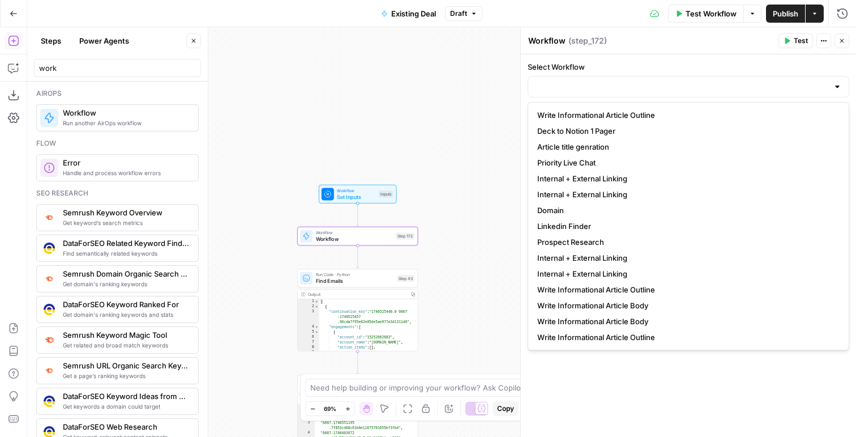
click at [585, 92] on div at bounding box center [689, 87] width 322 height 22
click at [585, 91] on input "Select Workflow" at bounding box center [681, 86] width 293 height 11
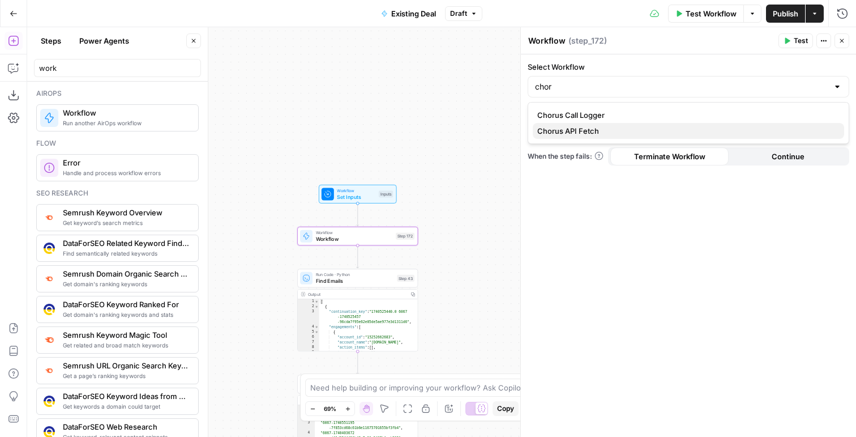
click at [574, 131] on span "Chorus API Fetch" at bounding box center [687, 130] width 298 height 11
type input "Chorus API Fetch"
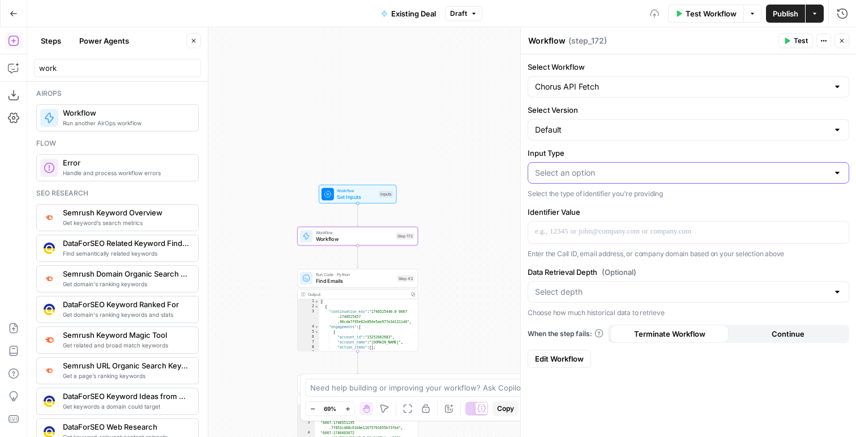
click at [568, 173] on input "Input Type" at bounding box center [681, 172] width 293 height 11
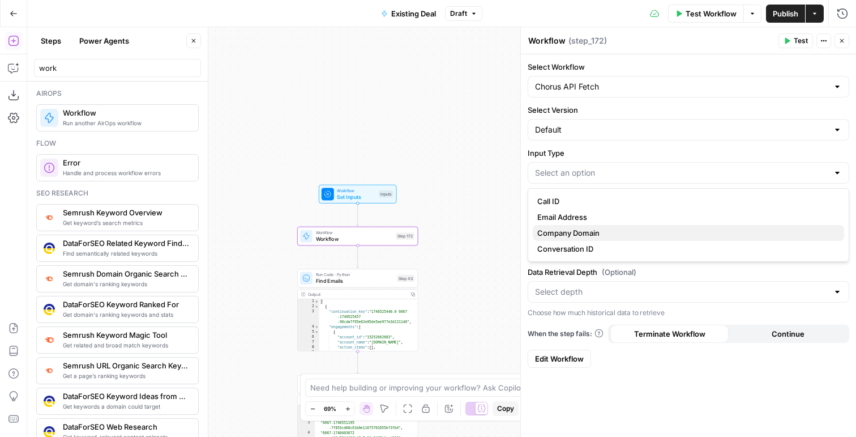
click at [572, 236] on span "Company Domain" at bounding box center [687, 232] width 298 height 11
type input "Company Domain"
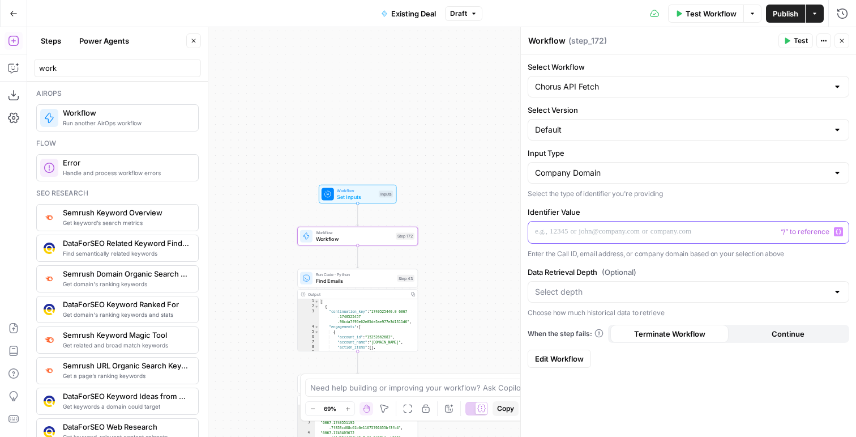
click at [556, 233] on p at bounding box center [688, 231] width 307 height 11
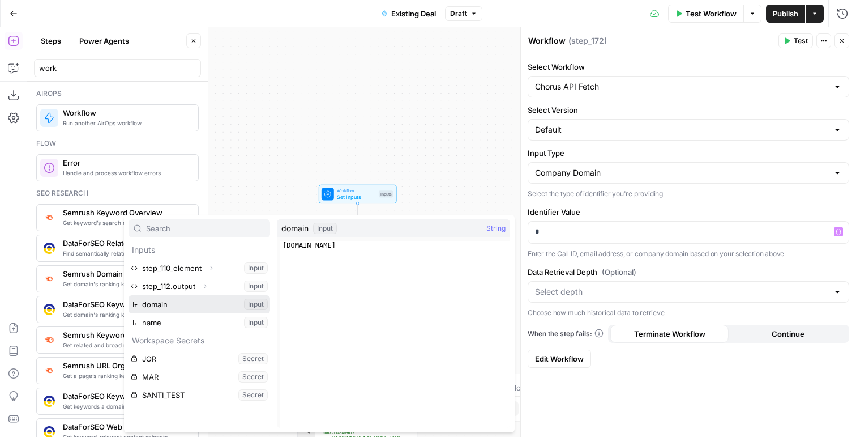
click at [194, 309] on button "Select variable domain" at bounding box center [200, 304] width 142 height 18
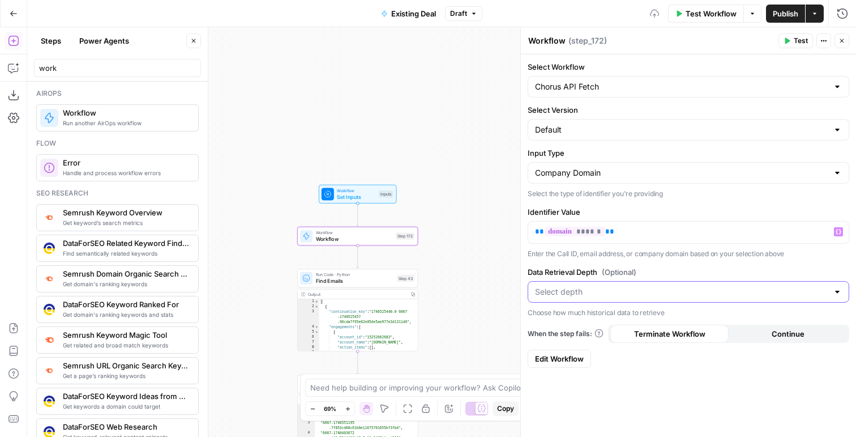
click at [570, 289] on input "Data Retrieval Depth (Optional)" at bounding box center [681, 291] width 293 height 11
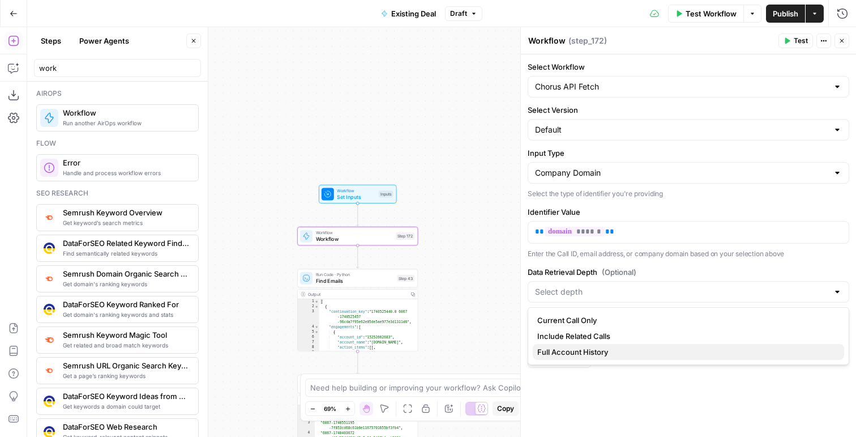
click at [609, 357] on span "Full Account History" at bounding box center [687, 351] width 298 height 11
type input "Full Account History"
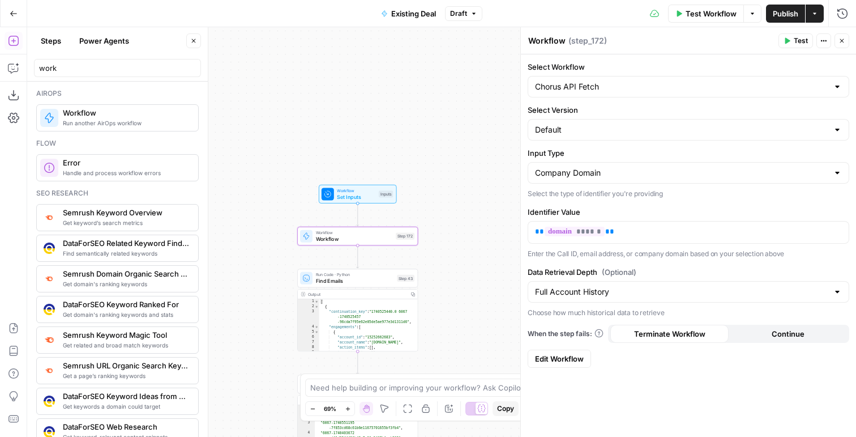
click at [854, 42] on header "Workflow Workflow ( step_172 ) Test Actions Close" at bounding box center [688, 40] width 335 height 27
click at [847, 41] on button "Close" at bounding box center [842, 40] width 15 height 15
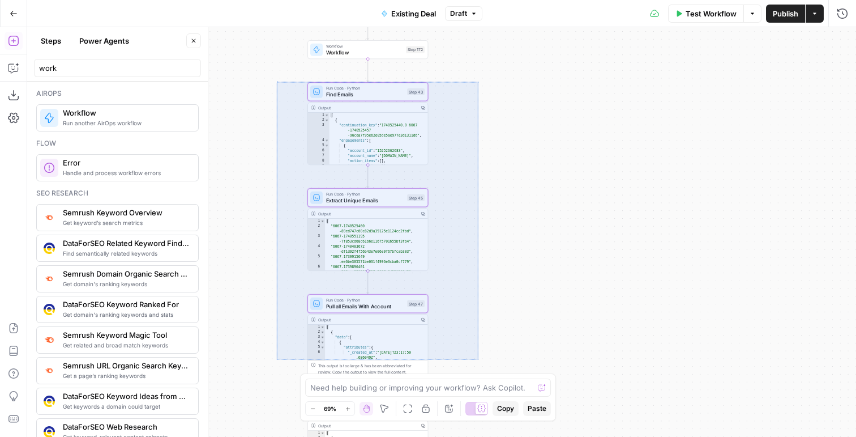
drag, startPoint x: 293, startPoint y: 90, endPoint x: 478, endPoint y: 356, distance: 323.9
click at [478, 356] on div "true false Workflow Set Inputs Inputs Workflow Workflow Step 172 Run Code · Pyt…" at bounding box center [441, 232] width 829 height 410
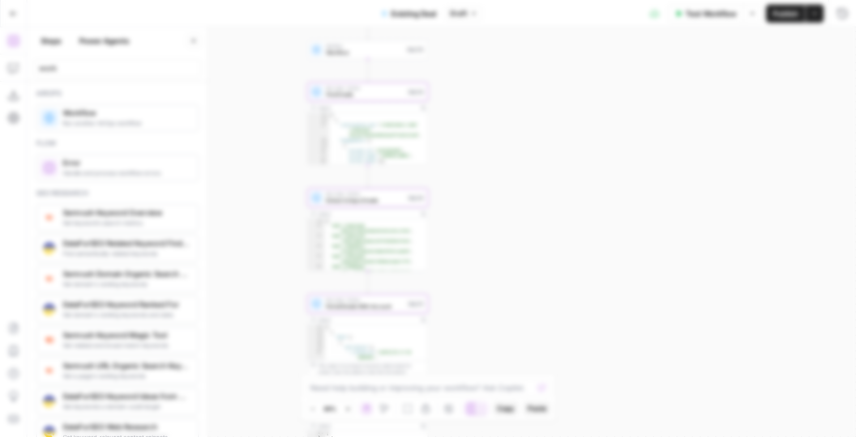
click button "Delete 3 Steps" at bounding box center [404, 171] width 70 height 20
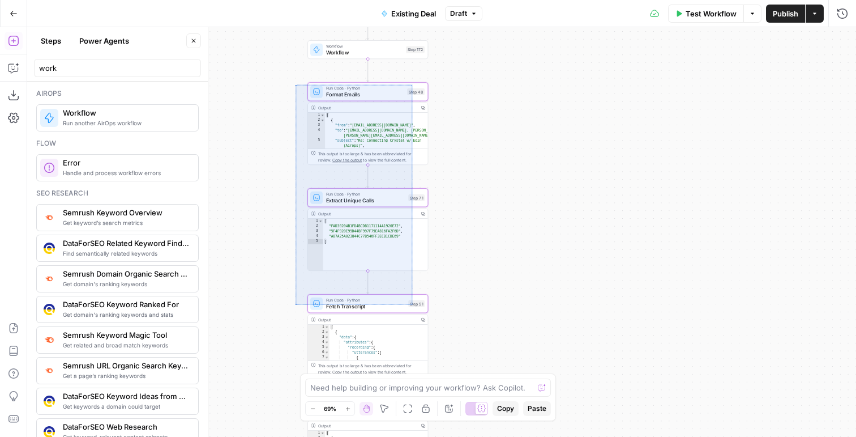
drag, startPoint x: 296, startPoint y: 84, endPoint x: 425, endPoint y: 315, distance: 264.5
click at [425, 315] on div "true false Workflow Set Inputs Inputs Workflow Workflow Step 172 Run Code · Pyt…" at bounding box center [441, 232] width 829 height 410
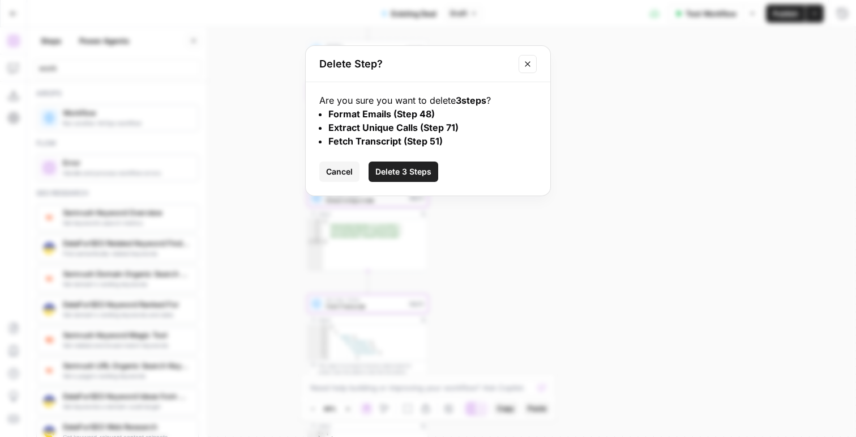
click button "Delete 3 Steps" at bounding box center [404, 171] width 70 height 20
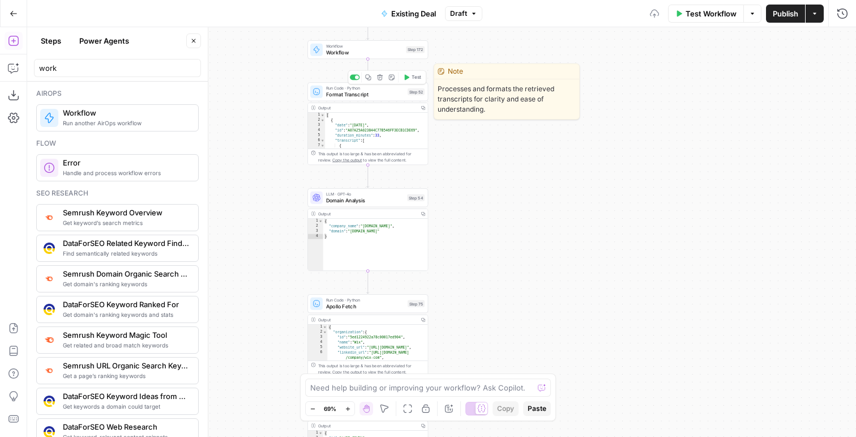
click at [382, 78] on icon "button" at bounding box center [380, 77] width 6 height 6
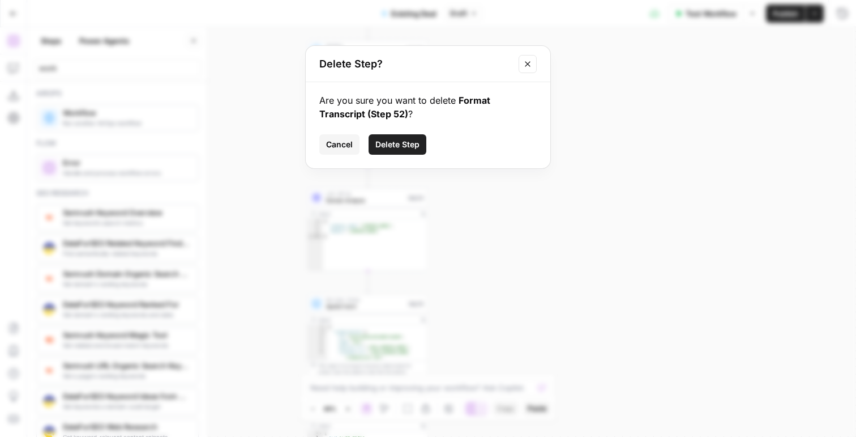
click at [394, 140] on span "Delete Step" at bounding box center [398, 144] width 44 height 11
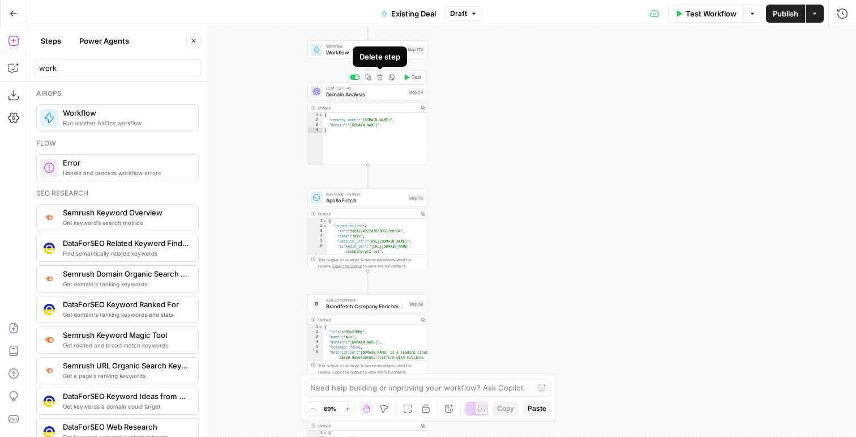
click at [378, 78] on icon "button" at bounding box center [380, 77] width 6 height 6
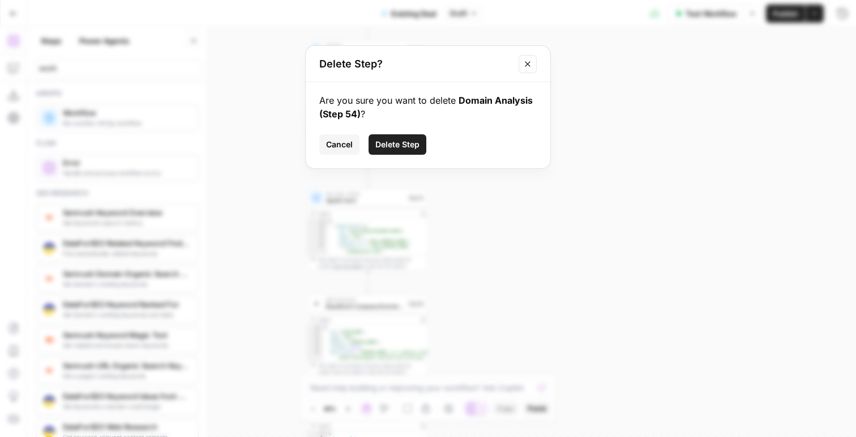
click at [401, 139] on span "Delete Step" at bounding box center [398, 144] width 44 height 11
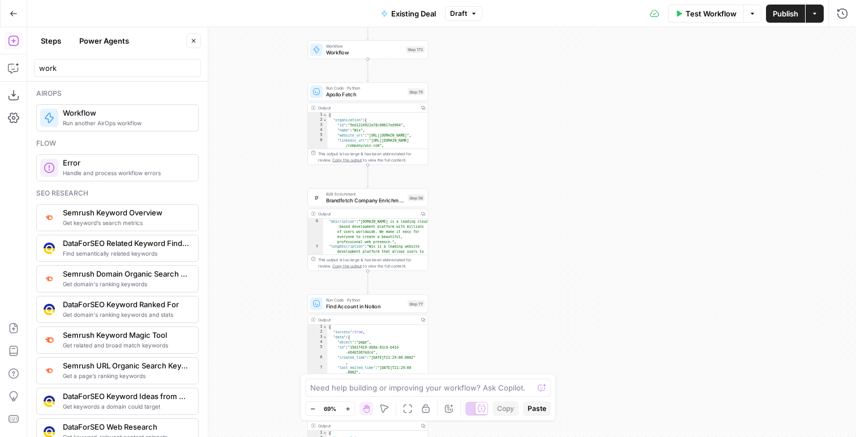
scroll to position [63, 0]
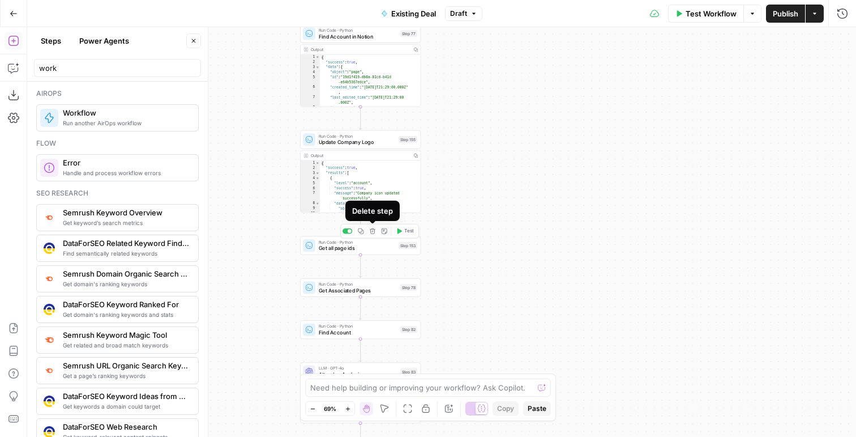
click at [371, 231] on icon "button" at bounding box center [373, 231] width 6 height 6
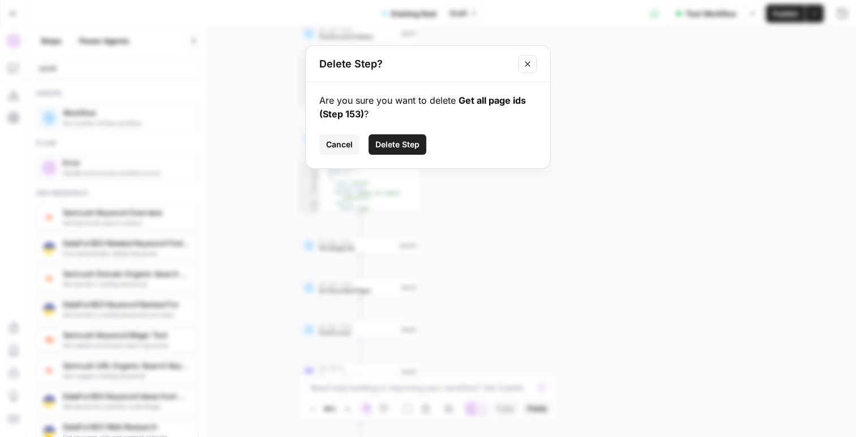
drag, startPoint x: 403, startPoint y: 130, endPoint x: 403, endPoint y: 137, distance: 6.8
click at [403, 130] on div "Are you sure you want to delete Get all page ids (Step 153) ? Cancel Delete Step" at bounding box center [428, 125] width 245 height 86
click at [403, 140] on span "Delete Step" at bounding box center [398, 144] width 44 height 11
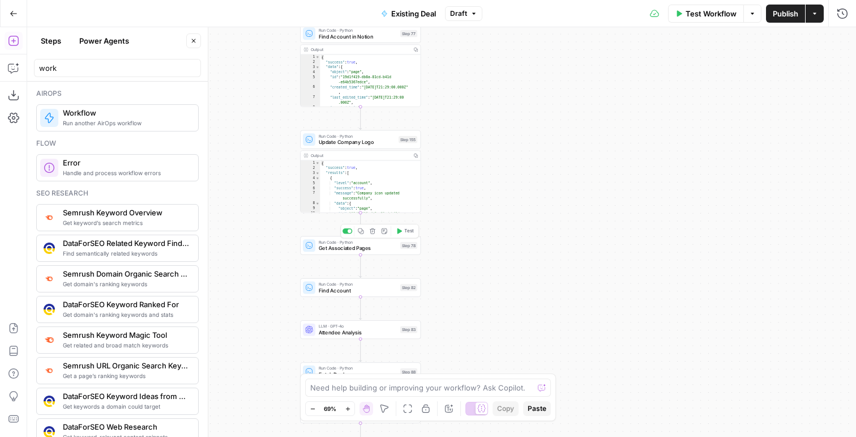
click at [372, 231] on icon "button" at bounding box center [373, 231] width 6 height 6
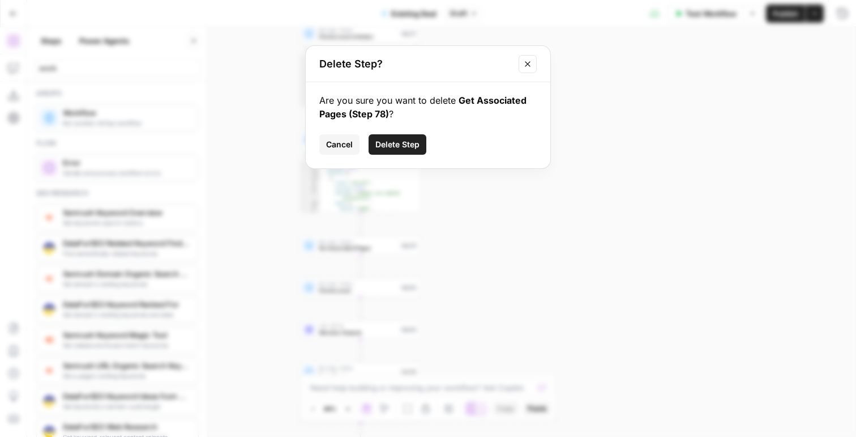
click at [390, 150] on button "Delete Step" at bounding box center [398, 144] width 58 height 20
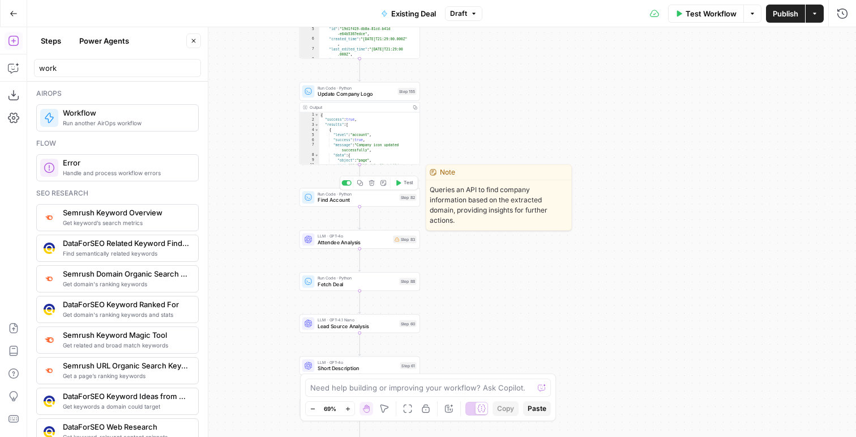
click at [362, 201] on span "Find Account" at bounding box center [357, 200] width 79 height 8
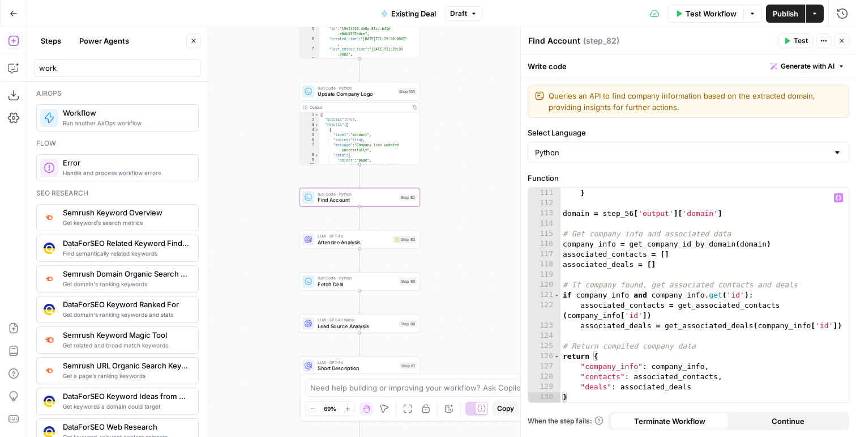
scroll to position [1274, 0]
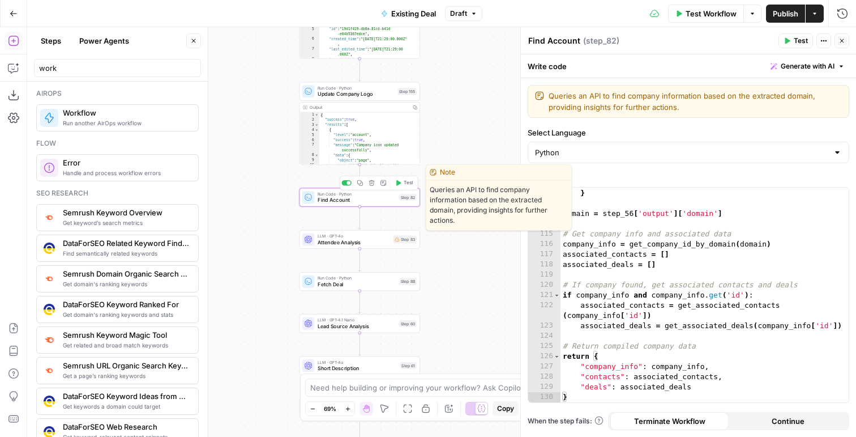
click at [370, 184] on icon "button" at bounding box center [372, 183] width 6 height 6
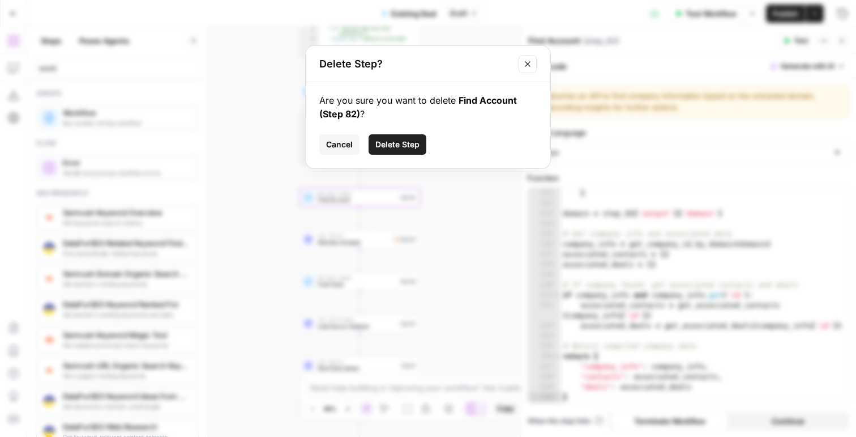
click at [398, 138] on button "Delete Step" at bounding box center [398, 144] width 58 height 20
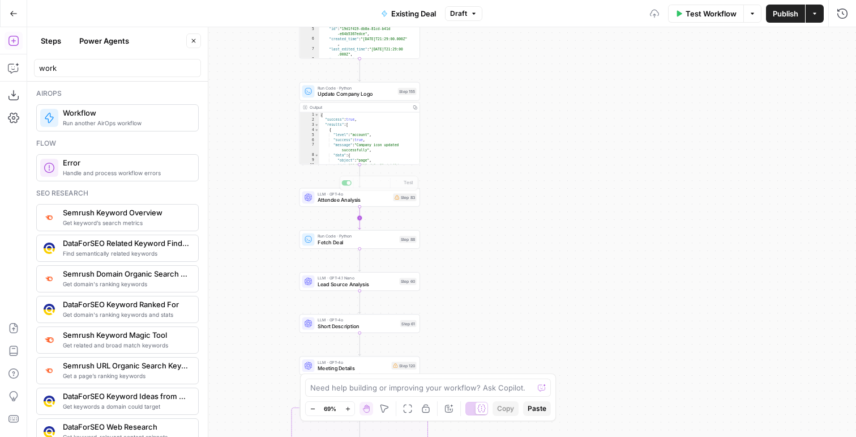
click at [357, 201] on span "Attendee Analysis" at bounding box center [354, 200] width 73 height 8
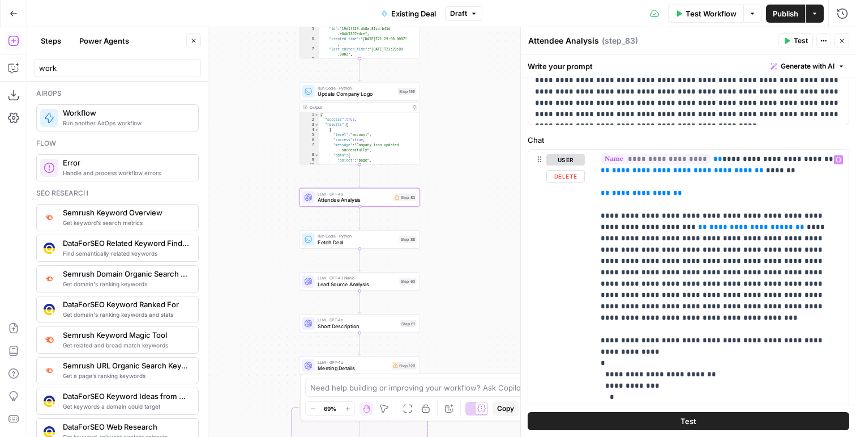
scroll to position [0, 0]
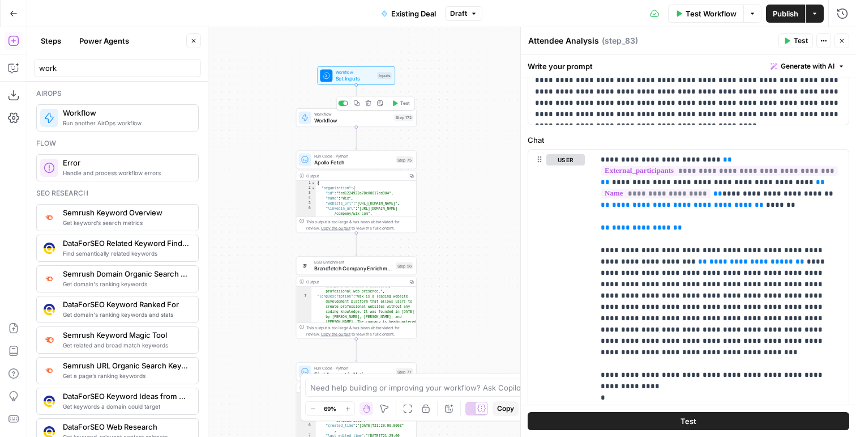
click at [399, 101] on button "Test" at bounding box center [401, 103] width 24 height 10
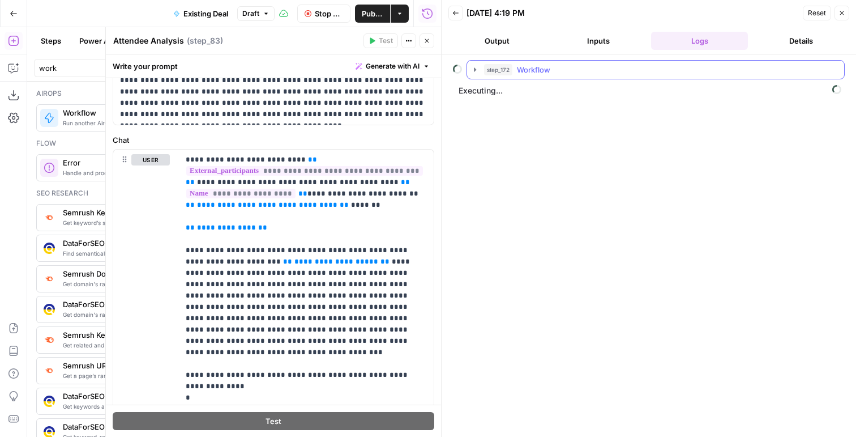
click at [483, 72] on button "step_172 Workflow" at bounding box center [655, 70] width 377 height 18
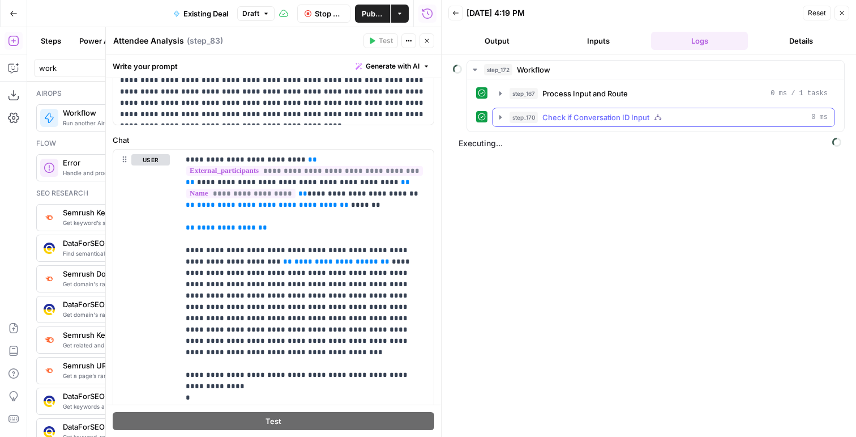
click at [535, 113] on span "step_170" at bounding box center [524, 117] width 28 height 11
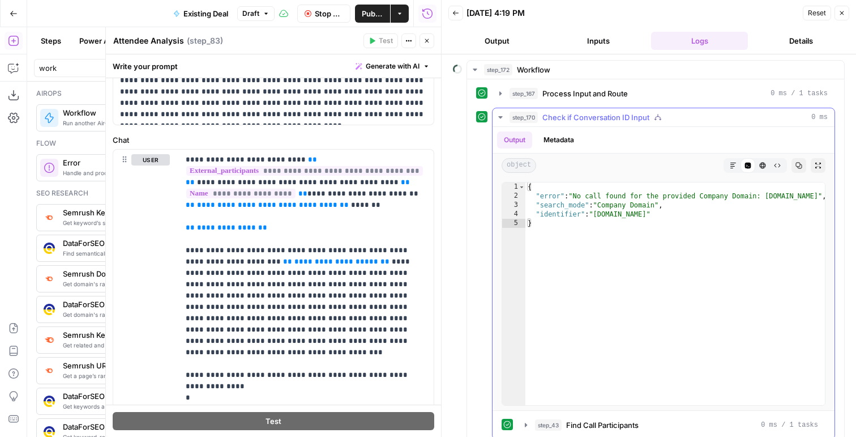
click at [535, 113] on span "step_170" at bounding box center [524, 117] width 28 height 11
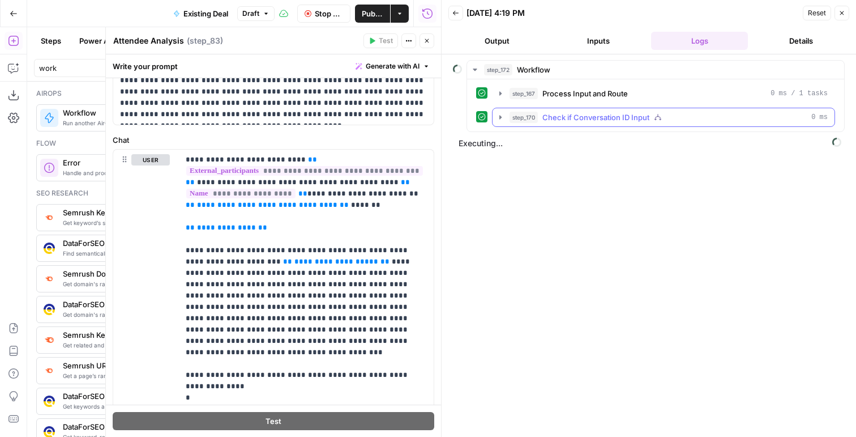
click at [537, 120] on span "step_170" at bounding box center [524, 117] width 28 height 11
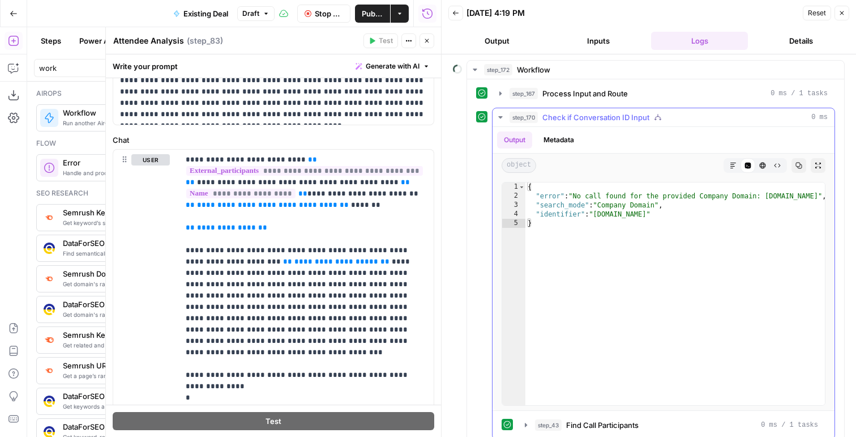
scroll to position [58, 0]
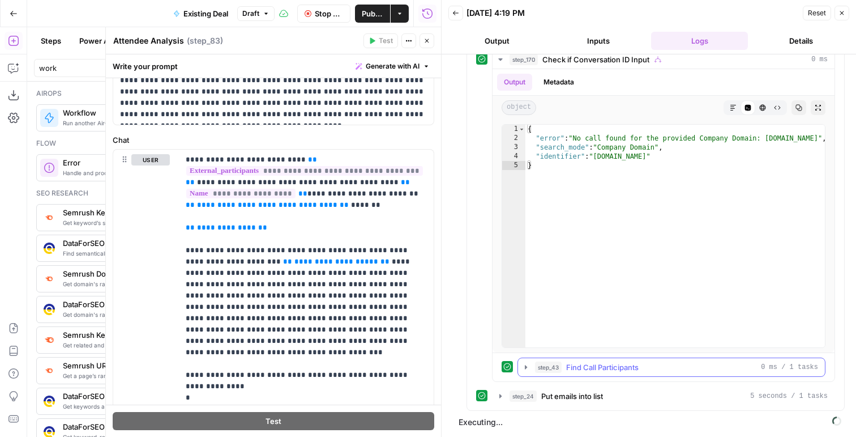
click at [557, 369] on span "step_43" at bounding box center [548, 366] width 27 height 11
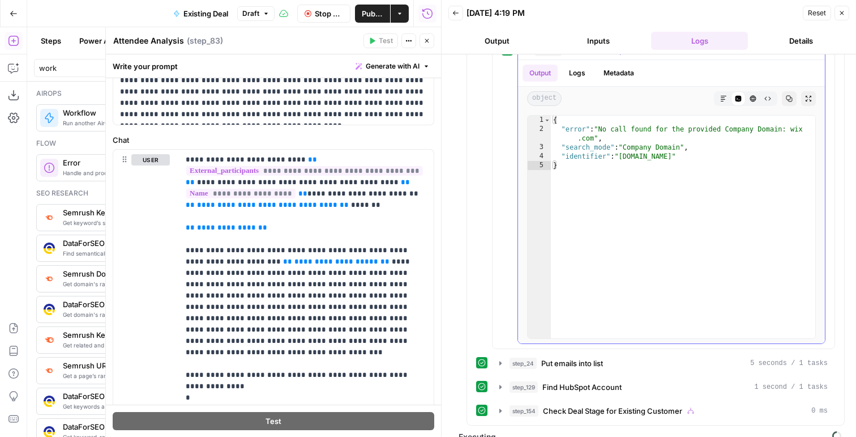
scroll to position [389, 0]
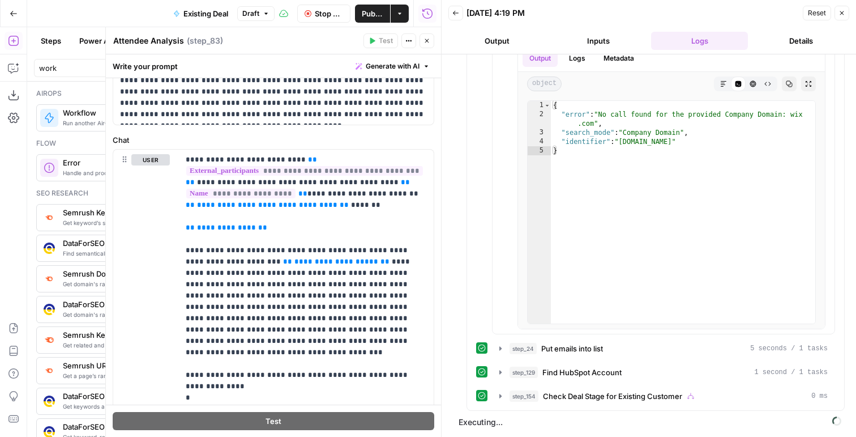
click at [311, 16] on icon "button" at bounding box center [308, 13] width 7 height 7
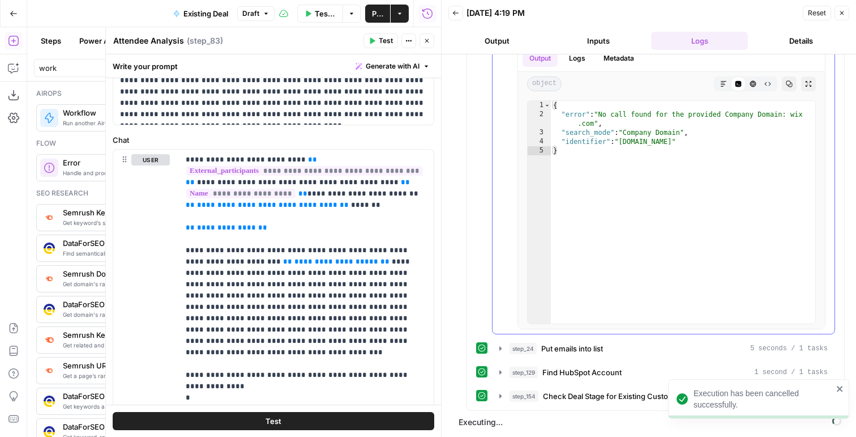
scroll to position [369, 0]
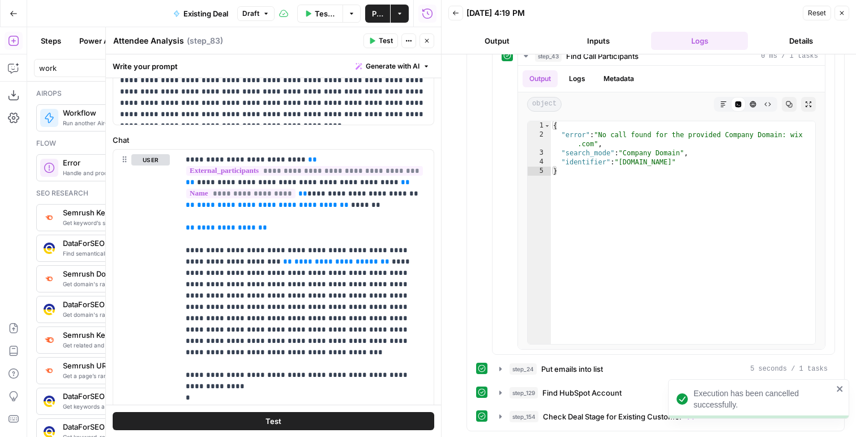
click at [845, 14] on icon "button" at bounding box center [842, 13] width 7 height 7
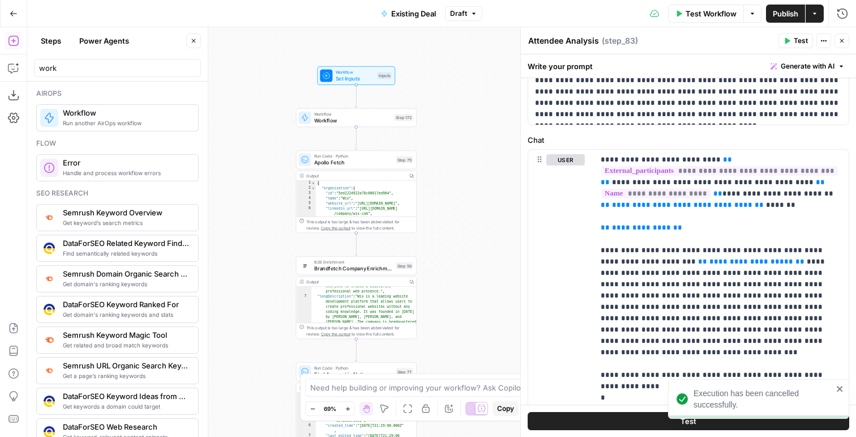
click at [404, 105] on div "true false Workflow Set Inputs Inputs Workflow Workflow Step 172 Run Code · Pyt…" at bounding box center [441, 232] width 829 height 410
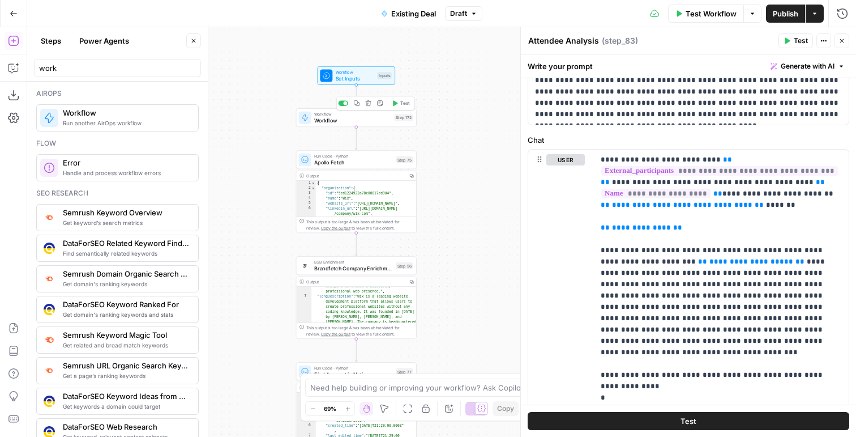
click at [401, 105] on span "Test" at bounding box center [404, 103] width 9 height 7
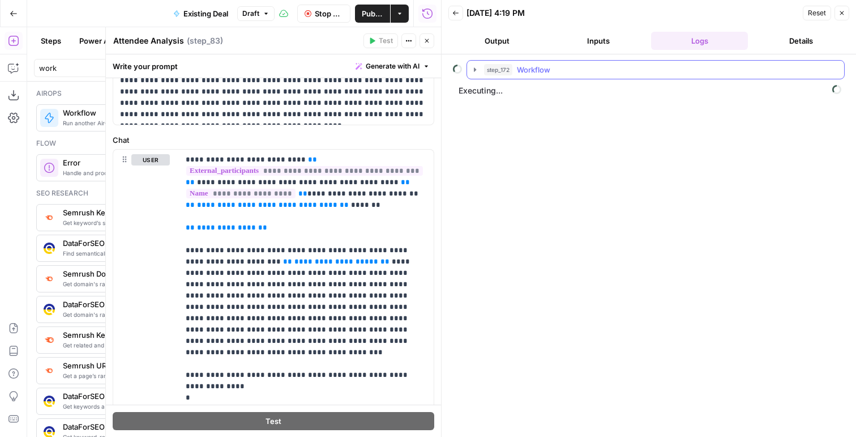
click at [479, 66] on icon "button" at bounding box center [475, 69] width 9 height 9
click at [517, 96] on span "step_167" at bounding box center [524, 93] width 28 height 11
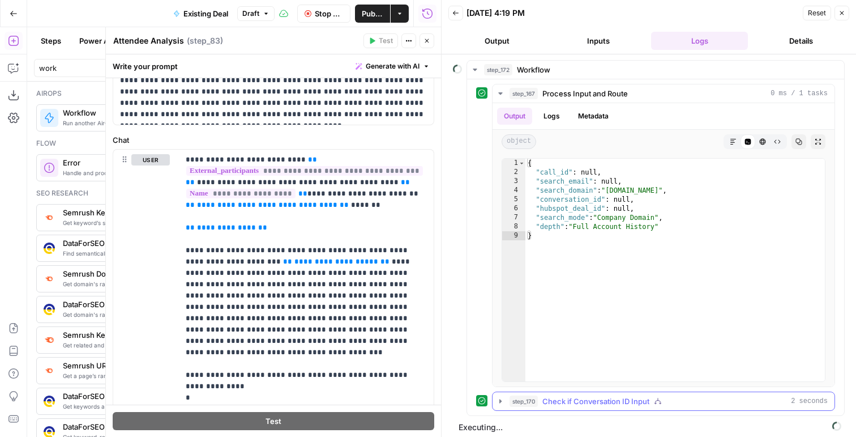
click at [553, 400] on span "Check if Conversation ID Input" at bounding box center [596, 400] width 107 height 11
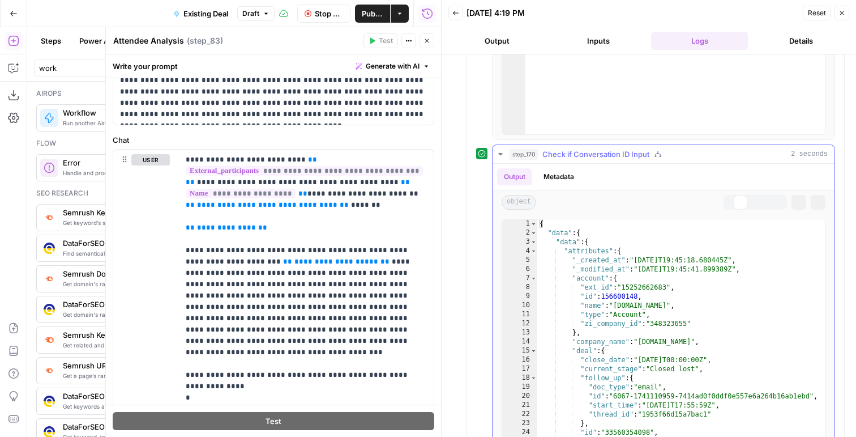
scroll to position [318, 0]
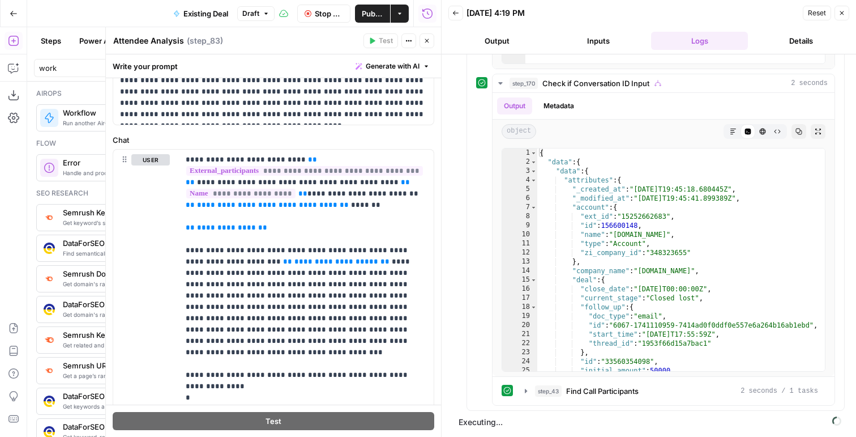
click at [842, 14] on icon "button" at bounding box center [842, 13] width 7 height 7
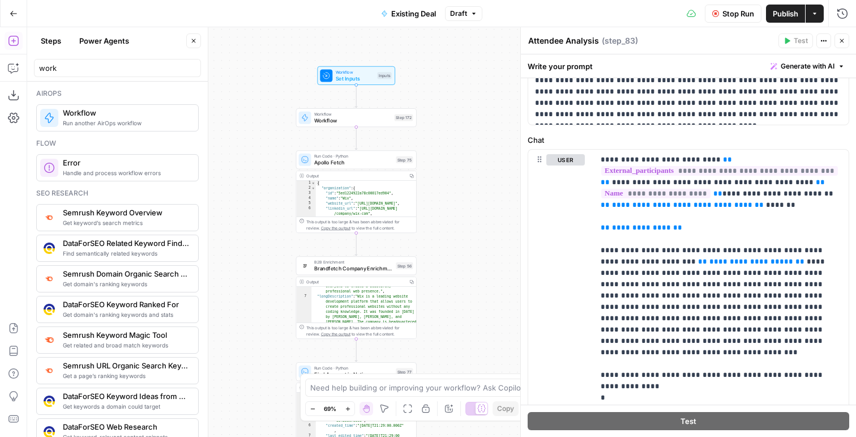
click at [844, 44] on icon "button" at bounding box center [842, 40] width 7 height 7
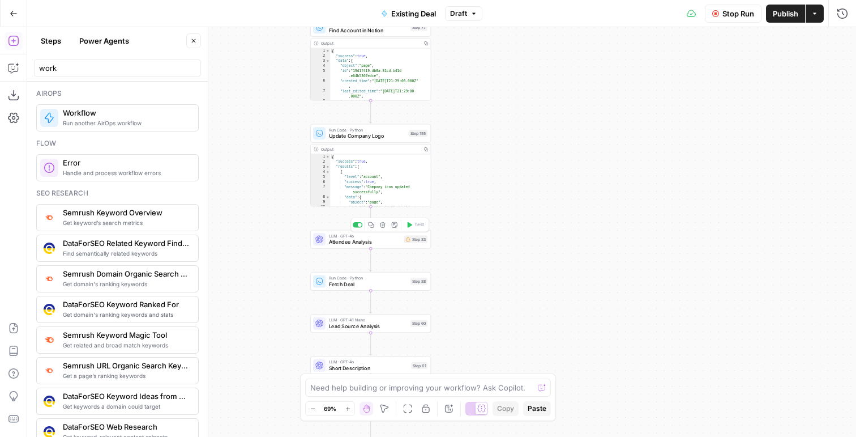
click at [386, 244] on span "Attendee Analysis" at bounding box center [365, 242] width 73 height 8
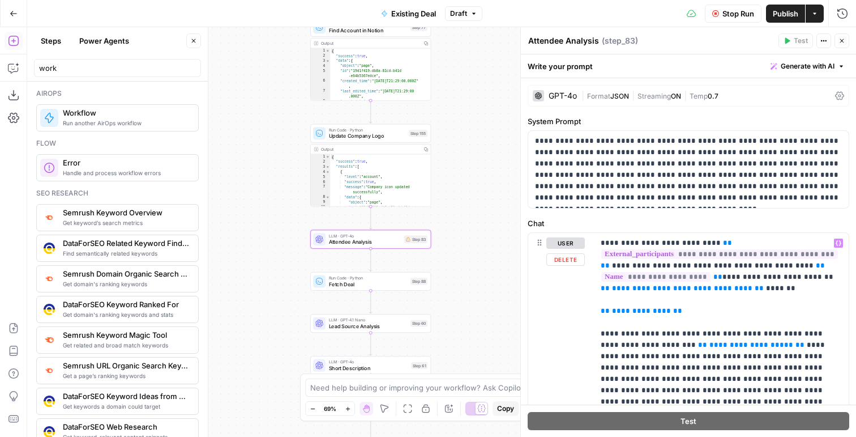
scroll to position [20, 0]
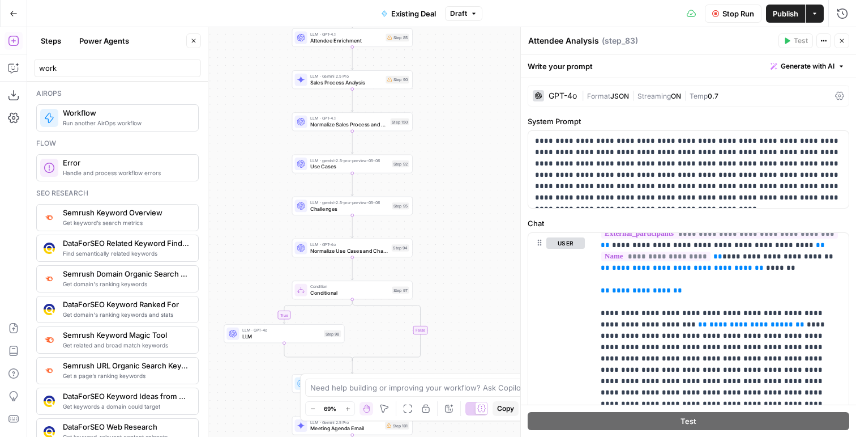
click at [350, 206] on span "Challenges" at bounding box center [349, 208] width 79 height 8
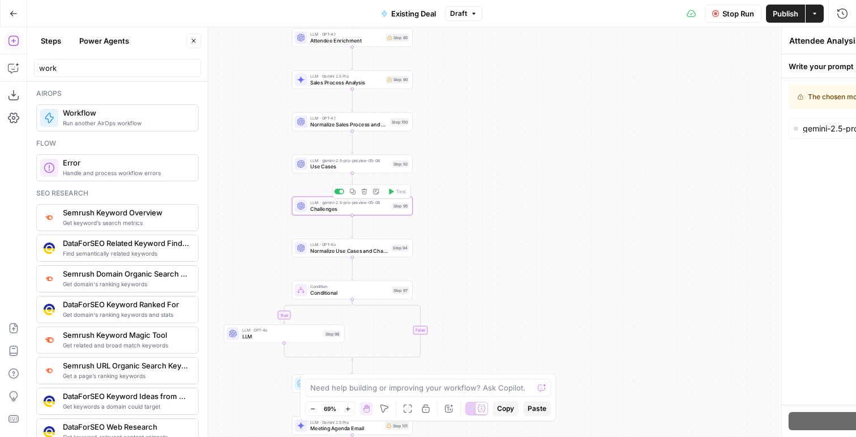
type textarea "Challenges"
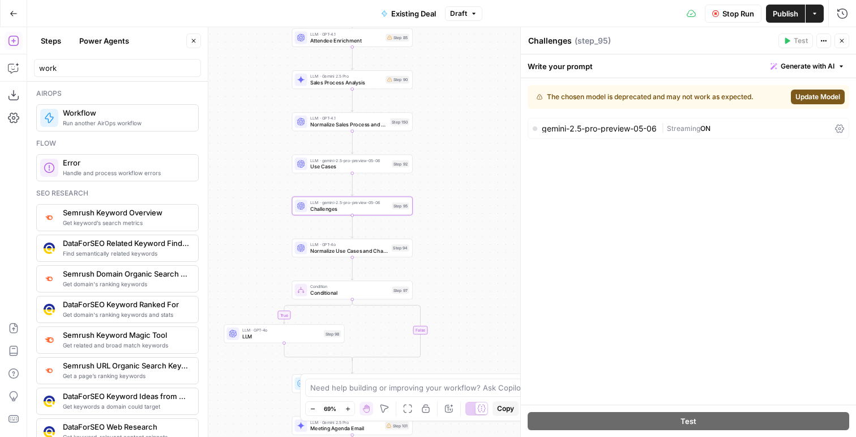
click at [820, 103] on button "Update Model" at bounding box center [818, 96] width 54 height 15
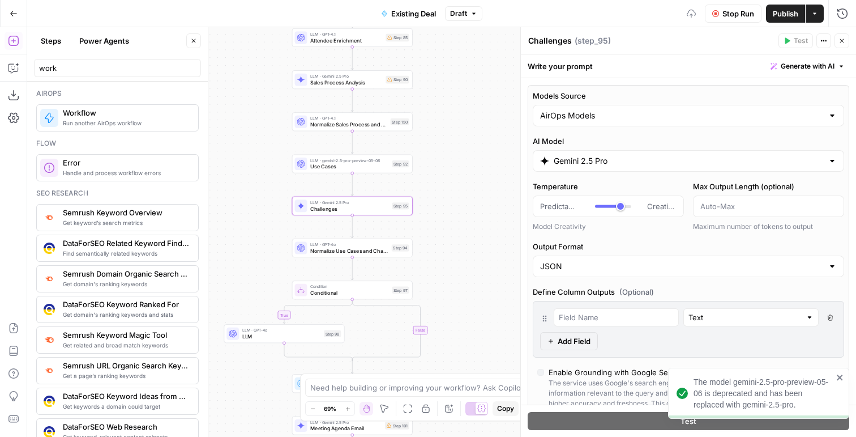
click at [841, 42] on icon "button" at bounding box center [842, 40] width 7 height 7
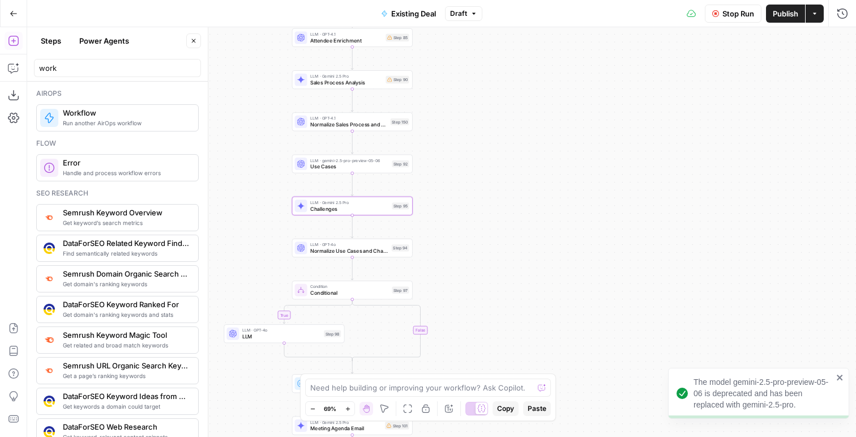
click at [363, 251] on span "Normalize Use Cases and Challenges" at bounding box center [349, 250] width 78 height 8
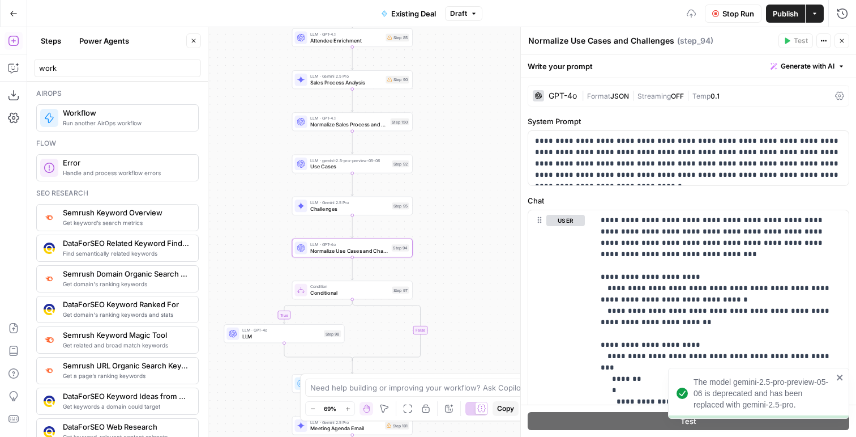
click at [626, 97] on span "JSON" at bounding box center [620, 96] width 19 height 8
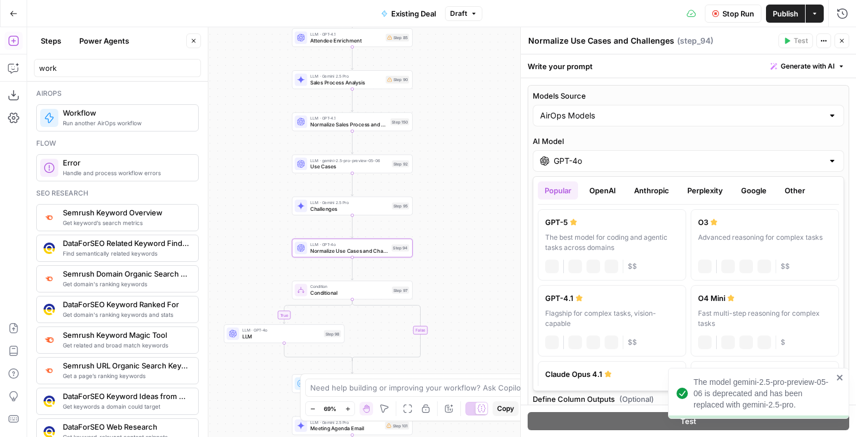
click at [594, 161] on input "GPT-4o" at bounding box center [689, 160] width 270 height 11
click at [654, 227] on div "GPT-5" at bounding box center [612, 221] width 134 height 11
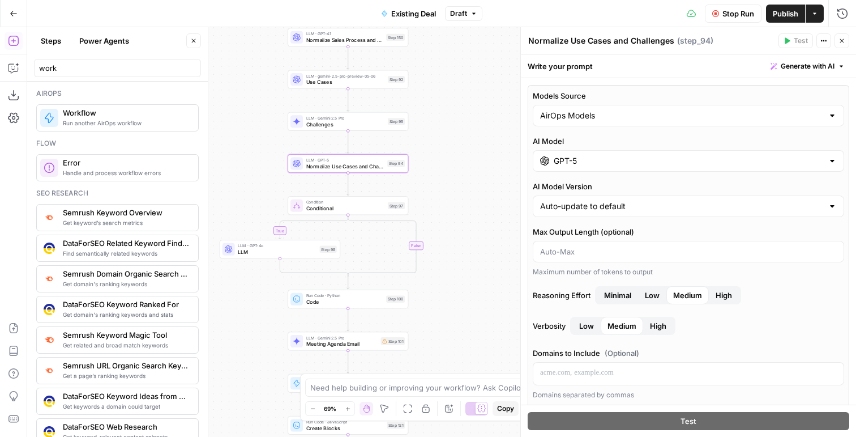
click at [575, 161] on input "GPT-5" at bounding box center [689, 160] width 270 height 11
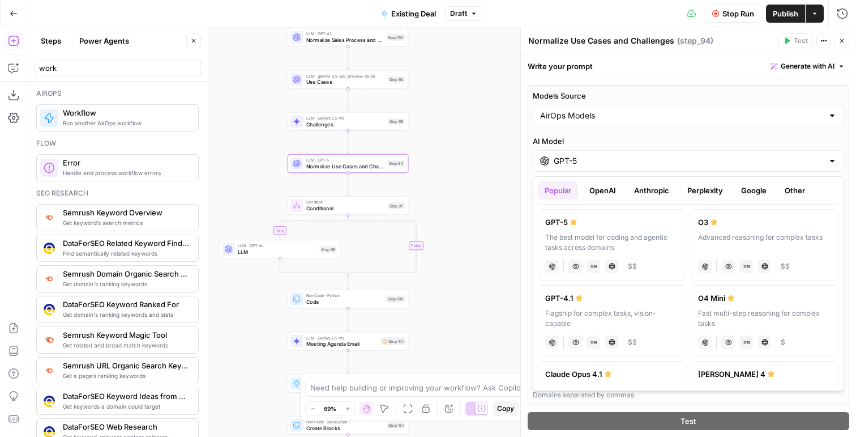
click at [599, 187] on button "OpenAI" at bounding box center [603, 190] width 40 height 18
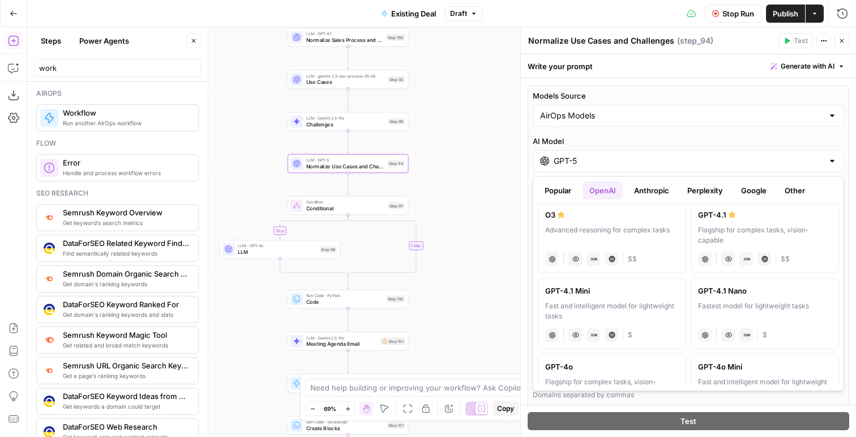
scroll to position [138, 0]
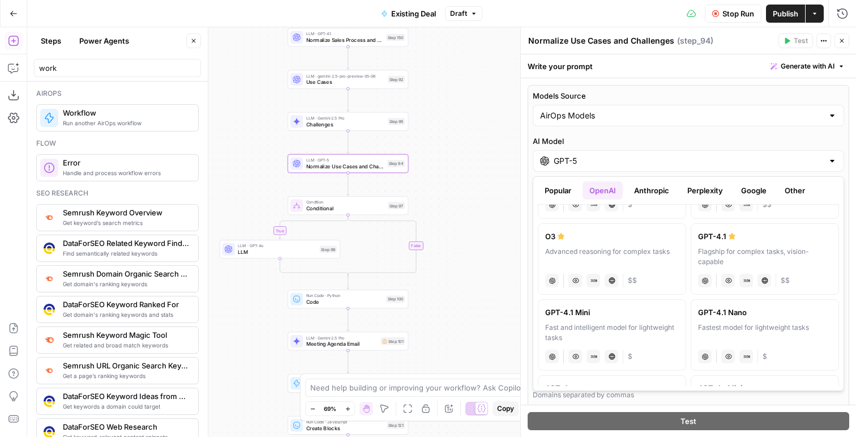
click at [733, 242] on label "GPT-4.1 Flagship for complex tasks, vision-capable chat Vision Capabilities JSO…" at bounding box center [765, 258] width 148 height 71
type input "GPT-4.1"
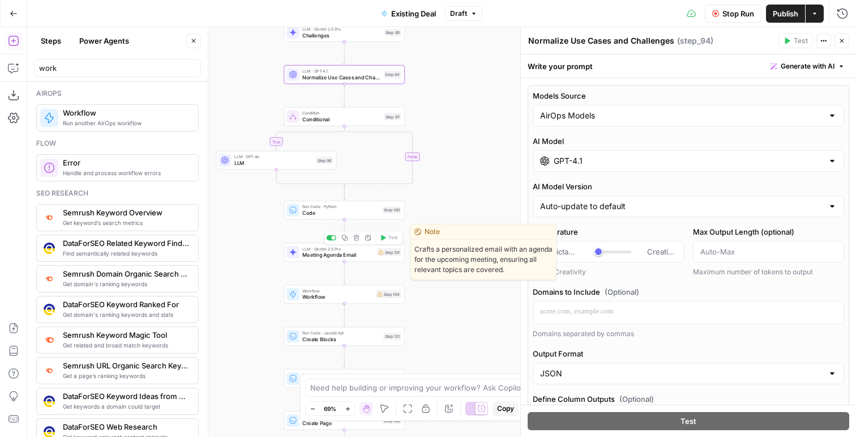
click at [393, 257] on div "LLM · Gemini 2.5 Pro Meeting Agenda Email Step 101 Copy step Delete step Edit N…" at bounding box center [344, 251] width 114 height 13
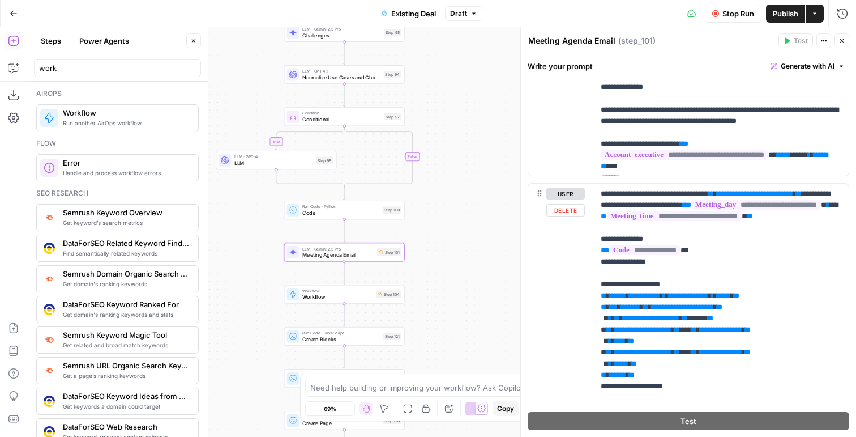
scroll to position [889, 0]
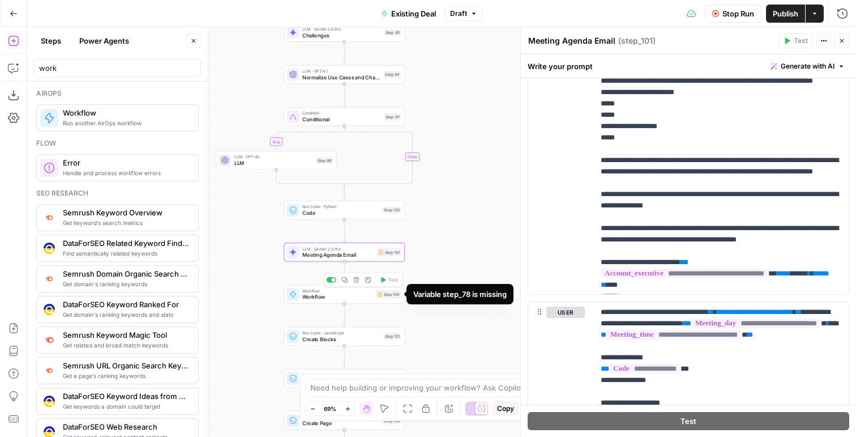
click at [352, 293] on span "Workflow" at bounding box center [337, 297] width 70 height 8
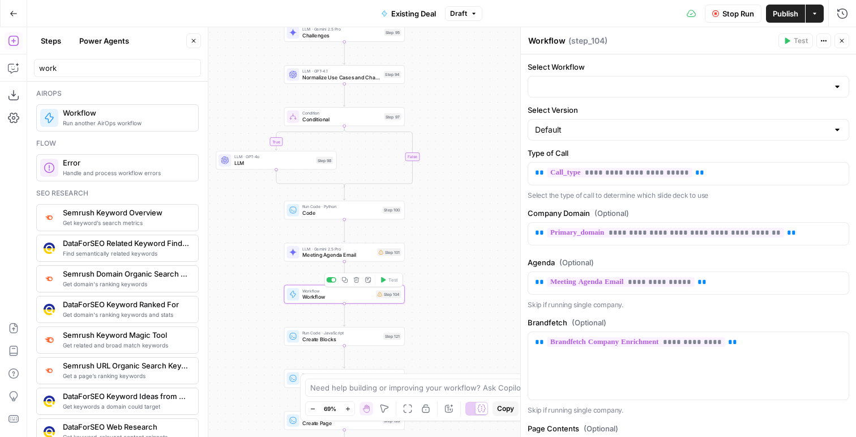
type input "Create Google Slide"
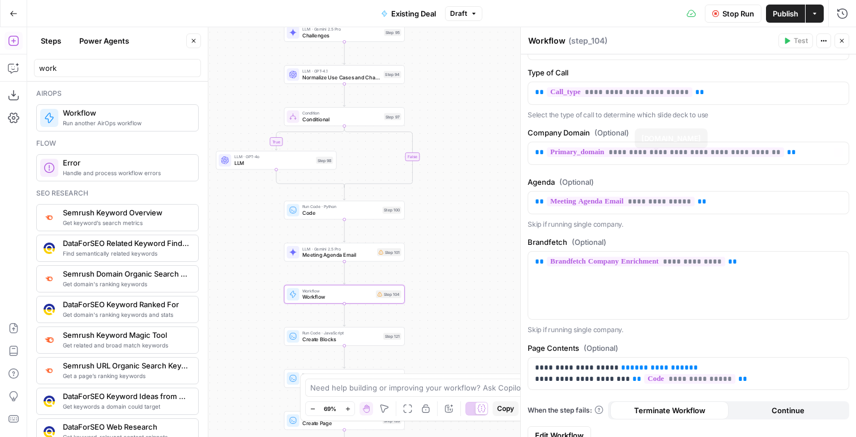
scroll to position [95, 0]
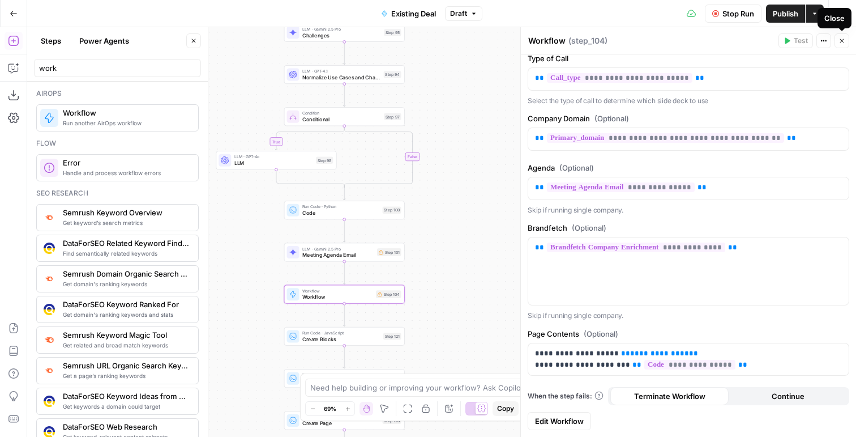
click at [846, 41] on button "Close" at bounding box center [842, 40] width 15 height 15
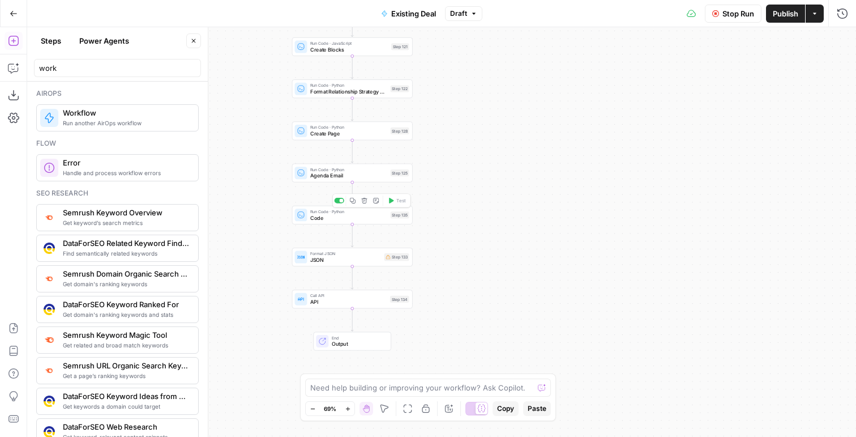
click at [355, 215] on span "Code" at bounding box center [348, 218] width 77 height 8
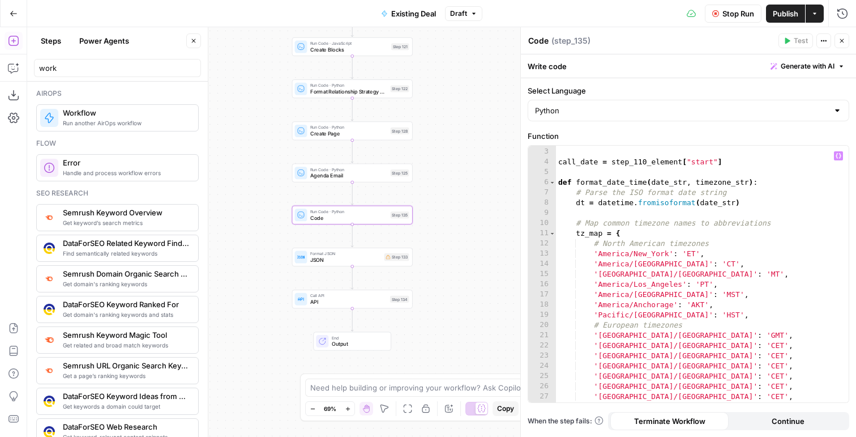
scroll to position [0, 0]
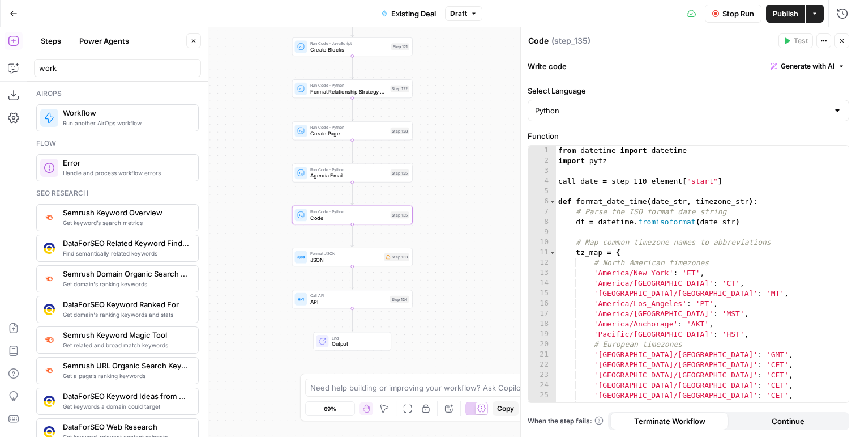
click at [547, 39] on textarea "Code" at bounding box center [538, 40] width 20 height 11
type textarea "Get Time of Call"
click at [842, 38] on icon "button" at bounding box center [842, 40] width 7 height 7
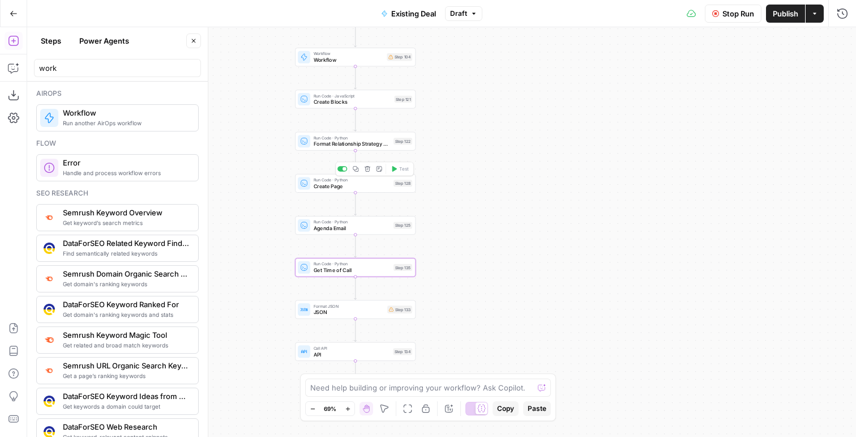
click at [340, 184] on span "Create Page" at bounding box center [352, 186] width 77 height 8
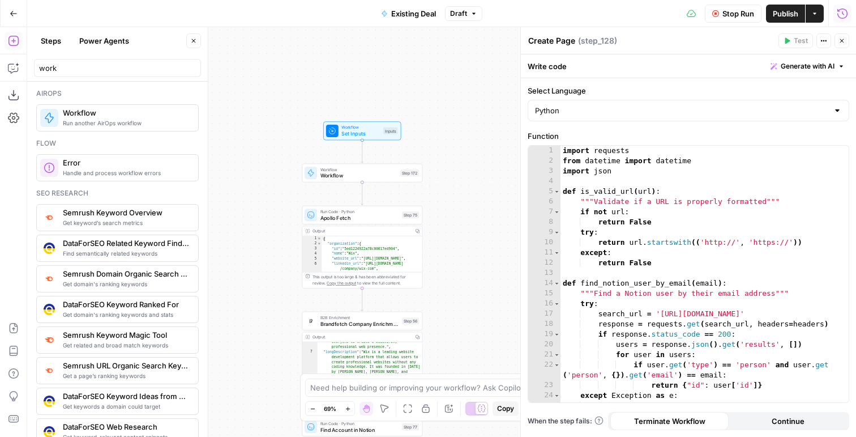
click at [838, 11] on icon "button" at bounding box center [843, 13] width 10 height 10
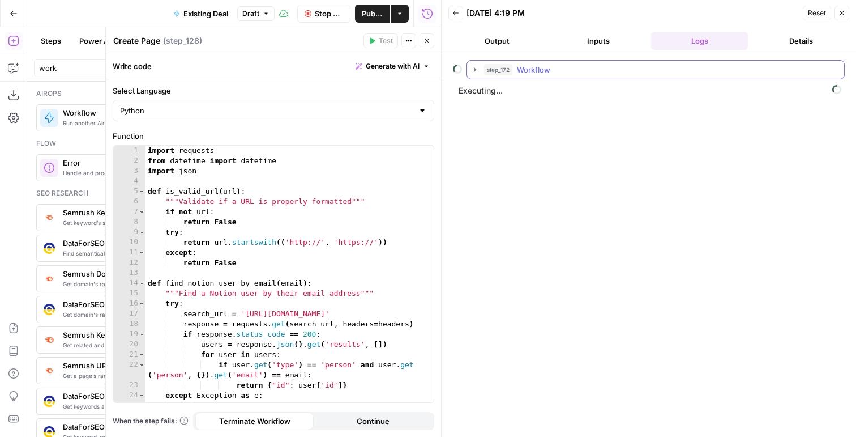
click at [681, 66] on div "step_172 Workflow" at bounding box center [660, 69] width 353 height 11
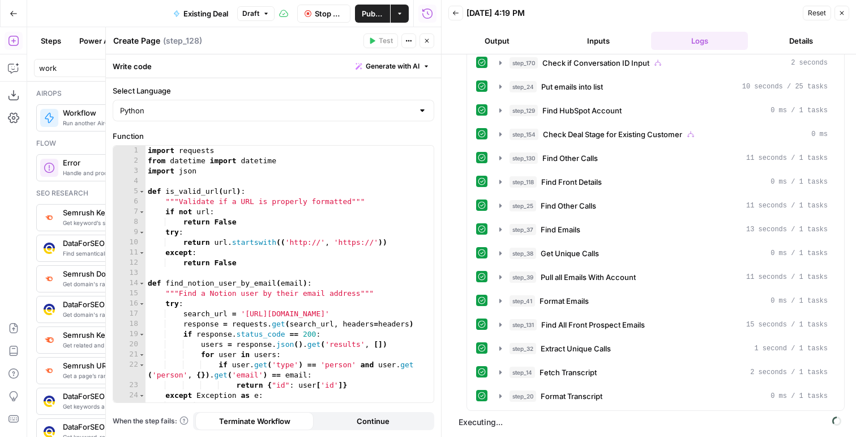
click at [592, 398] on span "Format Transcript" at bounding box center [572, 395] width 62 height 11
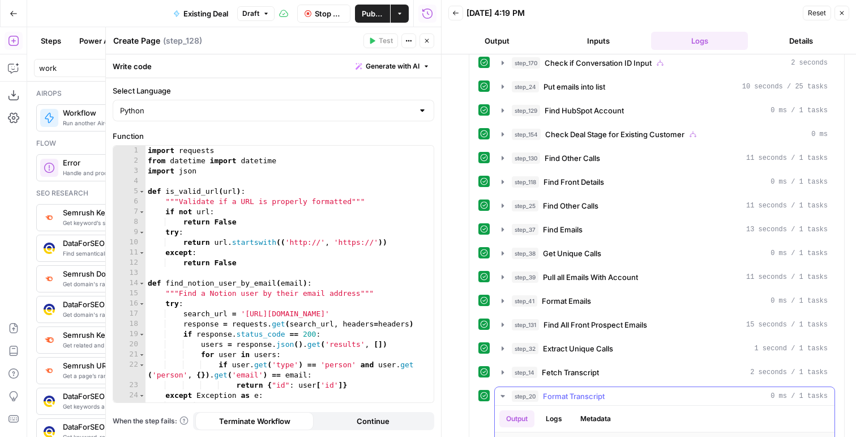
scroll to position [625, 0]
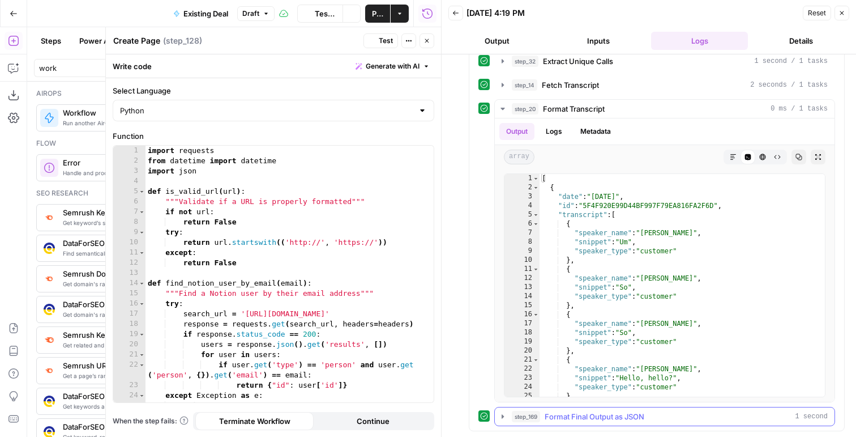
click at [589, 420] on span "Format Final Output as JSON" at bounding box center [595, 416] width 100 height 11
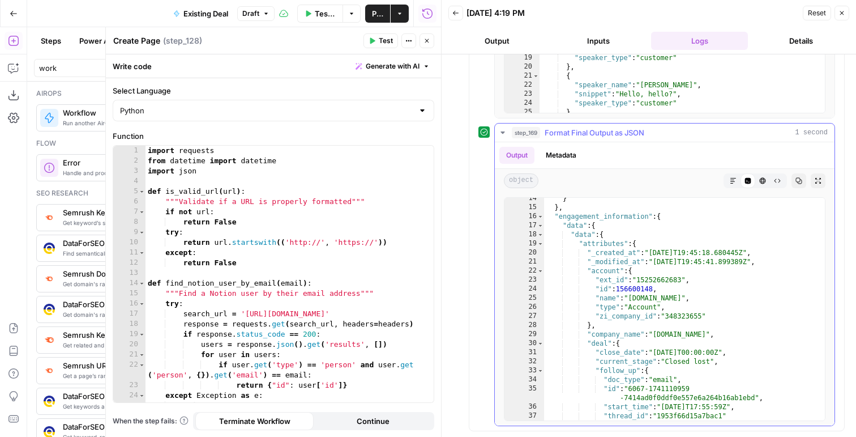
scroll to position [15, 0]
click at [844, 17] on button "Close" at bounding box center [842, 13] width 15 height 15
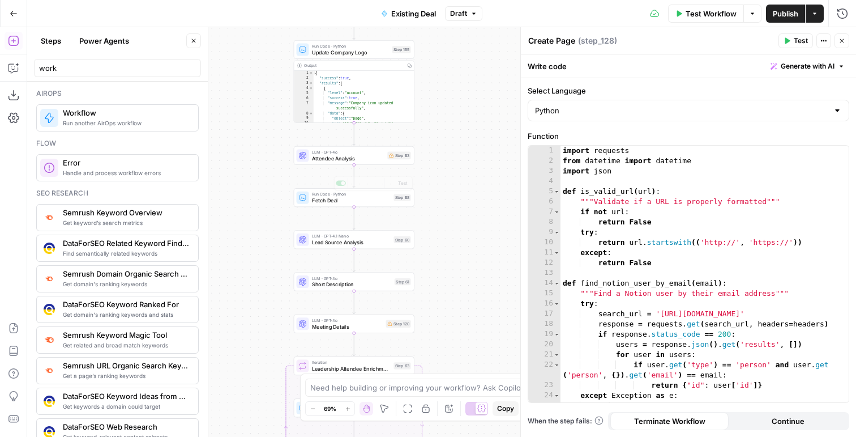
click at [334, 154] on span "Attendee Analysis" at bounding box center [348, 158] width 73 height 8
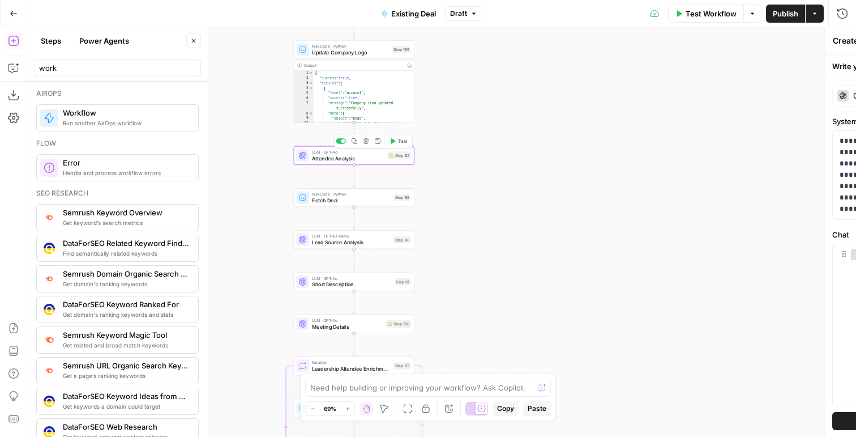
type textarea "Attendee Analysis"
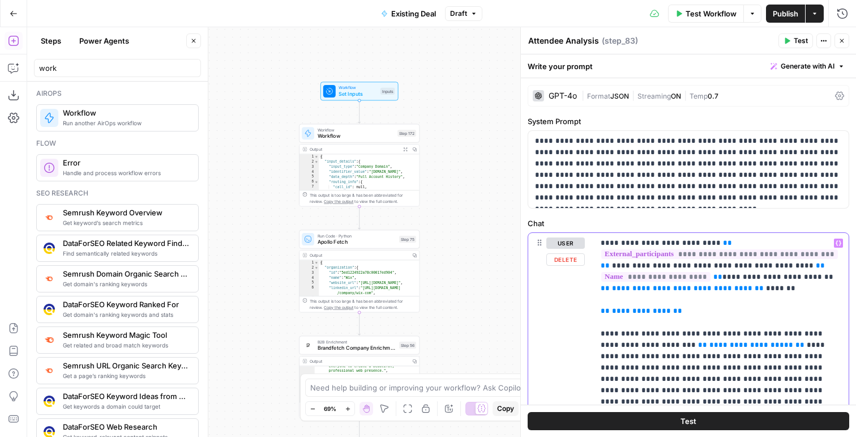
click at [626, 285] on span "**********" at bounding box center [682, 287] width 140 height 7
drag, startPoint x: 779, startPoint y: 289, endPoint x: 804, endPoint y: 278, distance: 27.1
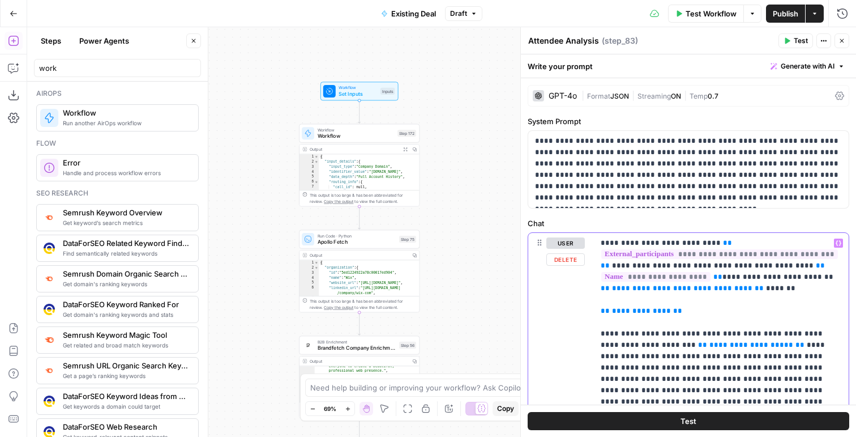
drag, startPoint x: 807, startPoint y: 278, endPoint x: 739, endPoint y: 288, distance: 68.7
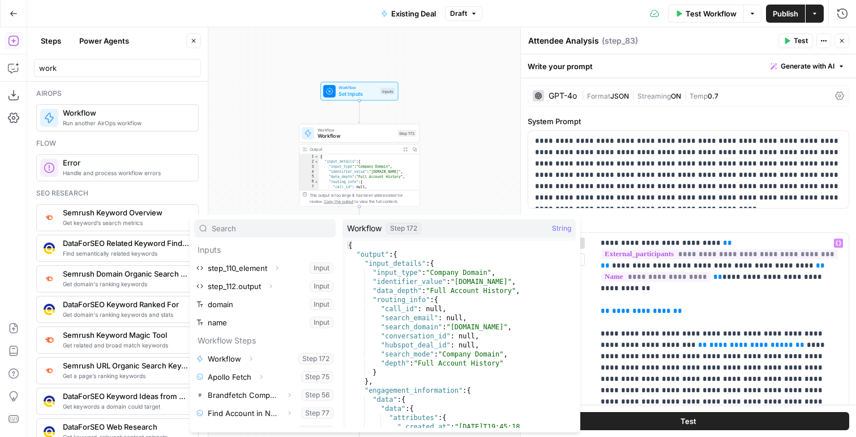
scroll to position [7, 0]
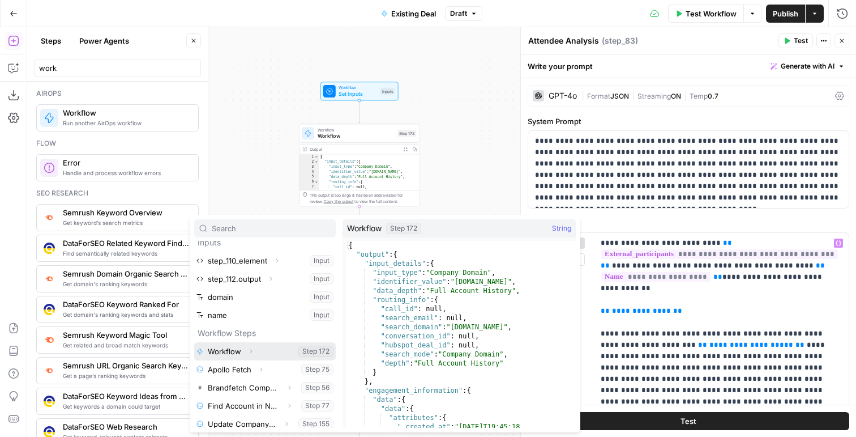
click at [249, 352] on icon "button" at bounding box center [251, 351] width 7 height 7
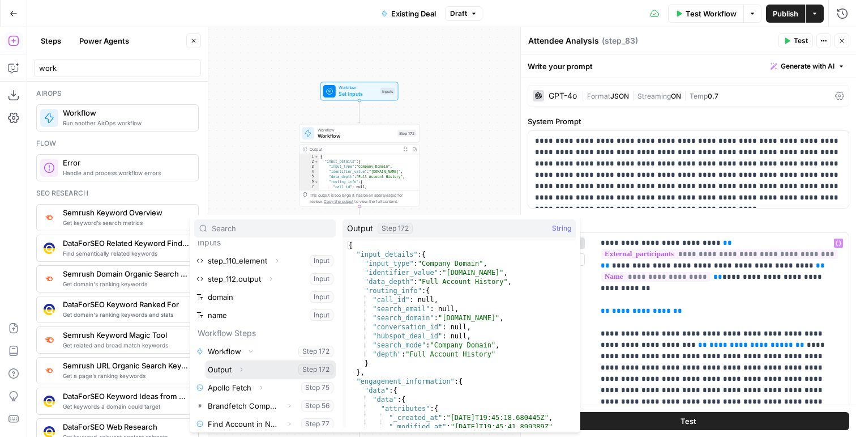
click at [240, 366] on icon "button" at bounding box center [241, 369] width 7 height 7
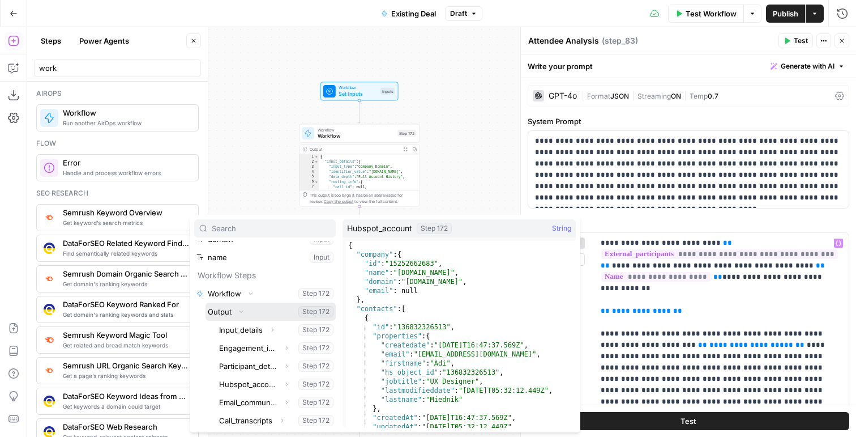
scroll to position [83, 0]
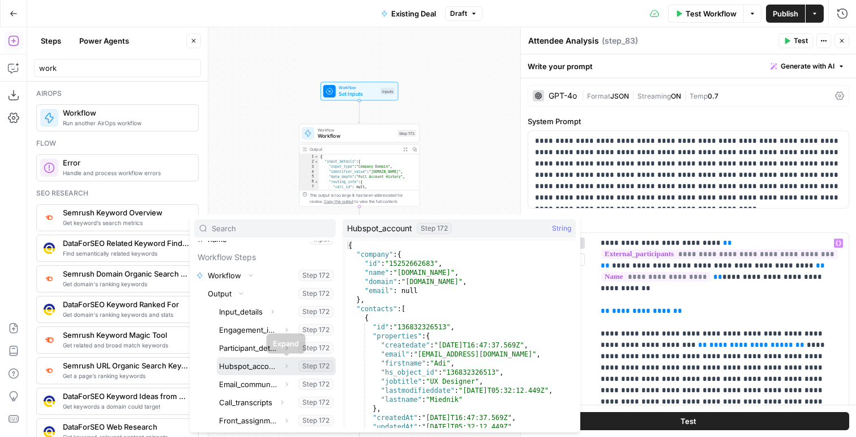
click at [285, 365] on icon "button" at bounding box center [286, 366] width 7 height 7
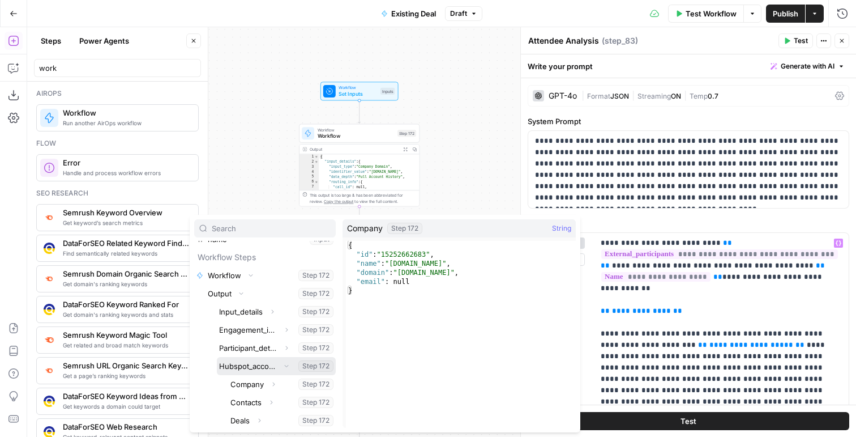
scroll to position [103, 0]
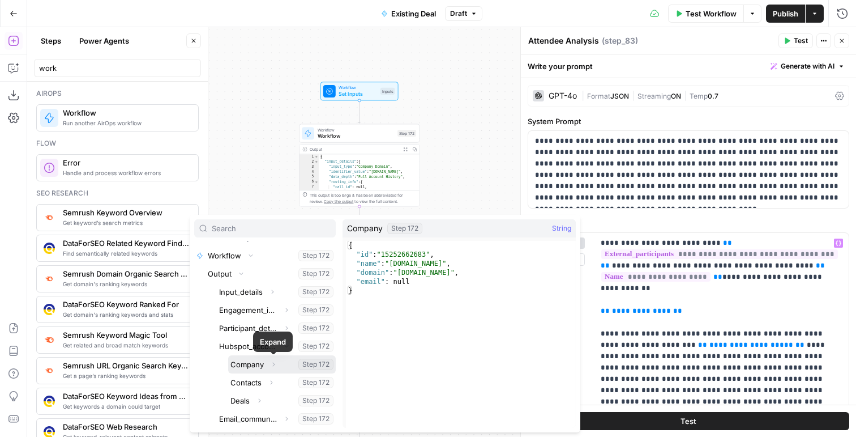
click at [271, 363] on icon "button" at bounding box center [273, 364] width 7 height 7
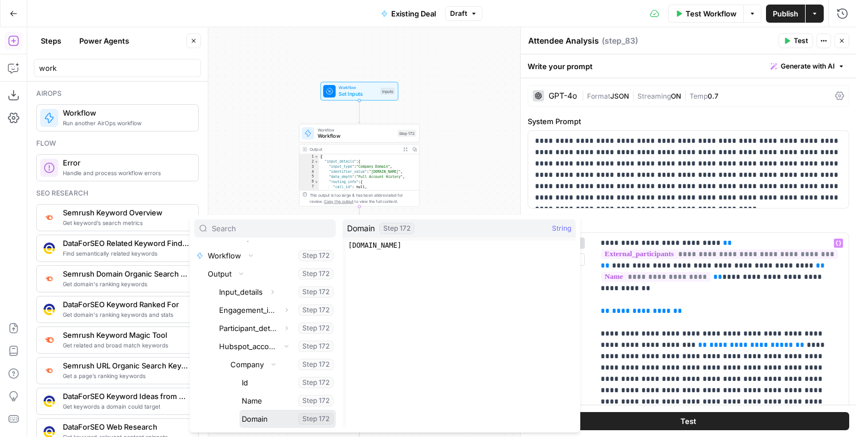
click at [259, 418] on button "Select variable Domain" at bounding box center [288, 419] width 96 height 18
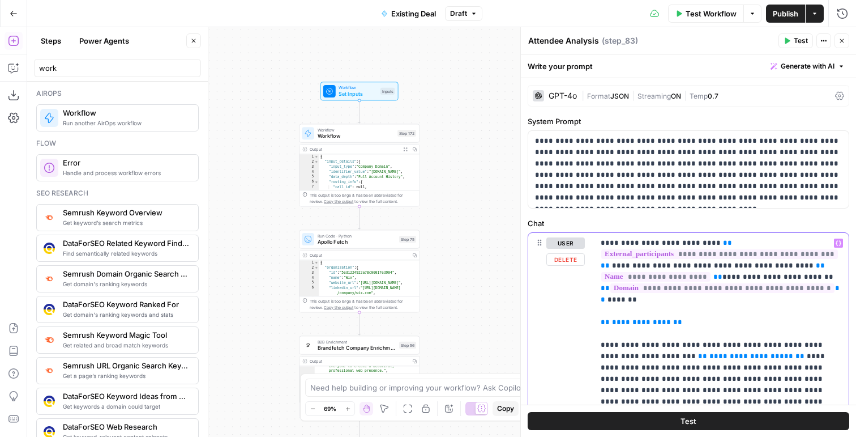
drag, startPoint x: 680, startPoint y: 328, endPoint x: 587, endPoint y: 322, distance: 93.1
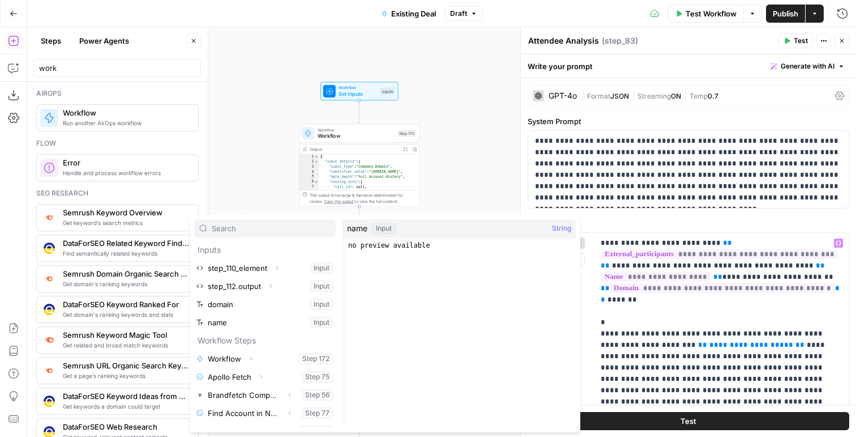
scroll to position [85, 0]
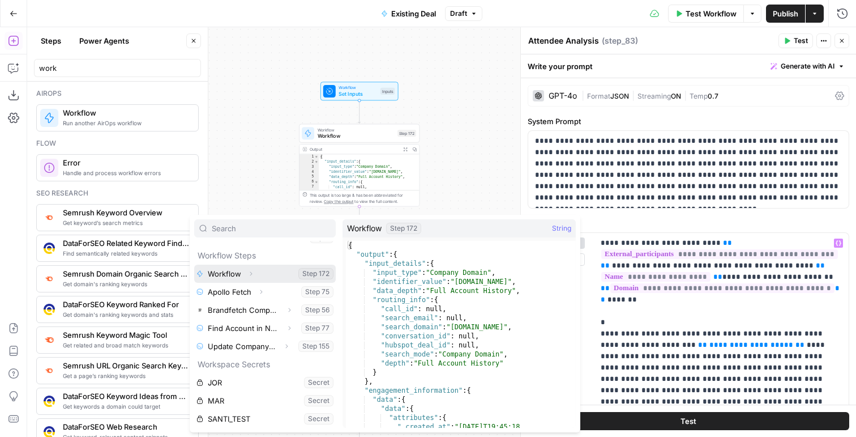
click at [249, 272] on icon "button" at bounding box center [251, 273] width 7 height 7
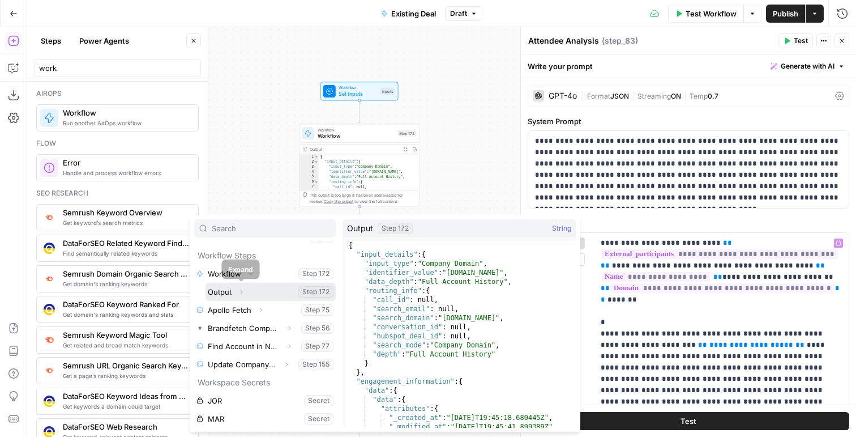
click at [240, 291] on icon "button" at bounding box center [241, 291] width 7 height 7
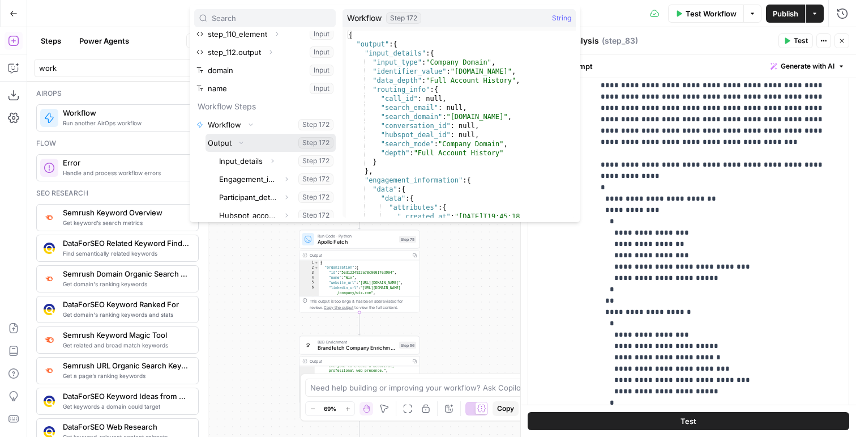
scroll to position [0, 0]
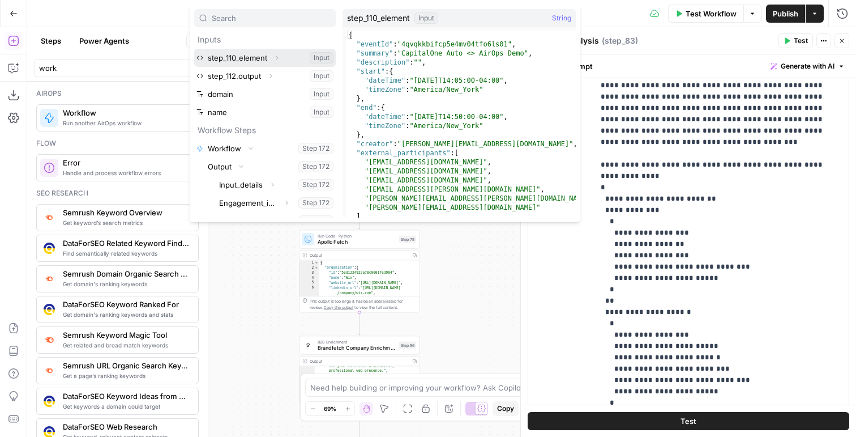
click at [266, 60] on button "Select variable step_110_element" at bounding box center [265, 58] width 142 height 18
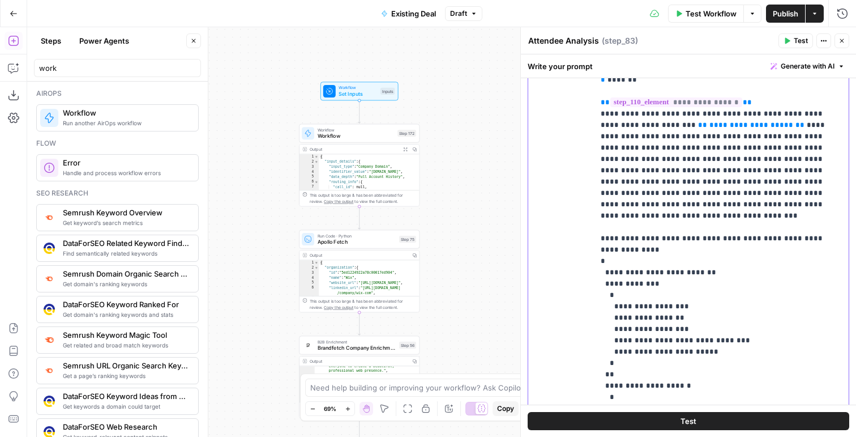
scroll to position [172, 0]
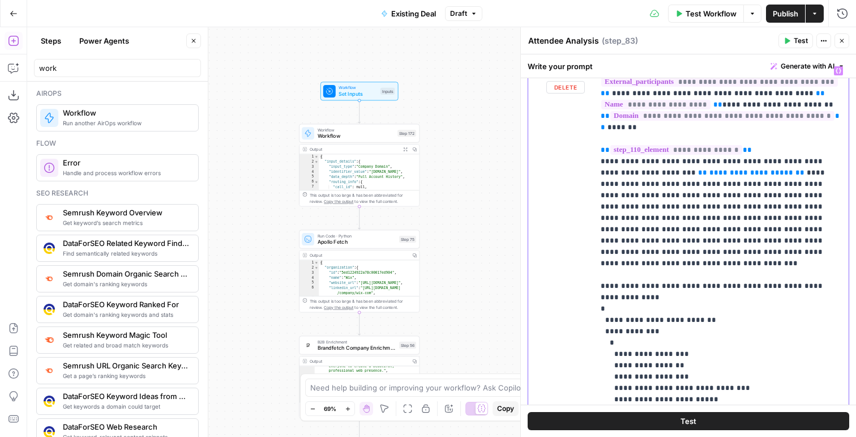
click at [775, 143] on p "**********" at bounding box center [721, 308] width 241 height 487
click at [770, 151] on p "**********" at bounding box center [721, 308] width 241 height 487
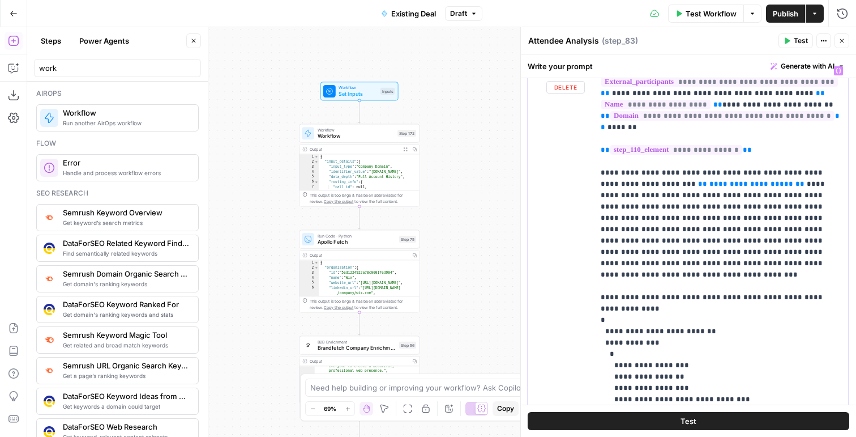
drag, startPoint x: 777, startPoint y: 185, endPoint x: 593, endPoint y: 186, distance: 183.5
click at [593, 186] on div "**********" at bounding box center [688, 305] width 321 height 488
click at [799, 146] on p "**********" at bounding box center [721, 314] width 241 height 498
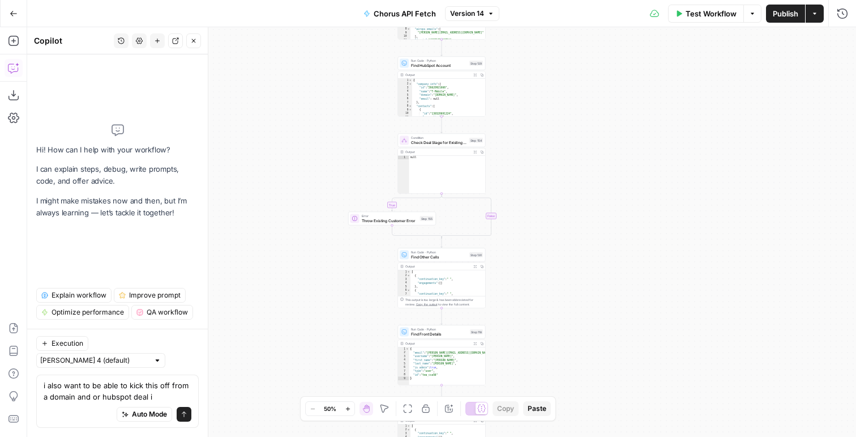
type textarea "i also want to be able to kick this off from a domain and or hubspot deal id"
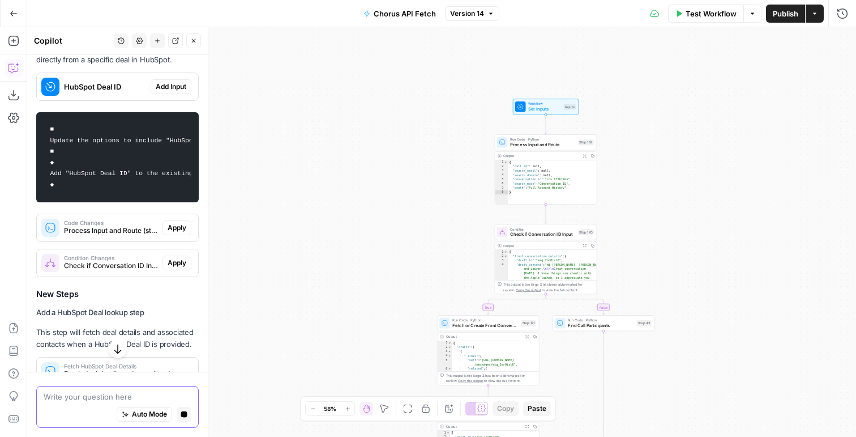
scroll to position [248, 0]
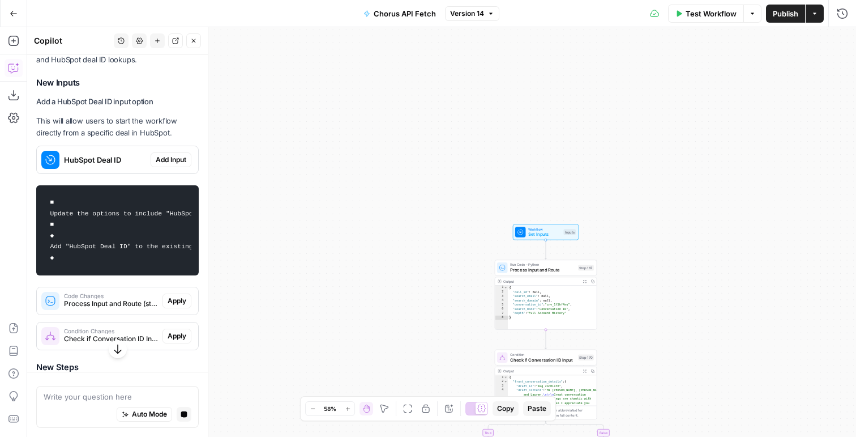
click at [177, 161] on span "Add Input" at bounding box center [171, 160] width 31 height 10
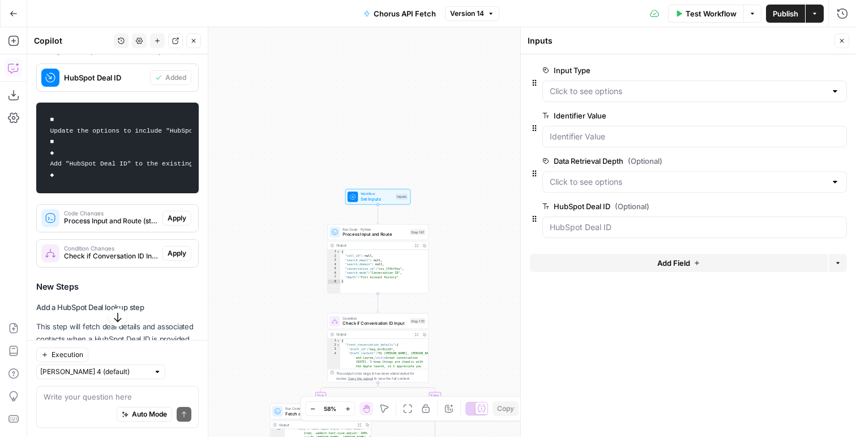
scroll to position [382, 0]
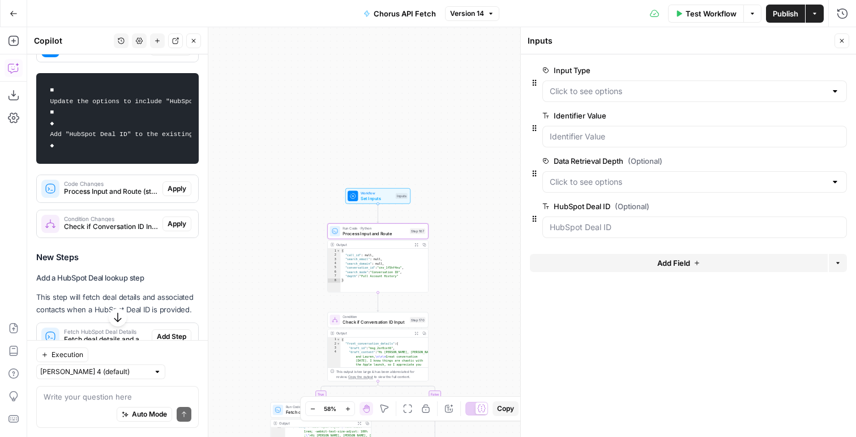
click at [177, 189] on span "Apply" at bounding box center [177, 189] width 19 height 10
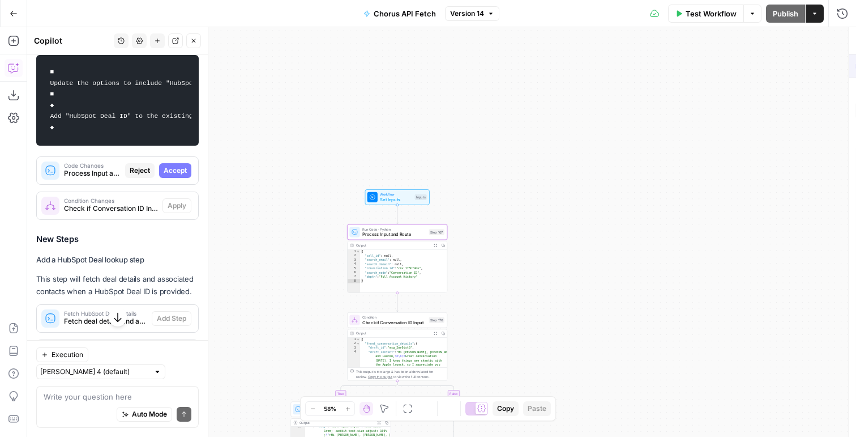
scroll to position [364, 0]
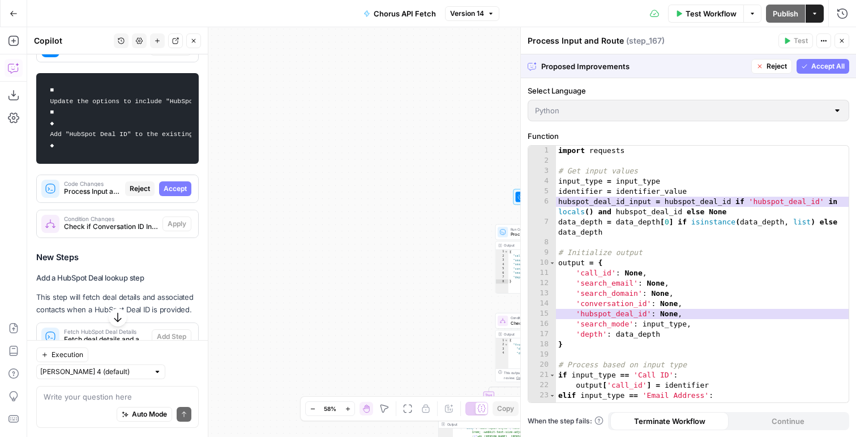
click at [824, 62] on span "Accept All" at bounding box center [828, 66] width 33 height 10
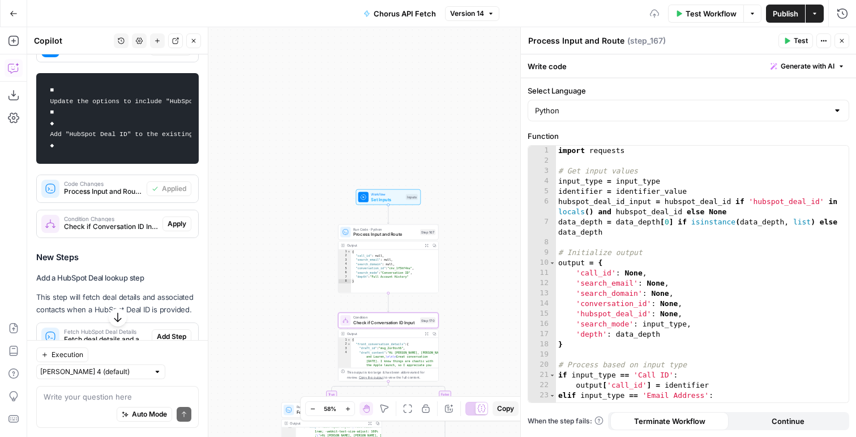
click at [172, 221] on span "Apply" at bounding box center [177, 224] width 19 height 10
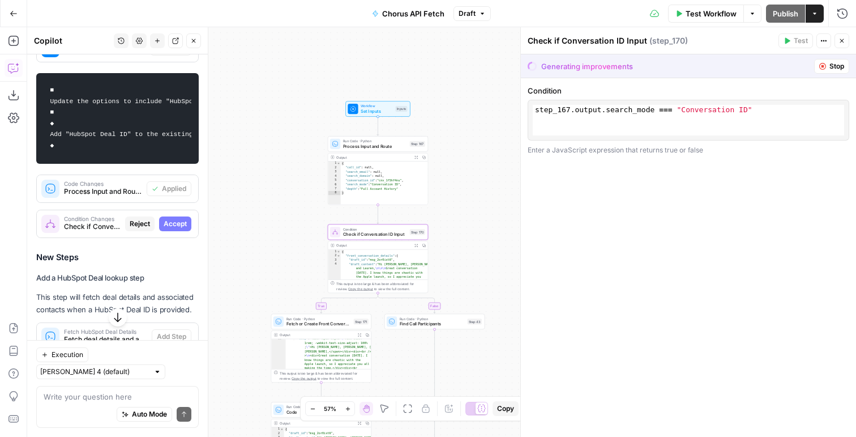
click at [169, 227] on span "Accept" at bounding box center [175, 224] width 23 height 10
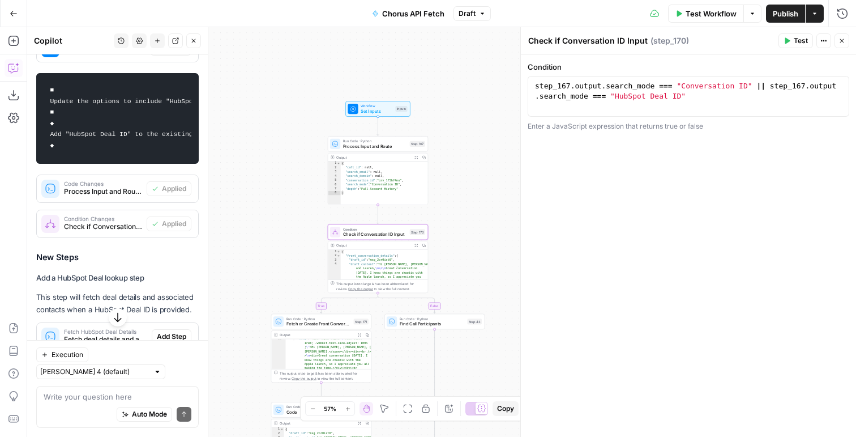
click at [115, 221] on span "Condition Changes" at bounding box center [103, 219] width 78 height 6
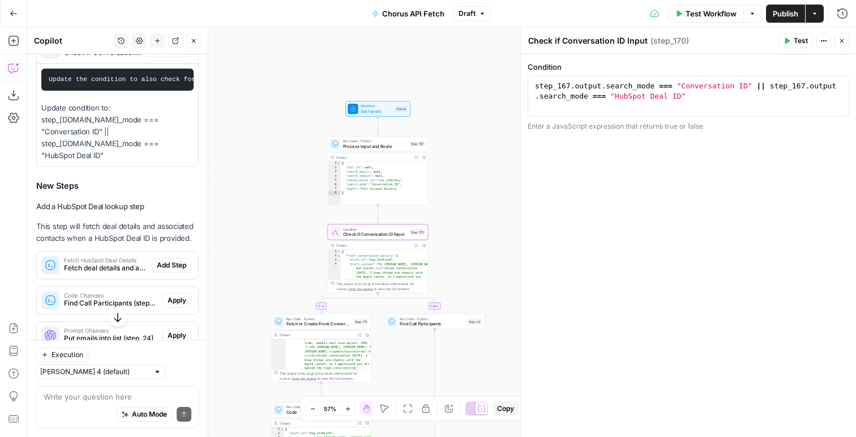
scroll to position [641, 0]
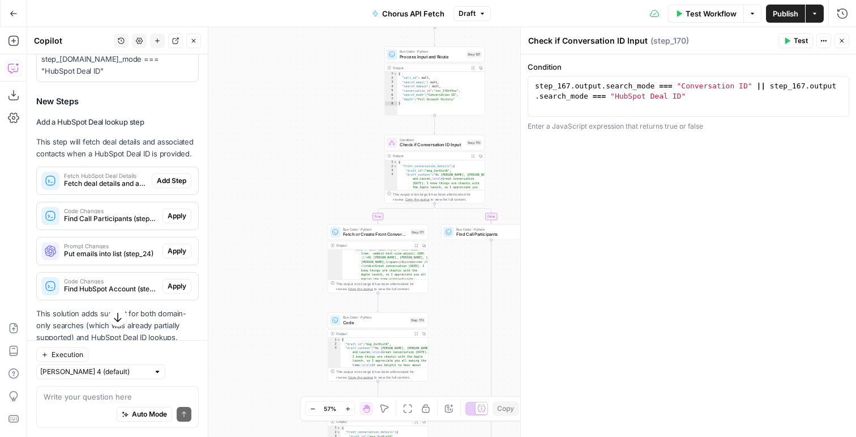
click at [140, 180] on span "Fetch deal details and associated contacts from HubSpot when Deal ID is provided" at bounding box center [105, 183] width 83 height 10
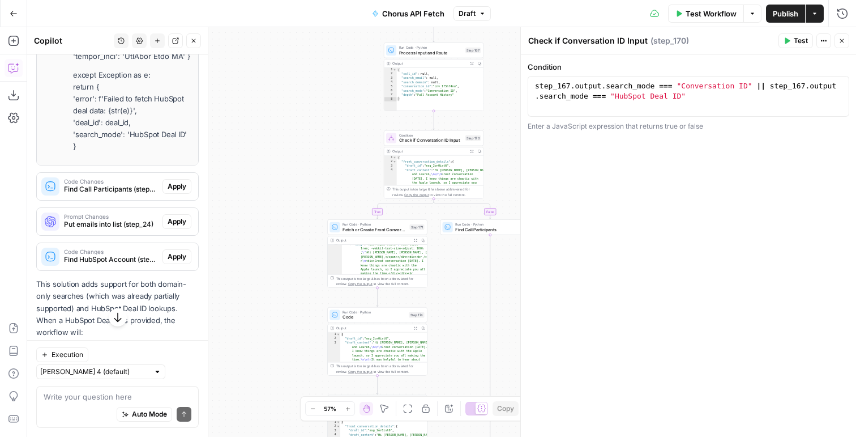
scroll to position [2372, 0]
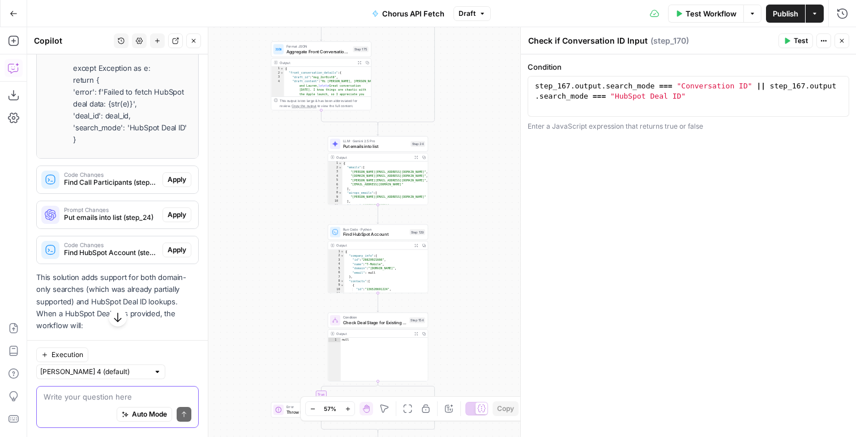
click at [62, 394] on textarea at bounding box center [118, 396] width 148 height 11
type textarea "does this make sense tho"
type textarea "**********"
click at [598, 84] on div "step_167 . output . search_mode === "Conversation ID" || step_167 . output . se…" at bounding box center [689, 116] width 312 height 71
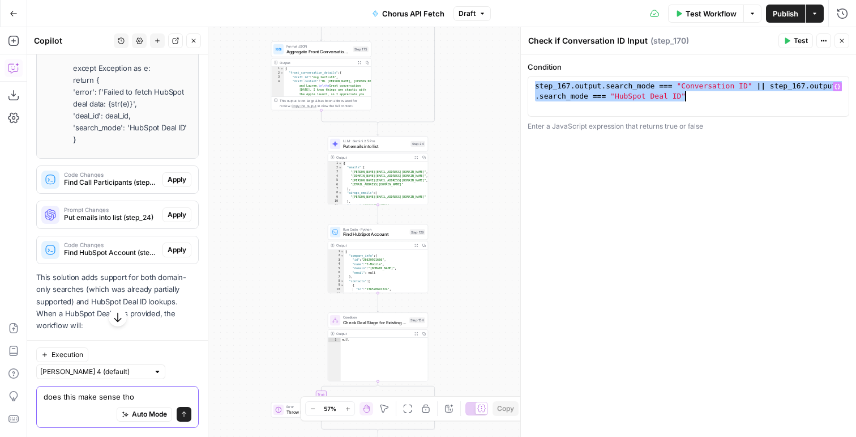
click at [143, 393] on textarea "does this make sense tho" at bounding box center [118, 396] width 148 height 11
paste textarea "step_[DOMAIN_NAME]_mode === "Conversation ID" || step_[DOMAIN_NAME]_mode === "H…"
type textarea "does this make sense tho? step_[DOMAIN_NAME]_mode === "Conversation ID" || step…"
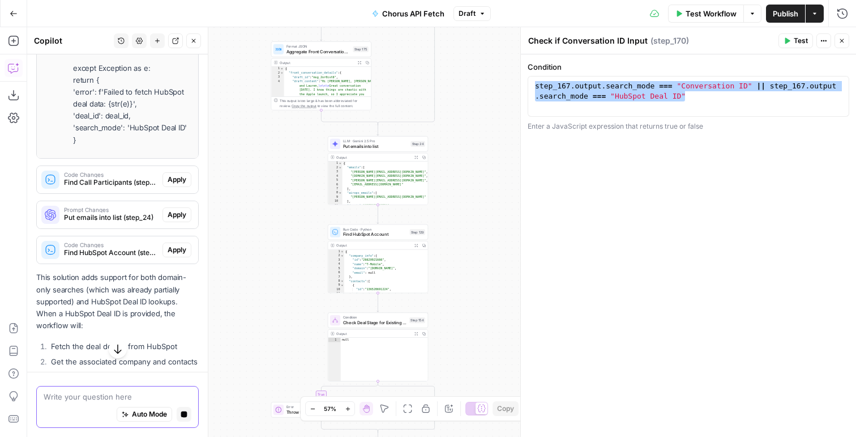
scroll to position [2525, 0]
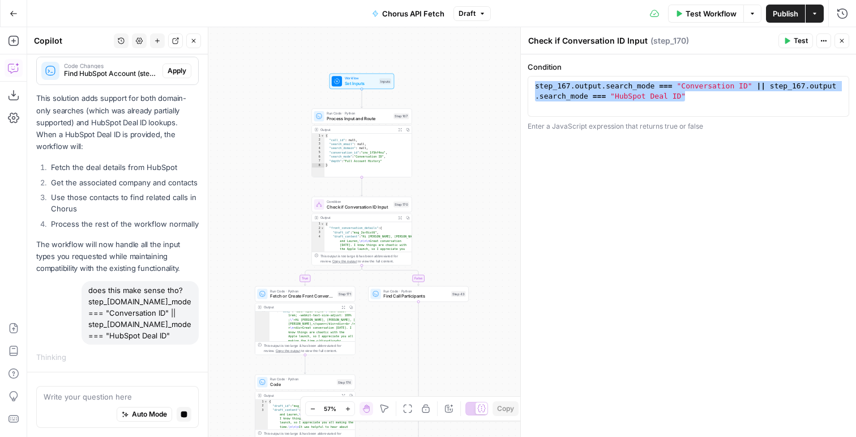
click at [724, 95] on div "step_167 . output . search_mode === "Conversation ID" || step_167 . output . se…" at bounding box center [689, 116] width 312 height 71
drag, startPoint x: 724, startPoint y: 100, endPoint x: 754, endPoint y: 86, distance: 33.0
click at [754, 86] on div "step_167 . output . search_mode === "Conversation ID" || step_167 . output . se…" at bounding box center [689, 116] width 312 height 71
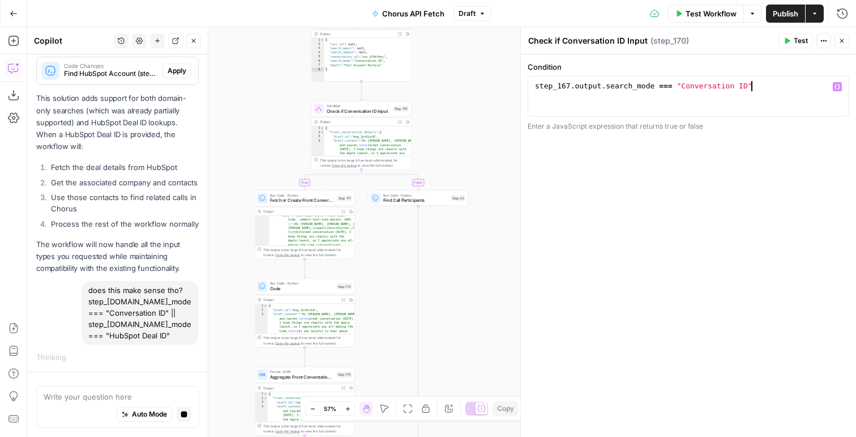
type textarea "**********"
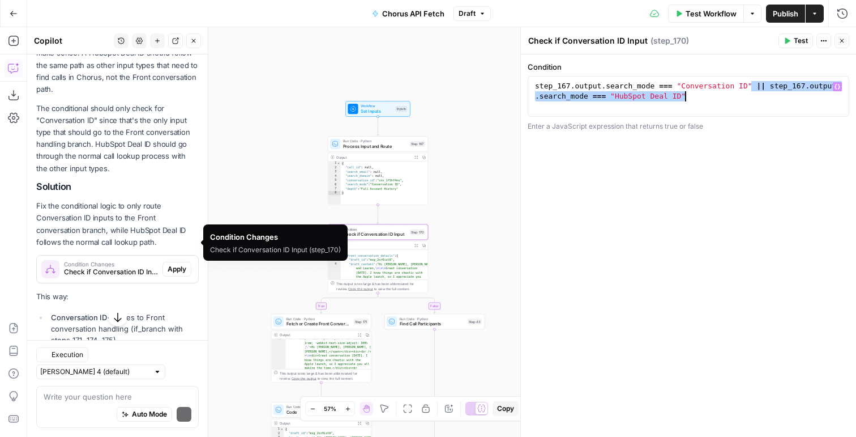
scroll to position [2894, 0]
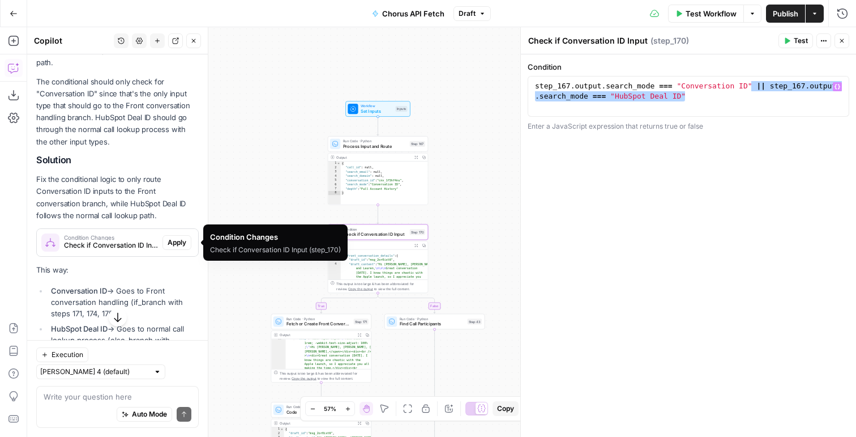
click at [173, 243] on span "Apply" at bounding box center [177, 242] width 19 height 10
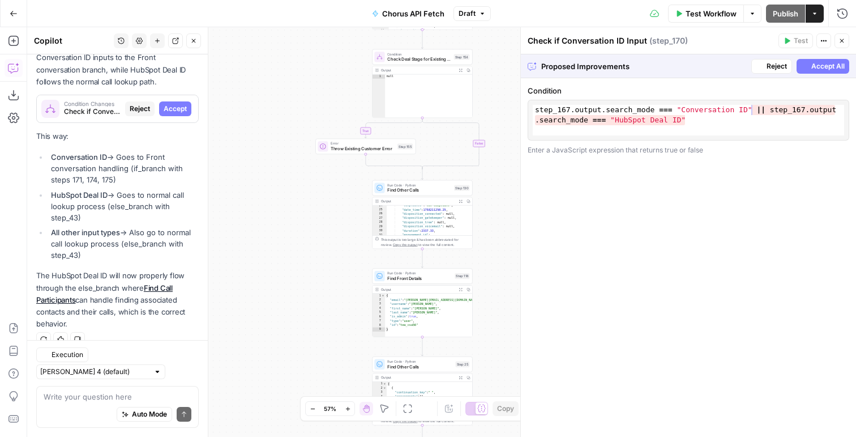
scroll to position [332, 0]
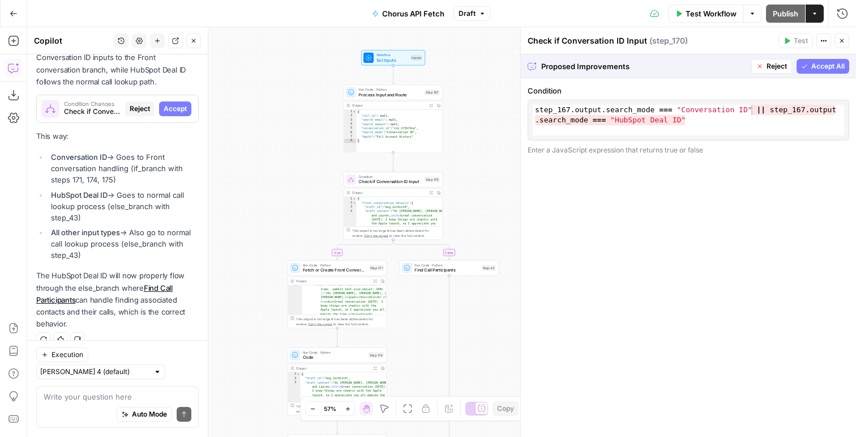
click at [817, 65] on span "Accept All" at bounding box center [828, 66] width 33 height 10
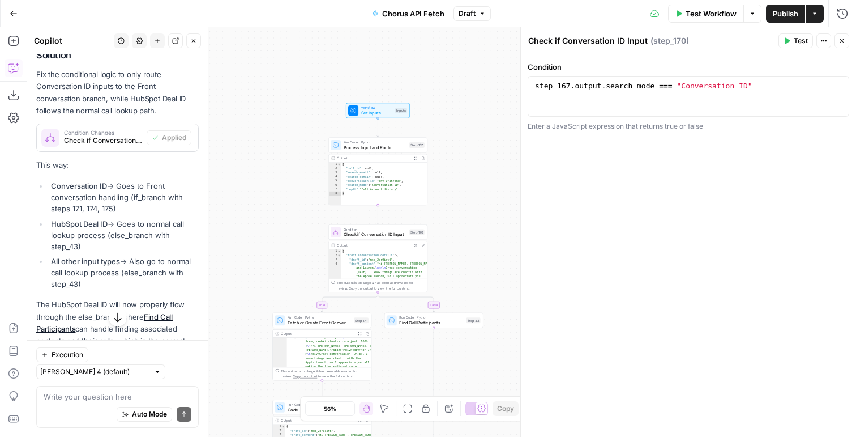
scroll to position [3046, 0]
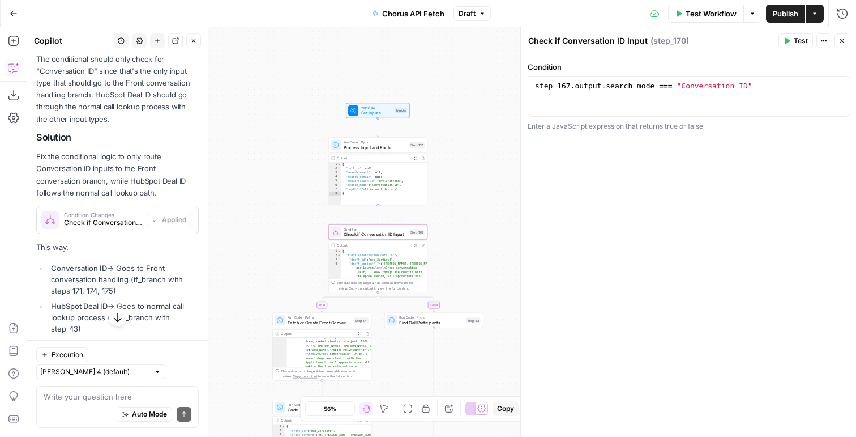
click at [102, 222] on span "Check if Conversation ID Input (step_170)" at bounding box center [103, 223] width 78 height 10
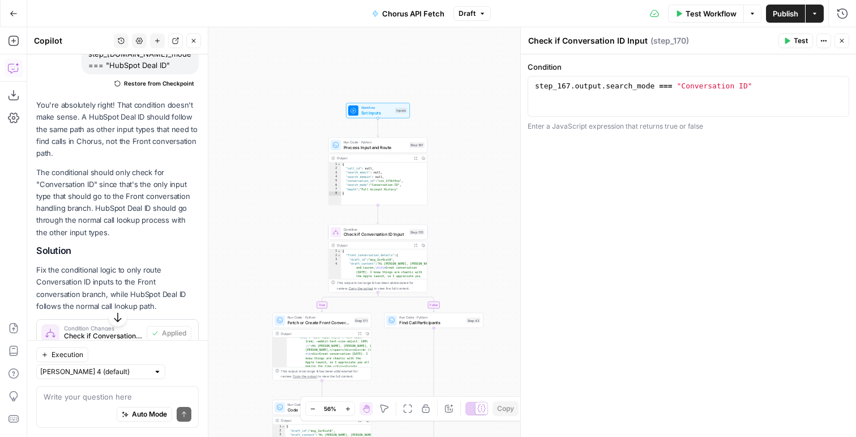
scroll to position [2825, 0]
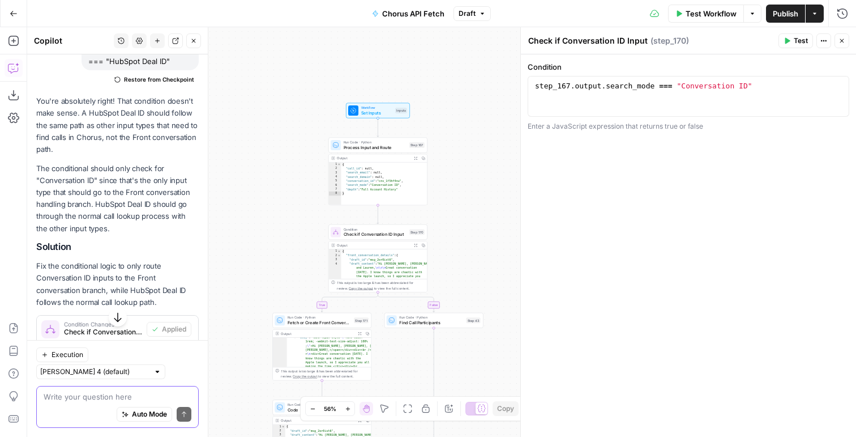
click at [49, 397] on textarea at bounding box center [118, 396] width 148 height 11
click at [396, 323] on div at bounding box center [392, 320] width 10 height 10
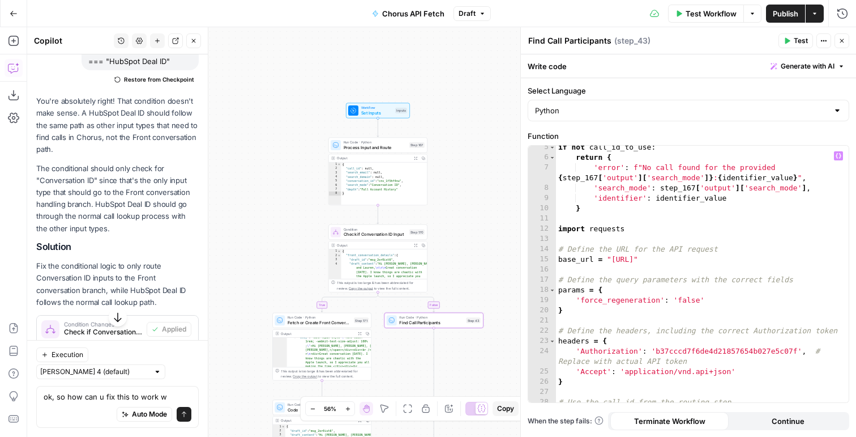
scroll to position [0, 0]
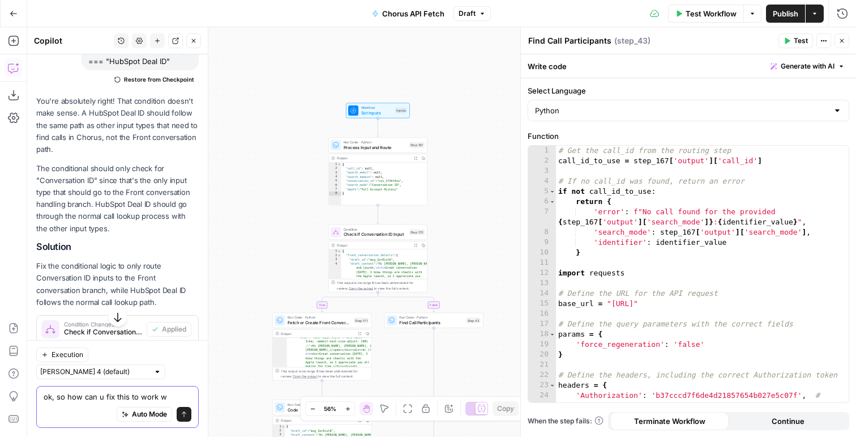
click at [168, 396] on textarea "ok, so how can u fix this to work w" at bounding box center [118, 396] width 148 height 11
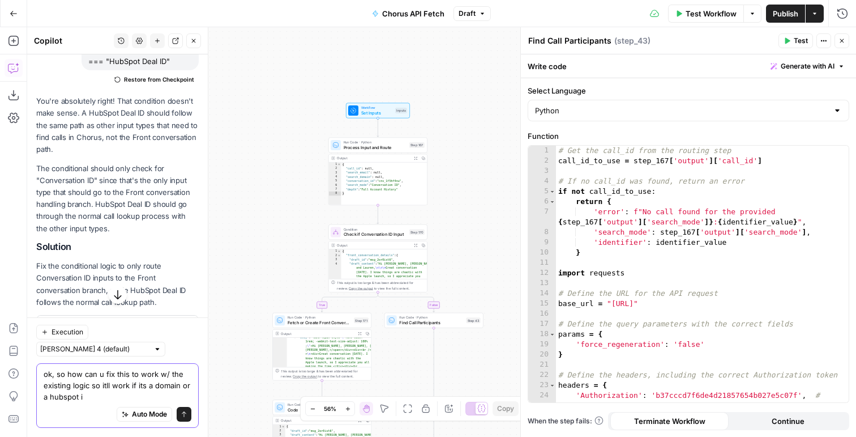
type textarea "ok, so how can u fix this to work w/ the existing logic so itll work if its a d…"
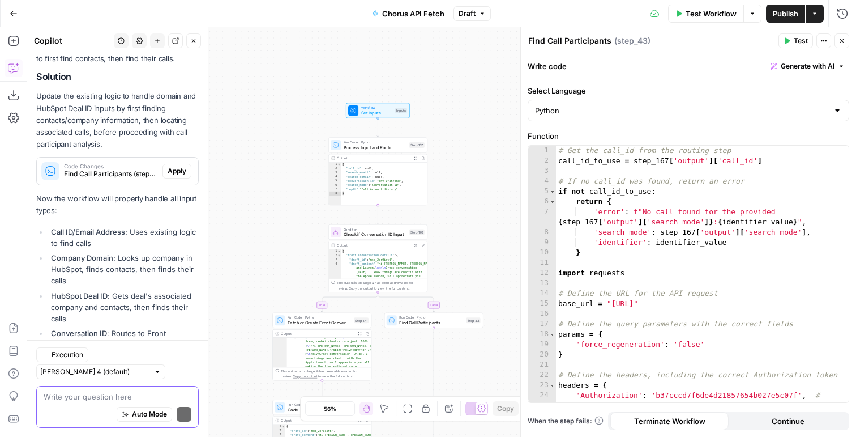
scroll to position [3592, 0]
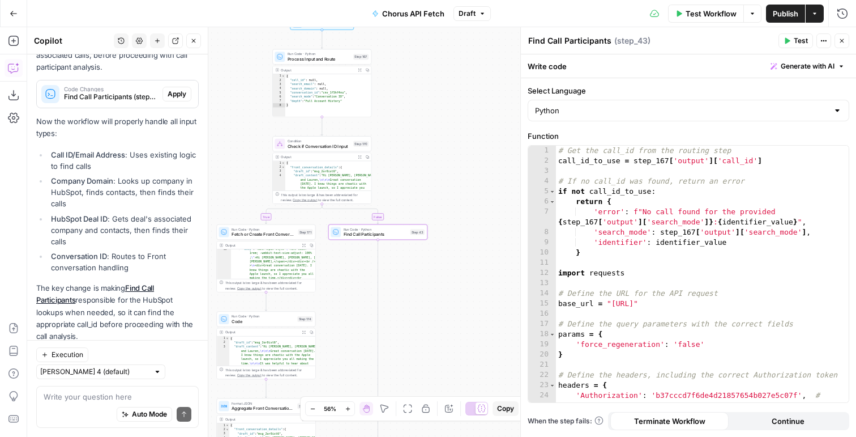
click at [176, 95] on span "Apply" at bounding box center [177, 94] width 19 height 10
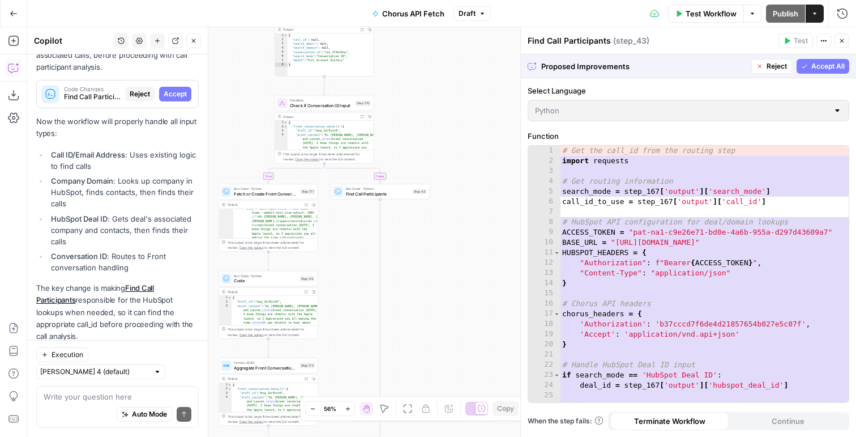
scroll to position [0, 0]
click at [830, 61] on span "Accept All" at bounding box center [828, 66] width 33 height 10
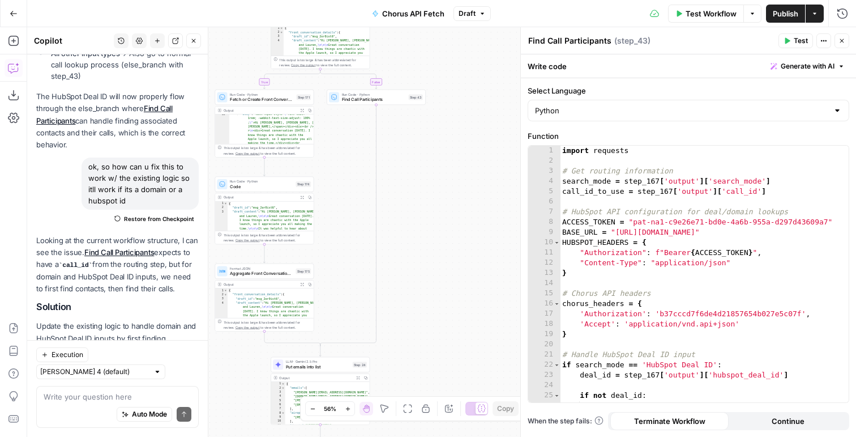
scroll to position [3139, 0]
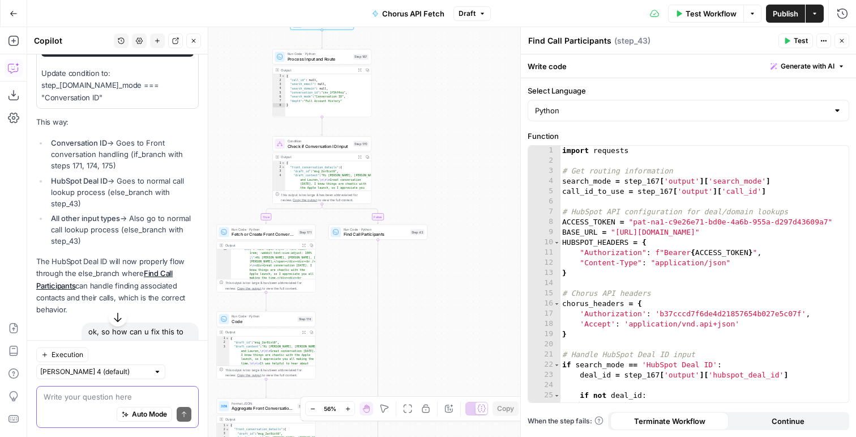
click at [82, 391] on textarea at bounding box center [118, 396] width 148 height 11
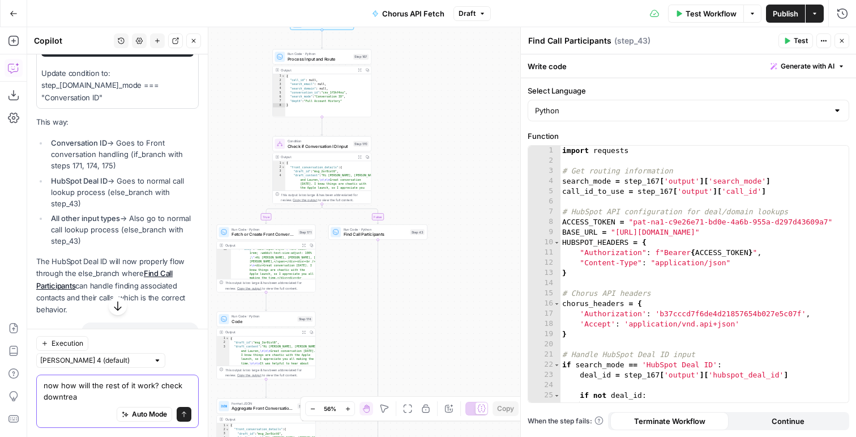
type textarea "now how will the rest of it work? check downtream"
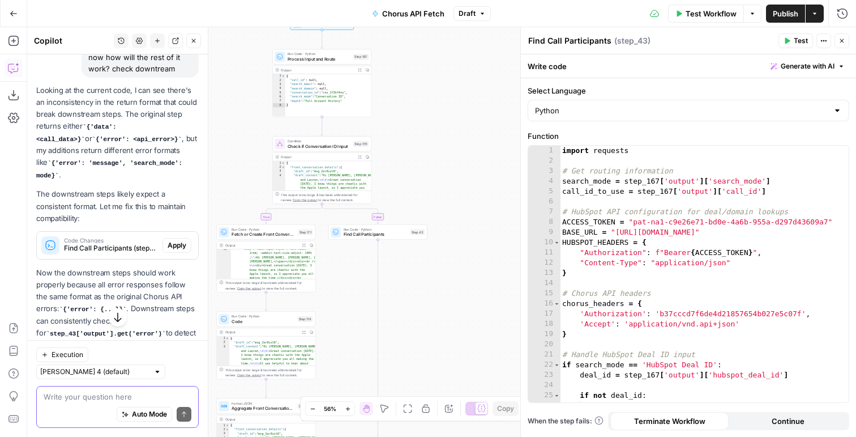
scroll to position [3919, 0]
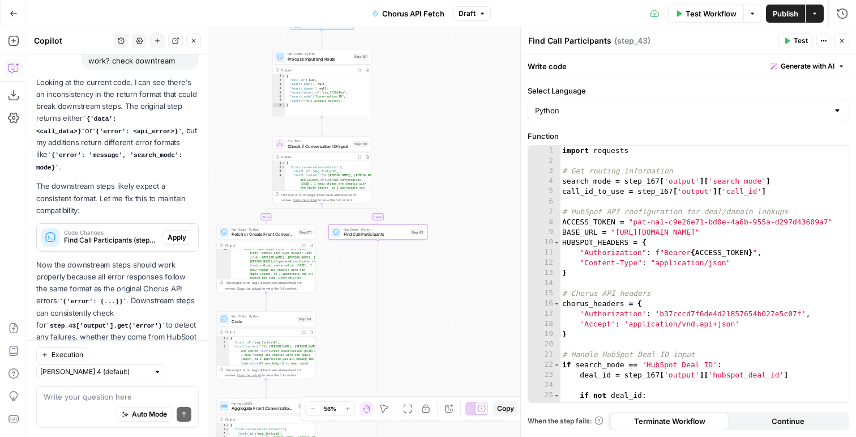
click at [184, 232] on span "Apply" at bounding box center [177, 237] width 19 height 10
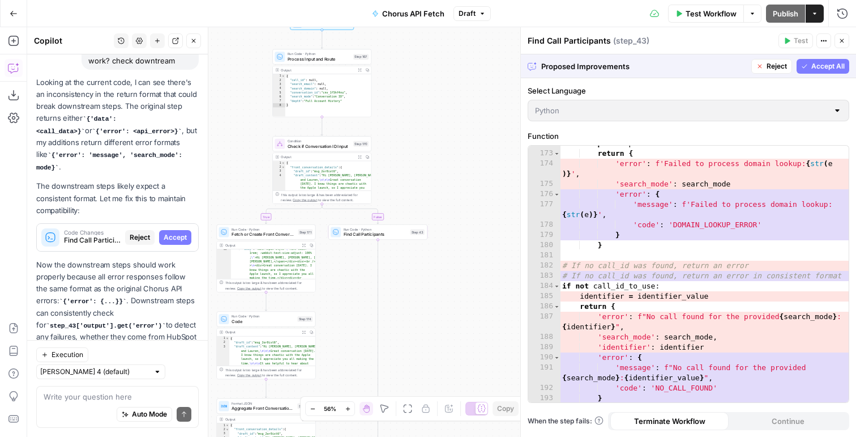
scroll to position [2062, 0]
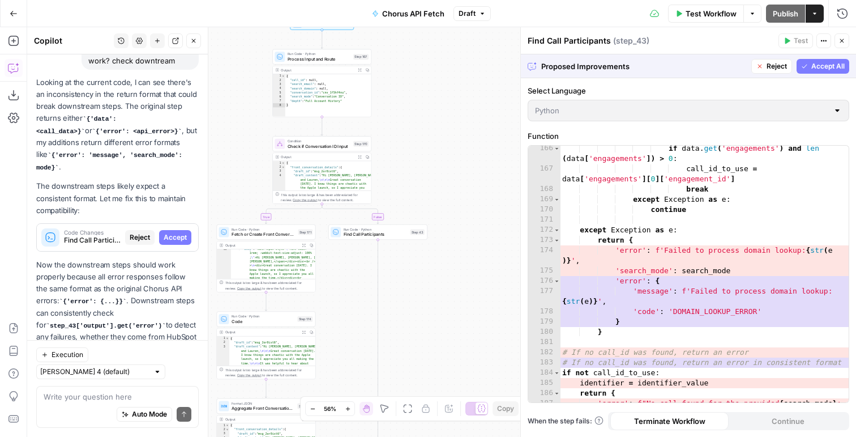
click at [776, 66] on span "Reject" at bounding box center [777, 66] width 20 height 10
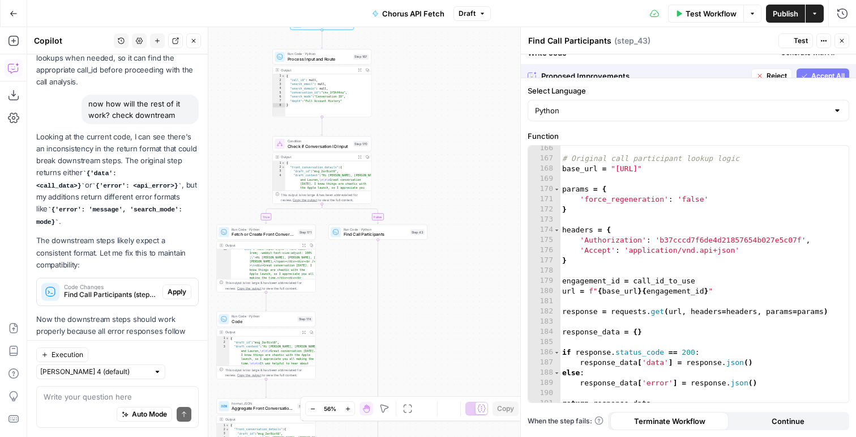
scroll to position [2072, 0]
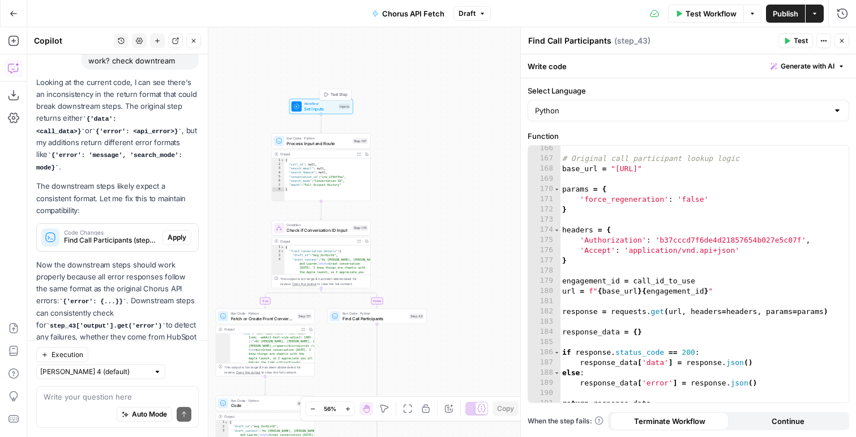
click at [326, 93] on icon "button" at bounding box center [327, 94] width 4 height 5
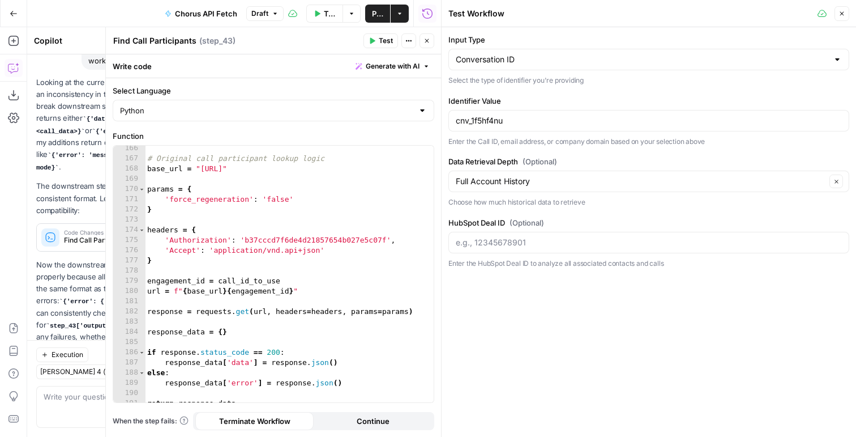
click at [482, 69] on div "Conversation ID" at bounding box center [649, 60] width 401 height 22
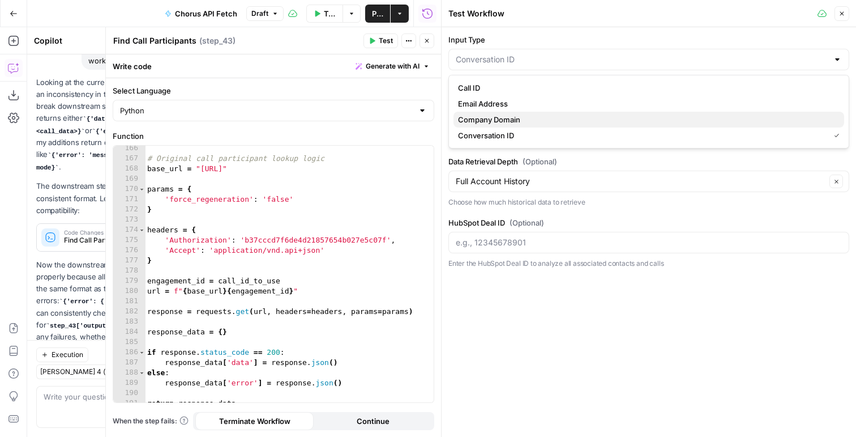
click at [484, 121] on span "Company Domain" at bounding box center [646, 119] width 377 height 11
type input "Company Domain"
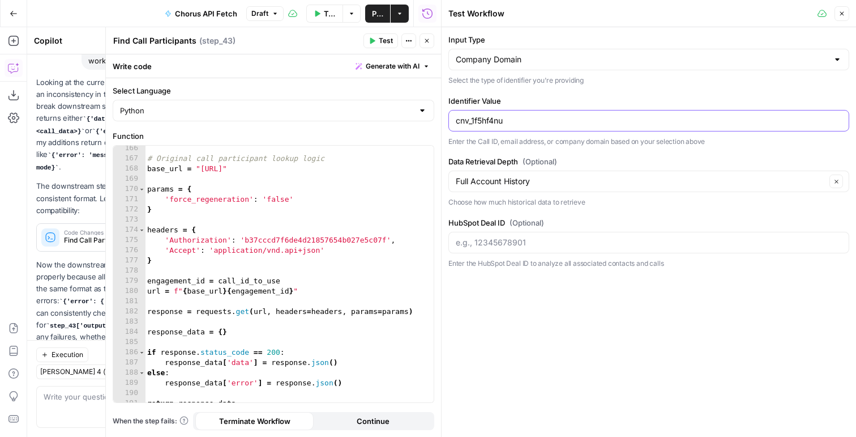
click at [476, 123] on input "cnv_1f5hf4nu" at bounding box center [649, 120] width 386 height 11
type input "[DOMAIN_NAME]"
click at [842, 18] on button "Close" at bounding box center [842, 13] width 15 height 15
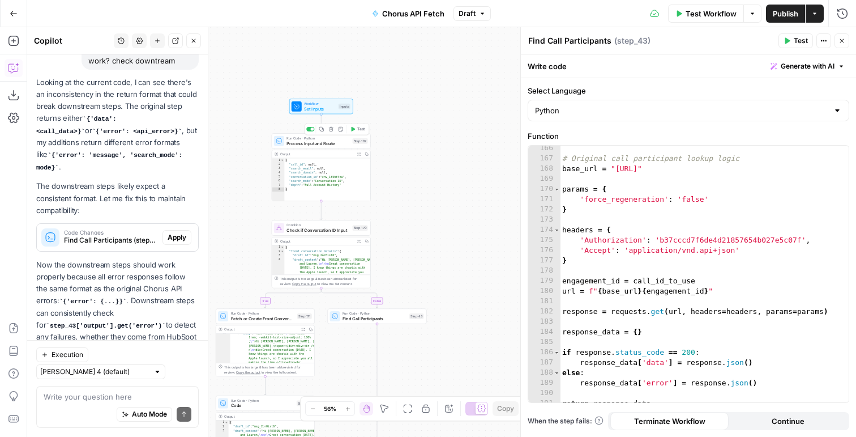
click at [357, 125] on button "Test" at bounding box center [358, 129] width 20 height 8
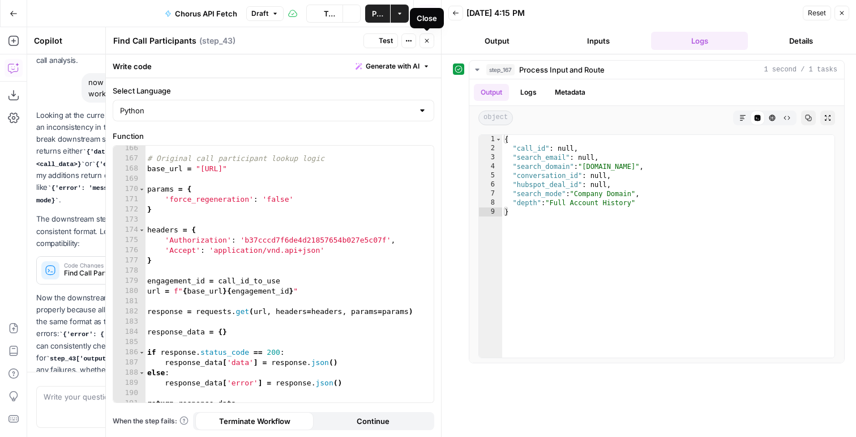
click at [424, 39] on icon "button" at bounding box center [427, 40] width 7 height 7
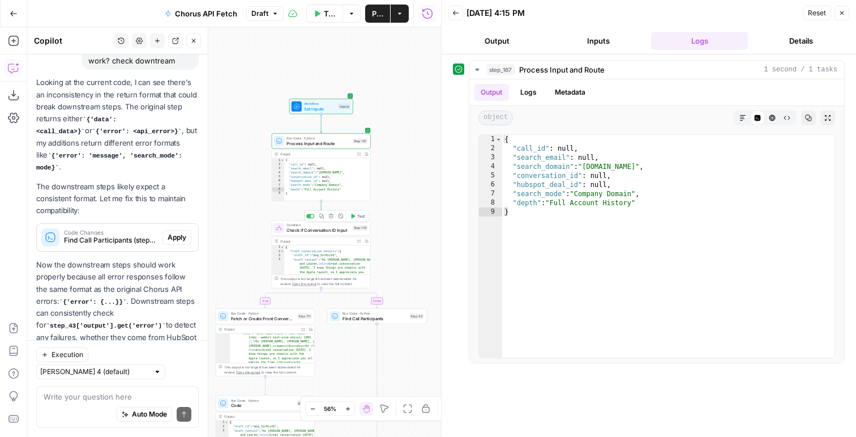
click at [355, 212] on button "Test" at bounding box center [358, 216] width 20 height 8
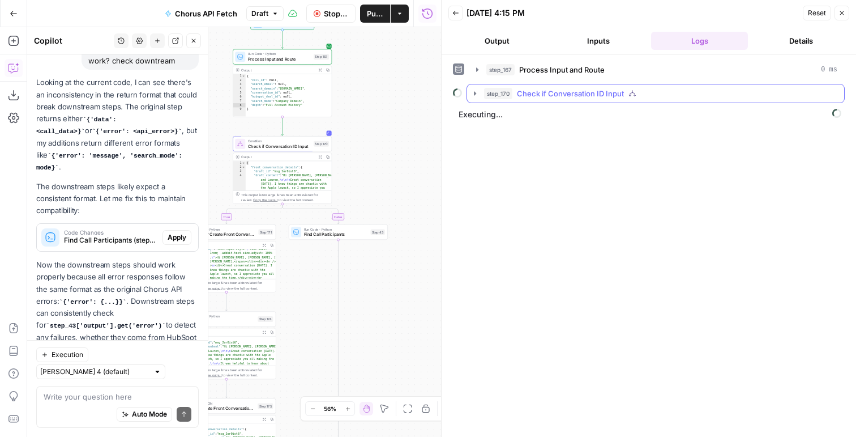
click at [556, 94] on span "Check if Conversation ID Input" at bounding box center [570, 93] width 107 height 11
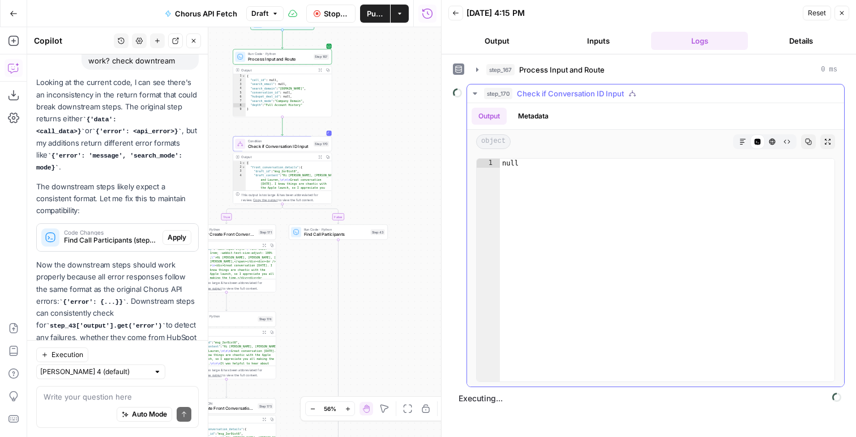
click at [542, 113] on button "Metadata" at bounding box center [533, 116] width 44 height 17
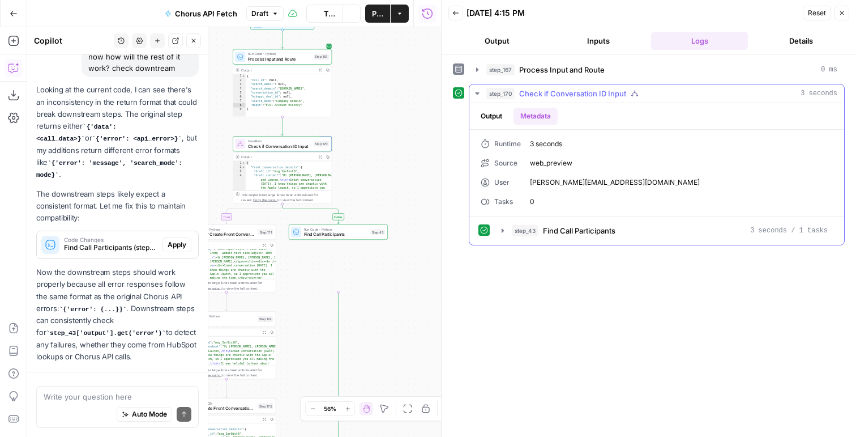
click at [492, 114] on button "Output" at bounding box center [491, 116] width 35 height 17
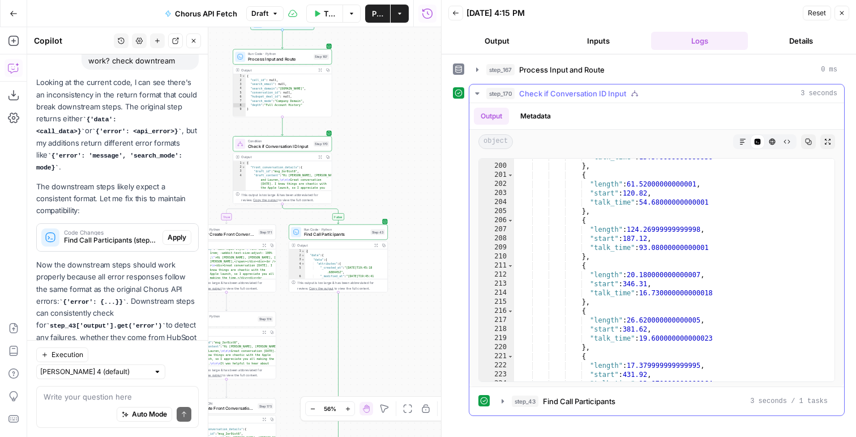
type textarea "**********"
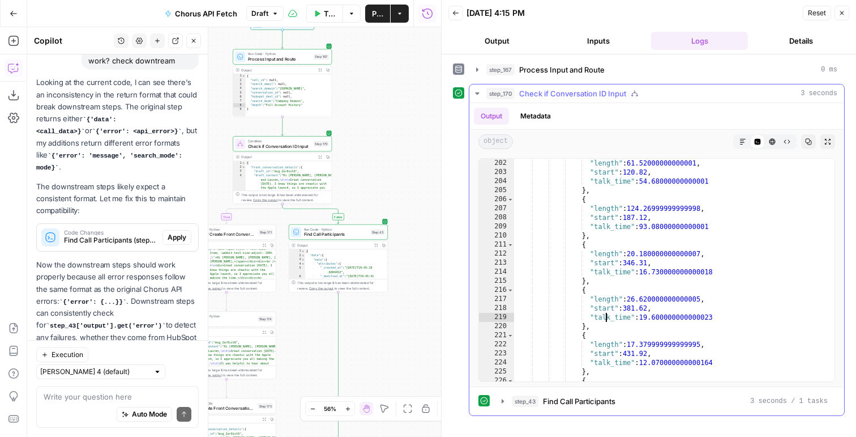
click at [608, 315] on div "{ "length" : 61.52000000000001 , "start" : 120.82 , "talk_time" : 54.6800000000…" at bounding box center [674, 270] width 321 height 241
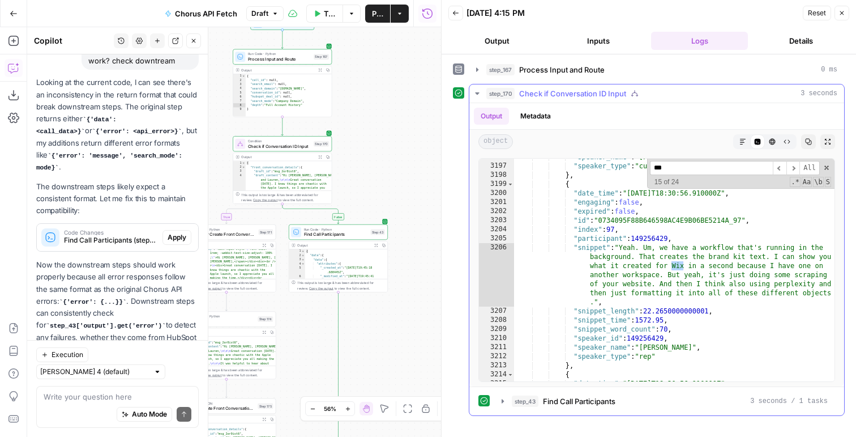
scroll to position [16841, 0]
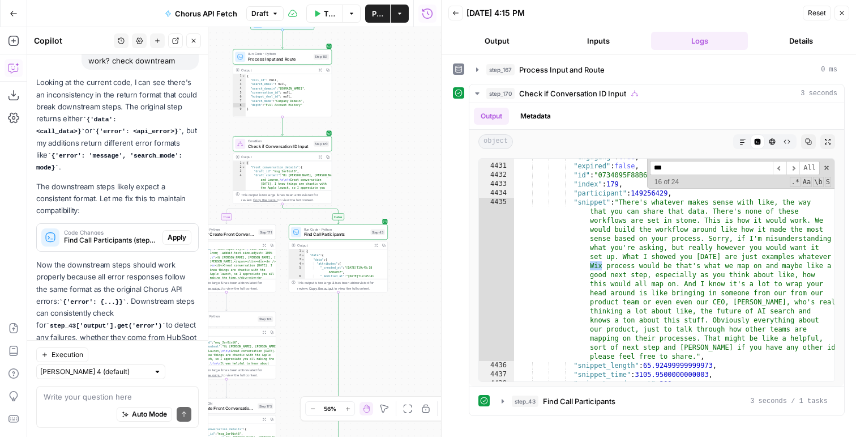
type input "***"
click at [840, 11] on icon "button" at bounding box center [842, 13] width 7 height 7
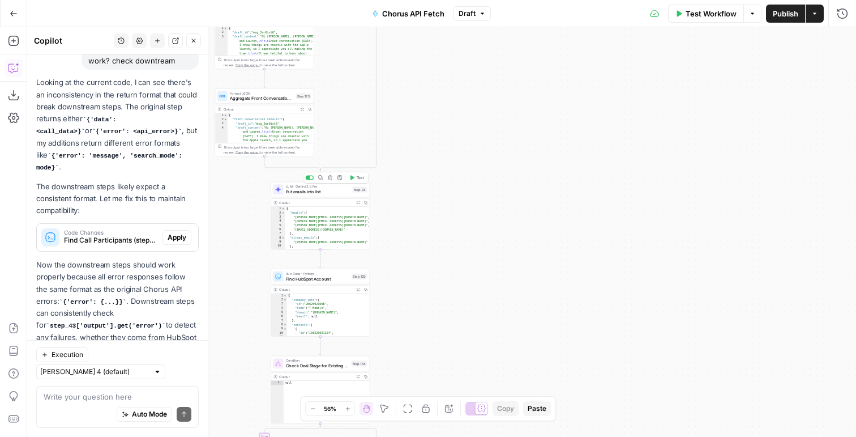
click at [355, 178] on button "Test" at bounding box center [357, 177] width 20 height 8
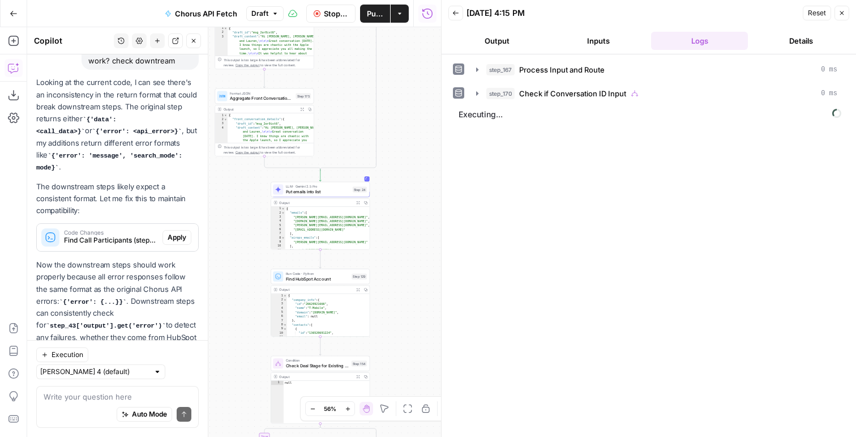
click at [506, 42] on button "Output" at bounding box center [497, 41] width 97 height 18
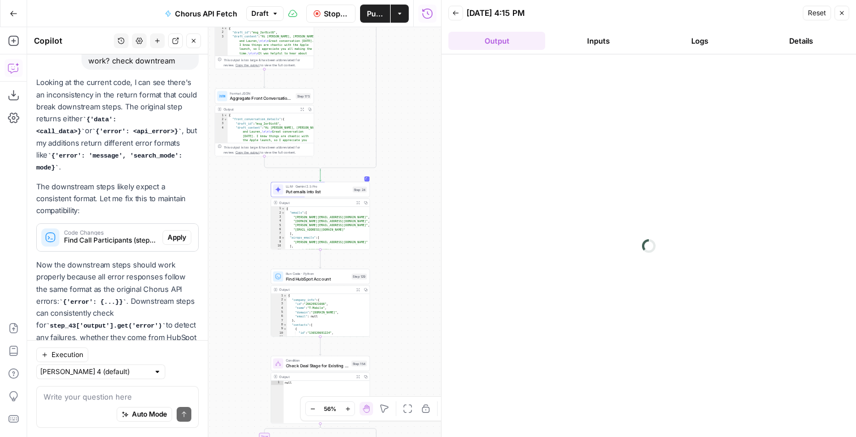
click at [720, 37] on button "Logs" at bounding box center [699, 41] width 97 height 18
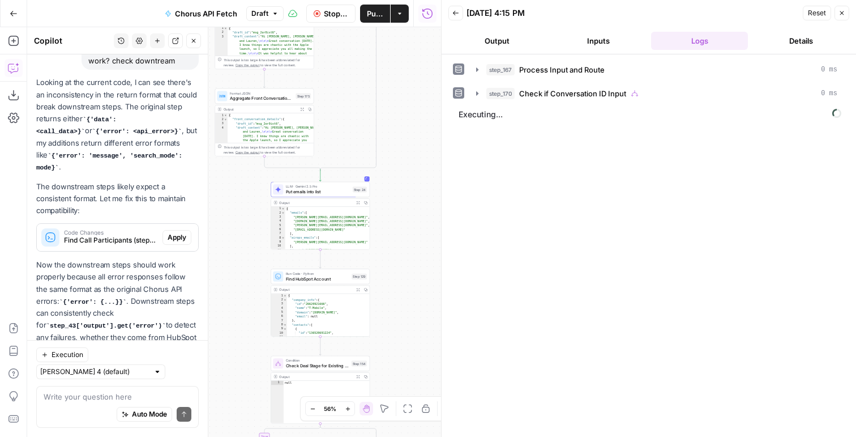
click at [492, 40] on button "Output" at bounding box center [497, 41] width 97 height 18
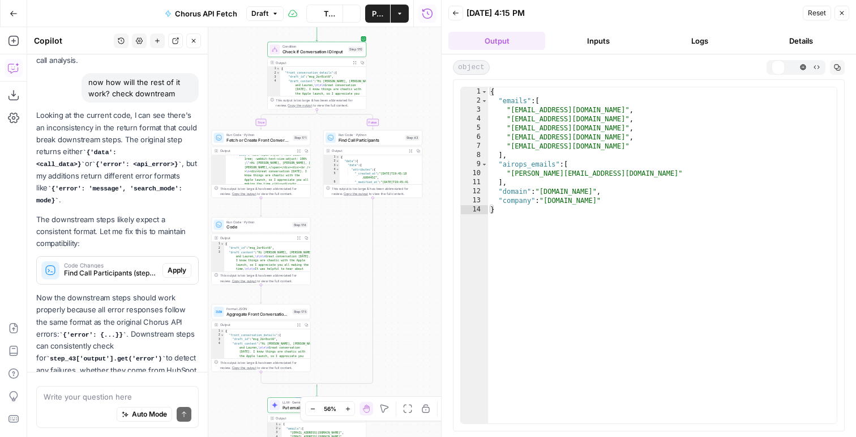
scroll to position [2042, 0]
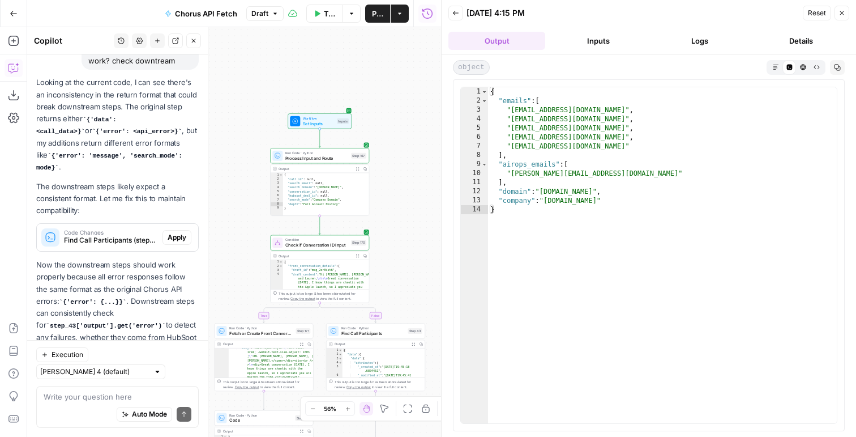
click at [689, 39] on button "Logs" at bounding box center [699, 41] width 97 height 18
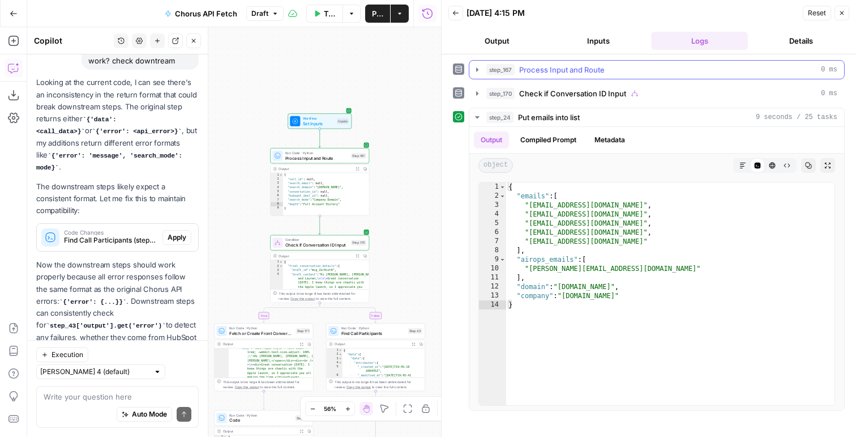
click at [568, 69] on span "Process Input and Route" at bounding box center [562, 69] width 86 height 11
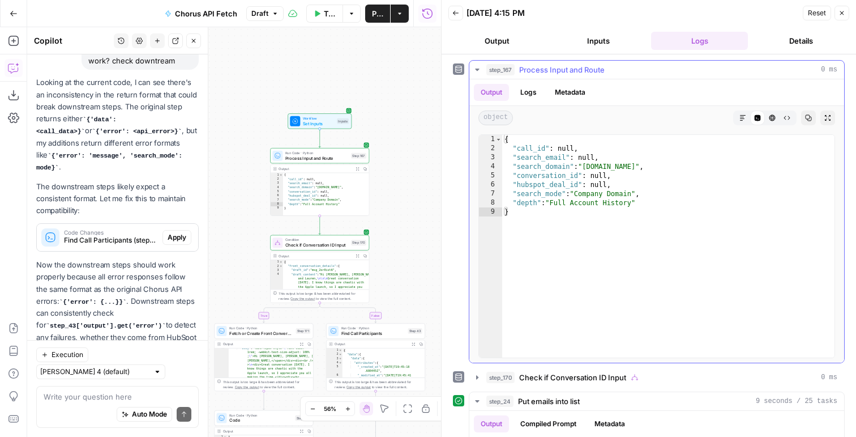
click at [568, 69] on span "Process Input and Route" at bounding box center [562, 69] width 86 height 11
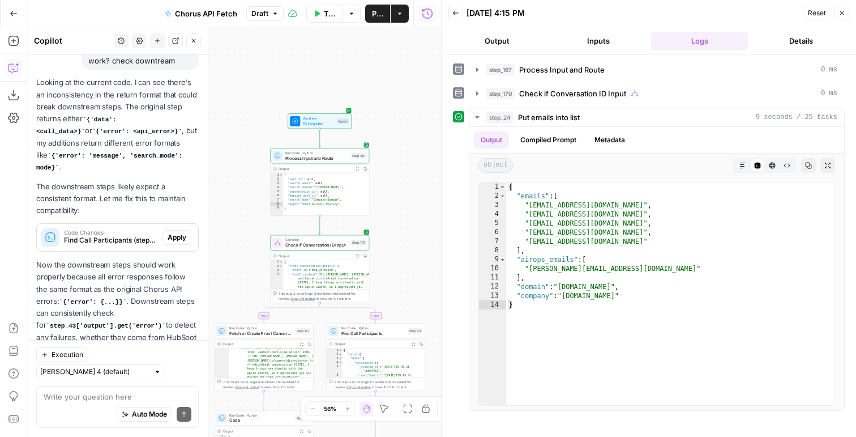
click at [598, 39] on button "Inputs" at bounding box center [598, 41] width 97 height 18
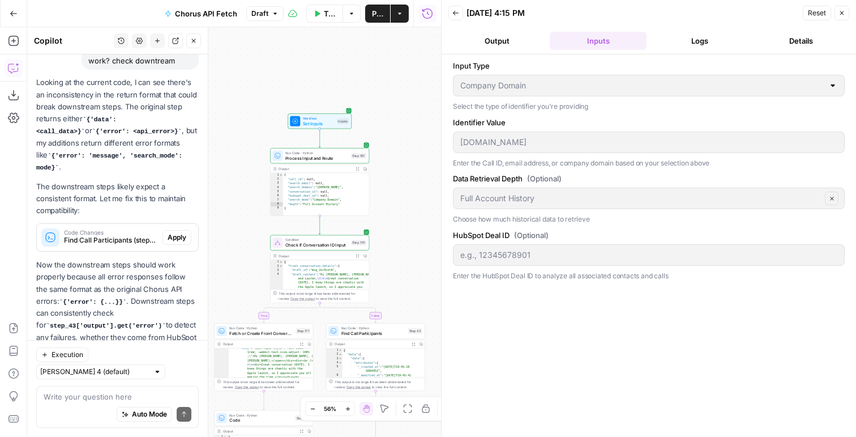
click at [683, 36] on button "Logs" at bounding box center [699, 41] width 97 height 18
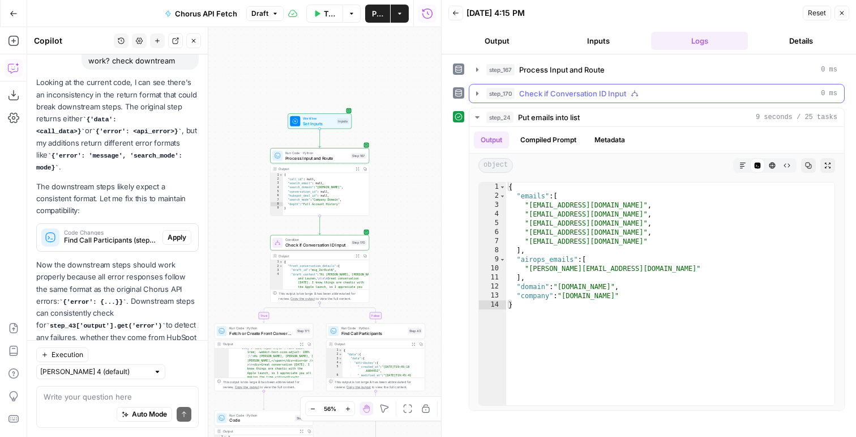
click at [558, 95] on span "Check if Conversation ID Input" at bounding box center [572, 93] width 107 height 11
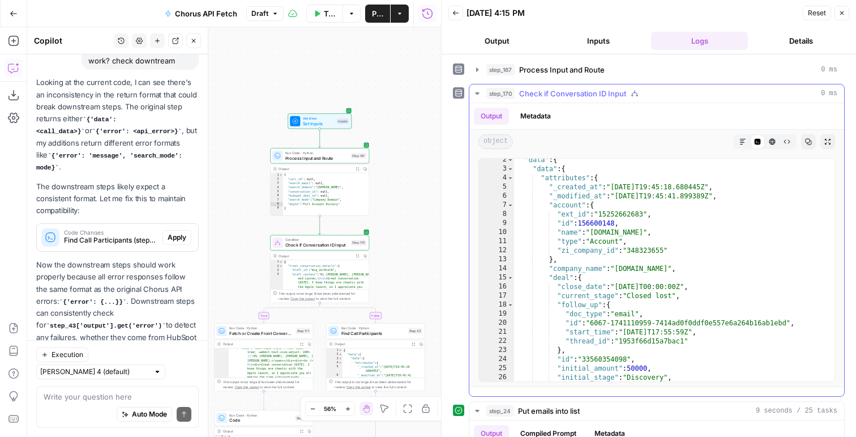
scroll to position [6, 0]
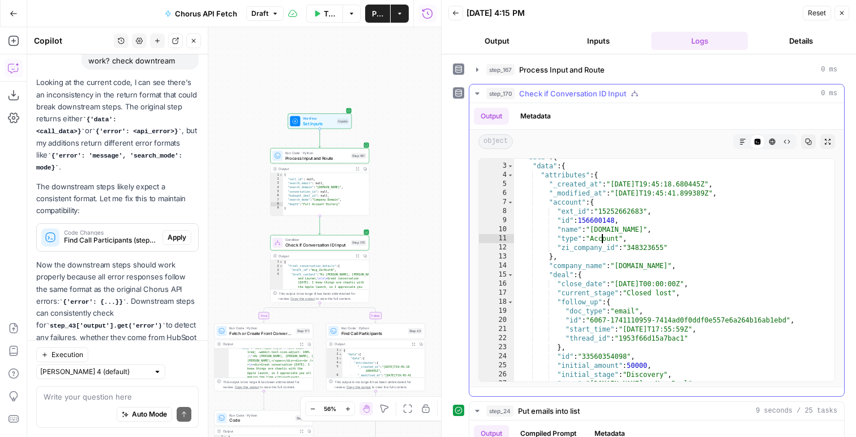
click at [603, 242] on div ""data" : { "data" : { "attributes" : { "_created_at" : "2025-07-11T19:45:18.680…" at bounding box center [674, 272] width 321 height 241
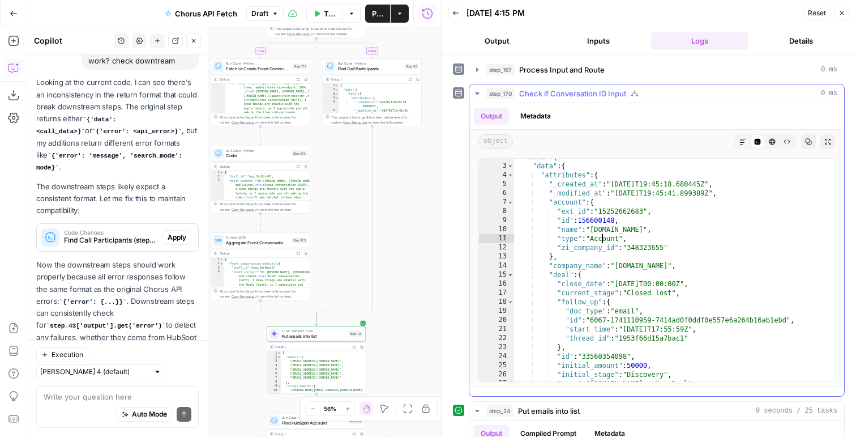
click at [631, 343] on div ""data" : { "data" : { "attributes" : { "_created_at" : "2025-07-11T19:45:18.680…" at bounding box center [674, 272] width 321 height 241
type textarea "**"
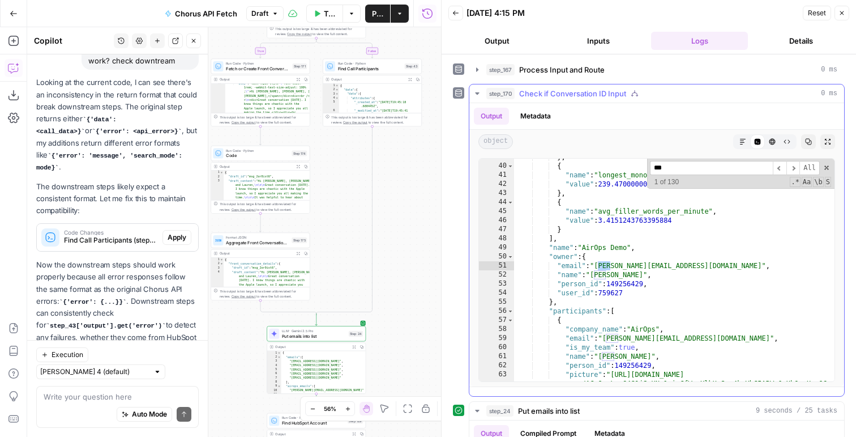
scroll to position [129, 0]
type input "**********"
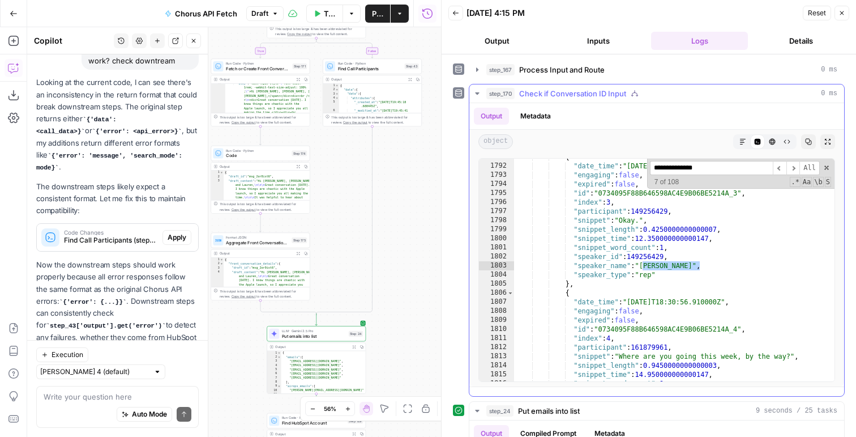
scroll to position [6106, 0]
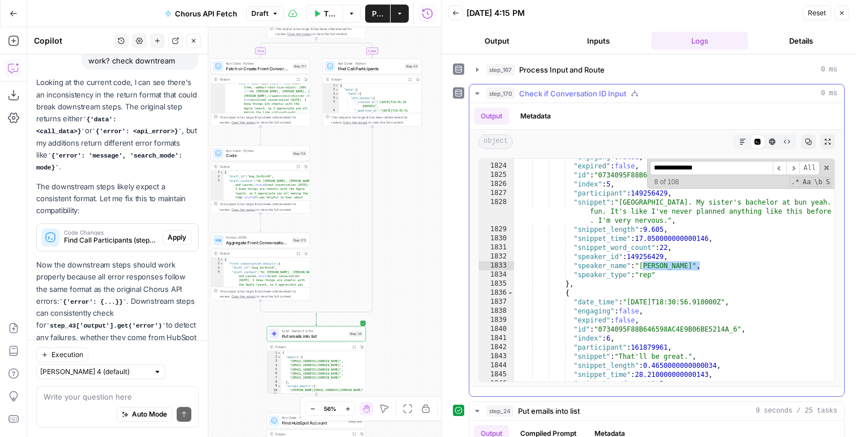
type textarea "**********"
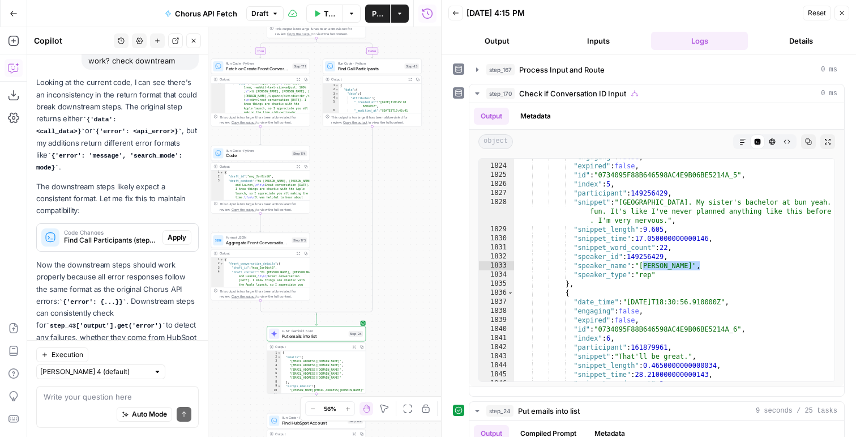
click at [845, 11] on icon "button" at bounding box center [842, 13] width 7 height 7
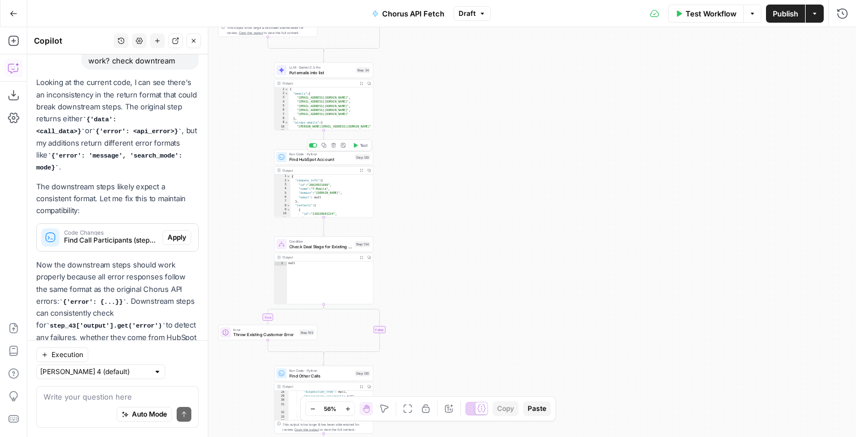
click at [361, 143] on span "Test" at bounding box center [364, 145] width 8 height 6
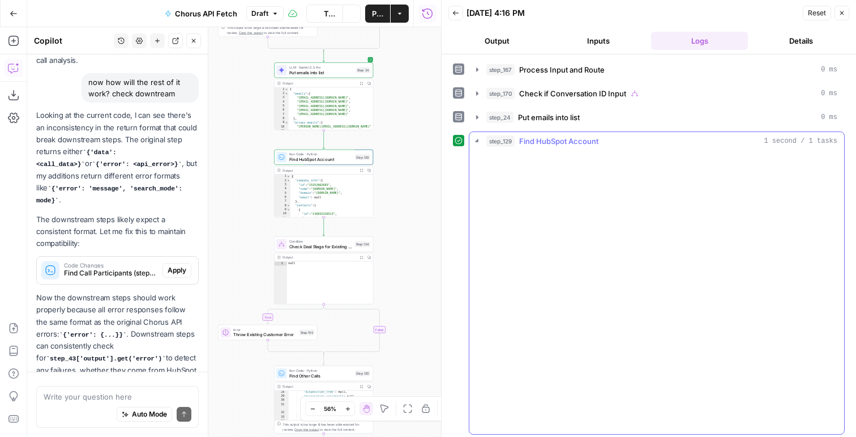
scroll to position [2042, 0]
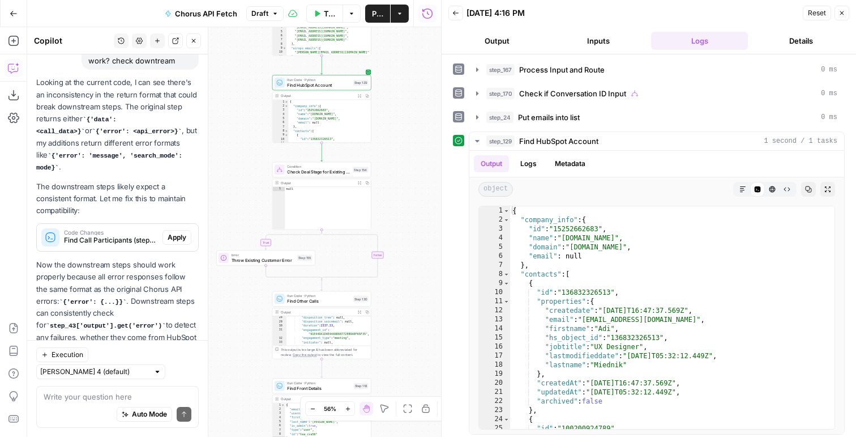
click at [358, 156] on span "Test" at bounding box center [362, 158] width 8 height 6
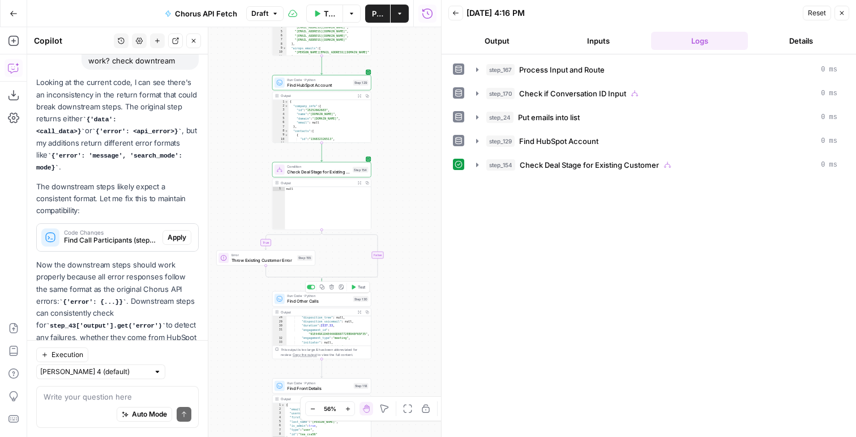
click at [358, 285] on span "Test" at bounding box center [362, 287] width 8 height 6
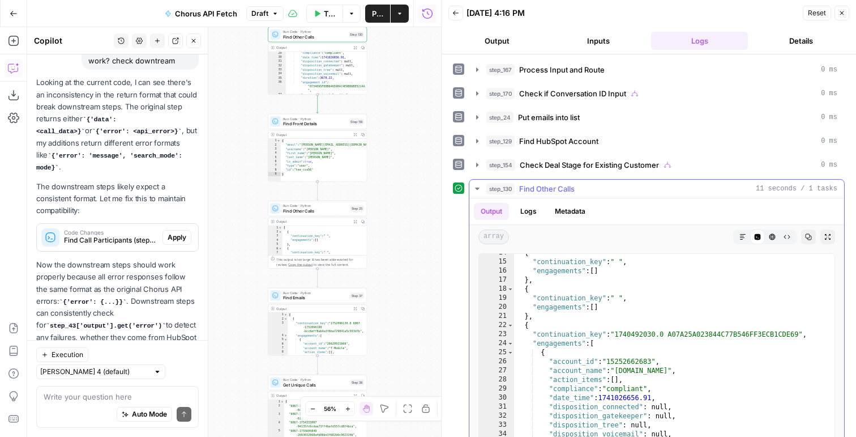
scroll to position [274, 0]
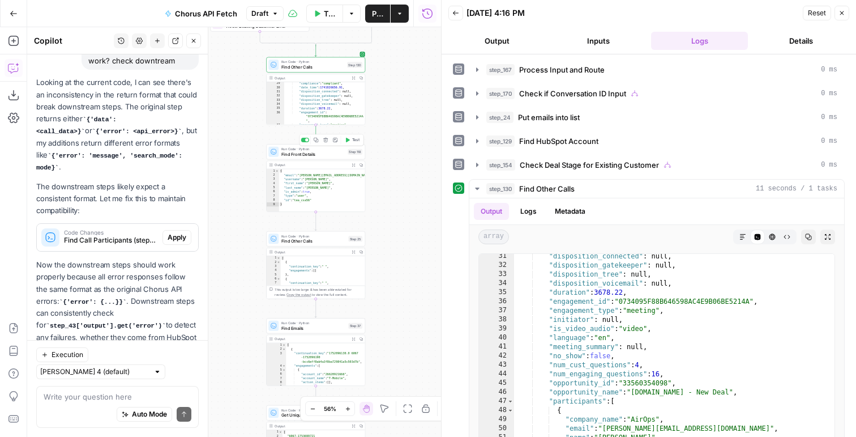
click at [352, 141] on span "Test" at bounding box center [356, 140] width 8 height 6
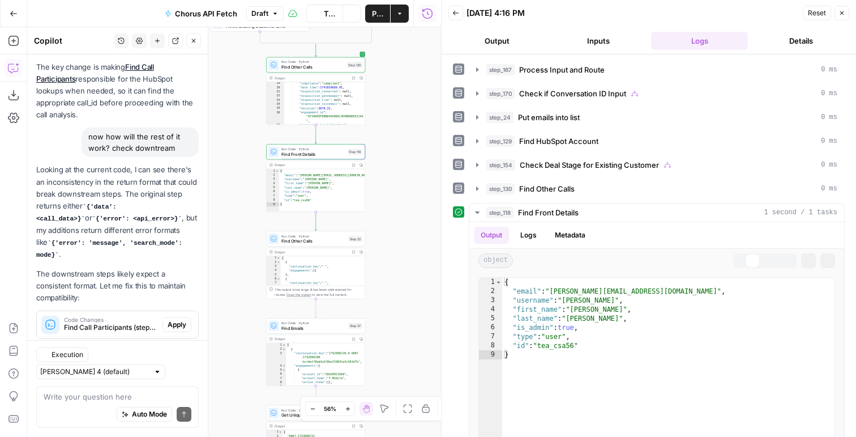
scroll to position [2042, 0]
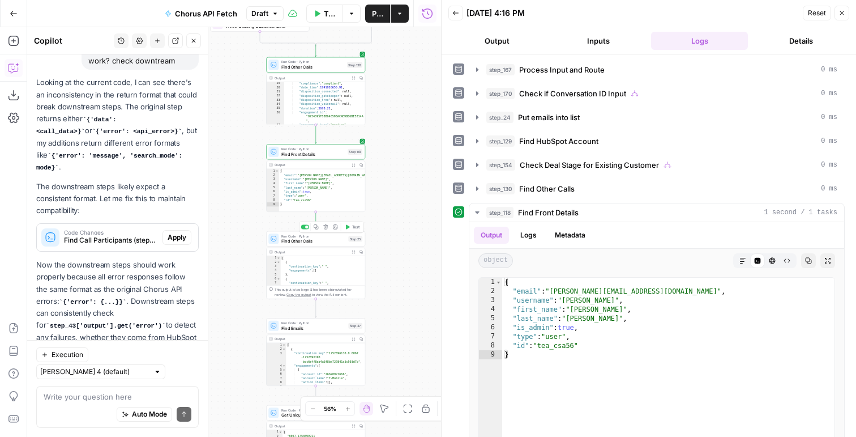
click at [356, 225] on span "Test" at bounding box center [356, 227] width 8 height 6
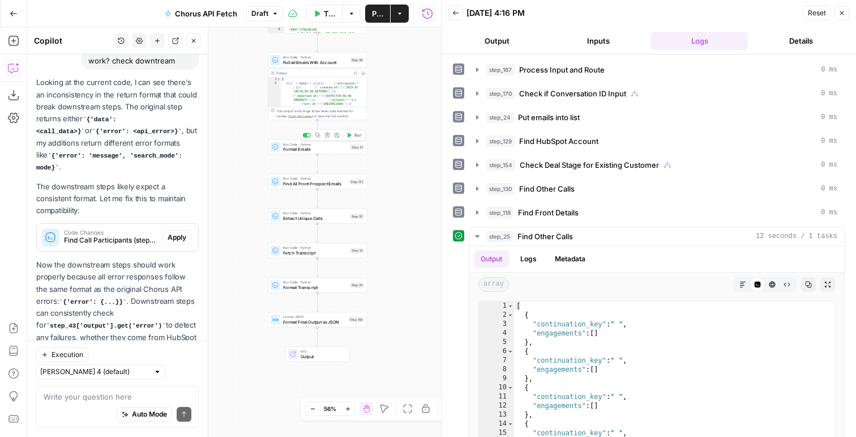
click at [353, 138] on button "Test" at bounding box center [354, 135] width 20 height 8
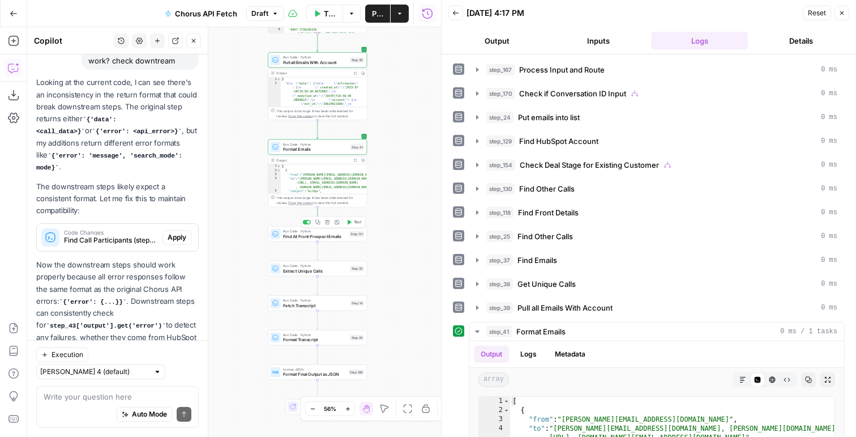
click at [354, 222] on span "Test" at bounding box center [358, 222] width 8 height 6
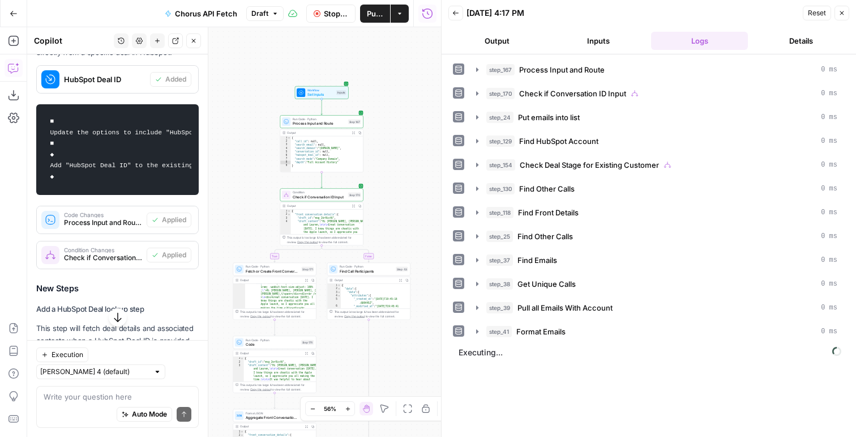
scroll to position [584, 0]
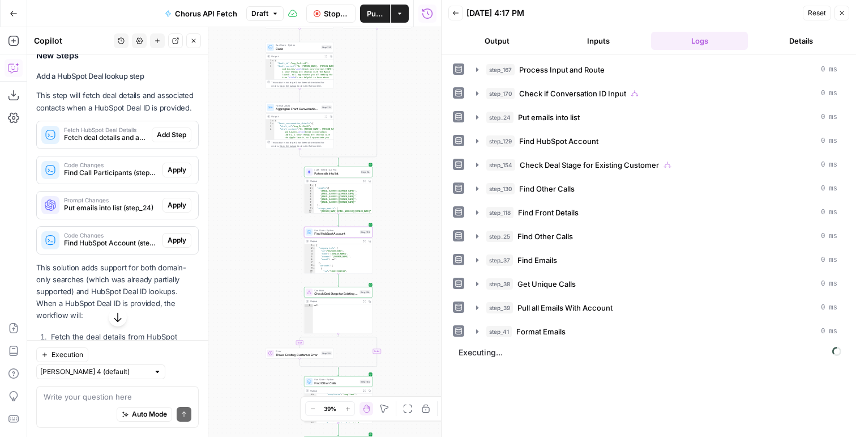
click at [125, 242] on span "Find HubSpot Account (step_129)" at bounding box center [111, 243] width 94 height 10
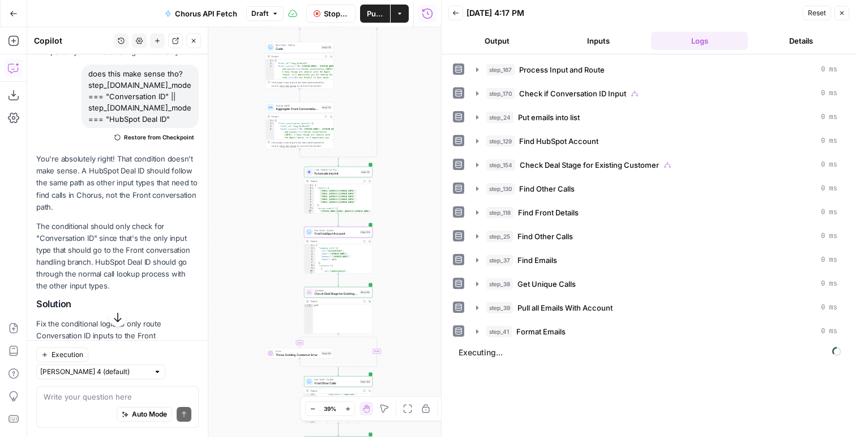
scroll to position [1386, 0]
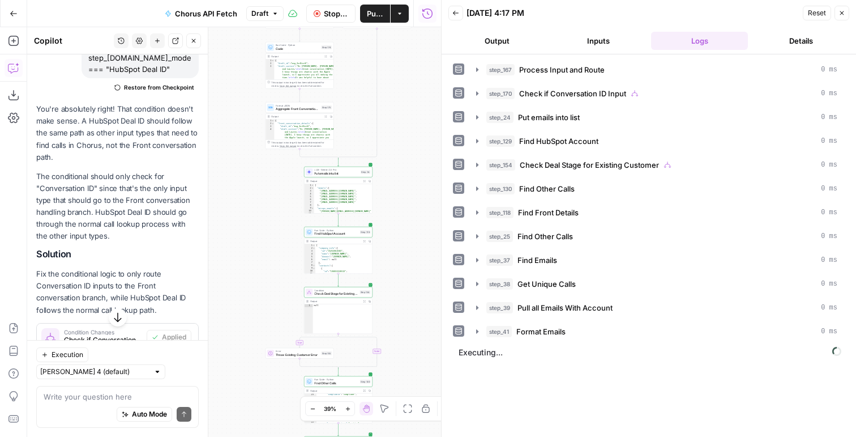
click at [517, 40] on button "Output" at bounding box center [497, 41] width 97 height 18
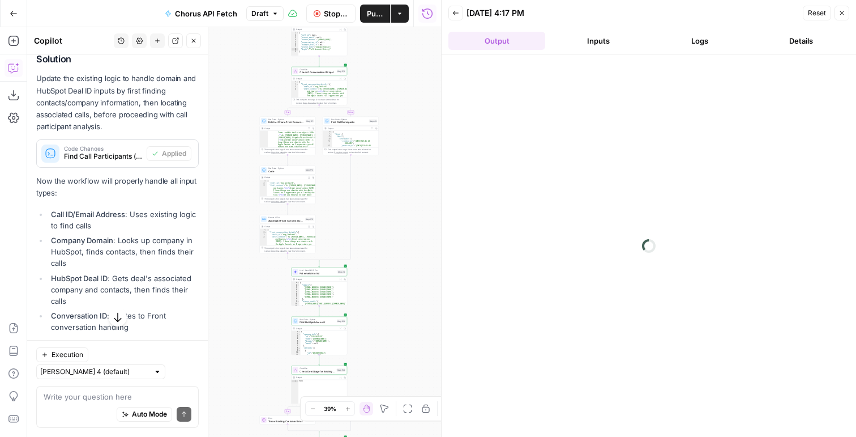
scroll to position [2227, 0]
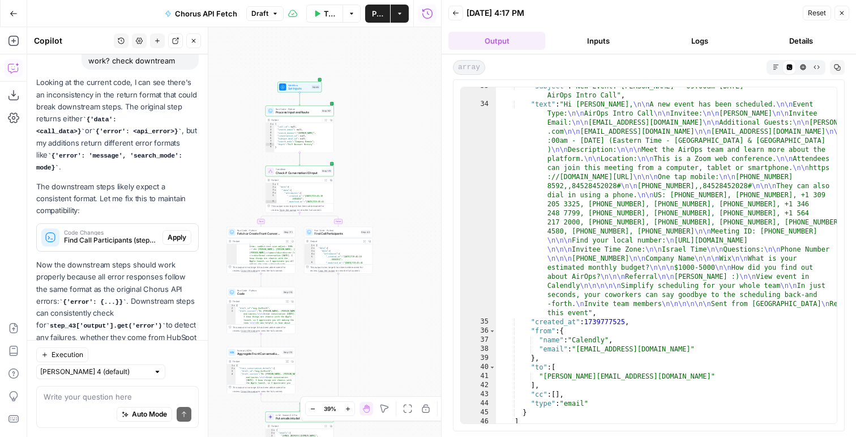
scroll to position [930, 0]
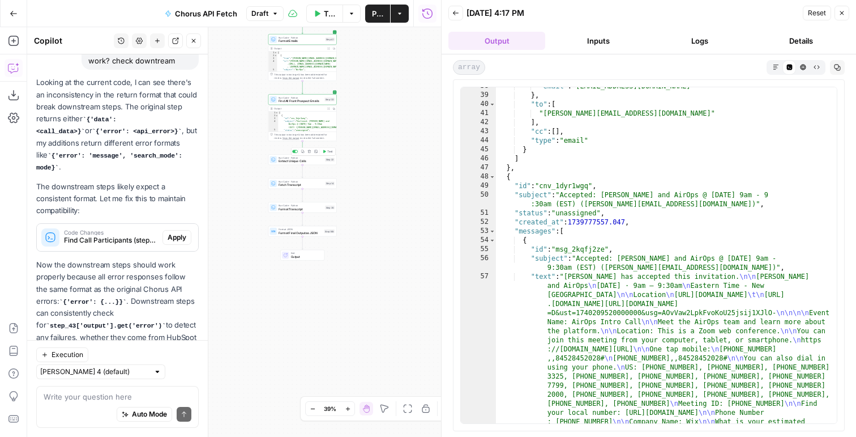
click at [325, 148] on button "Test" at bounding box center [328, 151] width 14 height 6
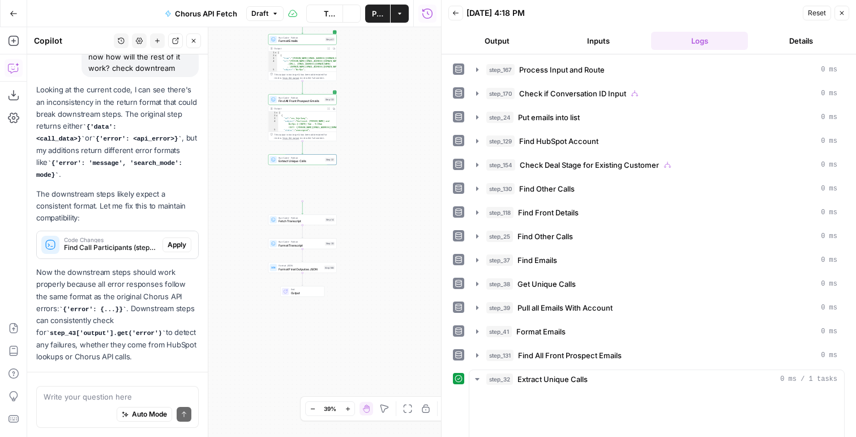
scroll to position [2042, 0]
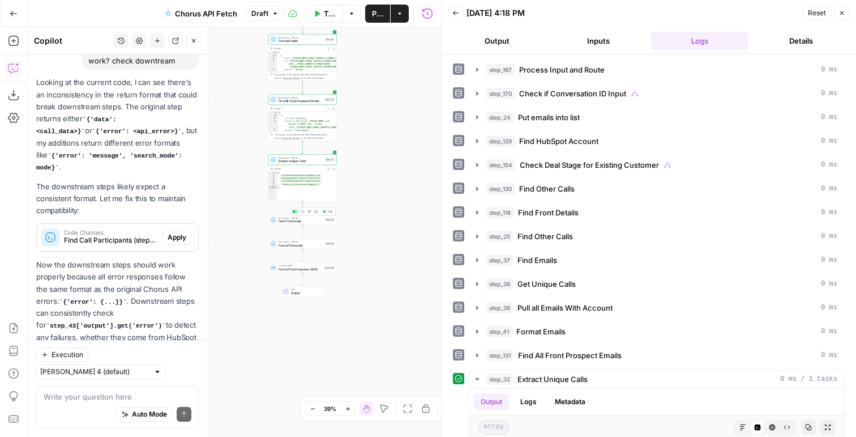
click at [325, 211] on icon "button" at bounding box center [324, 211] width 3 height 3
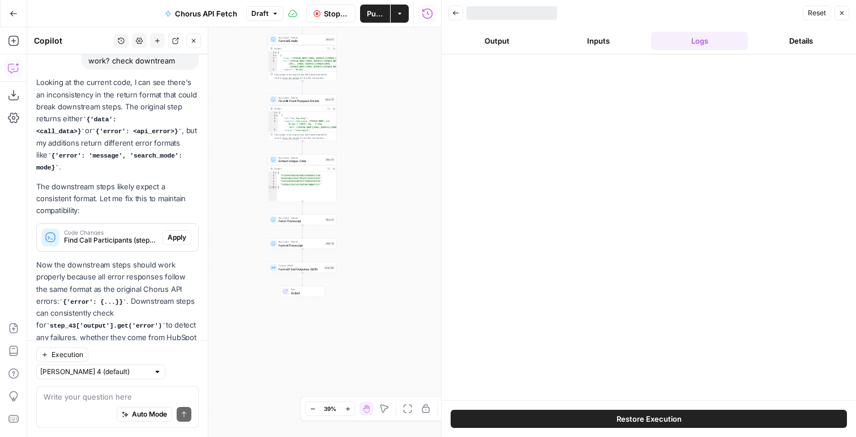
click at [372, 8] on span "Publish" at bounding box center [375, 13] width 16 height 11
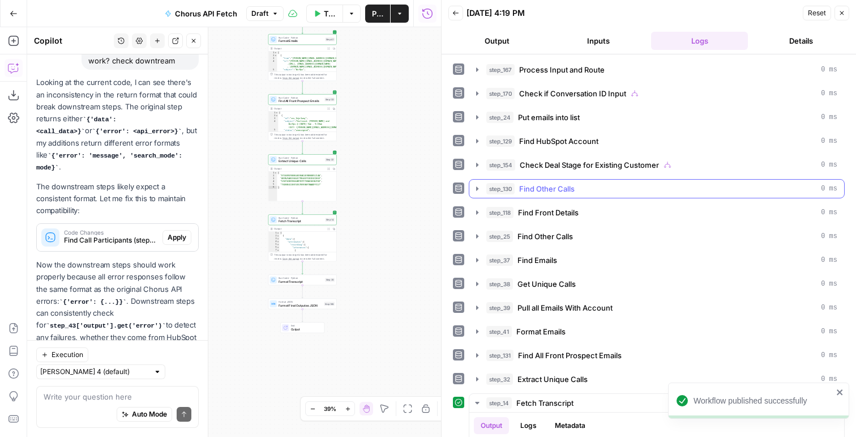
scroll to position [7, 0]
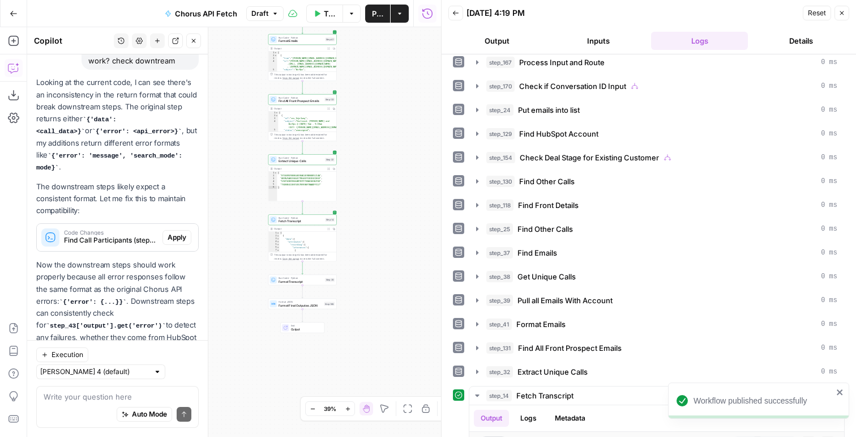
click at [370, 14] on button "Publish" at bounding box center [377, 14] width 25 height 18
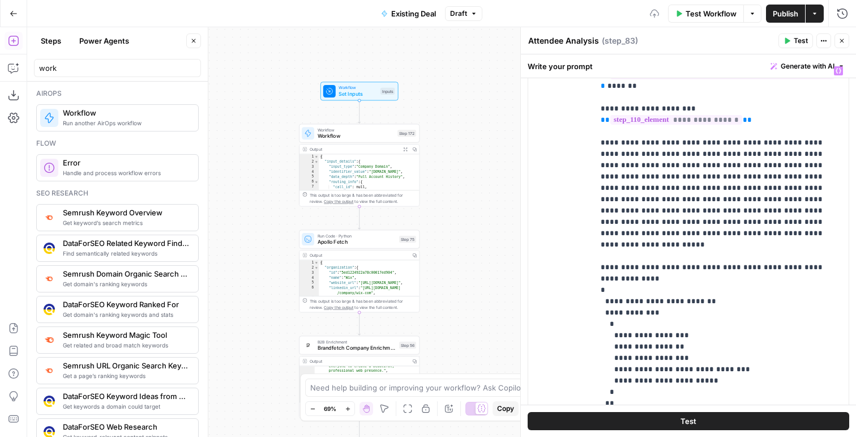
click at [845, 41] on icon "button" at bounding box center [842, 40] width 7 height 7
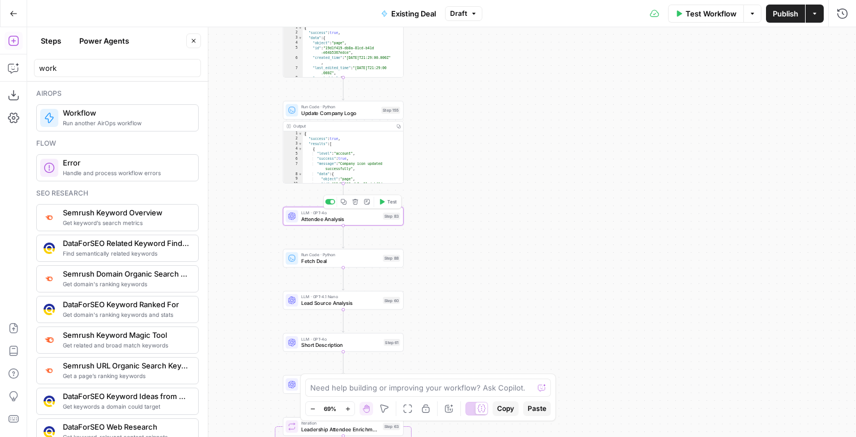
click at [389, 204] on span "Test" at bounding box center [391, 201] width 9 height 7
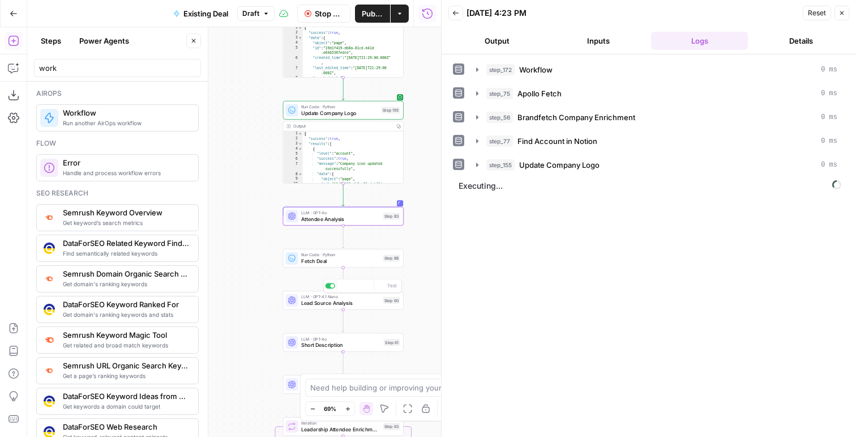
click at [319, 308] on div "LLM · GPT-4.1 Nano Lead Source Analysis Step 60 Copy step Delete step Add Note …" at bounding box center [343, 300] width 121 height 19
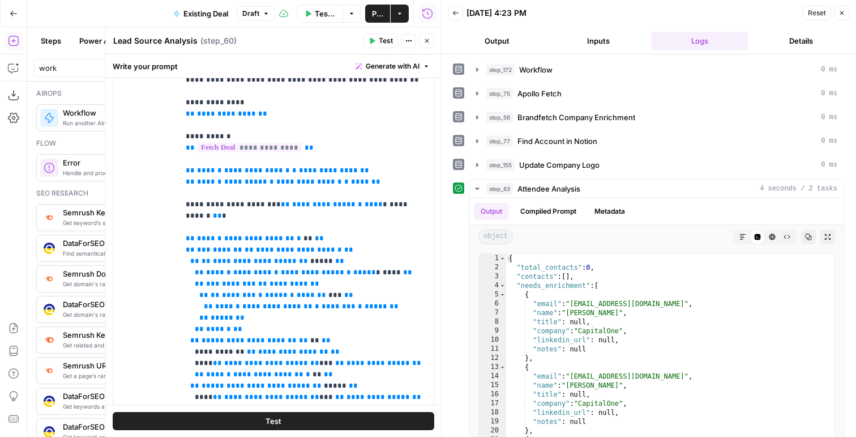
click at [429, 44] on icon "button" at bounding box center [427, 40] width 7 height 7
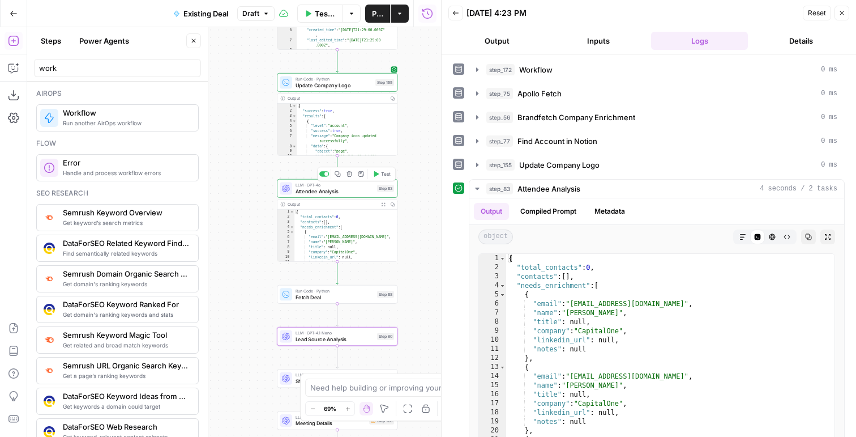
click at [356, 187] on span "Attendee Analysis" at bounding box center [335, 191] width 79 height 8
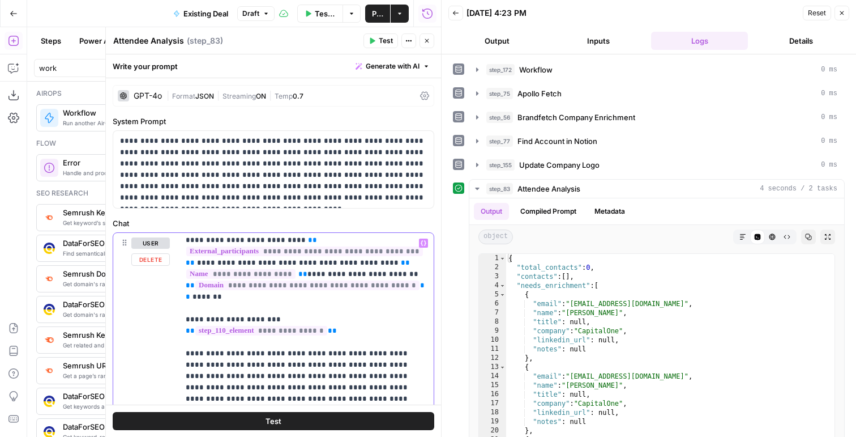
scroll to position [1, 0]
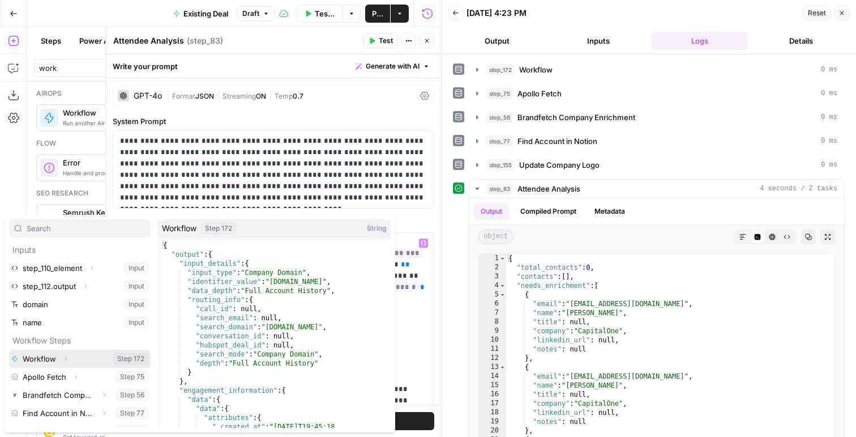
click at [64, 363] on button "Expand" at bounding box center [65, 358] width 15 height 15
click at [54, 378] on icon "button" at bounding box center [56, 376] width 7 height 7
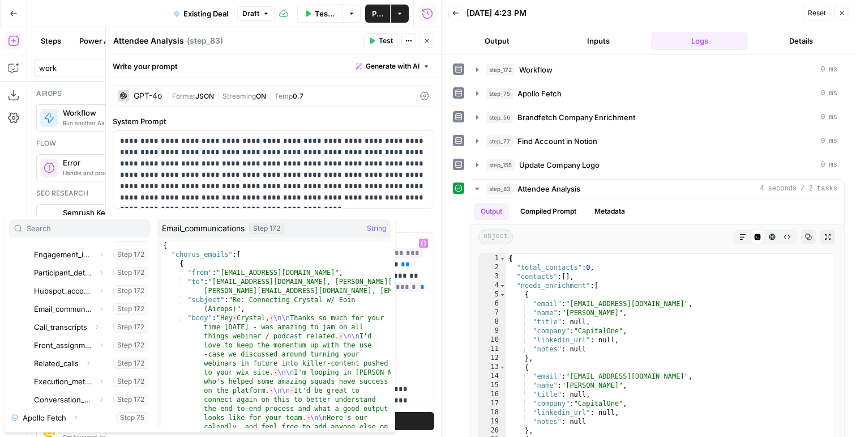
scroll to position [144, 0]
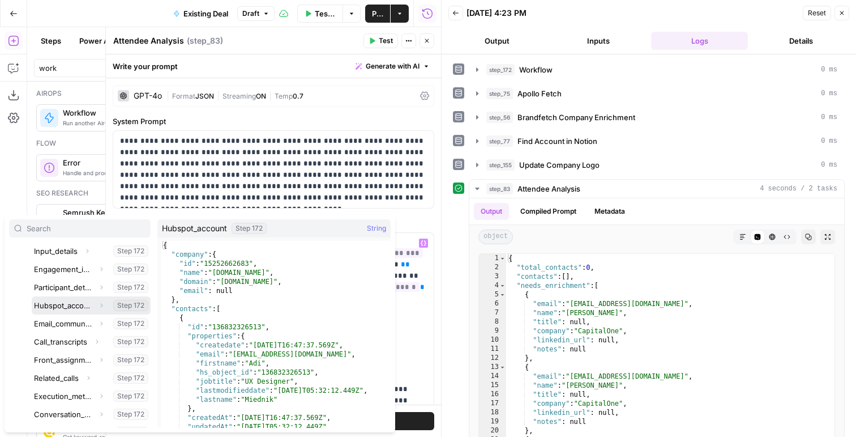
click at [103, 305] on icon "button" at bounding box center [101, 305] width 7 height 7
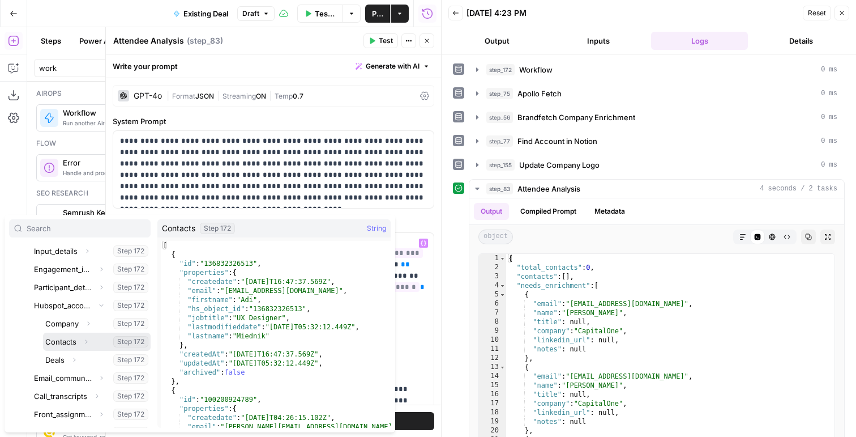
click at [73, 340] on button "Select variable Contacts" at bounding box center [97, 341] width 108 height 18
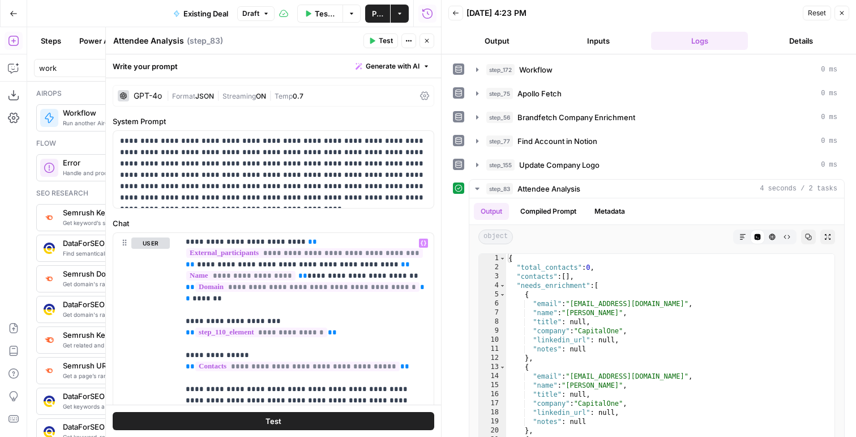
click at [380, 42] on span "Test" at bounding box center [386, 41] width 14 height 10
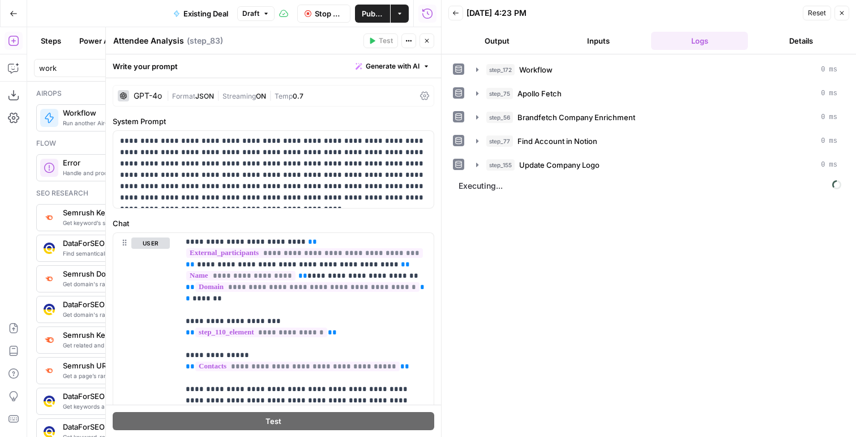
click at [427, 39] on icon "button" at bounding box center [427, 40] width 7 height 7
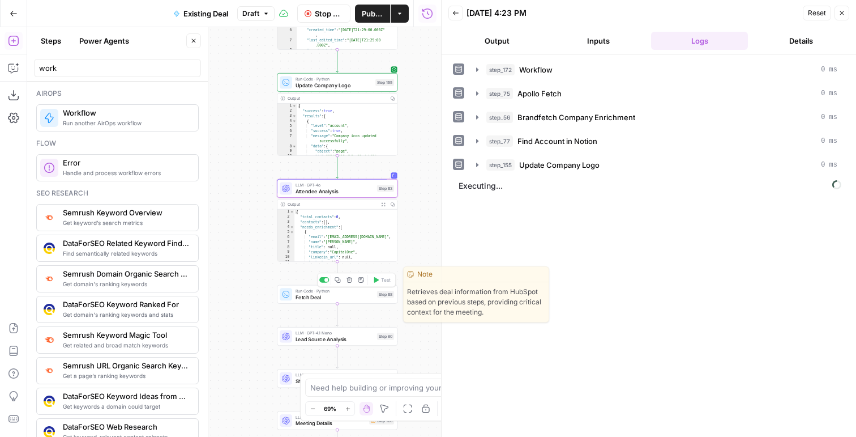
click at [366, 295] on span "Fetch Deal" at bounding box center [335, 297] width 79 height 8
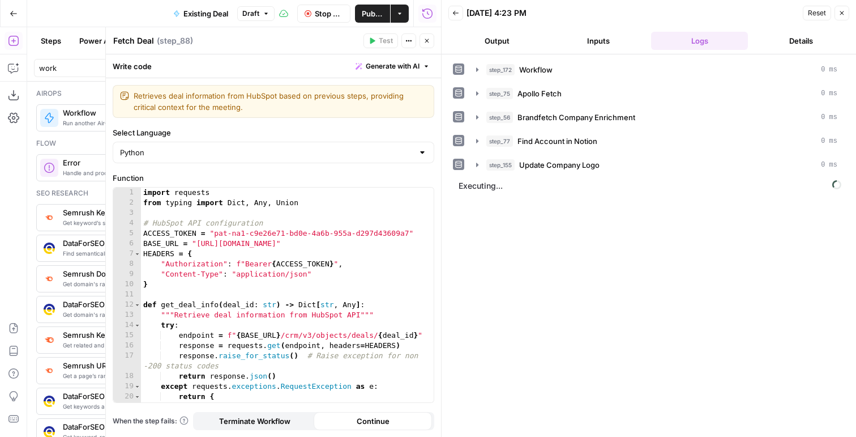
click at [424, 41] on icon "button" at bounding box center [427, 40] width 7 height 7
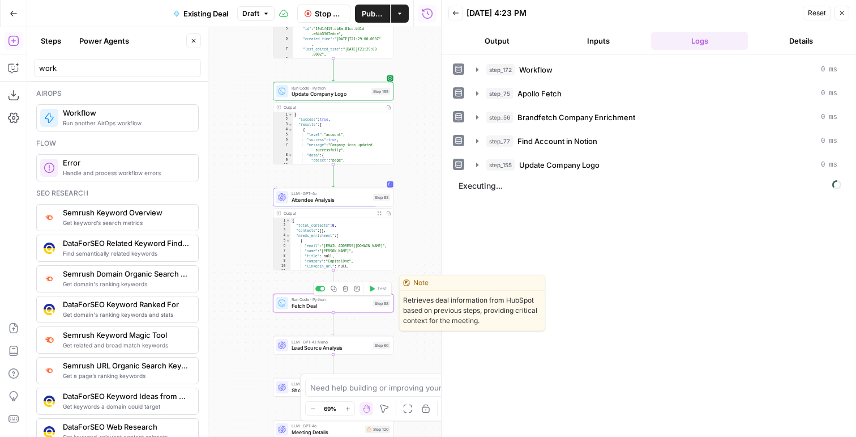
click at [321, 290] on div at bounding box center [323, 289] width 4 height 4
click at [317, 341] on span "LLM · GPT-4.1 Nano" at bounding box center [331, 341] width 79 height 6
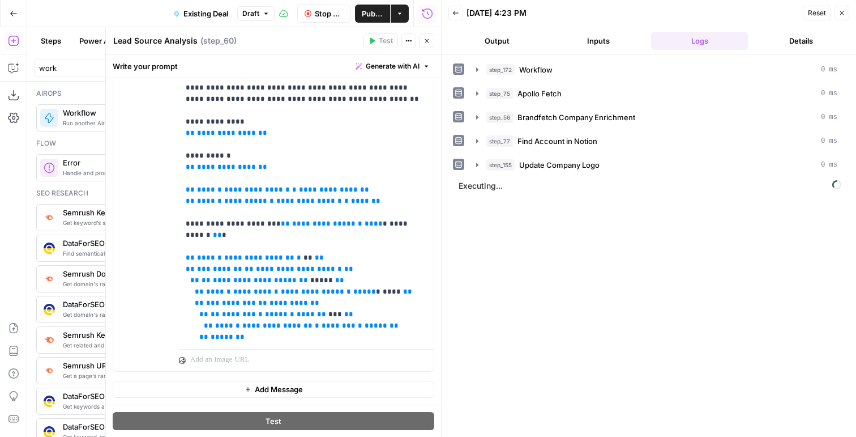
scroll to position [70, 0]
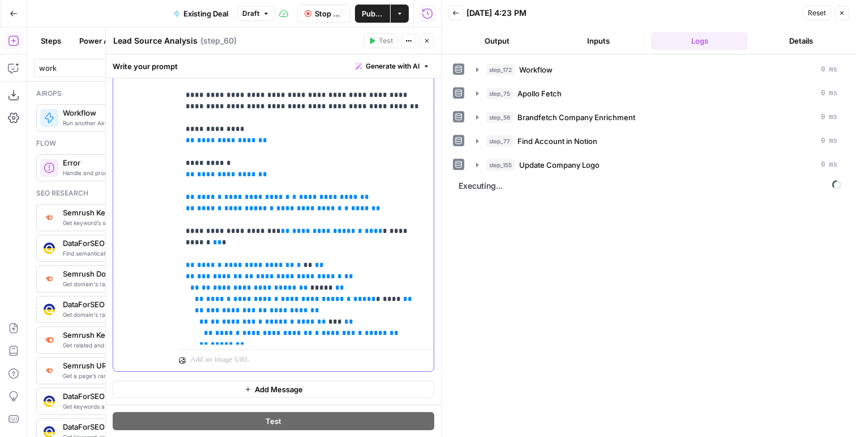
click at [308, 193] on span "**********" at bounding box center [328, 196] width 59 height 7
click at [339, 148] on p "**********" at bounding box center [306, 180] width 241 height 725
click at [555, 70] on div "step_172 Workflow 0 ms" at bounding box center [662, 69] width 351 height 11
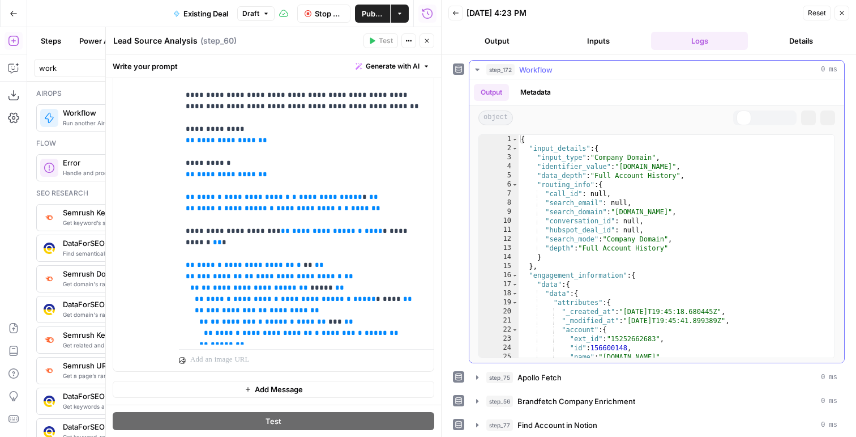
click at [566, 174] on div "{ "input_details" : { "input_type" : "Company Domain" , "identifier_value" : "[…" at bounding box center [677, 255] width 316 height 241
type textarea "**********"
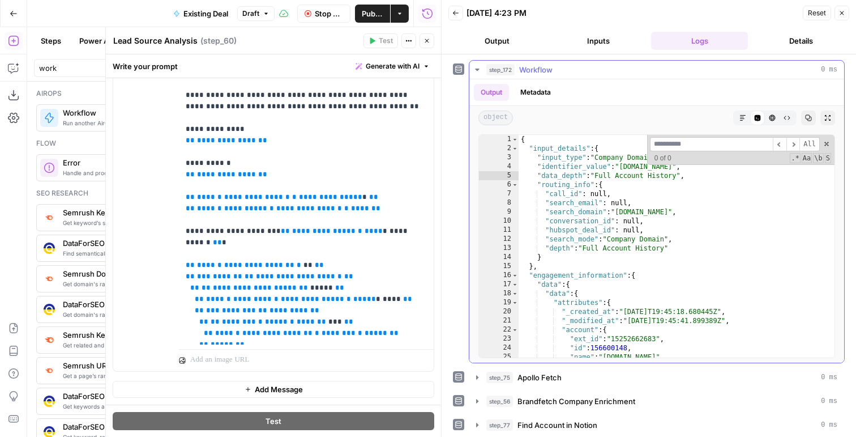
click at [683, 145] on input at bounding box center [711, 144] width 123 height 14
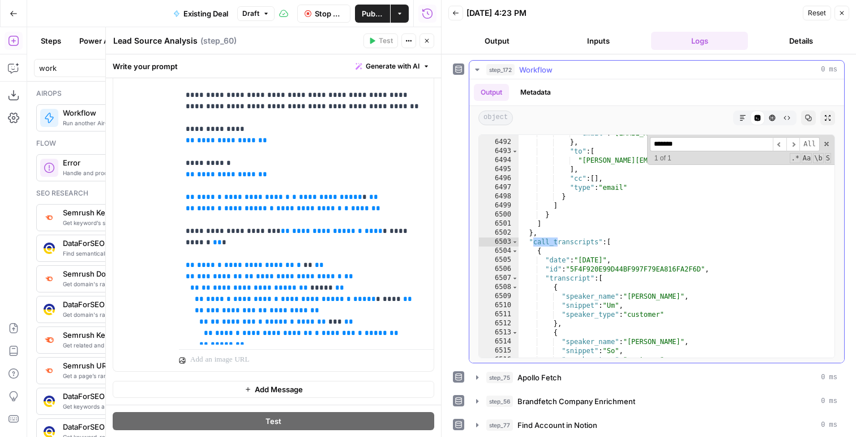
scroll to position [10529, 0]
type input "*********"
click at [369, 193] on span "**" at bounding box center [373, 196] width 9 height 7
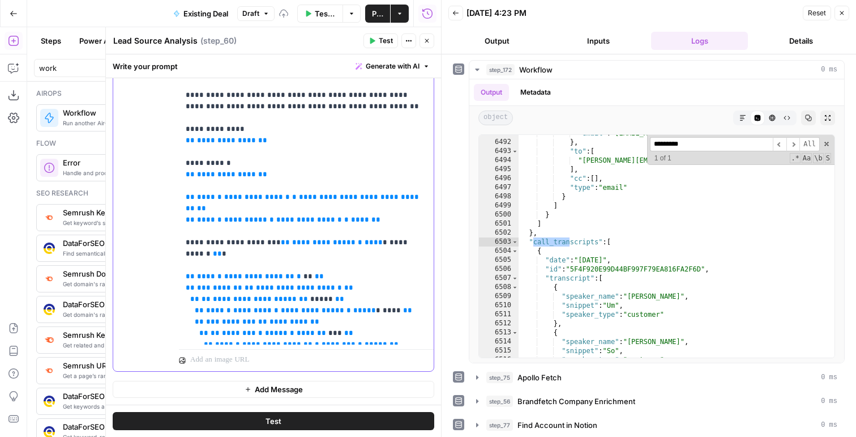
click at [304, 272] on span "**" at bounding box center [308, 275] width 9 height 7
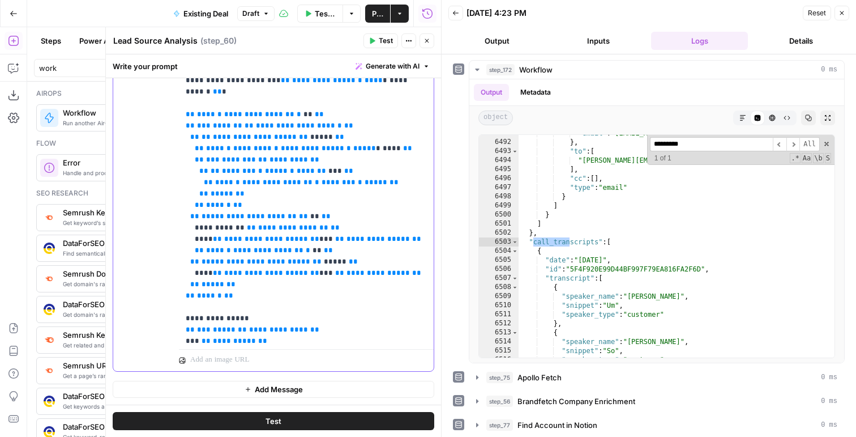
scroll to position [235, 0]
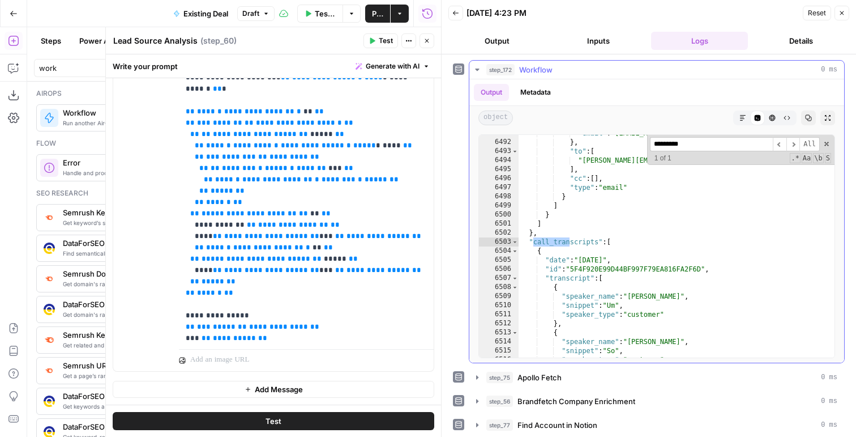
type textarea "*"
click at [636, 210] on div ""email" : "[EMAIL_ADDRESS][DOMAIN_NAME]" } , "to" : [ "[PERSON_NAME][EMAIL_ADDR…" at bounding box center [677, 249] width 316 height 241
click at [693, 155] on div "+ 1 of 1 .* Aa \b S" at bounding box center [740, 158] width 181 height 9
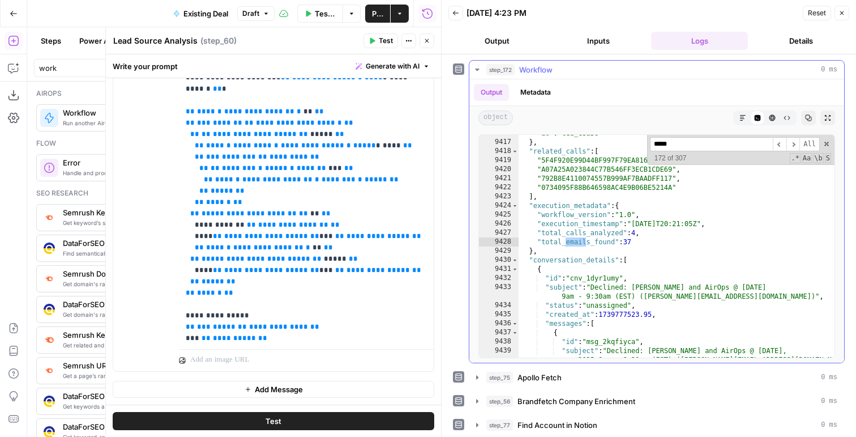
scroll to position [15979, 0]
click at [781, 147] on span "​" at bounding box center [780, 144] width 14 height 14
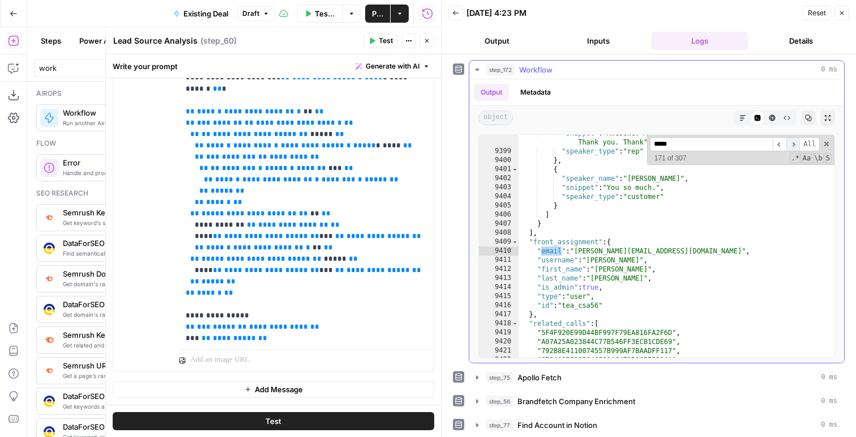
click at [794, 144] on span "​" at bounding box center [794, 144] width 14 height 14
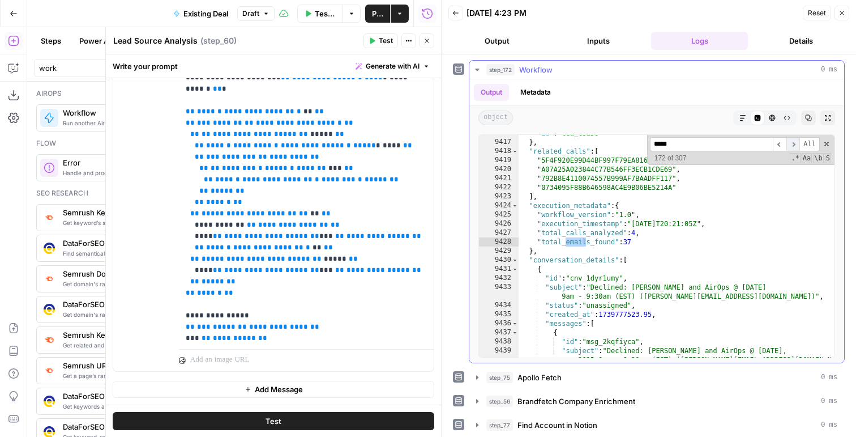
click at [794, 145] on span "​" at bounding box center [794, 144] width 14 height 14
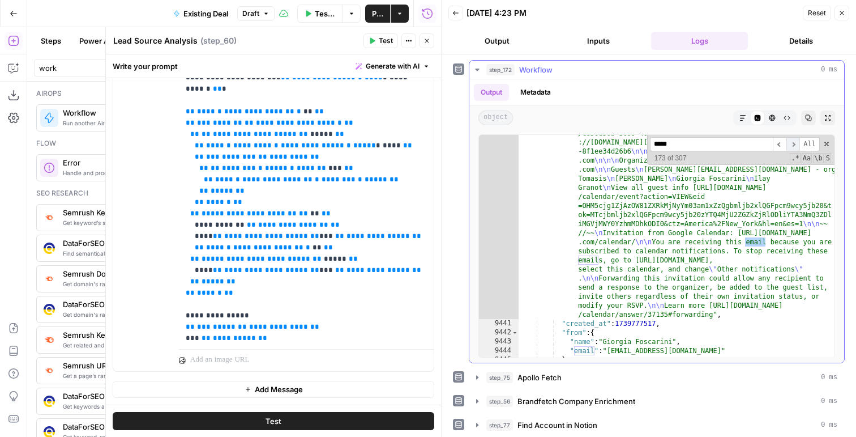
click at [794, 145] on span "​" at bounding box center [794, 144] width 14 height 14
click at [794, 144] on span "​" at bounding box center [794, 144] width 14 height 14
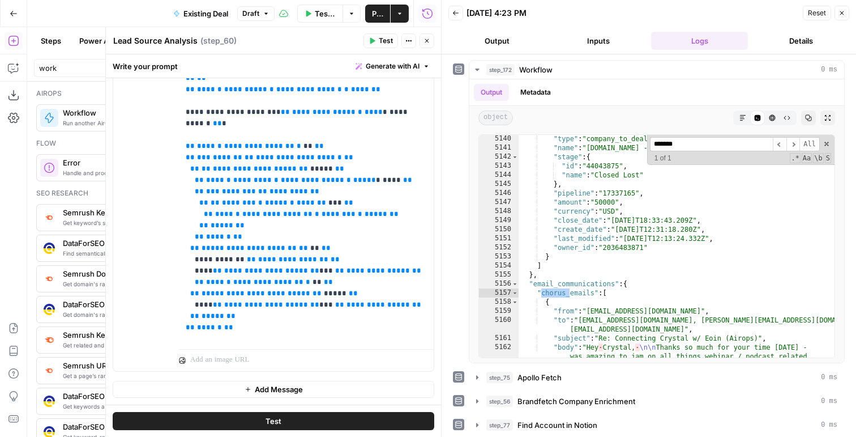
scroll to position [252, 0]
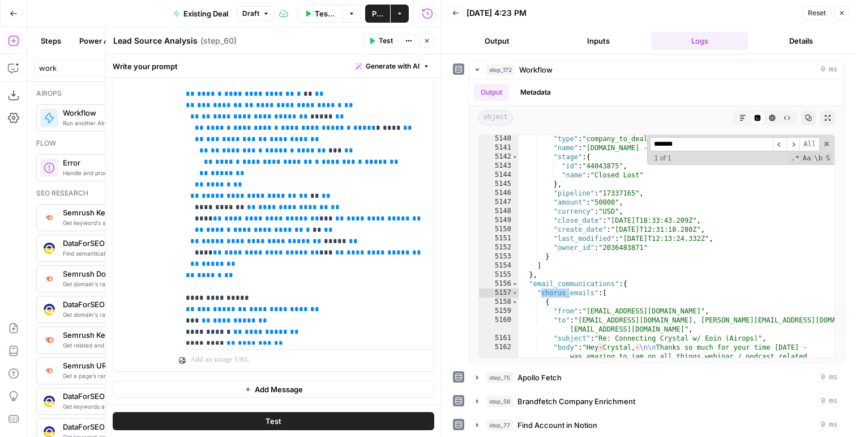
type input "*******"
click at [271, 305] on span "**********" at bounding box center [278, 308] width 59 height 7
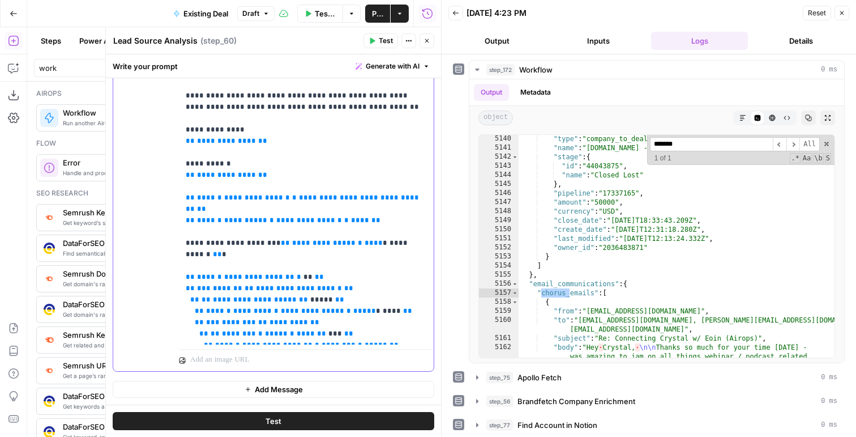
scroll to position [70, 0]
drag, startPoint x: 394, startPoint y: 150, endPoint x: 196, endPoint y: 151, distance: 197.7
click at [196, 151] on p "**********" at bounding box center [306, 179] width 241 height 725
drag, startPoint x: 187, startPoint y: 152, endPoint x: 426, endPoint y: 153, distance: 239.0
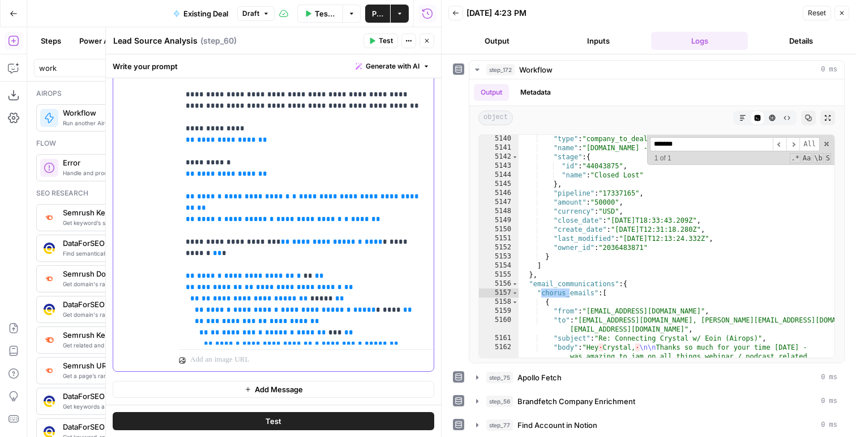
click at [426, 153] on div "**********" at bounding box center [306, 114] width 255 height 462
copy p "**********"
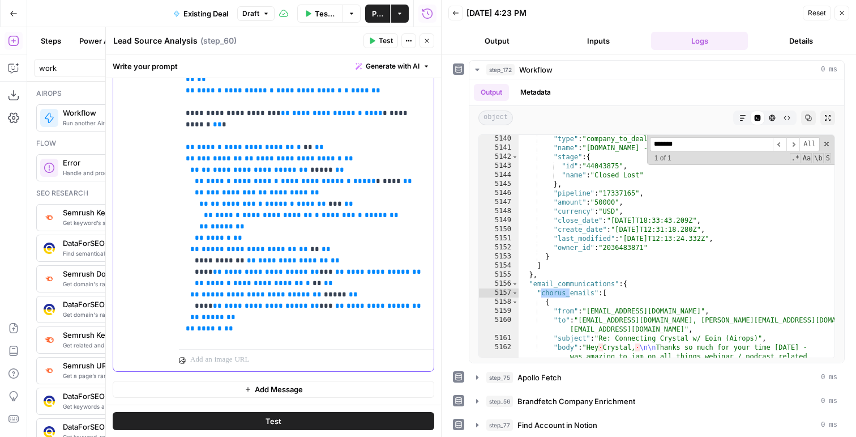
scroll to position [208, 0]
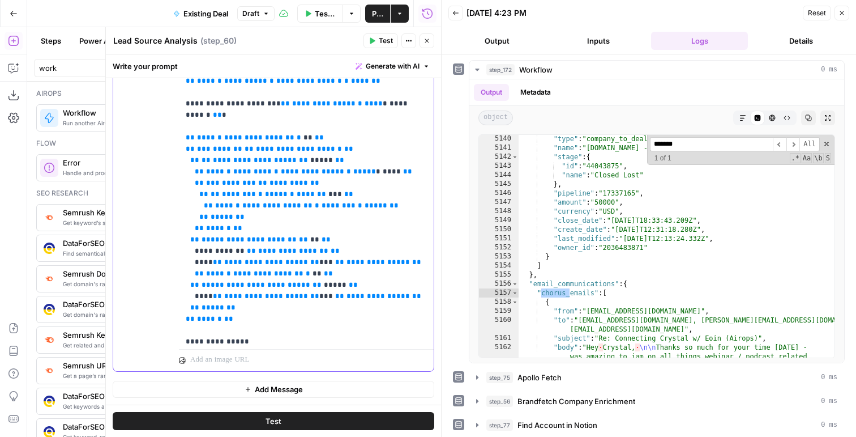
click at [324, 349] on span "**********" at bounding box center [321, 352] width 145 height 7
click at [288, 274] on p "**********" at bounding box center [306, 41] width 241 height 725
drag, startPoint x: 223, startPoint y: 283, endPoint x: 274, endPoint y: 282, distance: 50.4
click at [274, 282] on p "**********" at bounding box center [306, 47] width 241 height 736
click at [288, 372] on span "**********" at bounding box center [321, 375] width 145 height 7
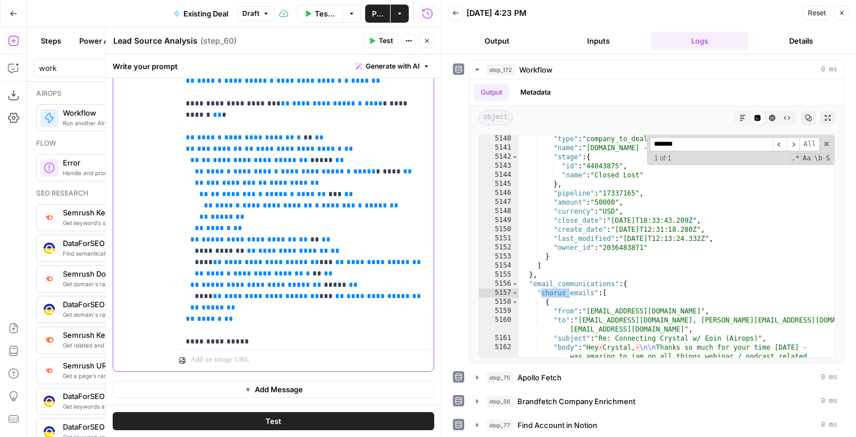
drag, startPoint x: 236, startPoint y: 308, endPoint x: 312, endPoint y: 285, distance: 79.2
click at [312, 285] on p "**********" at bounding box center [306, 53] width 241 height 748
click at [338, 295] on p "**********" at bounding box center [306, 47] width 241 height 736
click at [210, 349] on span "**********" at bounding box center [304, 358] width 236 height 19
click at [327, 316] on p "**********" at bounding box center [306, 53] width 241 height 748
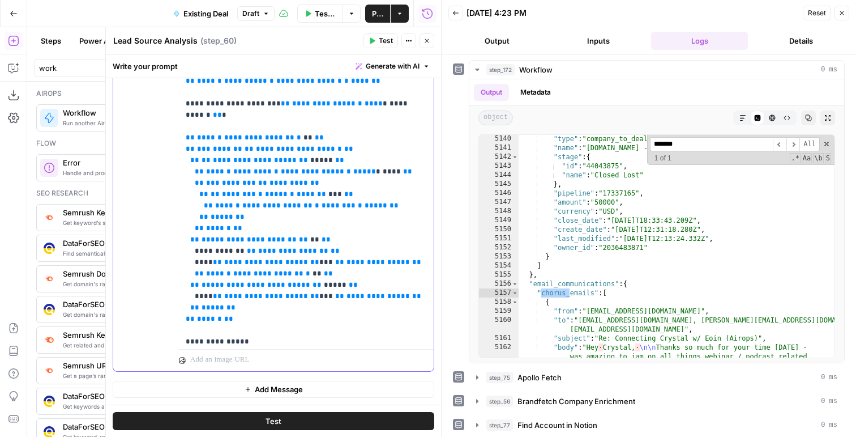
click at [311, 312] on p "**********" at bounding box center [306, 53] width 241 height 748
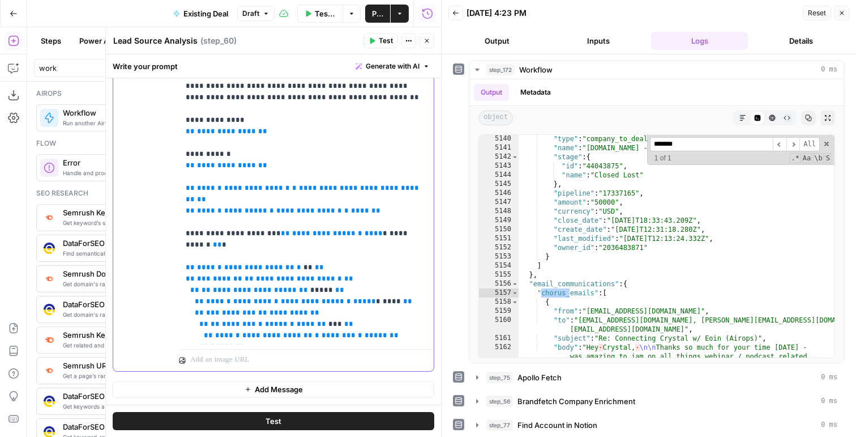
scroll to position [81, 0]
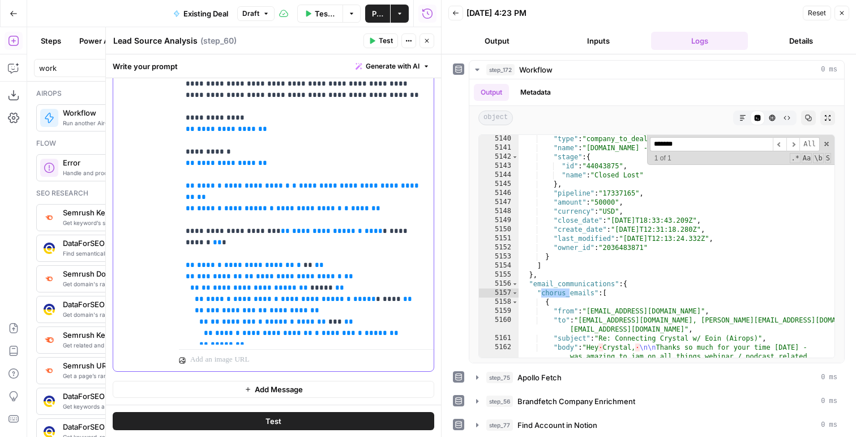
drag, startPoint x: 352, startPoint y: 151, endPoint x: 180, endPoint y: 152, distance: 172.2
click at [180, 152] on div "**********" at bounding box center [306, 114] width 255 height 462
copy p "**********"
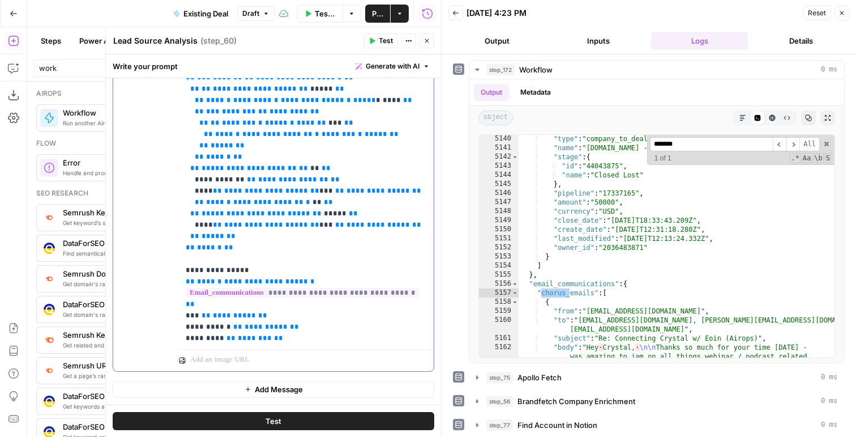
scroll to position [279, 0]
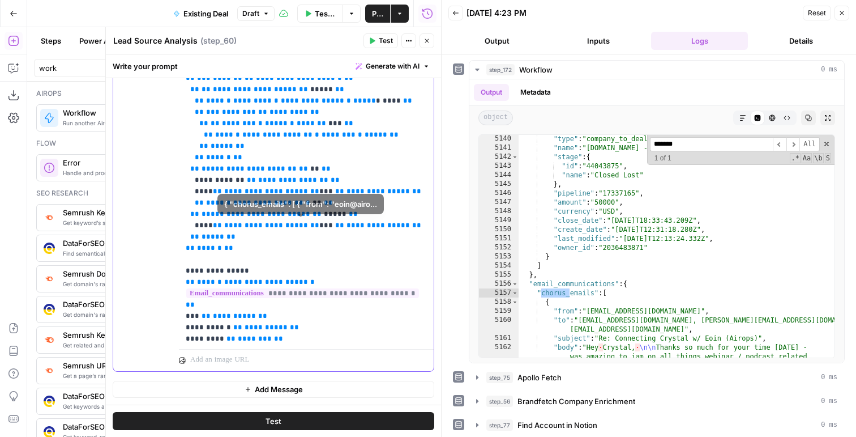
drag, startPoint x: 240, startPoint y: 303, endPoint x: 182, endPoint y: 216, distance: 104.5
click at [182, 216] on div "**********" at bounding box center [306, 114] width 255 height 462
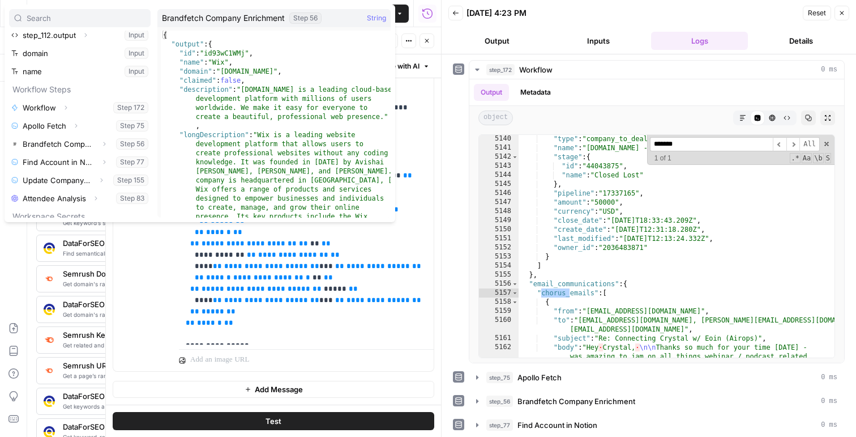
scroll to position [50, 0]
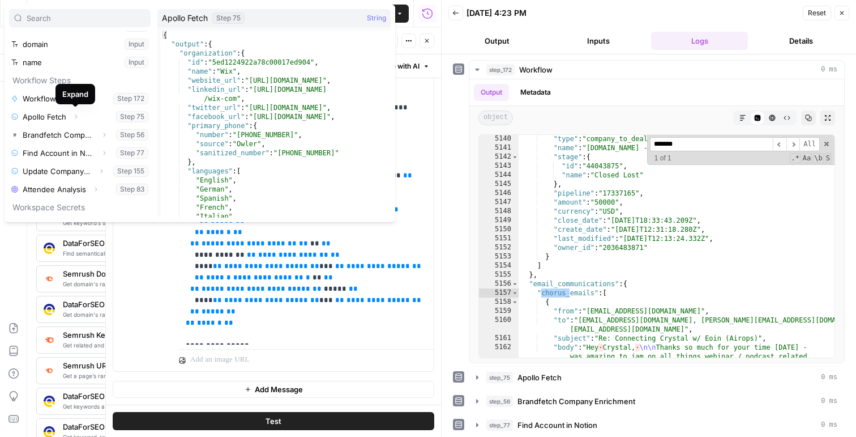
click at [68, 102] on div "Expand" at bounding box center [76, 94] width 40 height 20
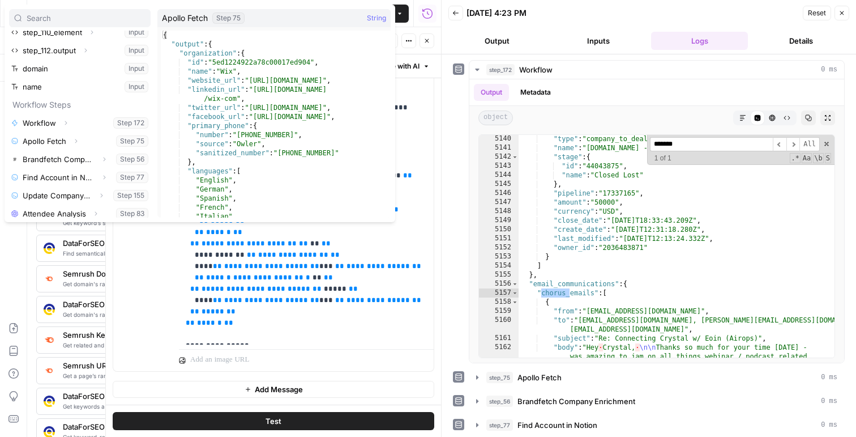
scroll to position [19, 0]
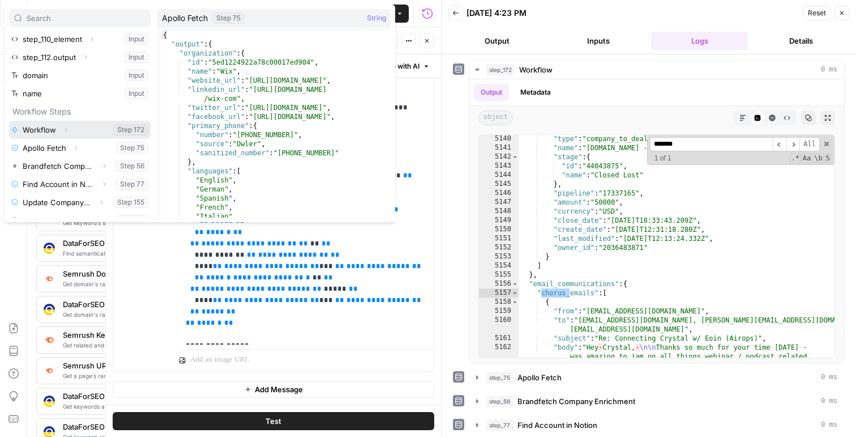
click at [67, 133] on icon "button" at bounding box center [65, 129] width 7 height 7
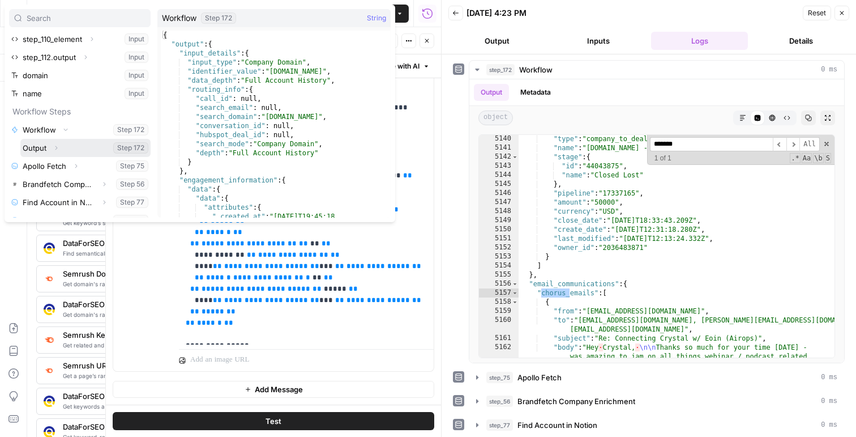
click at [55, 148] on icon "button" at bounding box center [56, 147] width 7 height 7
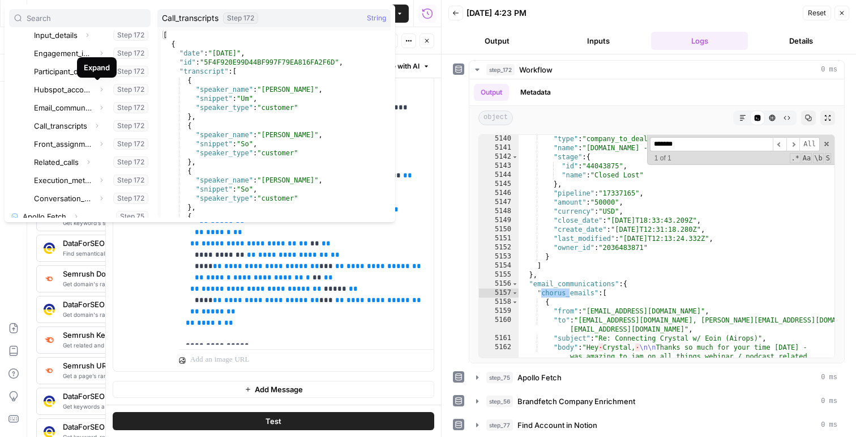
scroll to position [140, 0]
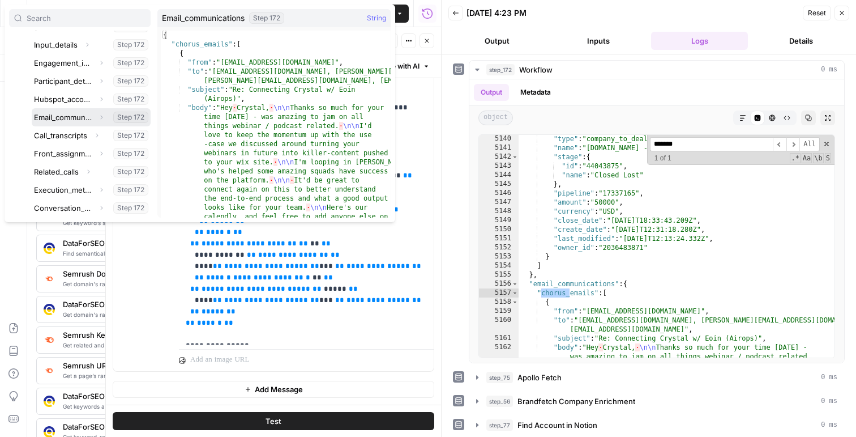
click at [101, 116] on icon "button" at bounding box center [101, 117] width 7 height 7
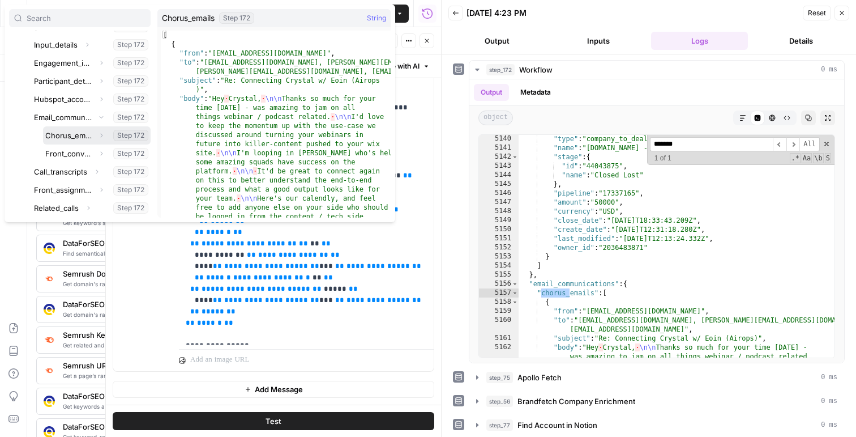
click at [83, 134] on button "Select variable Chorus_emails" at bounding box center [97, 135] width 108 height 18
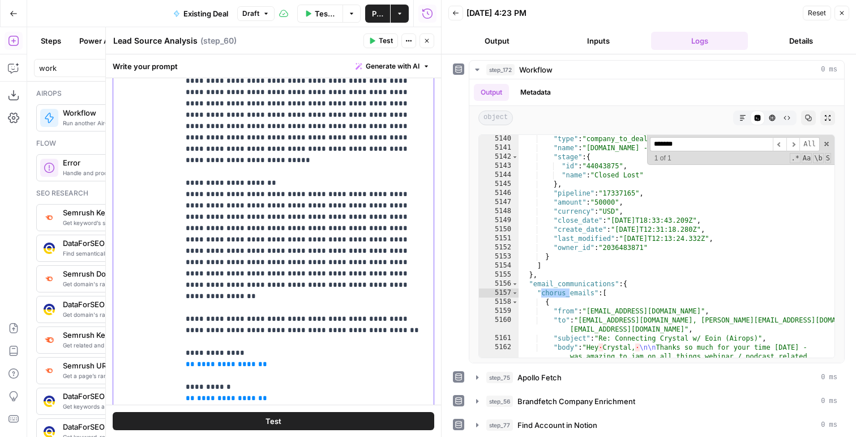
scroll to position [229, 0]
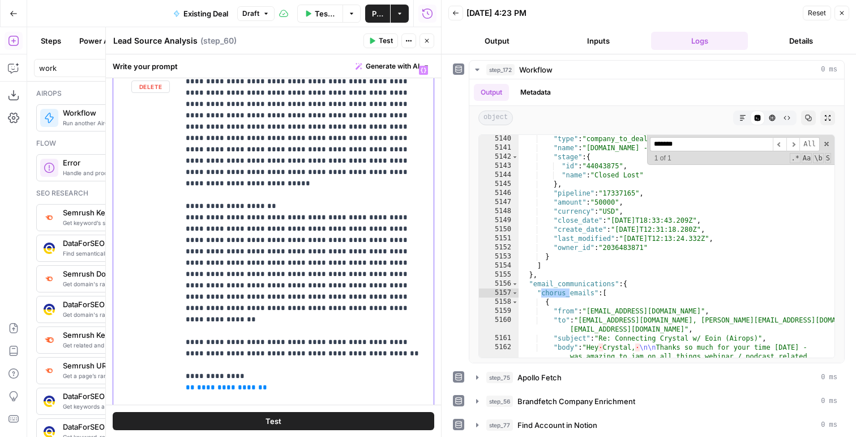
drag, startPoint x: 257, startPoint y: 341, endPoint x: 185, endPoint y: 340, distance: 71.4
click at [185, 340] on div "**********" at bounding box center [306, 291] width 255 height 462
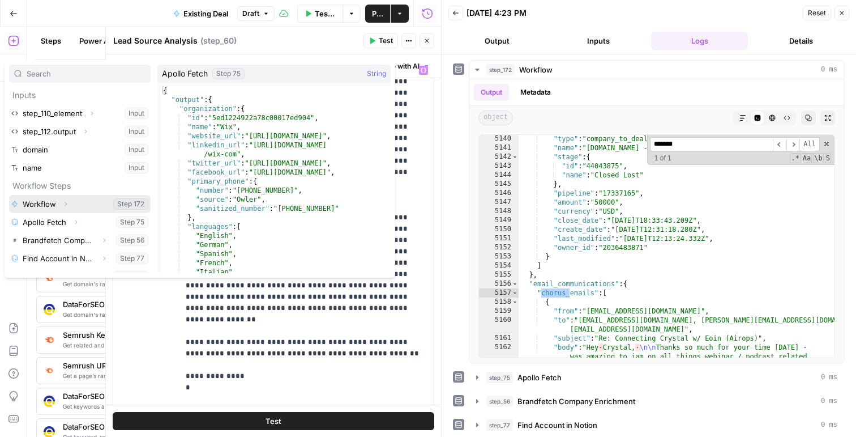
click at [69, 203] on button "Expand" at bounding box center [65, 204] width 15 height 15
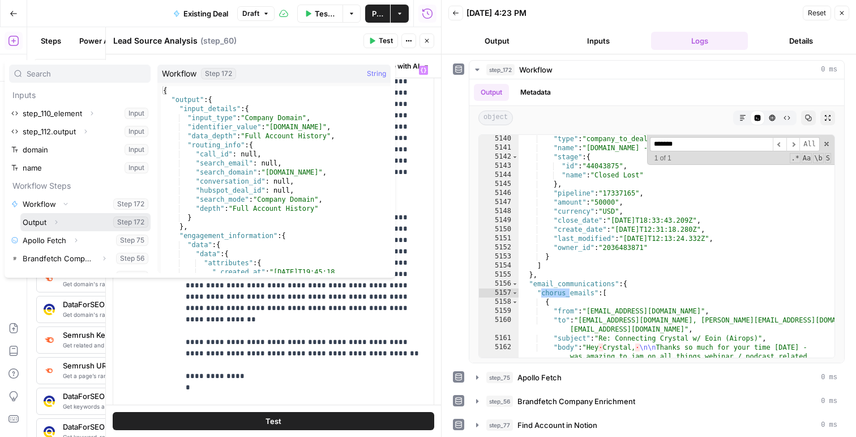
click at [58, 224] on icon "button" at bounding box center [56, 222] width 7 height 7
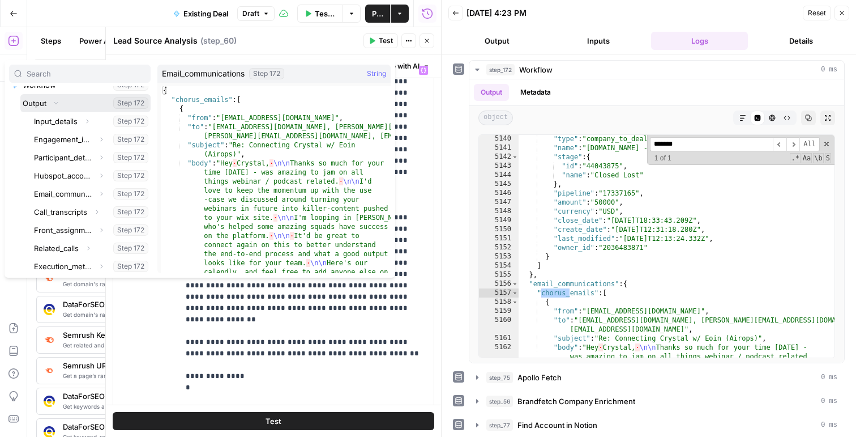
scroll to position [125, 0]
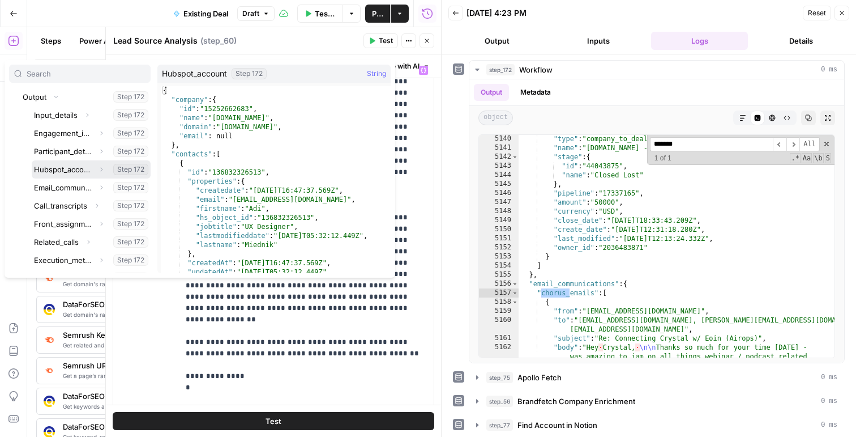
click at [71, 168] on button "Select variable Hubspot_account" at bounding box center [91, 169] width 119 height 18
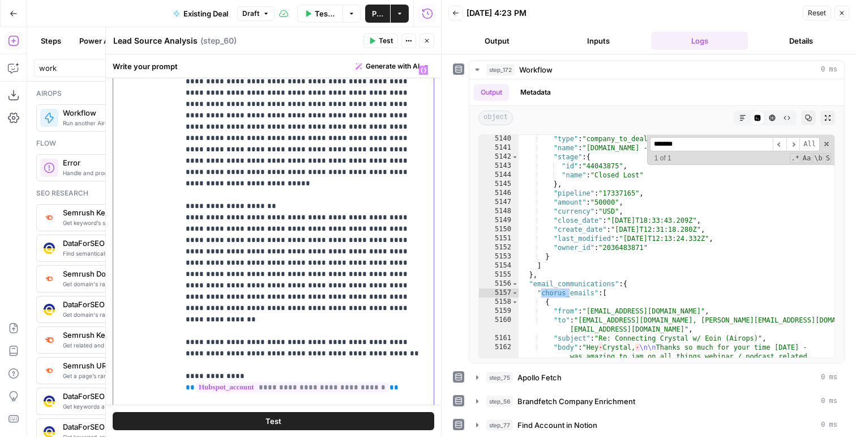
scroll to position [66, 0]
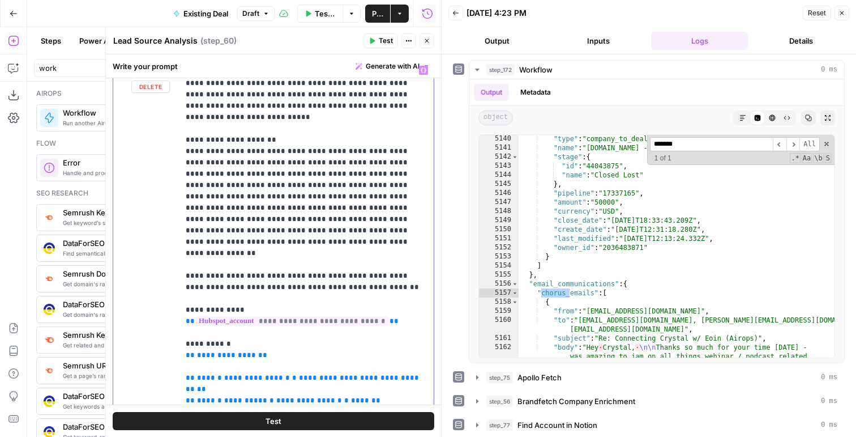
drag, startPoint x: 257, startPoint y: 315, endPoint x: 163, endPoint y: 315, distance: 94.0
click at [163, 315] on div "**********" at bounding box center [273, 304] width 321 height 488
click at [279, 323] on p "**********" at bounding box center [306, 338] width 241 height 680
drag, startPoint x: 264, startPoint y: 306, endPoint x: 185, endPoint y: 299, distance: 79.1
click at [186, 299] on p "**********" at bounding box center [306, 338] width 241 height 680
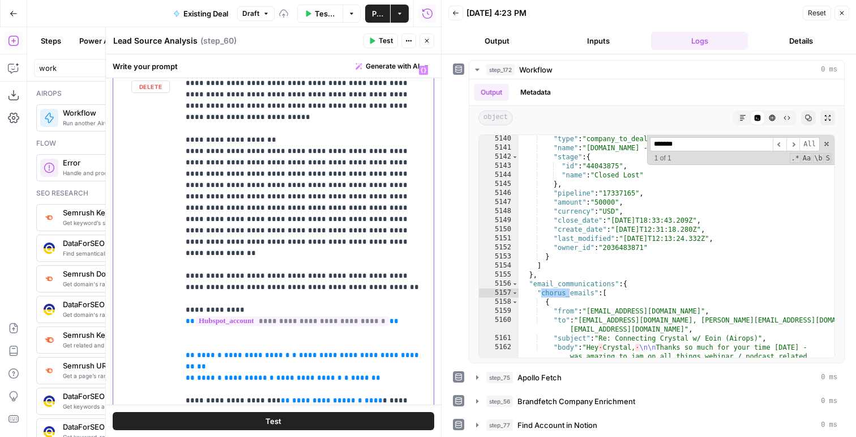
click at [232, 263] on p "**********" at bounding box center [306, 326] width 241 height 657
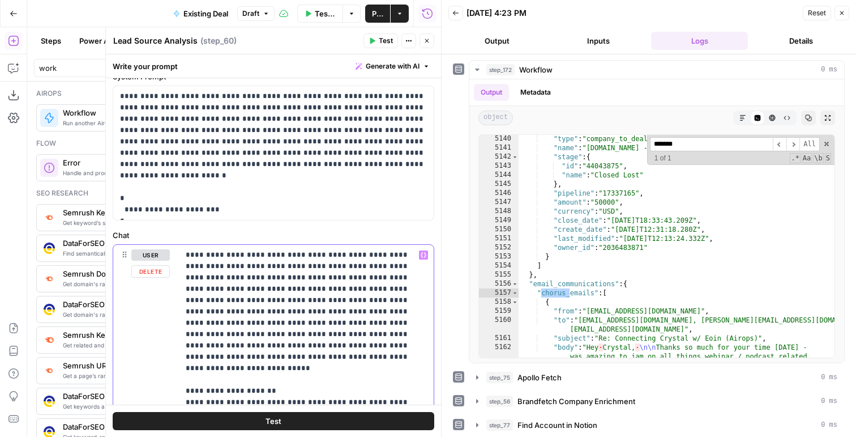
scroll to position [0, 0]
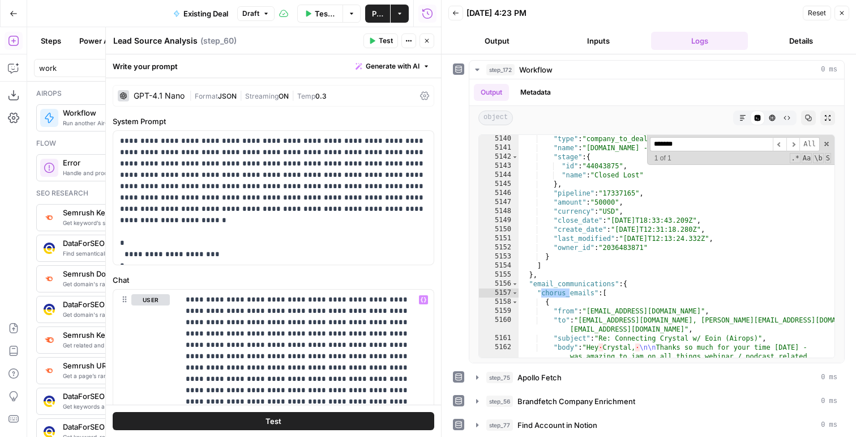
click at [156, 87] on div "GPT-4.1 Nano | Format JSON | Streaming ON | Temp 0.3" at bounding box center [274, 96] width 322 height 22
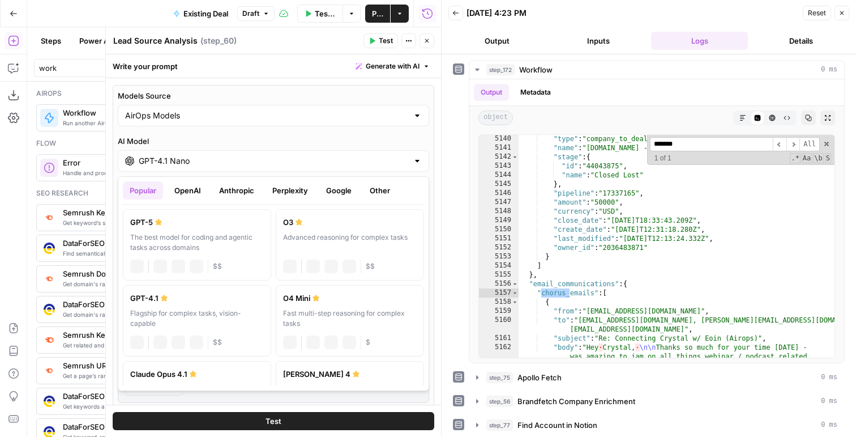
click at [151, 157] on input "GPT-4.1 Nano" at bounding box center [274, 160] width 270 height 11
click at [198, 192] on button "OpenAI" at bounding box center [188, 190] width 40 height 18
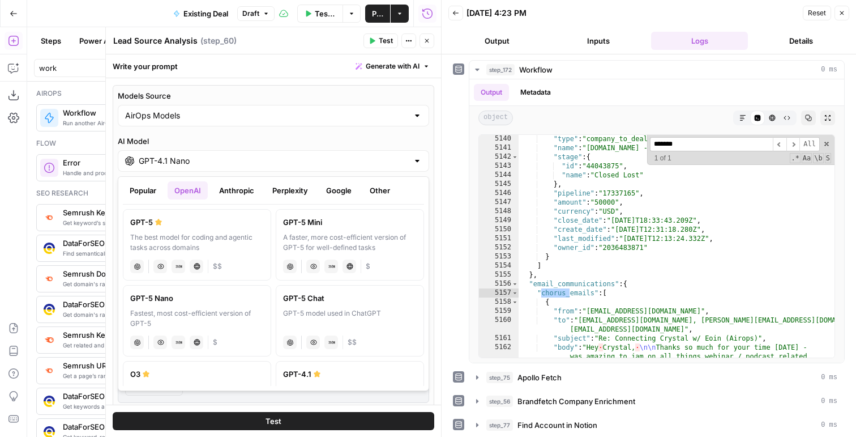
click at [187, 301] on div "GPT-5 Nano" at bounding box center [197, 297] width 134 height 11
type input "GPT-5 Nano"
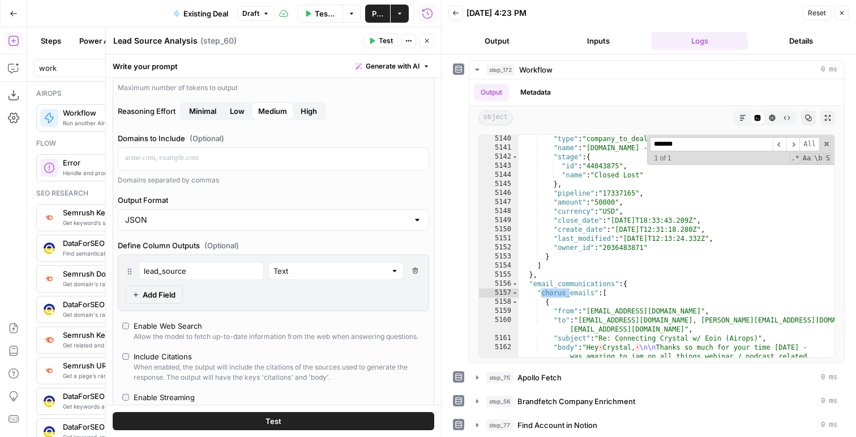
scroll to position [246, 0]
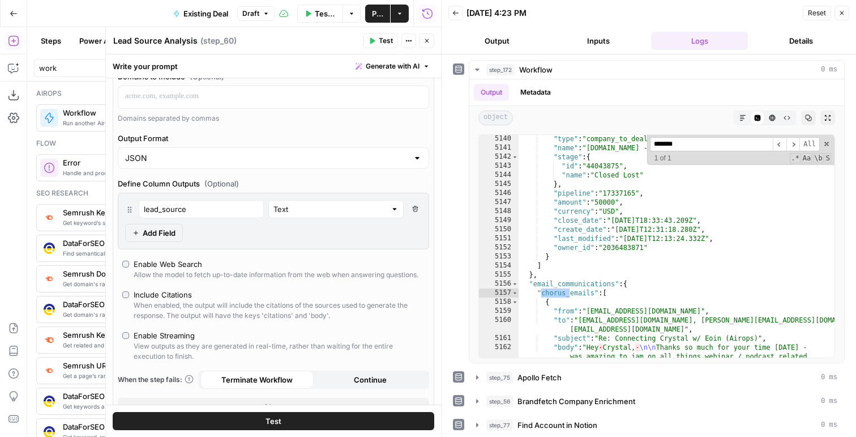
click at [425, 44] on icon "button" at bounding box center [427, 40] width 7 height 7
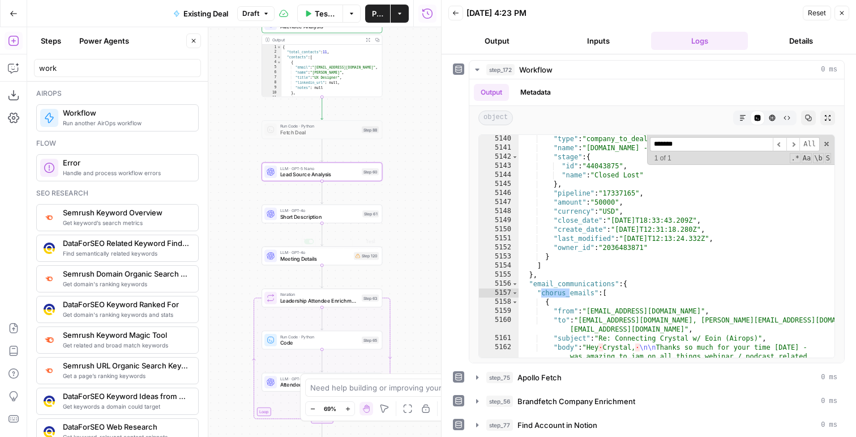
click at [348, 218] on span "Short Description" at bounding box center [319, 216] width 79 height 8
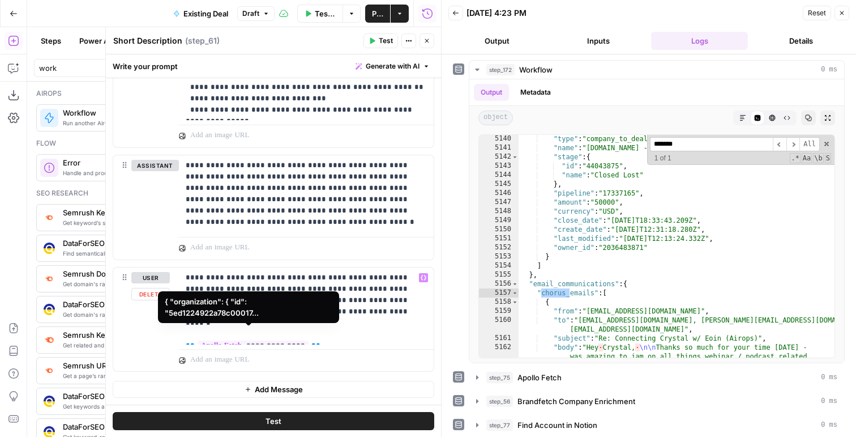
scroll to position [0, 0]
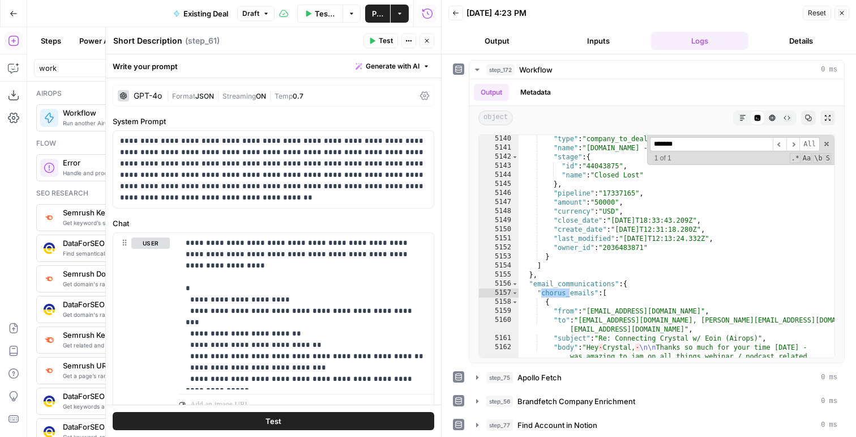
click at [226, 99] on span "Streaming" at bounding box center [239, 96] width 33 height 8
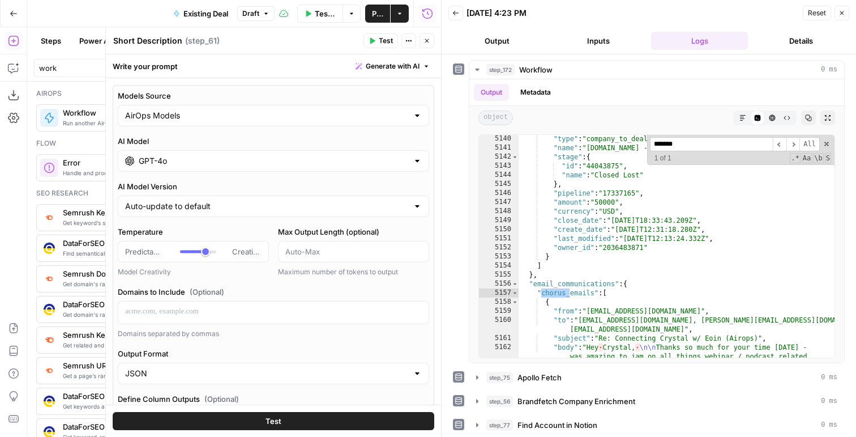
click at [175, 161] on input "GPT-4o" at bounding box center [274, 160] width 270 height 11
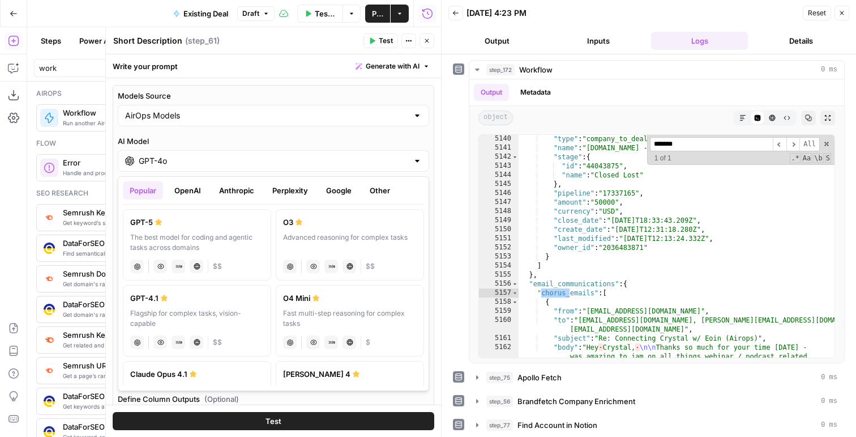
click at [190, 187] on button "OpenAI" at bounding box center [188, 190] width 40 height 18
click at [317, 215] on label "GPT-5 Mini A faster, more cost-efficient version of GPT-5 for well-defined task…" at bounding box center [350, 244] width 148 height 71
type input "GPT-5 Mini"
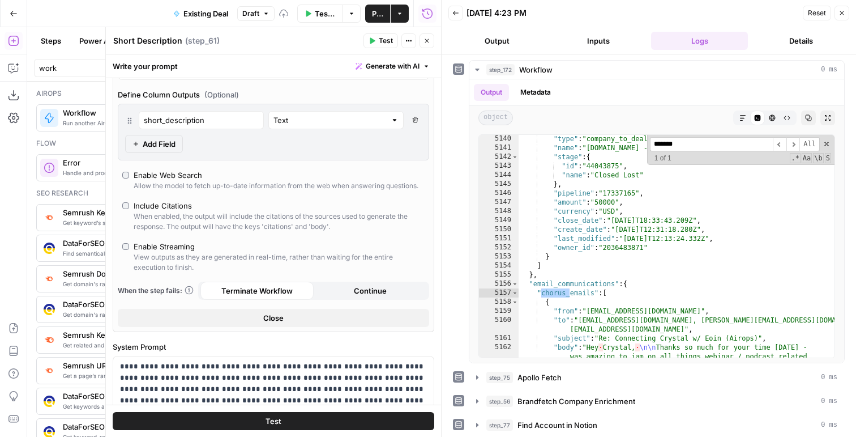
scroll to position [346, 0]
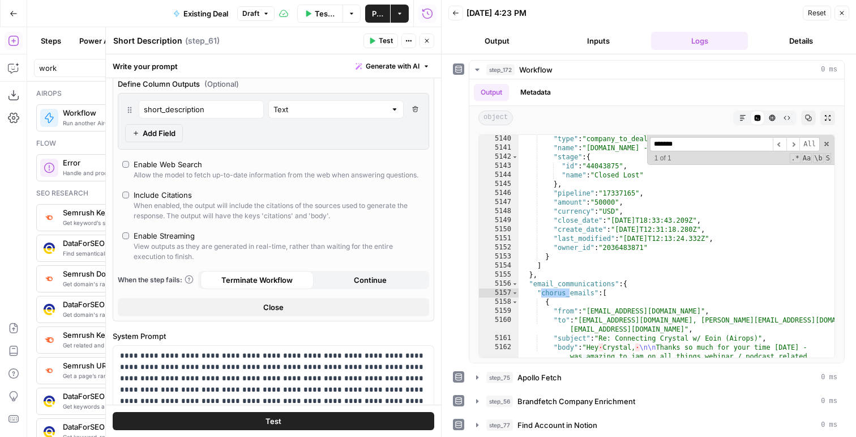
click at [417, 39] on div "Test Actions Close" at bounding box center [399, 40] width 71 height 15
click at [422, 41] on button "Close" at bounding box center [427, 40] width 15 height 15
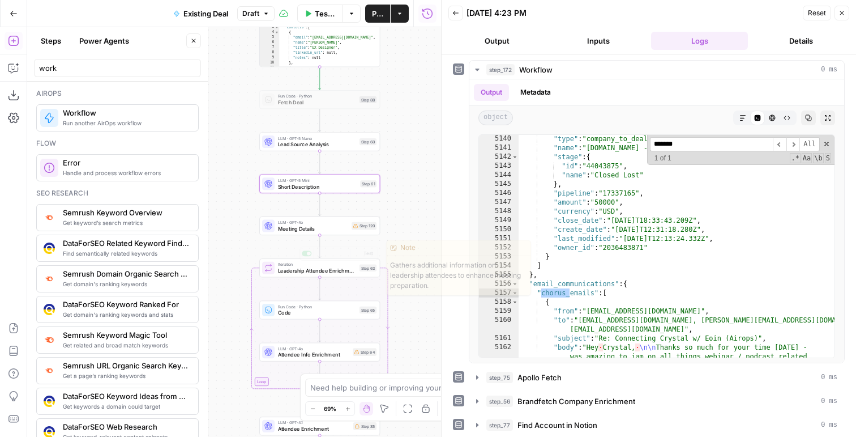
click at [331, 233] on div "LLM · GPT-4o Meeting Details Step 120 Copy step Delete step Add Note Test" at bounding box center [319, 225] width 121 height 19
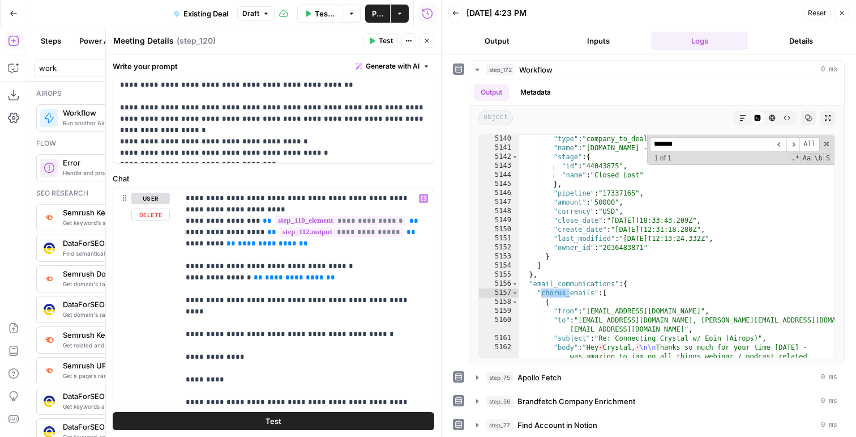
scroll to position [146, 0]
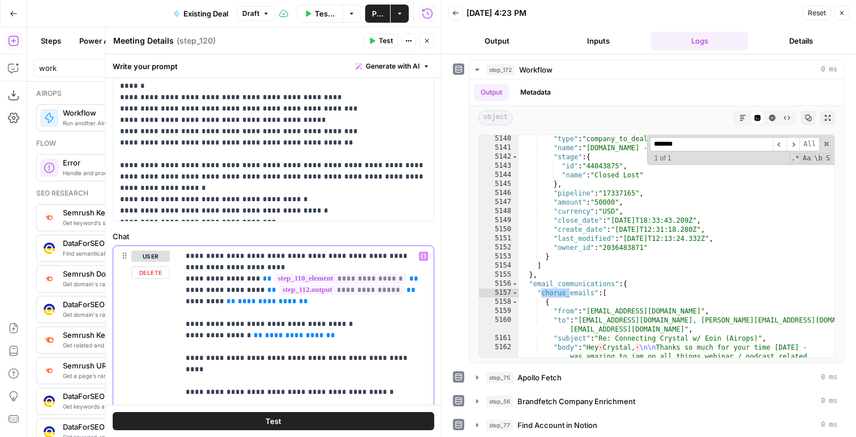
drag, startPoint x: 309, startPoint y: 338, endPoint x: 177, endPoint y: 325, distance: 132.6
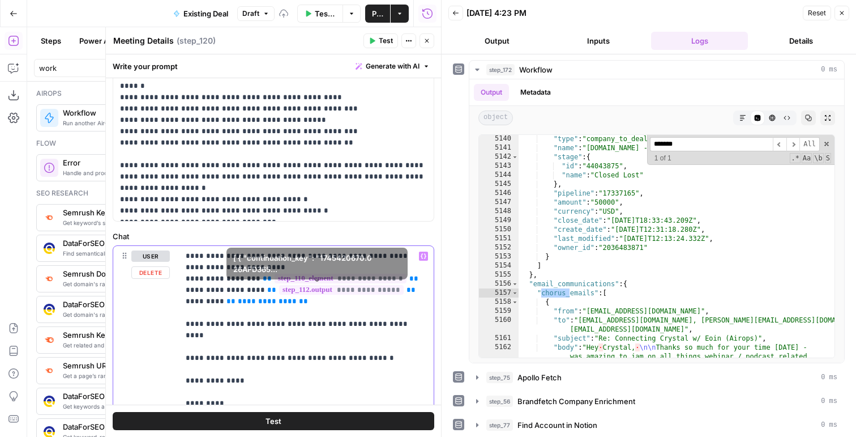
click at [294, 294] on span "**********" at bounding box center [341, 290] width 125 height 10
click at [427, 41] on icon "button" at bounding box center [427, 41] width 4 height 4
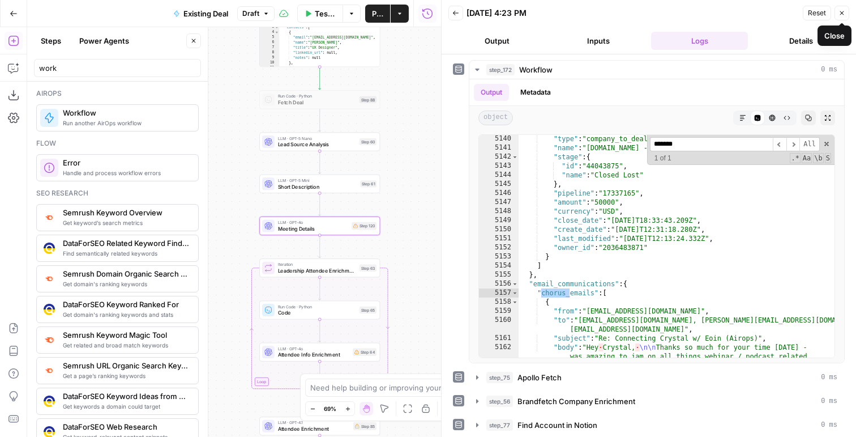
click at [846, 15] on button "Close" at bounding box center [842, 13] width 15 height 15
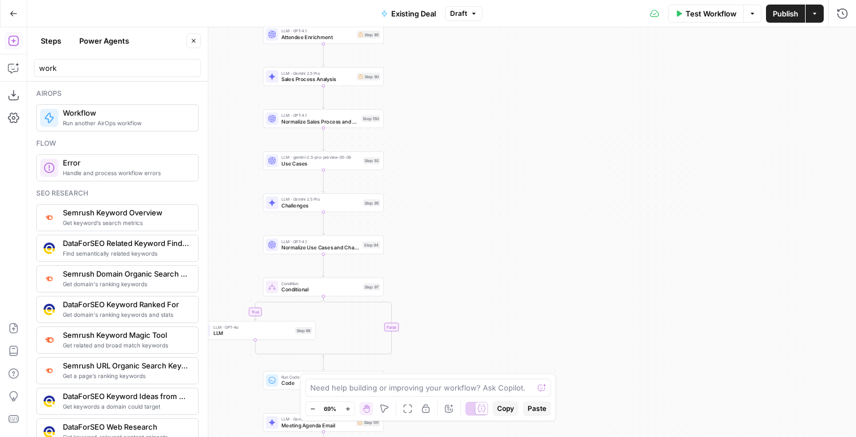
click at [676, 15] on icon "button" at bounding box center [679, 13] width 7 height 7
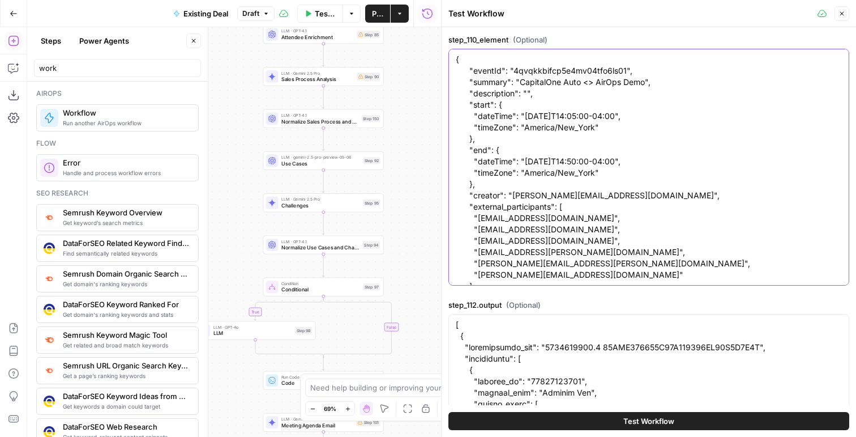
click at [561, 155] on textarea "{ "eventId": "4qvqkkbifcp5e4mv04tfo6ls01", "summary": "CapitalOne Auto <> AirOp…" at bounding box center [649, 224] width 386 height 340
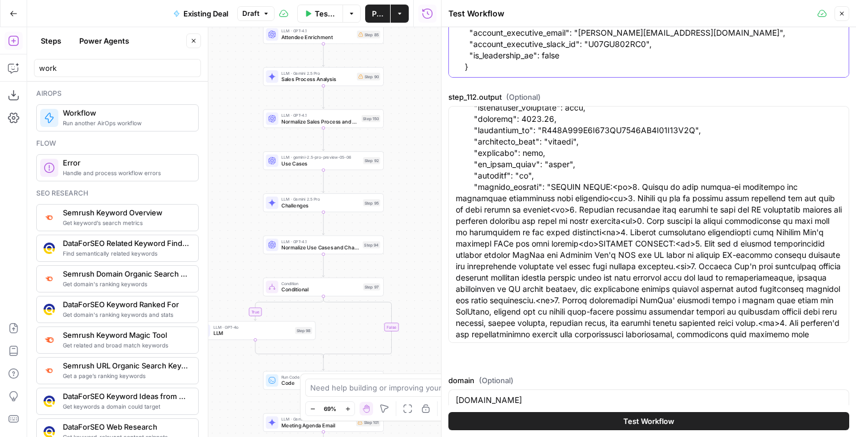
scroll to position [218, 0]
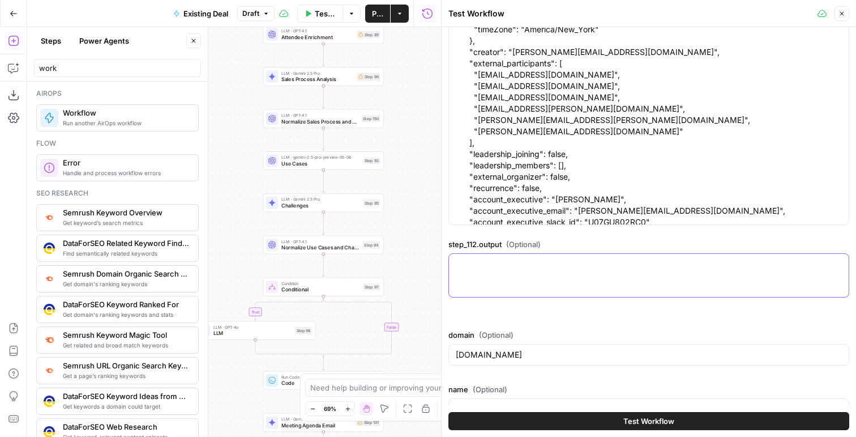
scroll to position [113, 0]
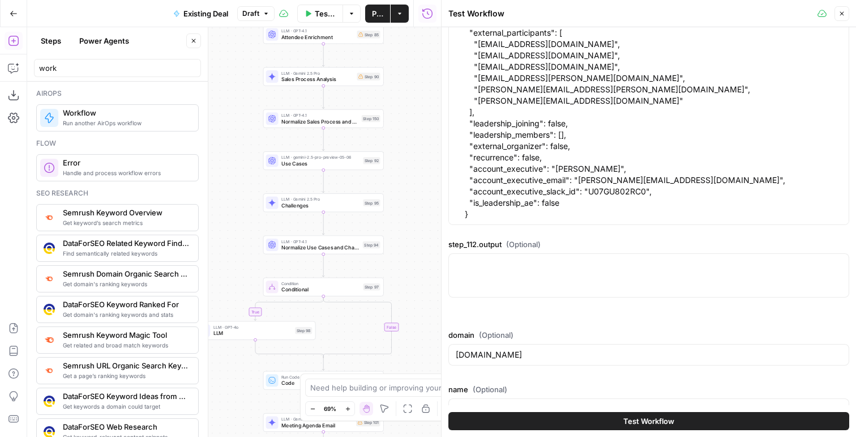
click at [842, 16] on icon "button" at bounding box center [842, 13] width 7 height 7
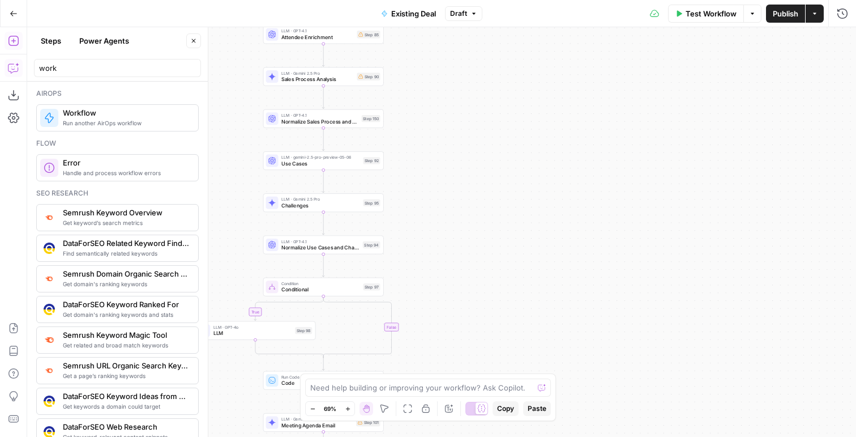
click at [12, 69] on icon "button" at bounding box center [12, 69] width 3 height 1
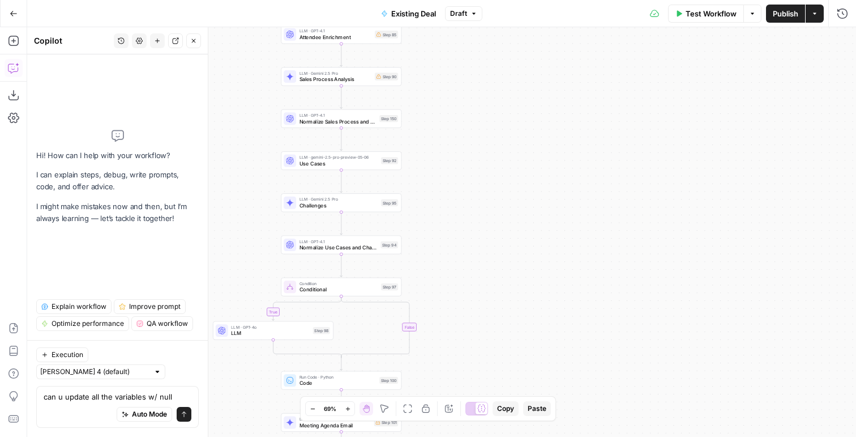
type textarea "can u update all the variables w/ null v"
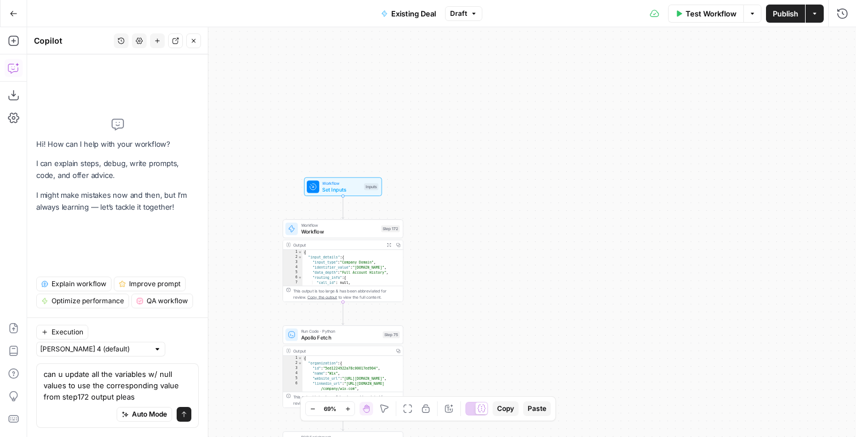
type textarea "can u update all the variables w/ null values to use the corresponding value fr…"
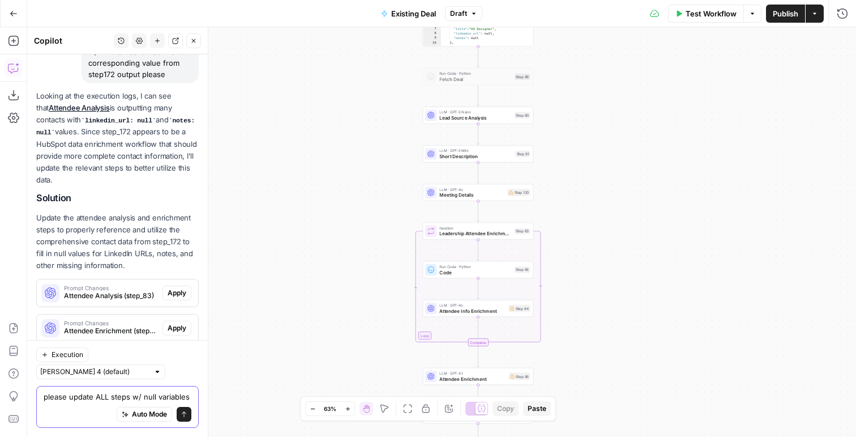
scroll to position [125, 0]
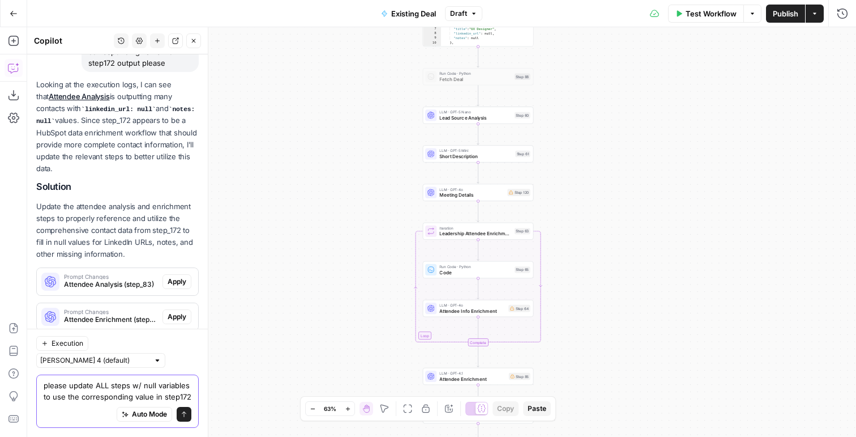
type textarea "please update ALL steps w/ null variables to use the corresponding value in ste…"
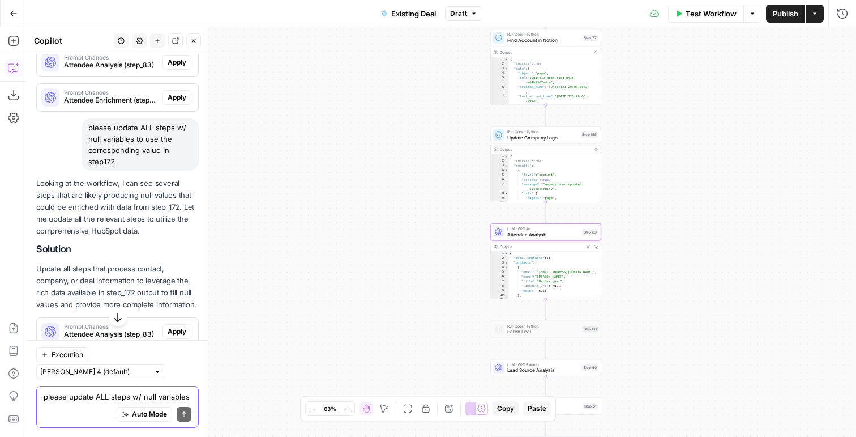
scroll to position [347, 0]
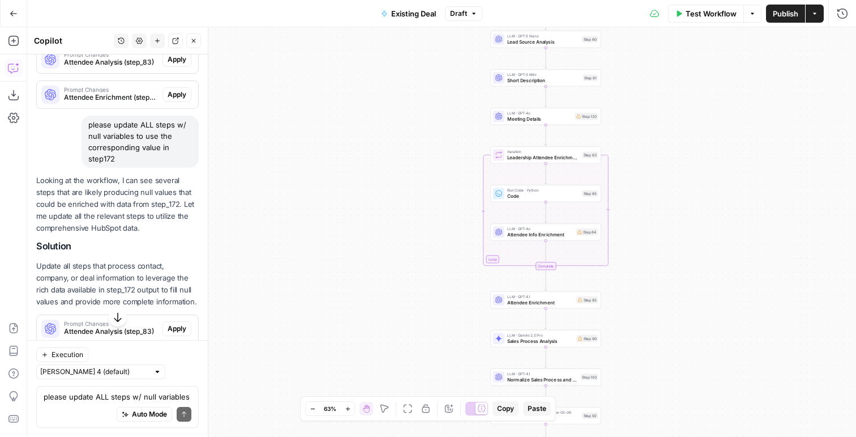
click at [181, 323] on span "Apply" at bounding box center [177, 328] width 19 height 10
